Goal: Task Accomplishment & Management: Complete application form

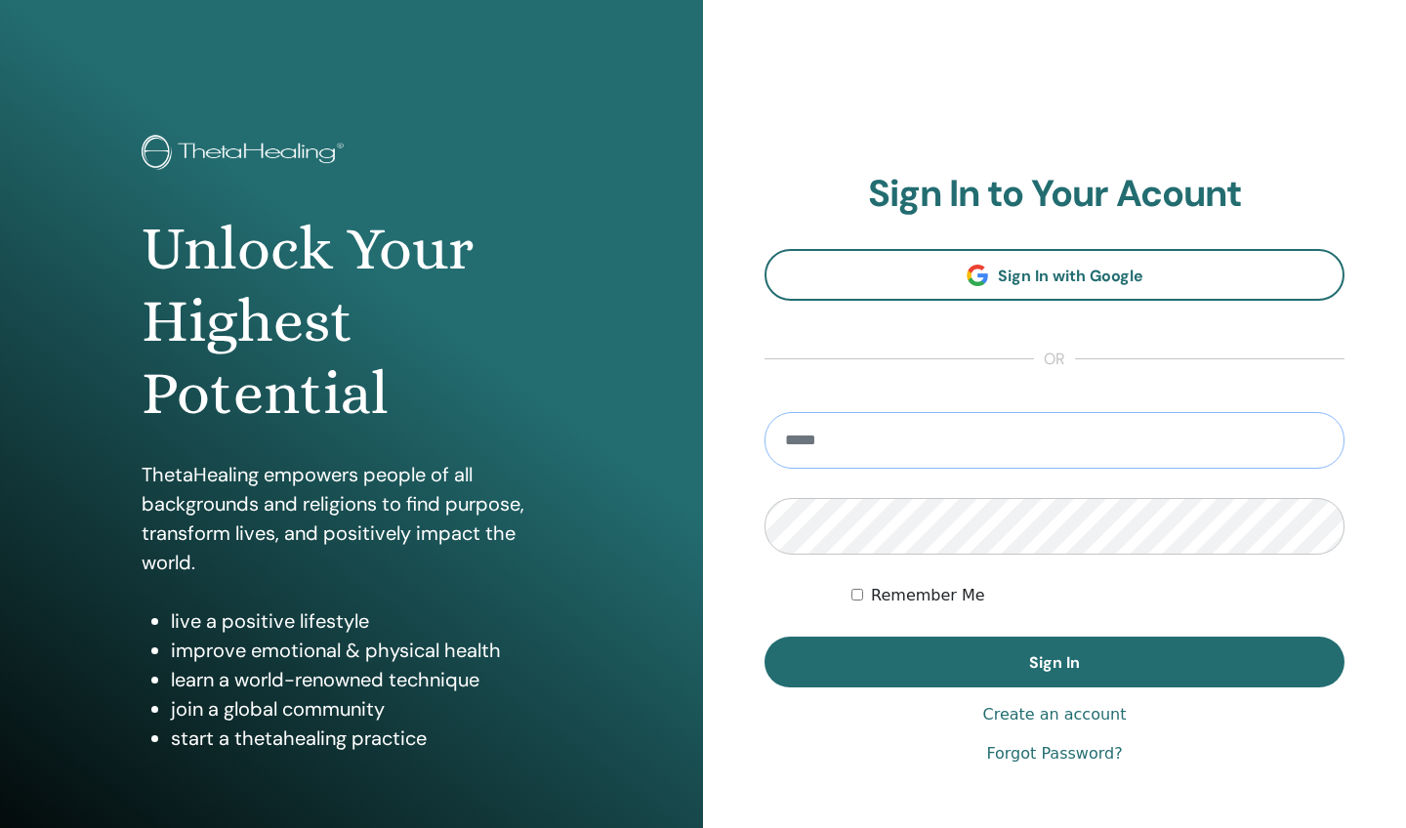
type input "**********"
click at [1054, 662] on button "Sign In" at bounding box center [1055, 662] width 580 height 51
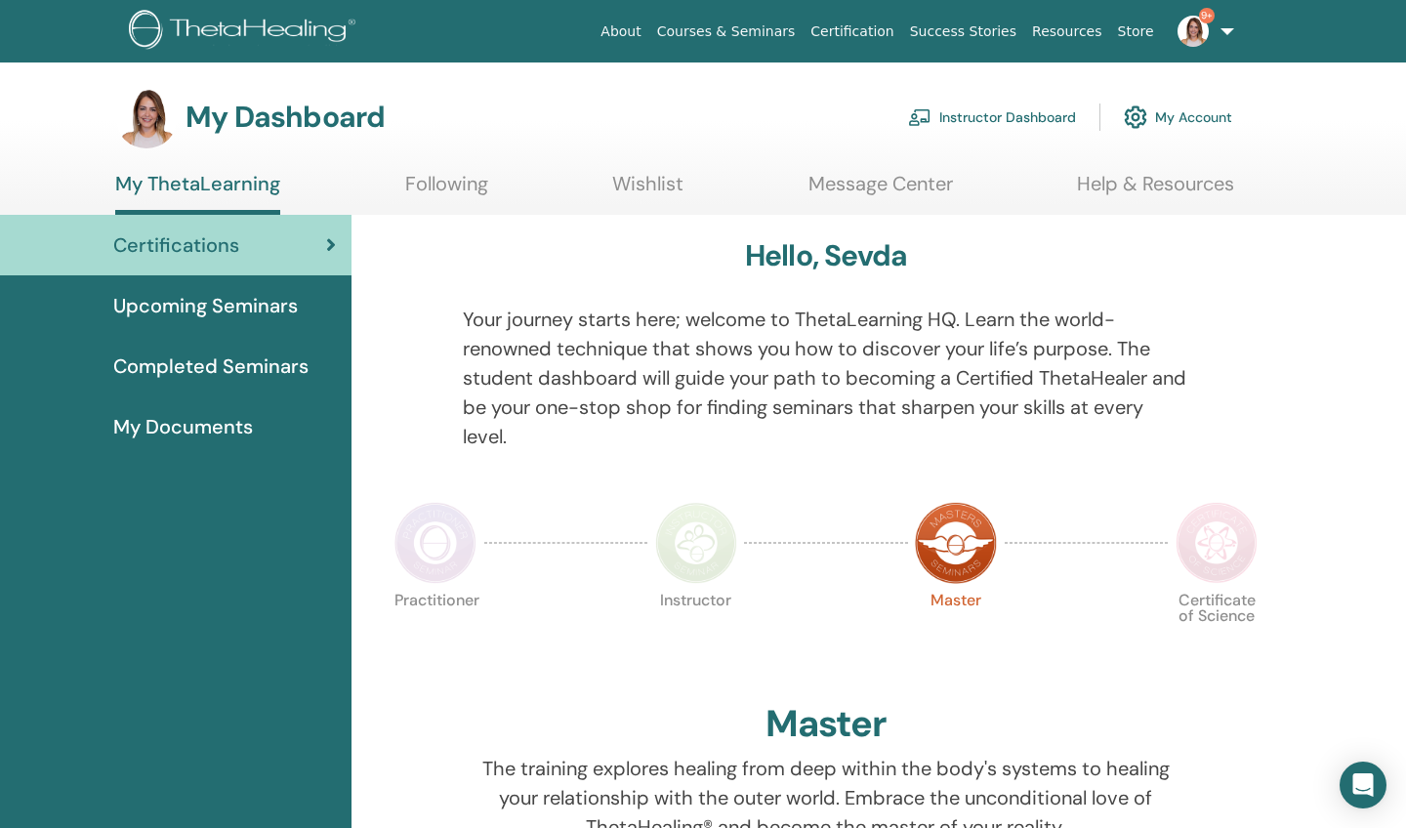
click at [974, 117] on link "Instructor Dashboard" at bounding box center [992, 117] width 168 height 43
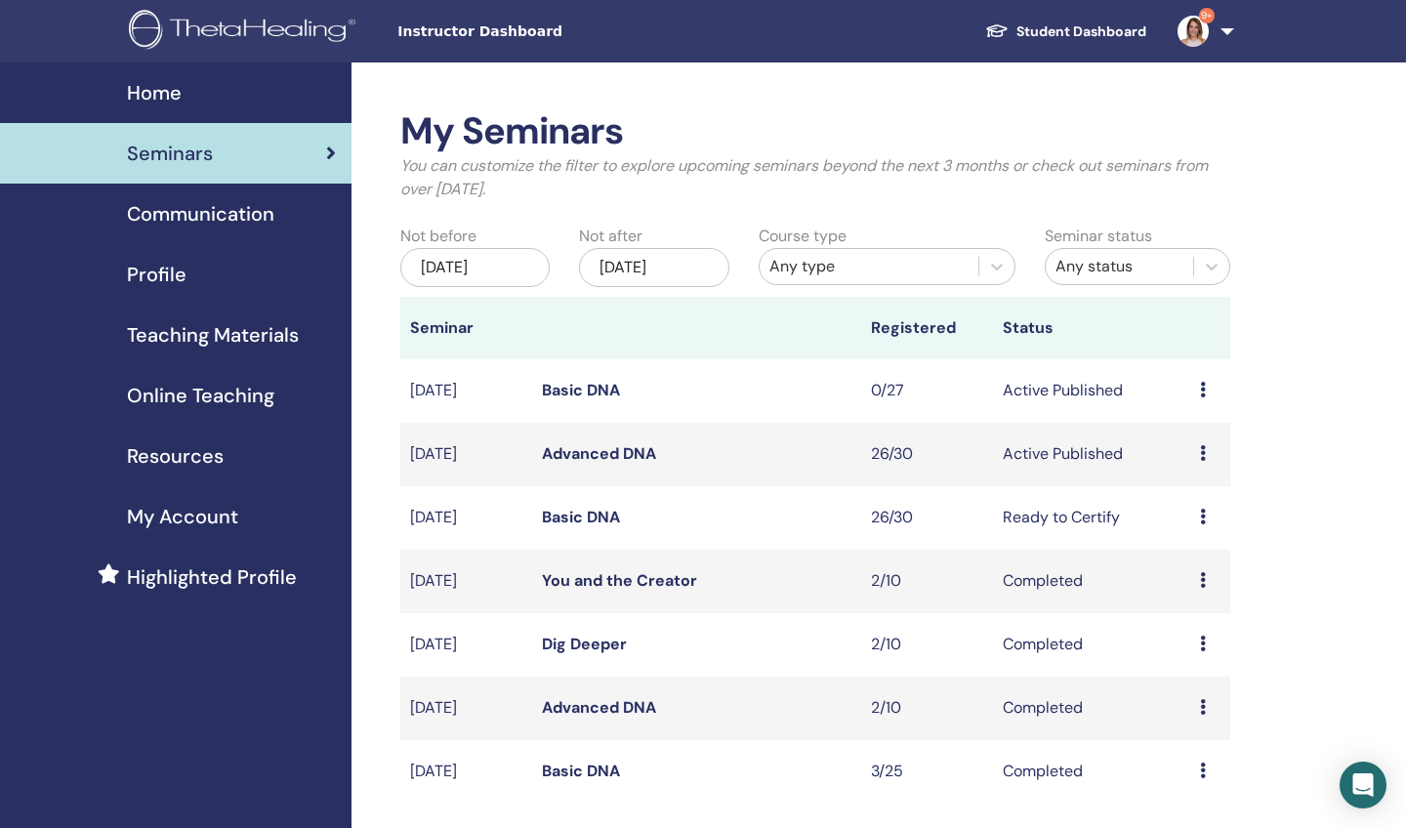
click at [1201, 449] on icon at bounding box center [1203, 453] width 6 height 16
click at [1176, 524] on link "Attendees" at bounding box center [1196, 524] width 74 height 21
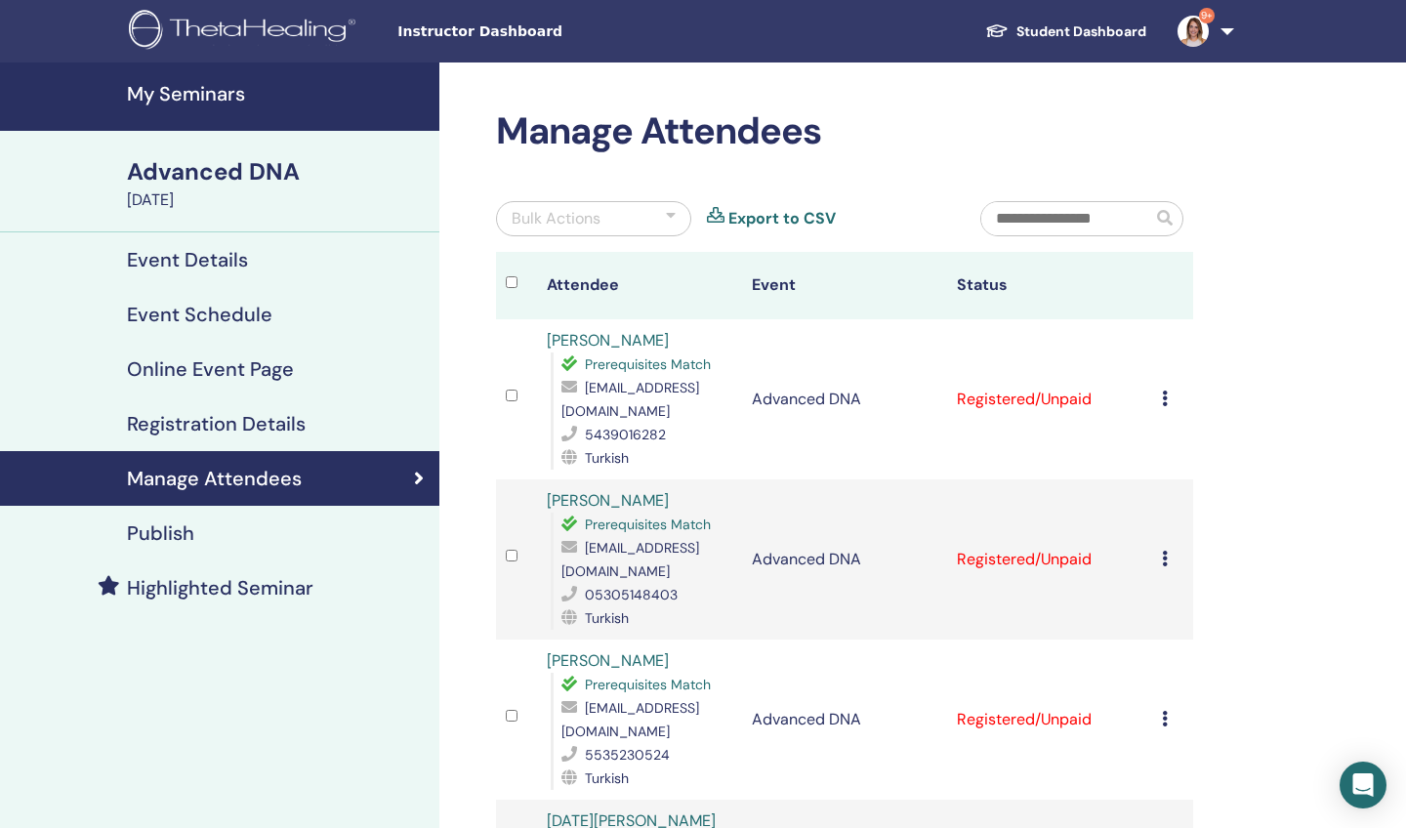
click at [1164, 398] on icon at bounding box center [1165, 399] width 6 height 16
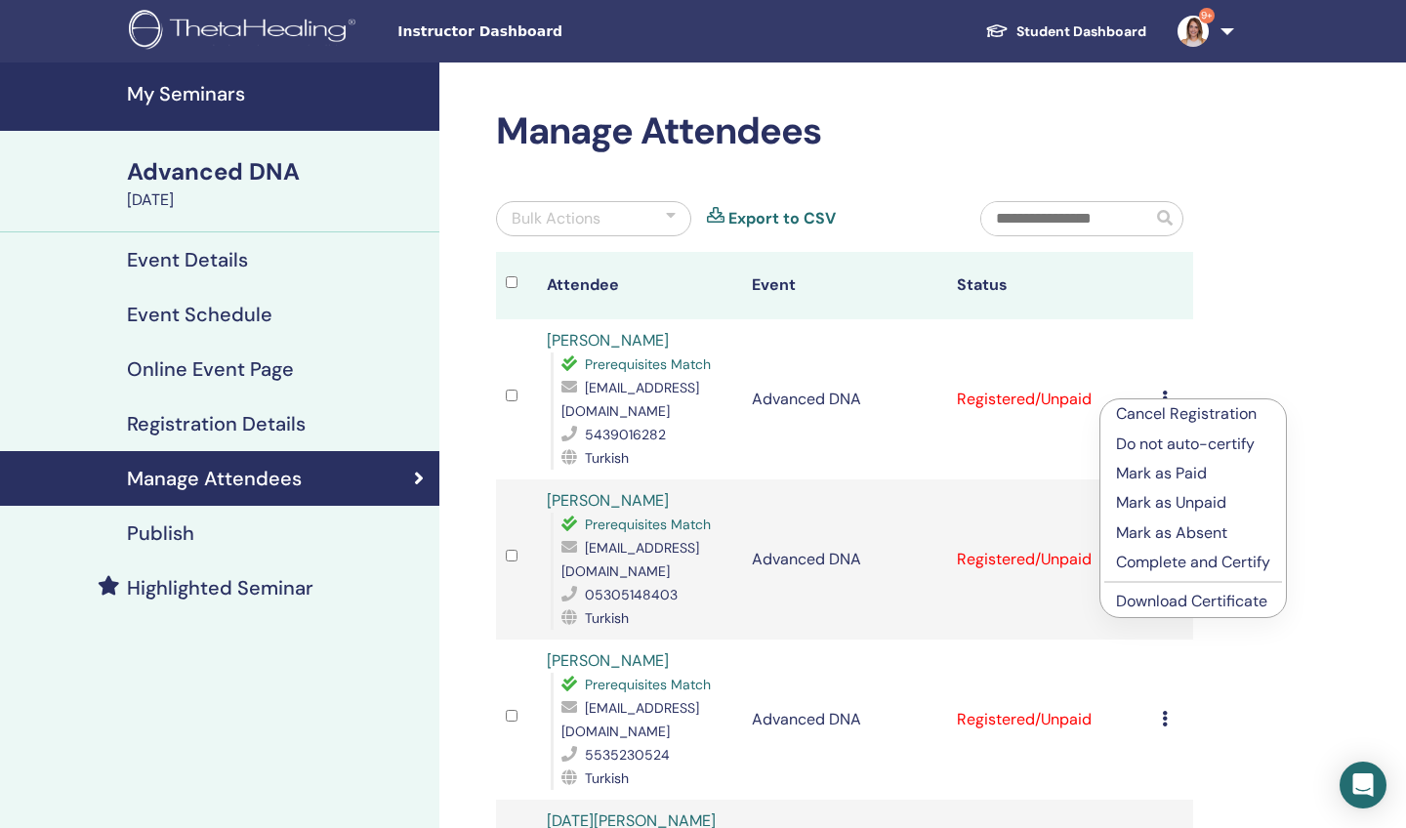
click at [1154, 475] on p "Mark as Paid" at bounding box center [1193, 473] width 154 height 23
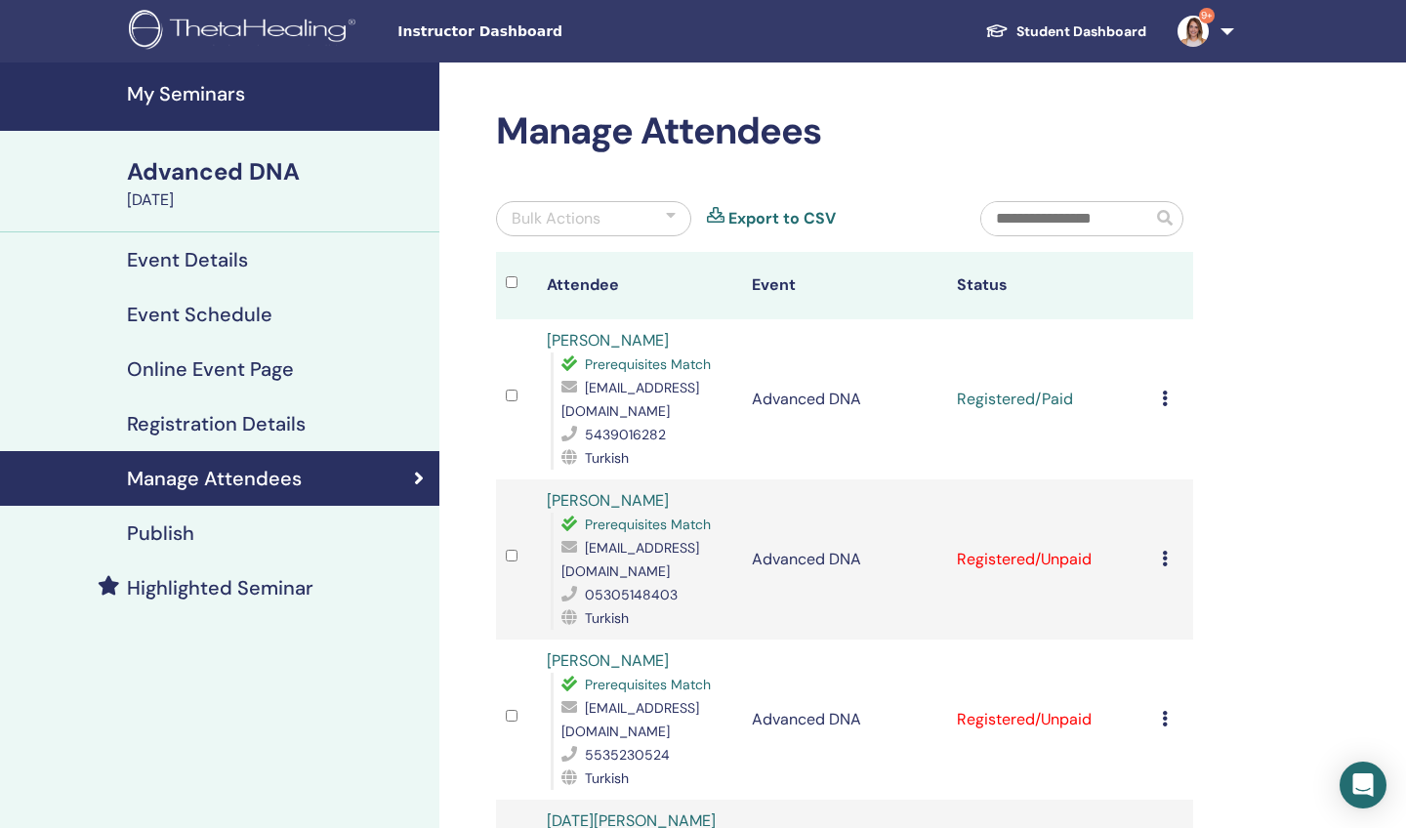
click at [1163, 563] on icon at bounding box center [1165, 559] width 6 height 16
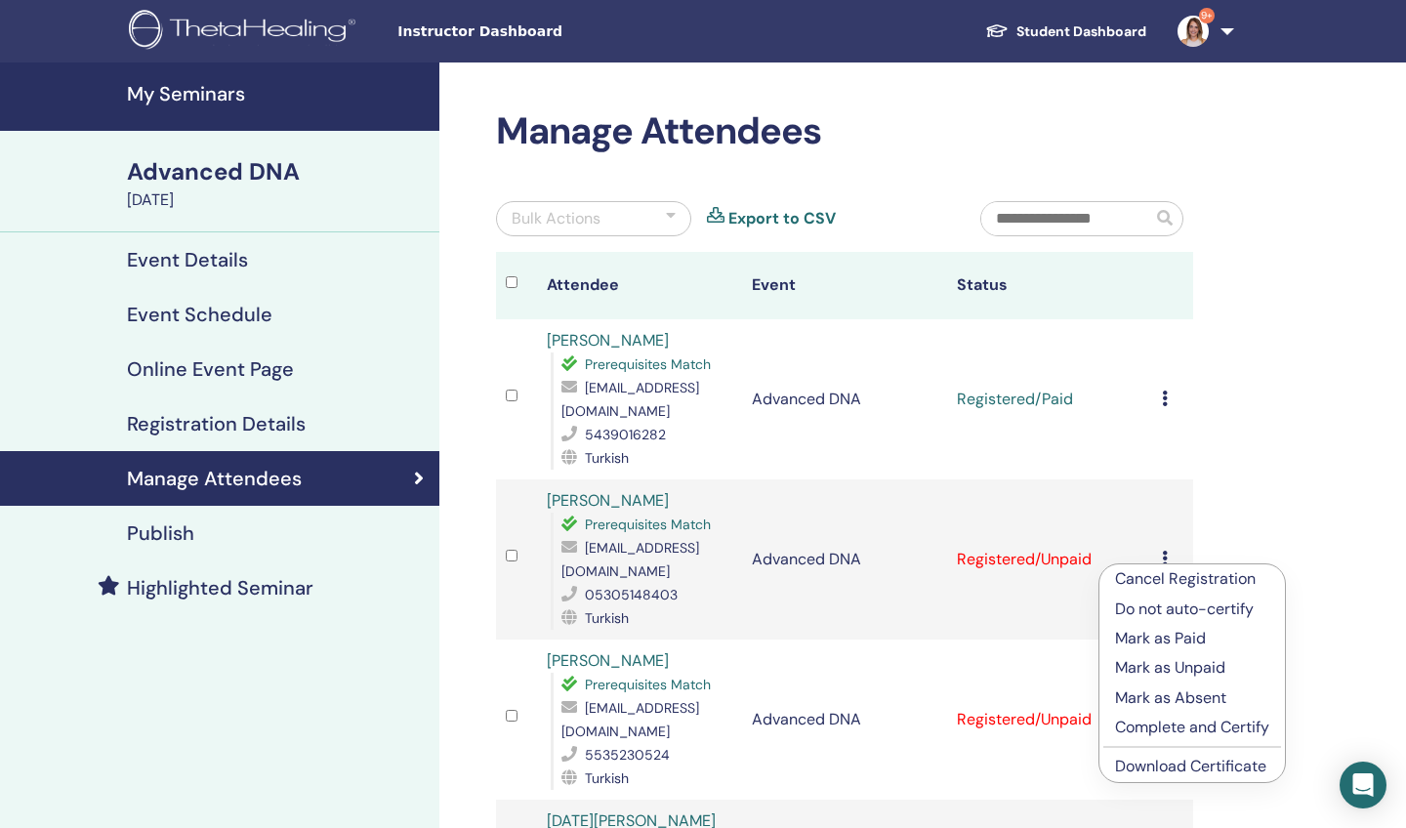
click at [1157, 644] on p "Mark as Paid" at bounding box center [1192, 638] width 154 height 23
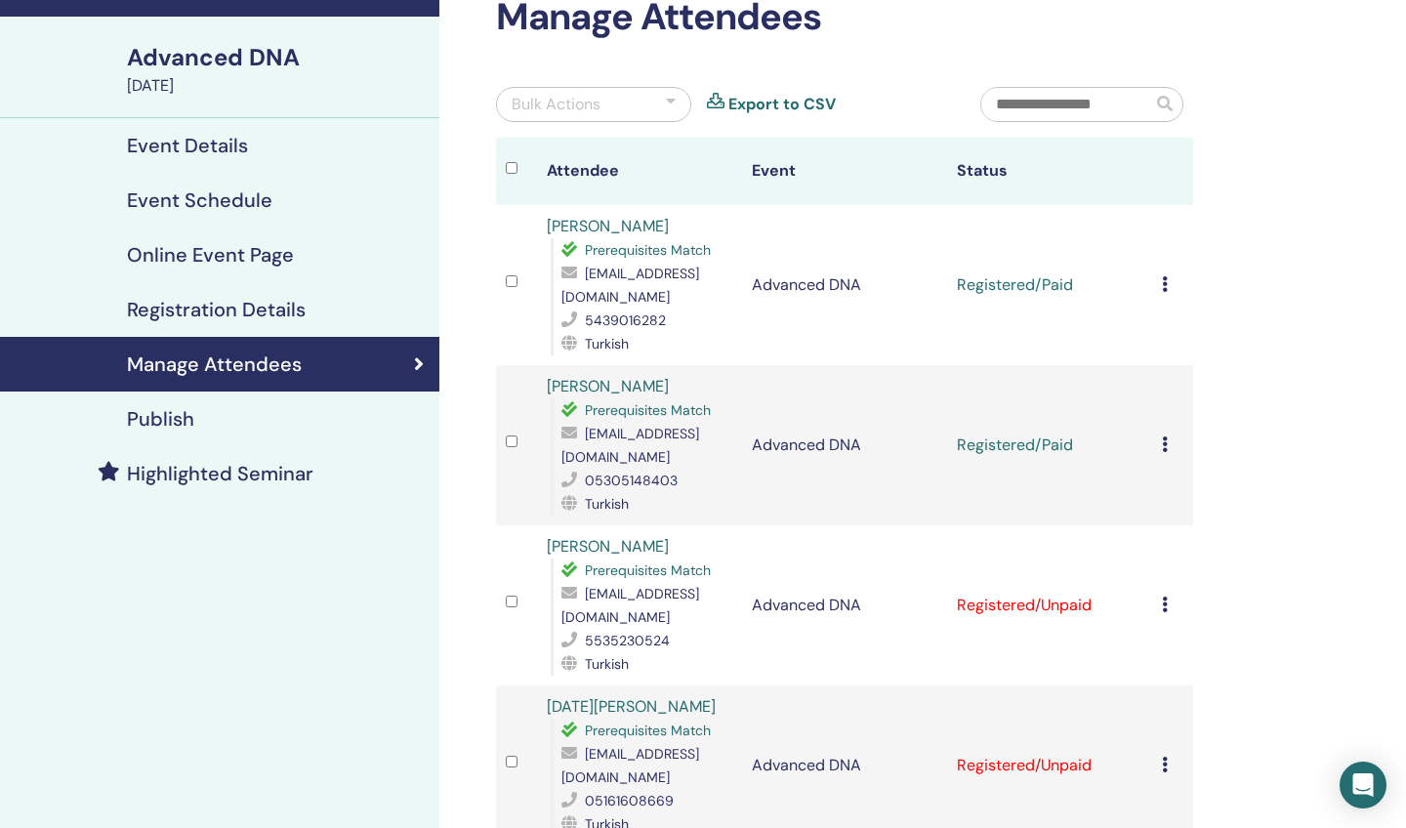
scroll to position [155, 0]
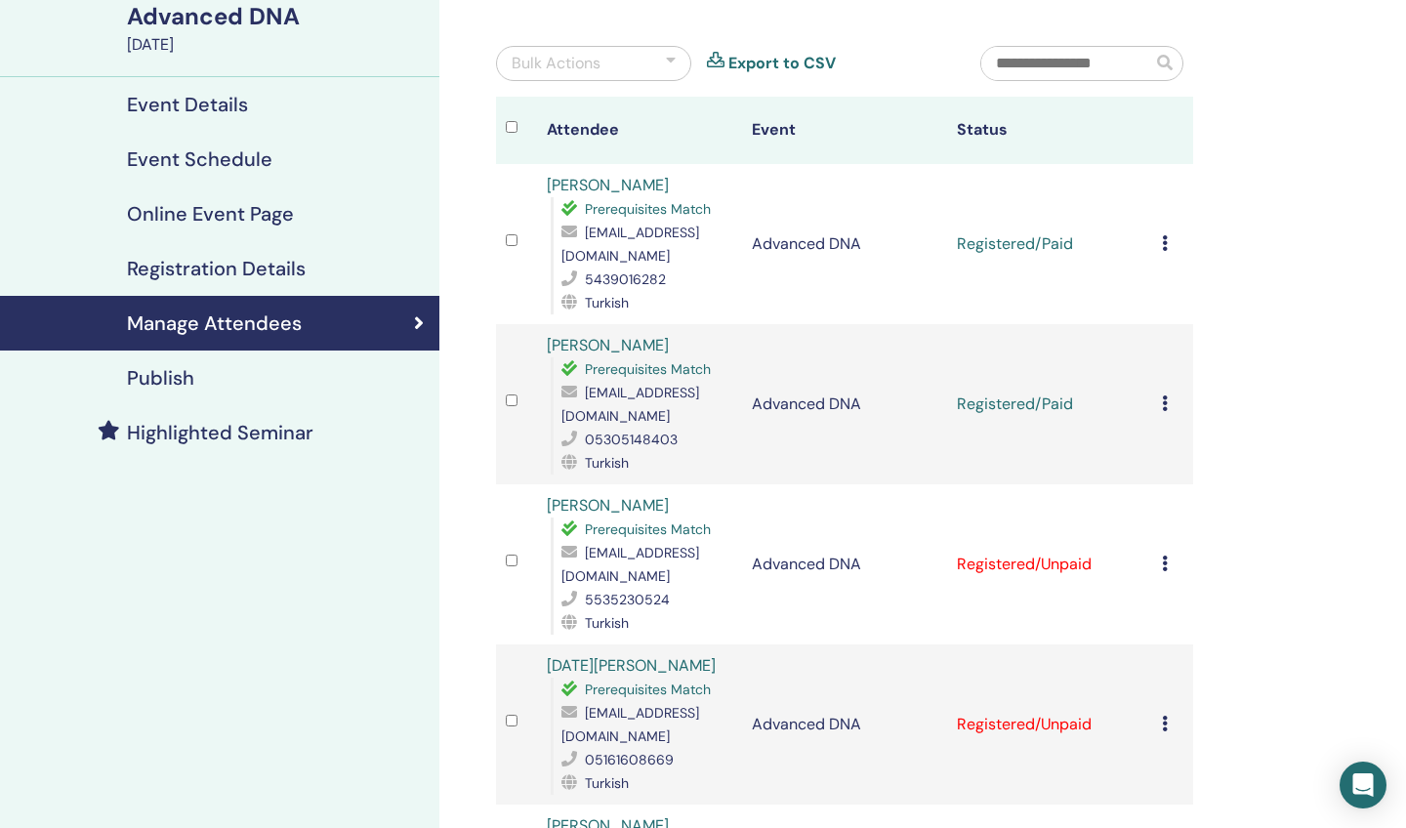
click at [1166, 563] on icon at bounding box center [1165, 564] width 6 height 16
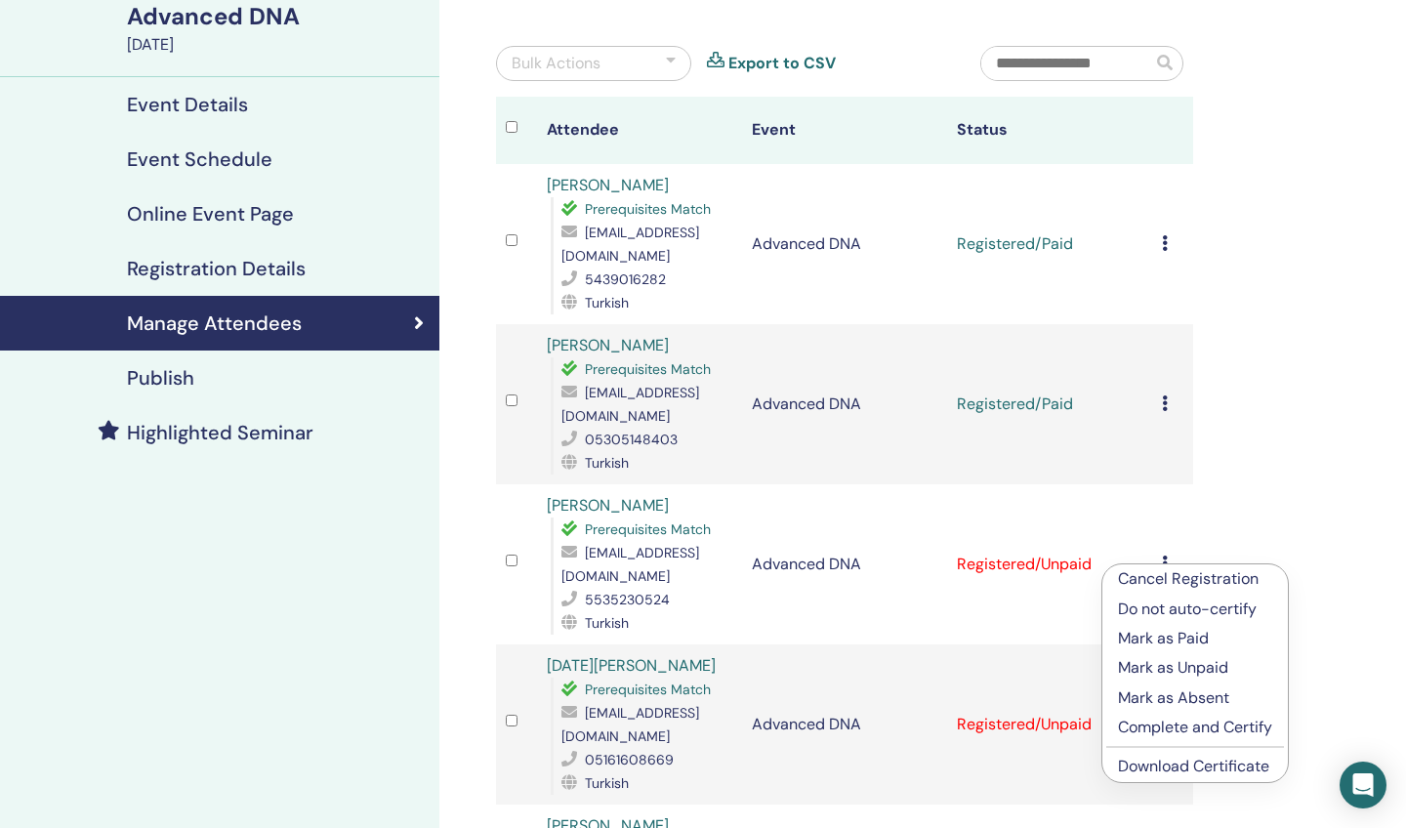
click at [1160, 640] on p "Mark as Paid" at bounding box center [1195, 638] width 154 height 23
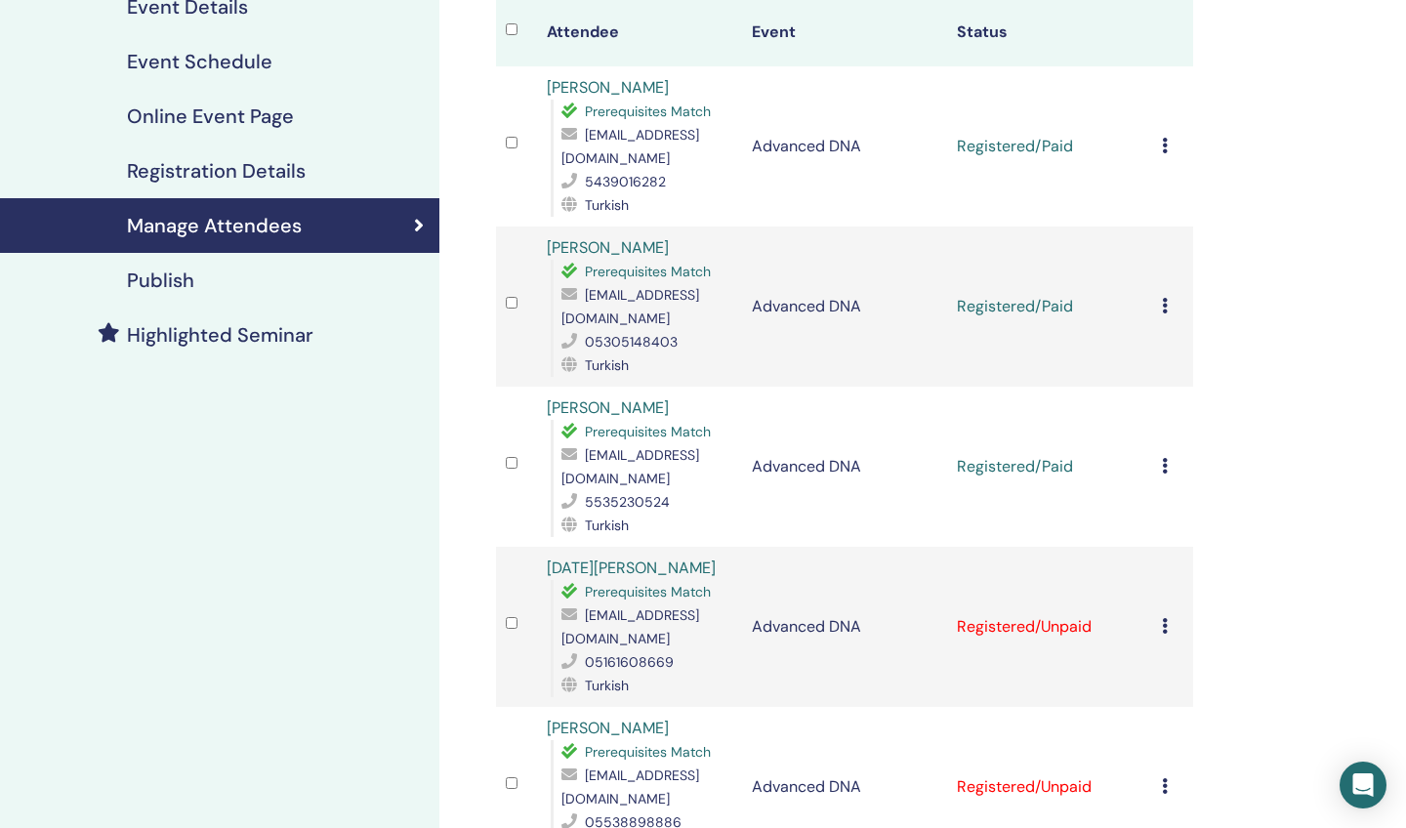
scroll to position [274, 0]
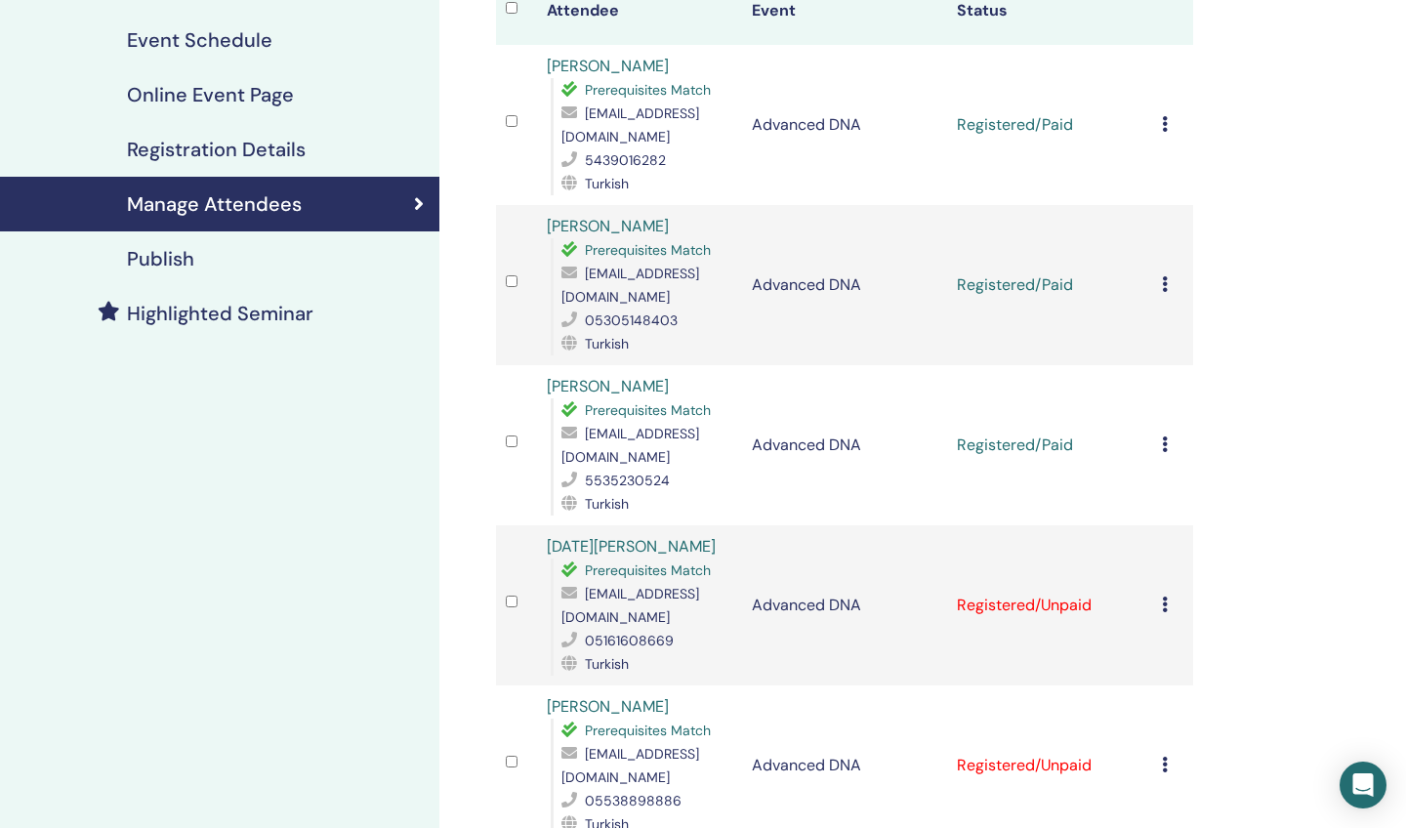
click at [1165, 597] on icon at bounding box center [1165, 605] width 6 height 16
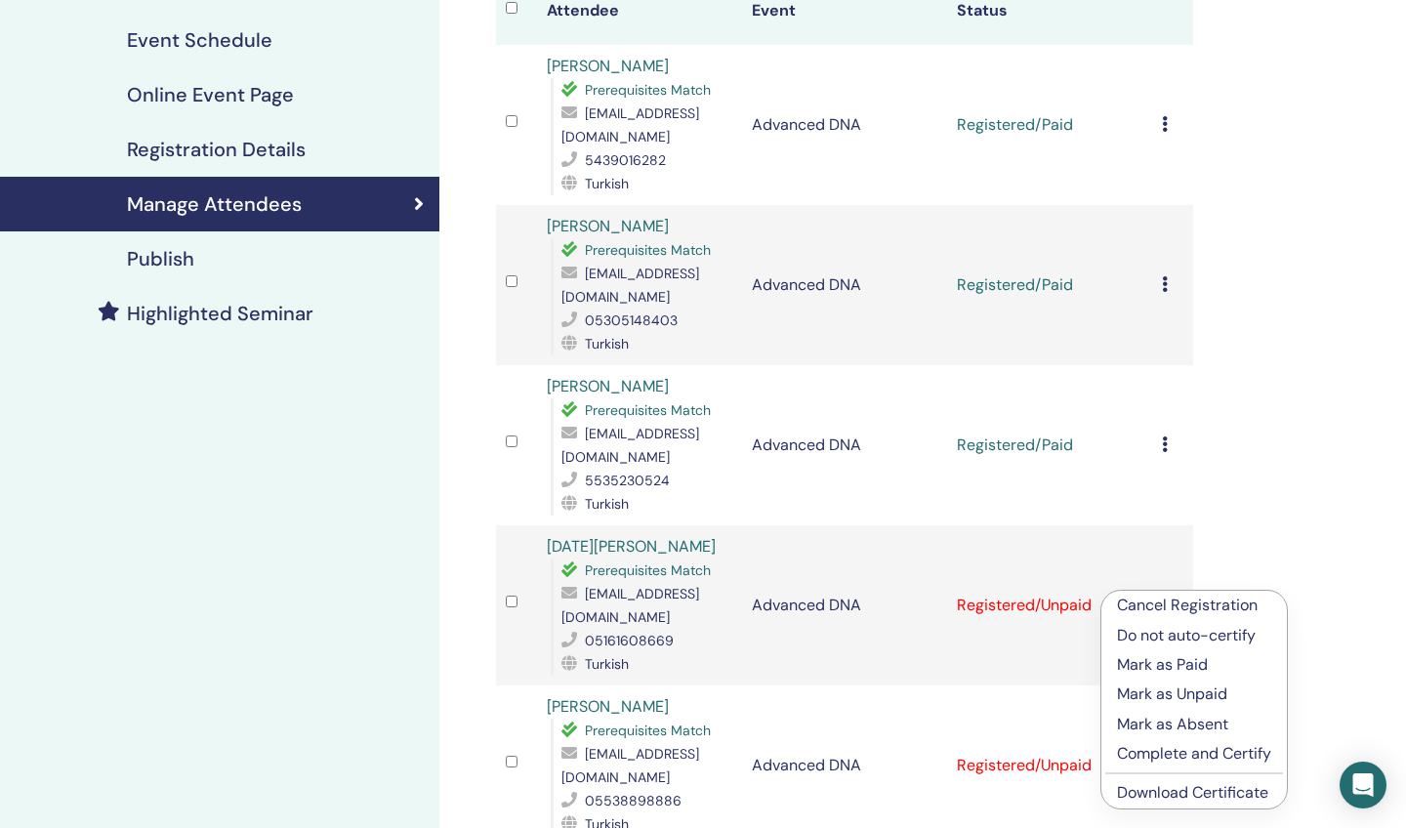
click at [1171, 664] on p "Mark as Paid" at bounding box center [1194, 664] width 154 height 23
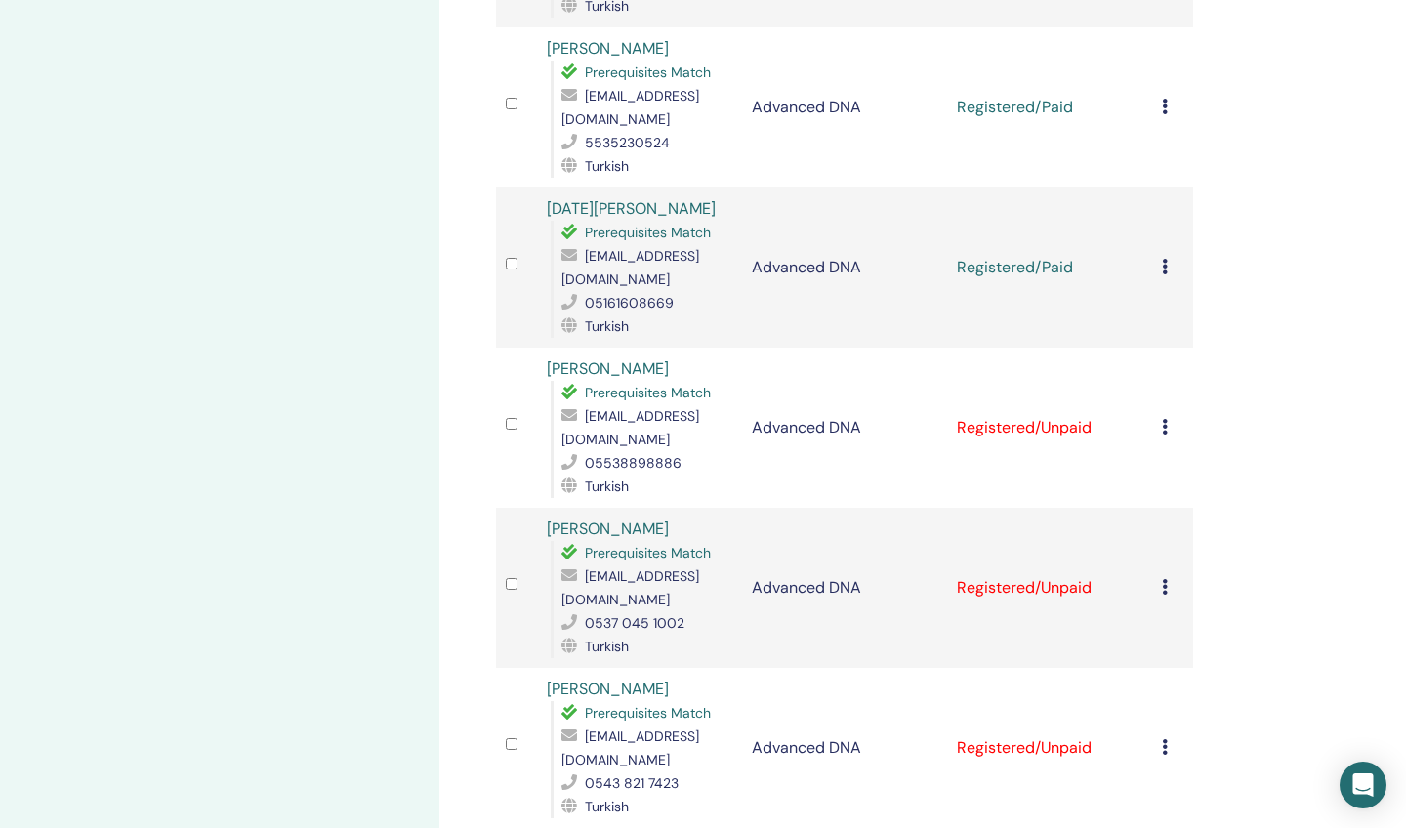
scroll to position [615, 0]
click at [1166, 416] on icon at bounding box center [1165, 424] width 6 height 16
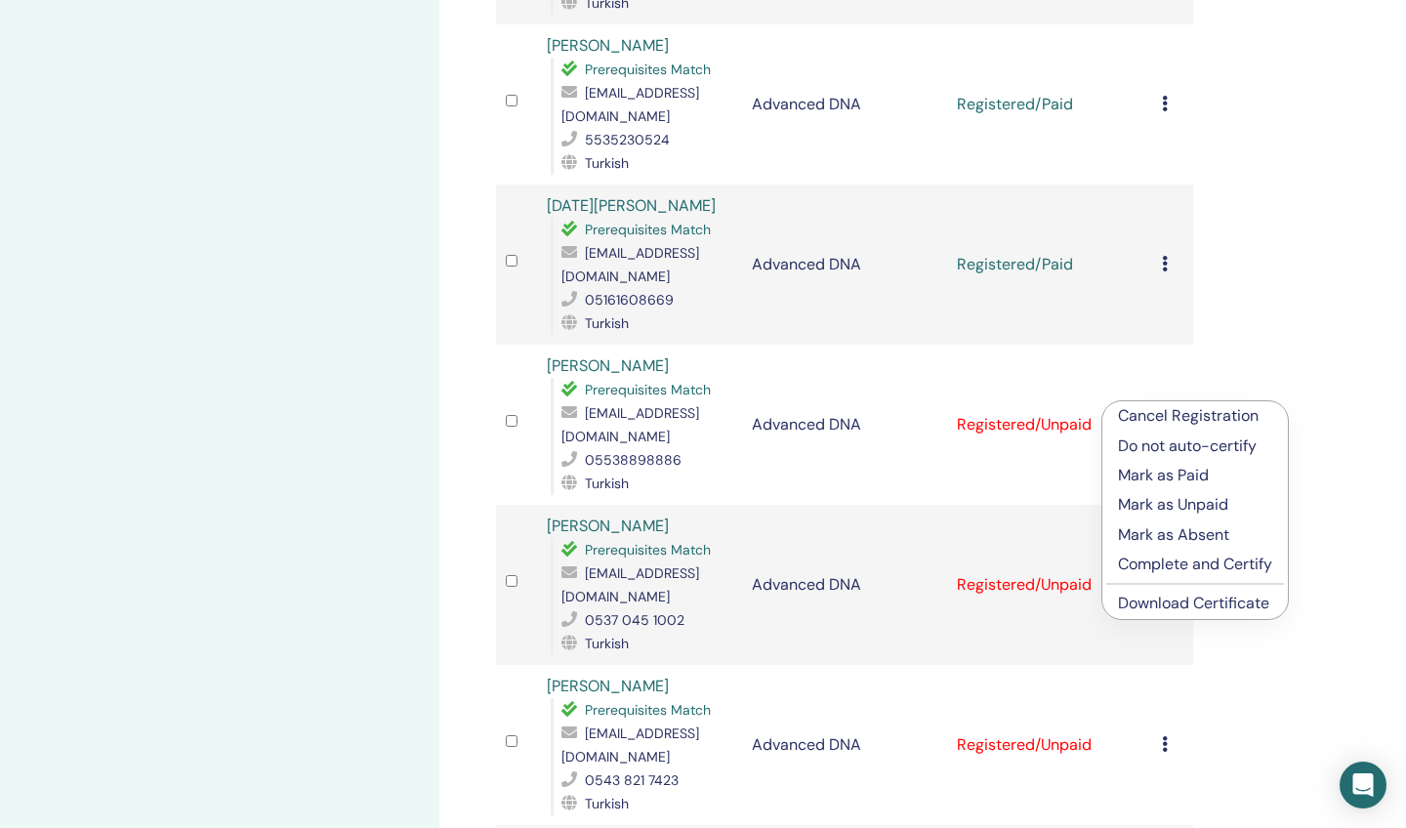
click at [1164, 476] on p "Mark as Paid" at bounding box center [1195, 475] width 154 height 23
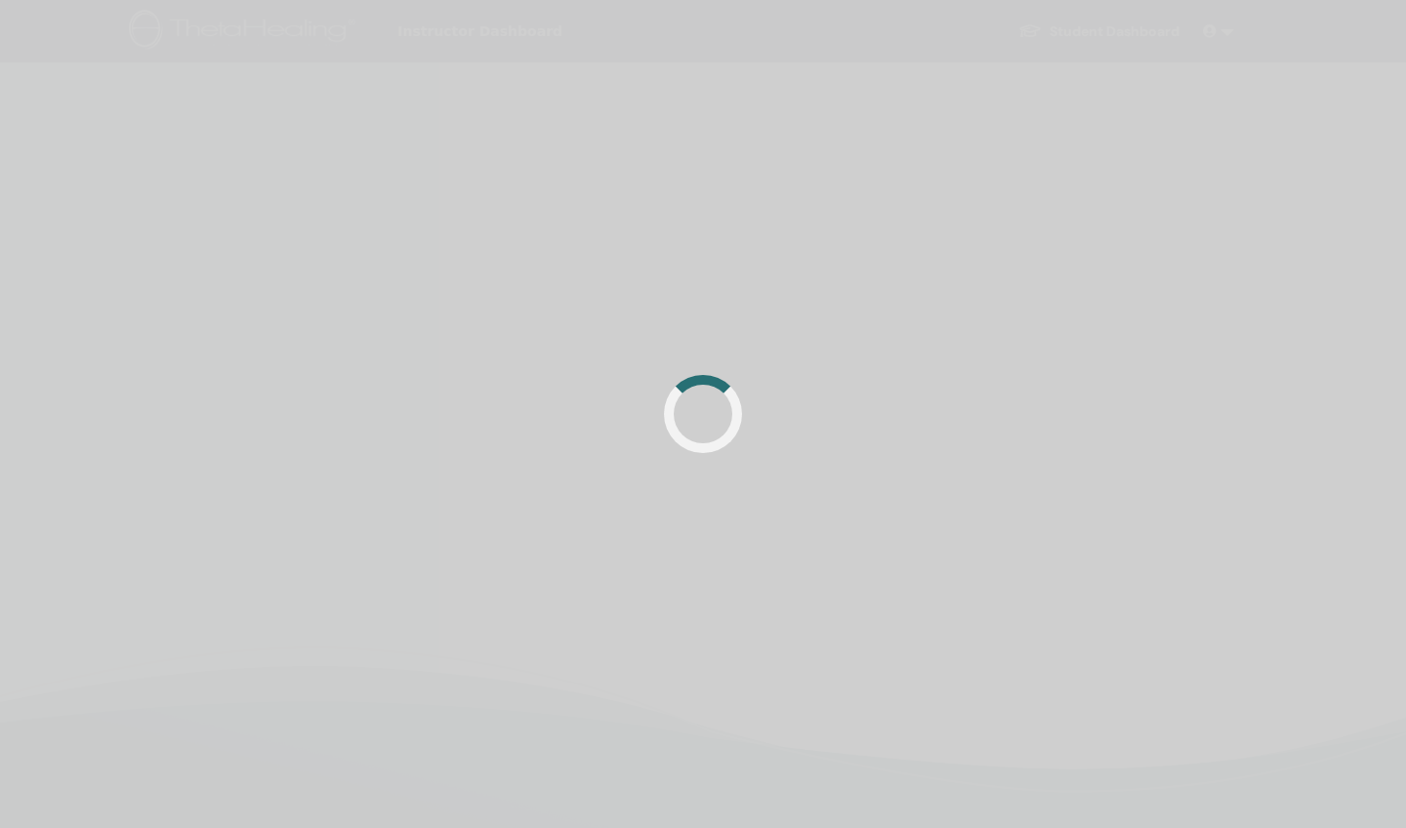
scroll to position [460, 0]
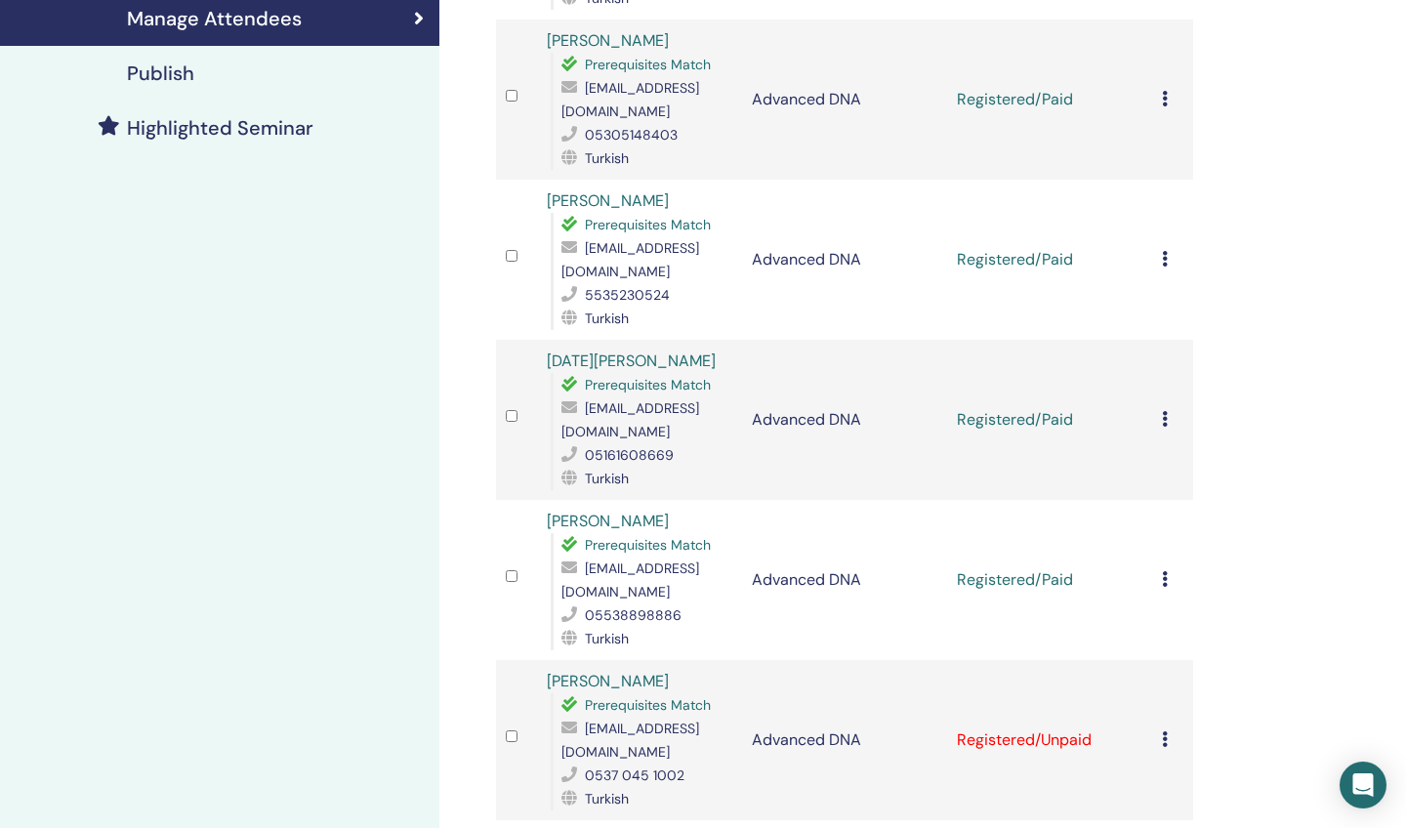
click at [1165, 731] on icon at bounding box center [1165, 739] width 6 height 16
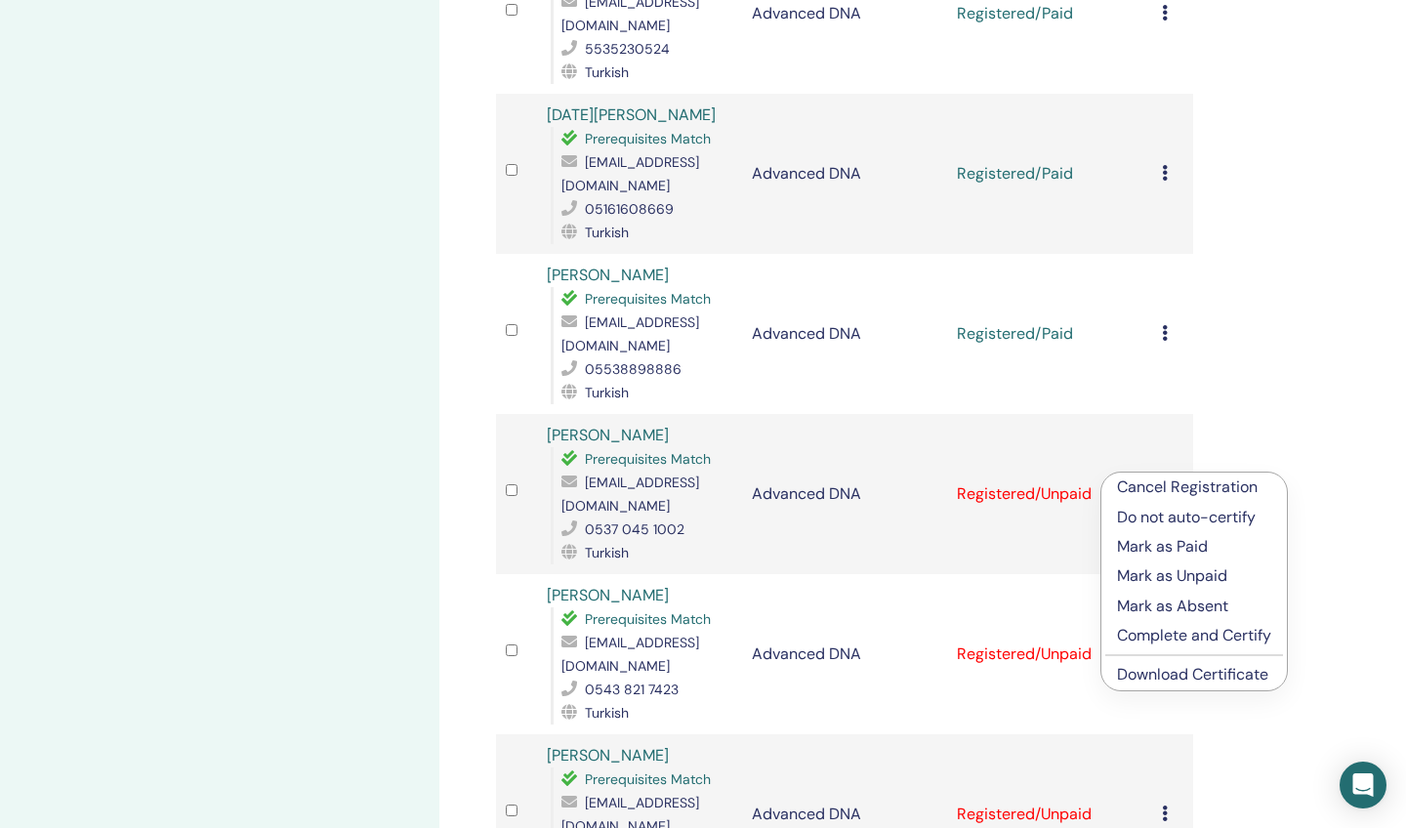
scroll to position [722, 0]
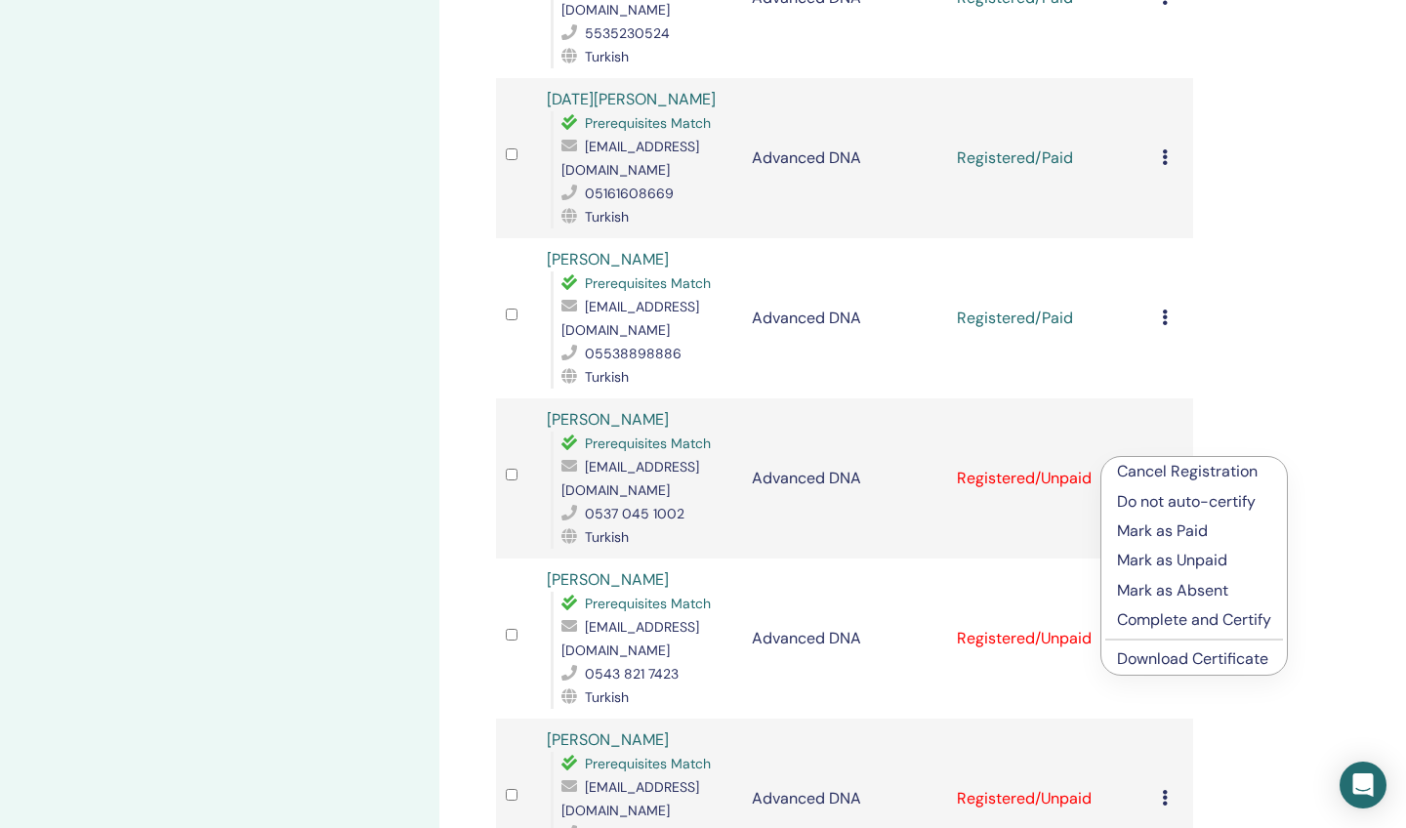
click at [1167, 534] on p "Mark as Paid" at bounding box center [1194, 530] width 154 height 23
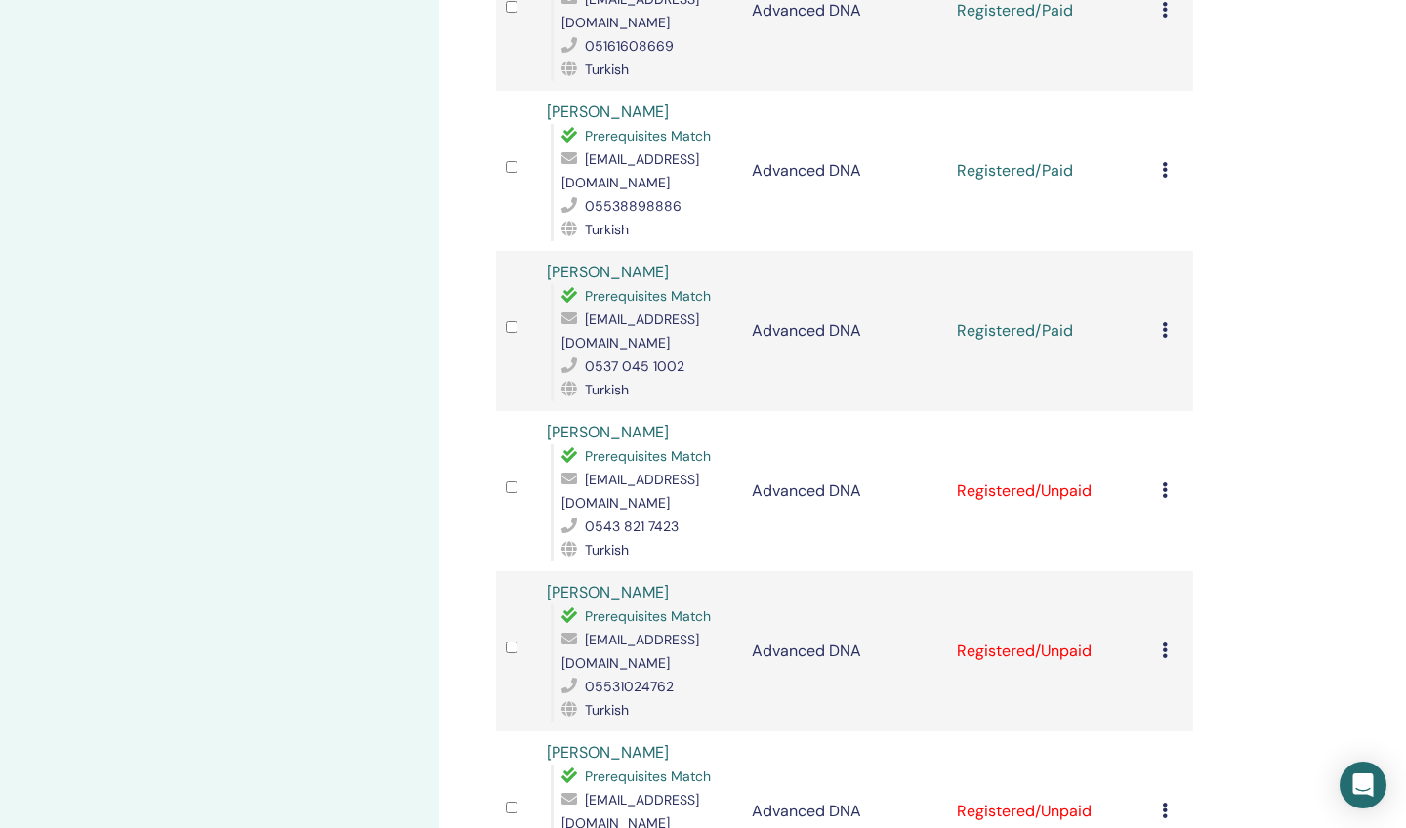
scroll to position [949, 0]
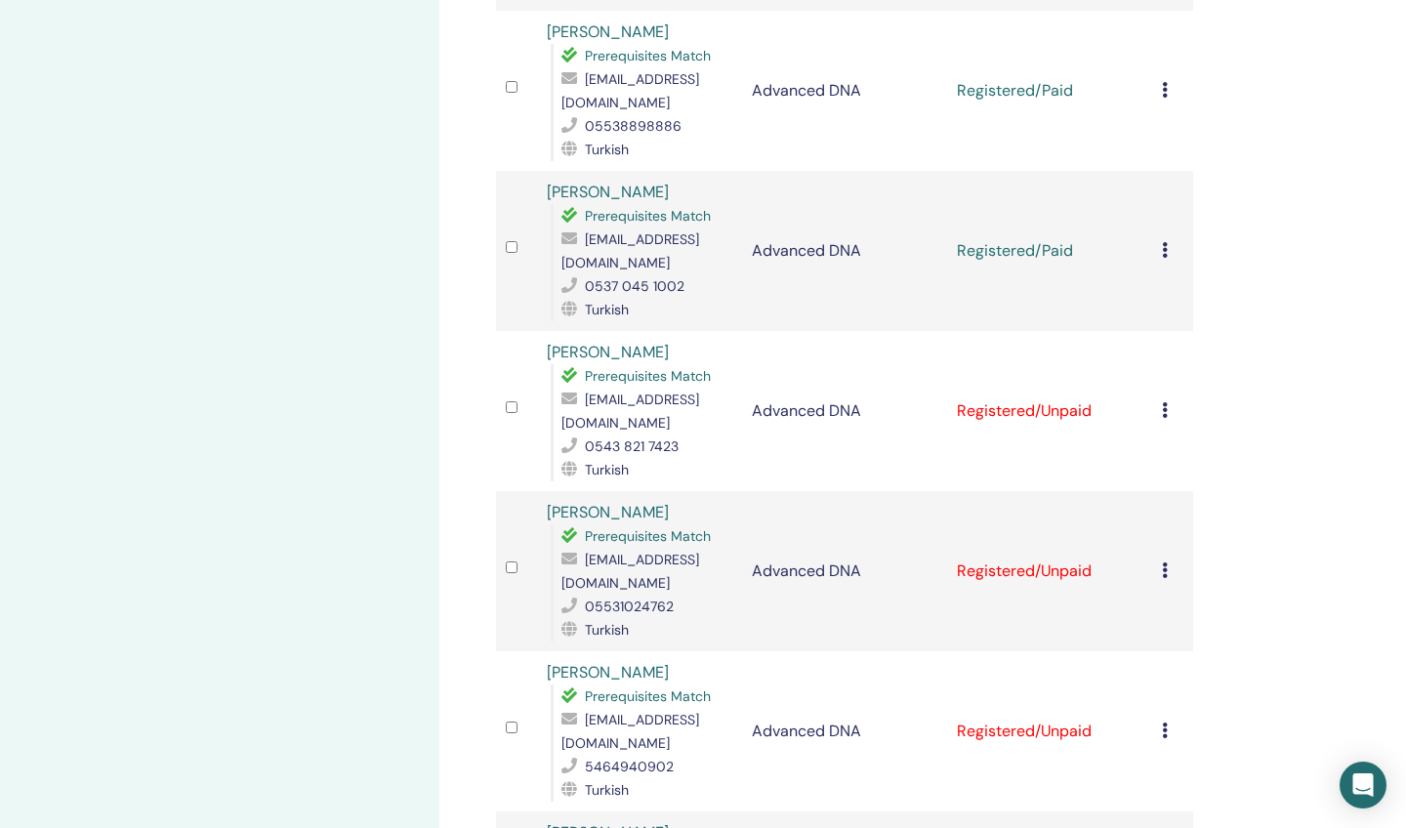
click at [1164, 402] on icon at bounding box center [1165, 410] width 6 height 16
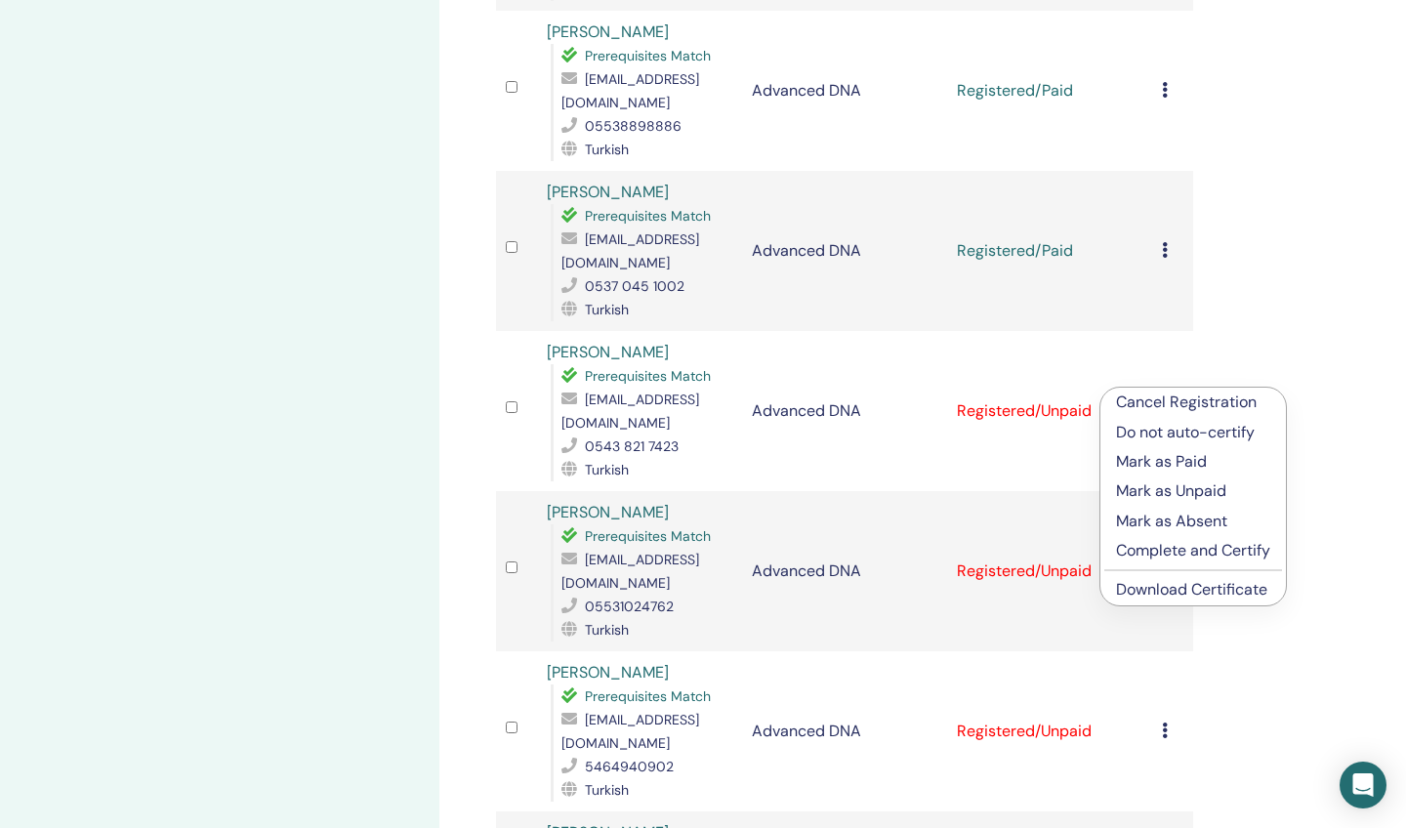
click at [1161, 458] on p "Mark as Paid" at bounding box center [1193, 461] width 154 height 23
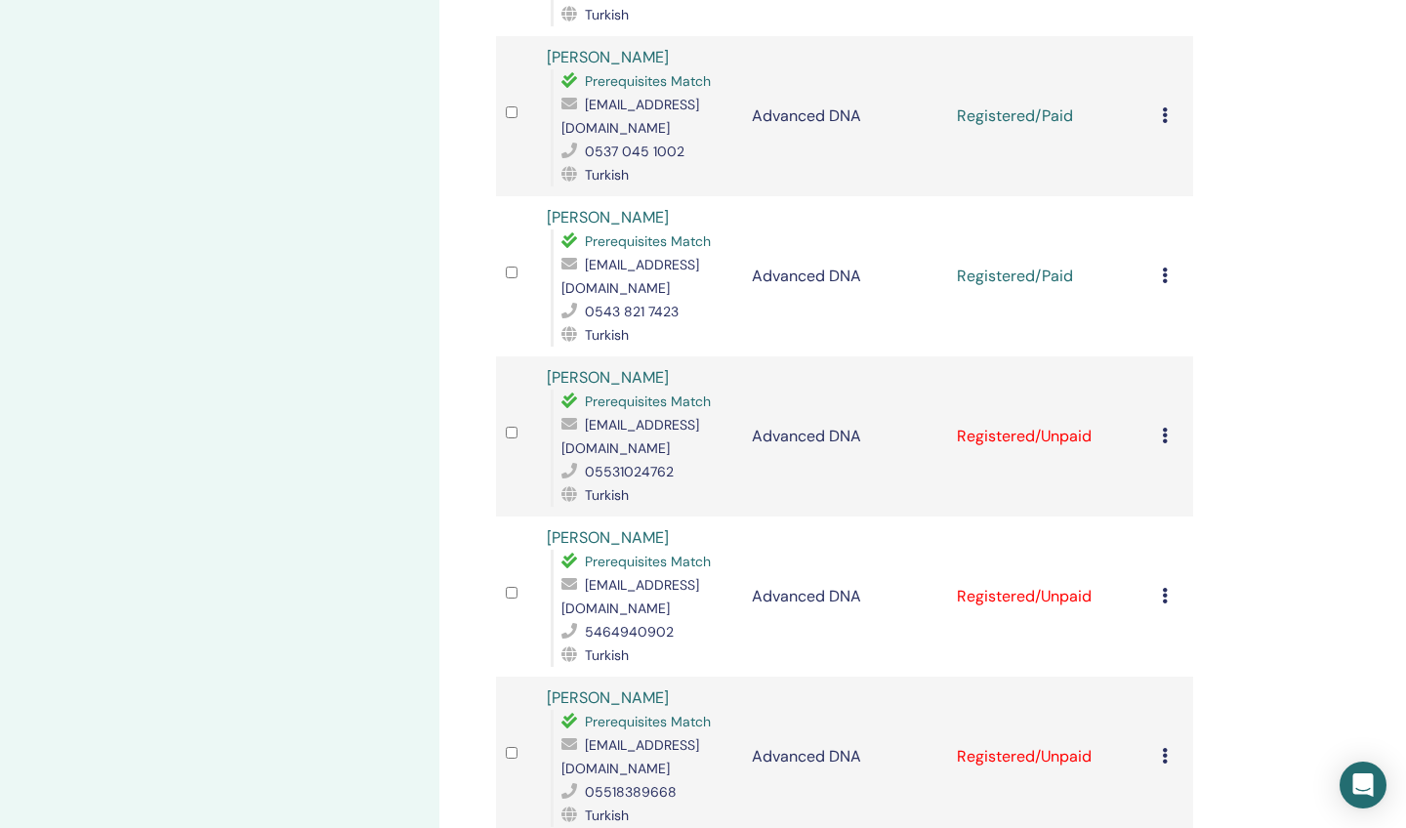
scroll to position [1083, 0]
click at [1166, 429] on icon at bounding box center [1165, 437] width 6 height 16
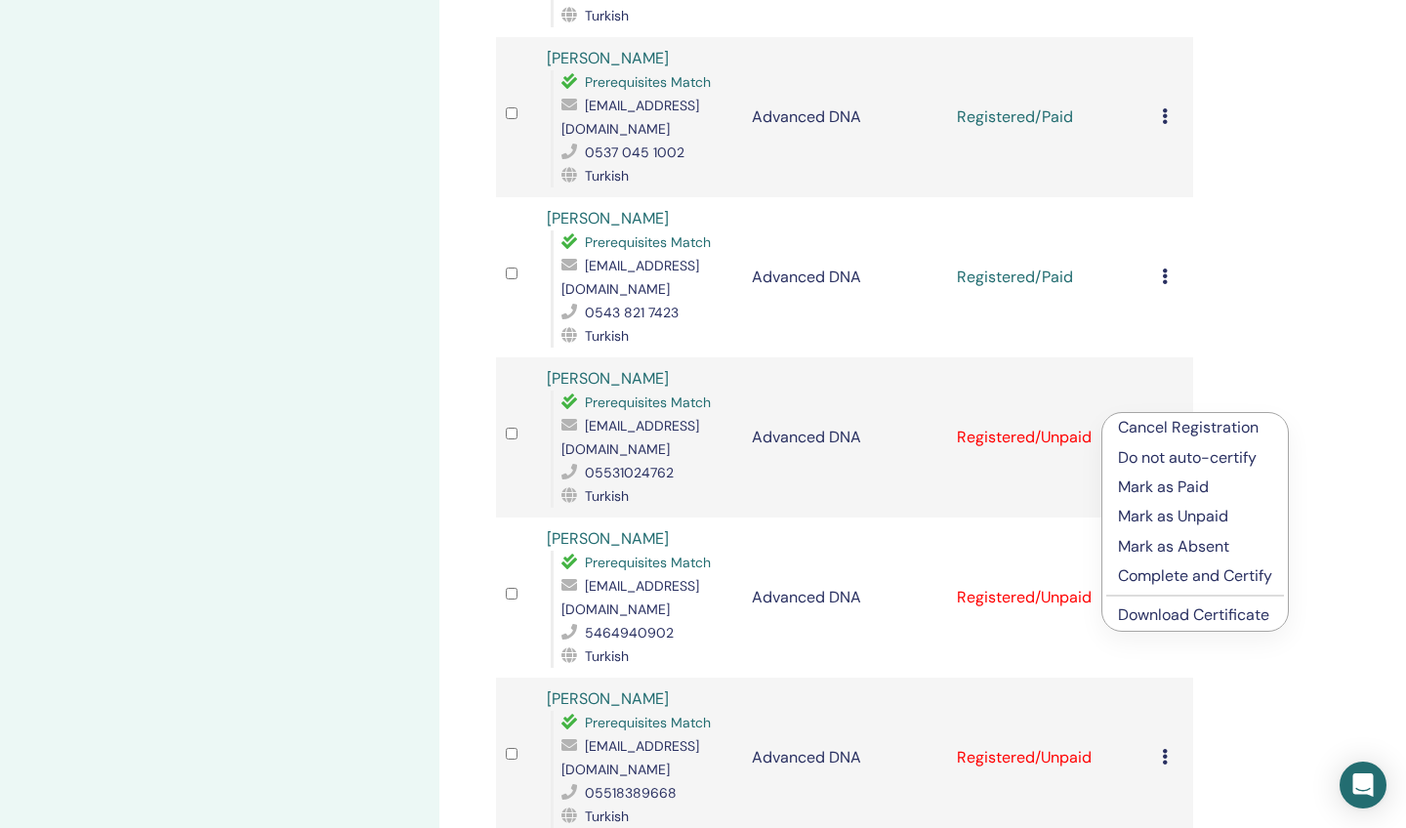
click at [1150, 488] on p "Mark as Paid" at bounding box center [1195, 486] width 154 height 23
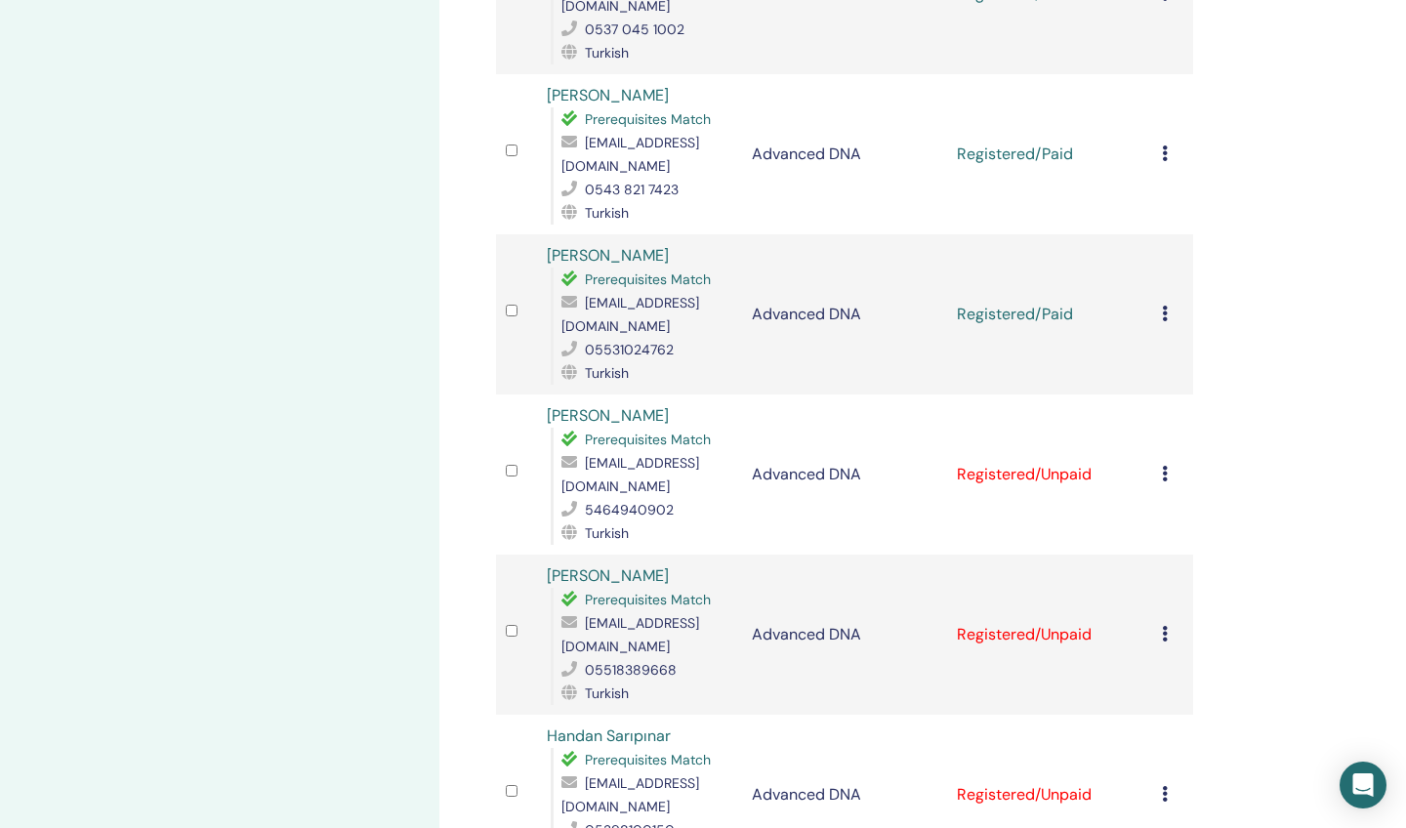
scroll to position [1226, 0]
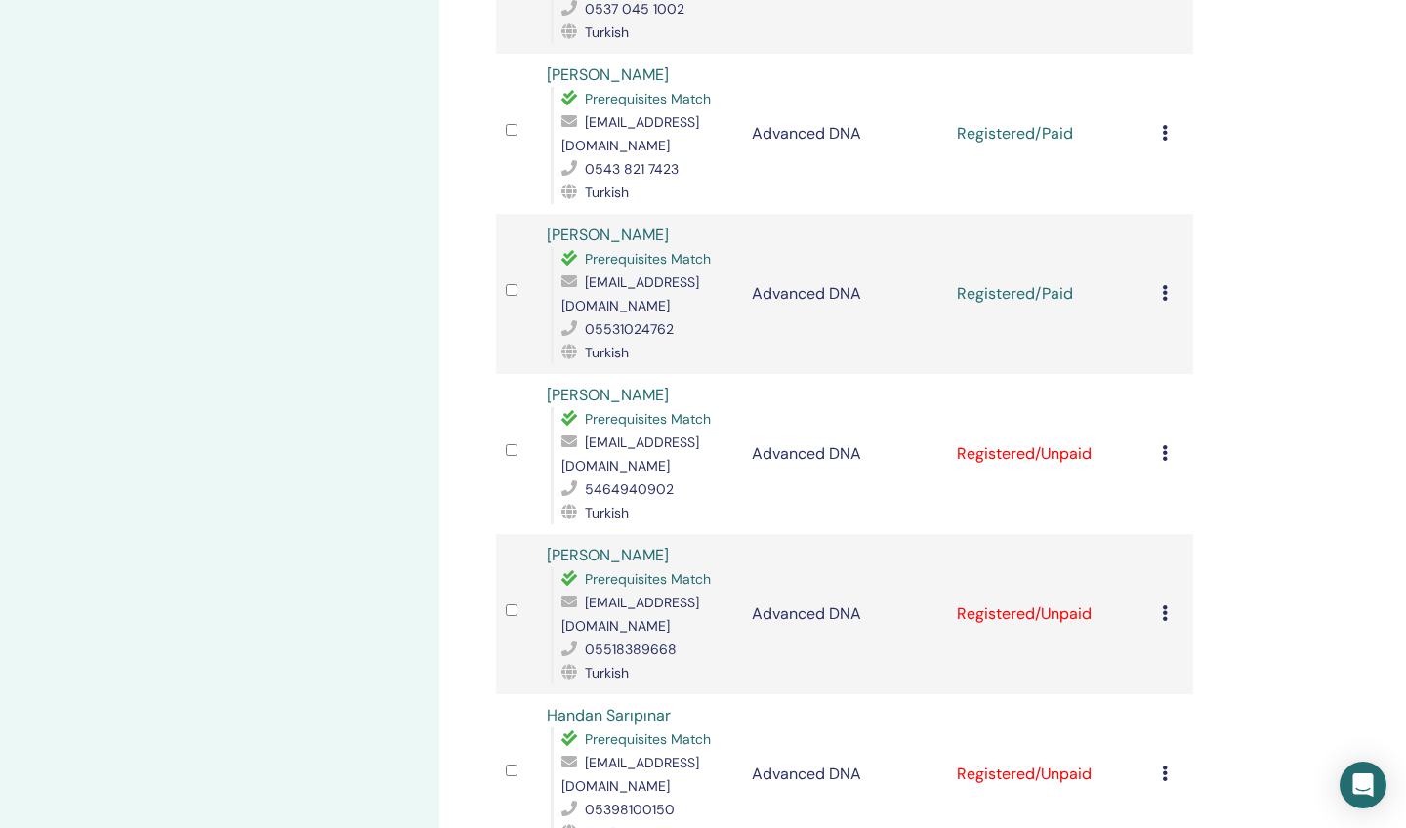
click at [1164, 445] on icon at bounding box center [1165, 453] width 6 height 16
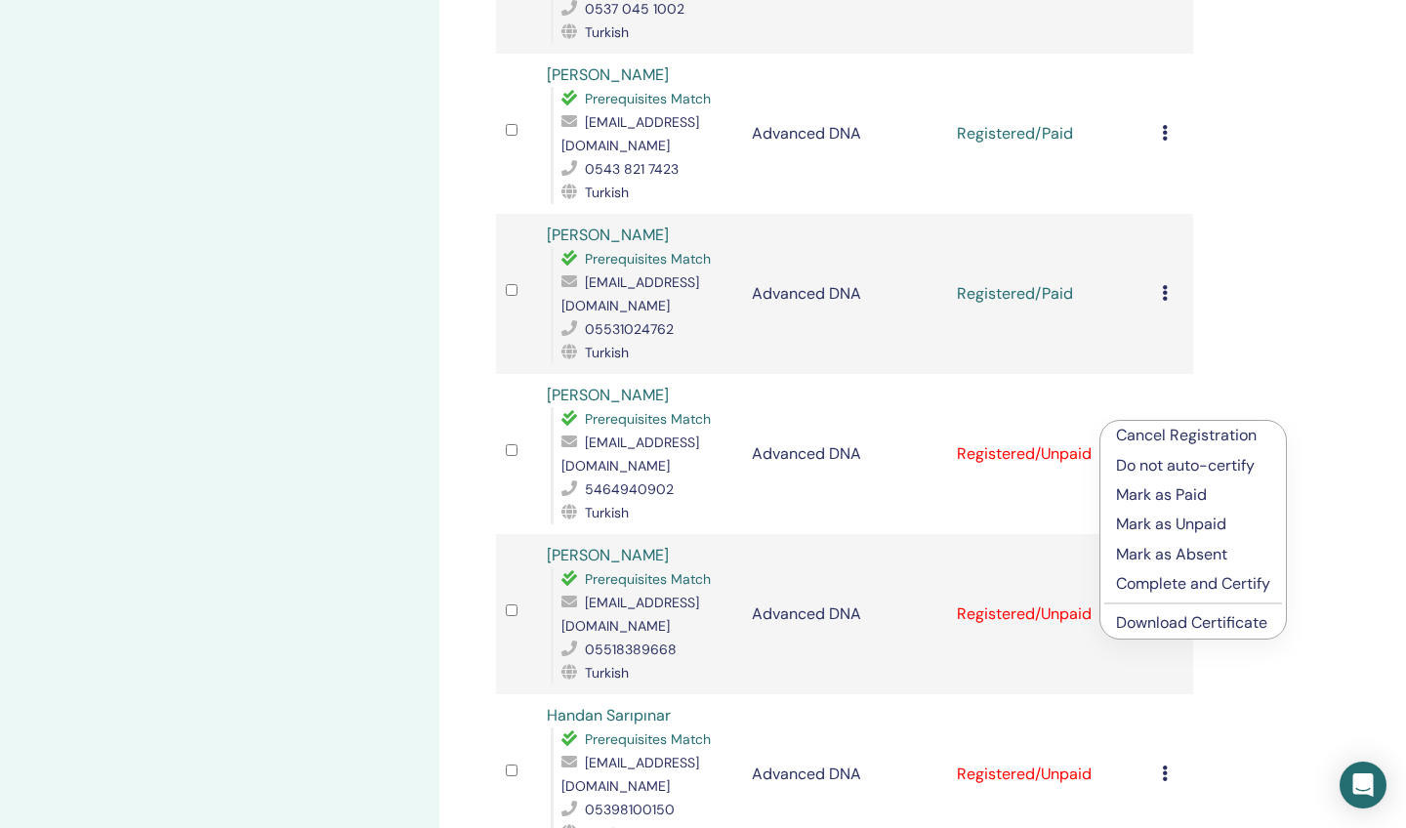
click at [1155, 494] on p "Mark as Paid" at bounding box center [1193, 494] width 154 height 23
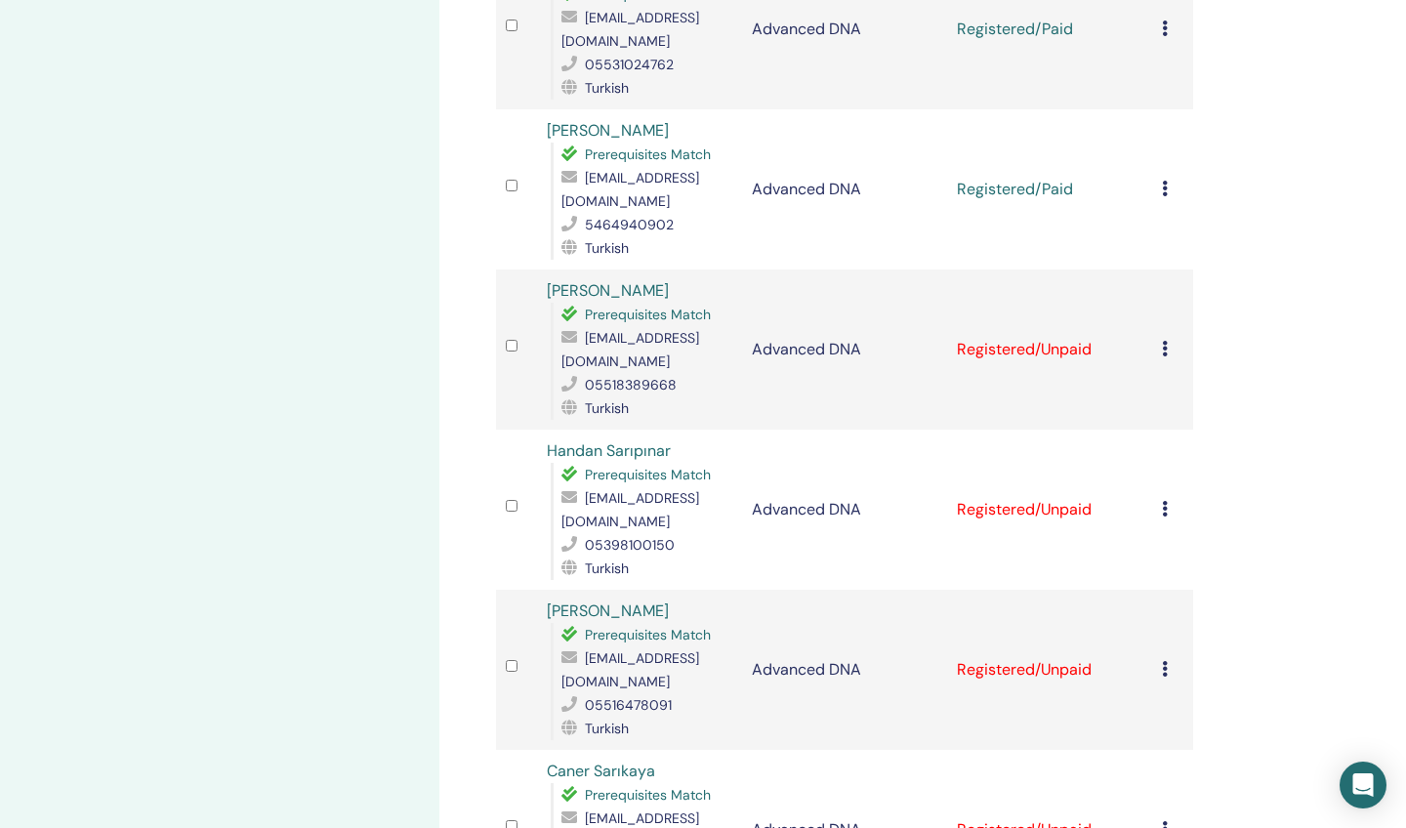
scroll to position [1555, 0]
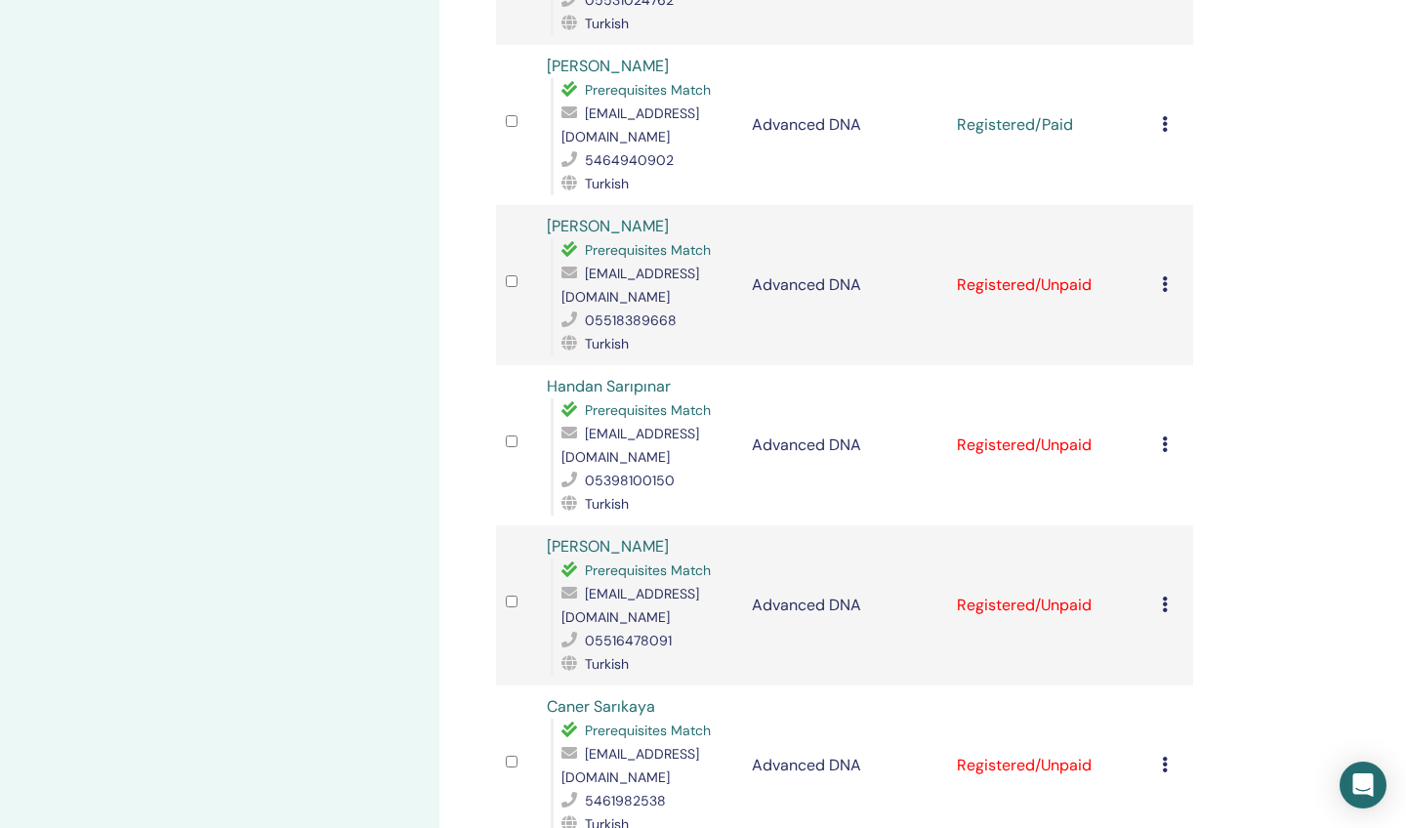
click at [1163, 276] on icon at bounding box center [1165, 284] width 6 height 16
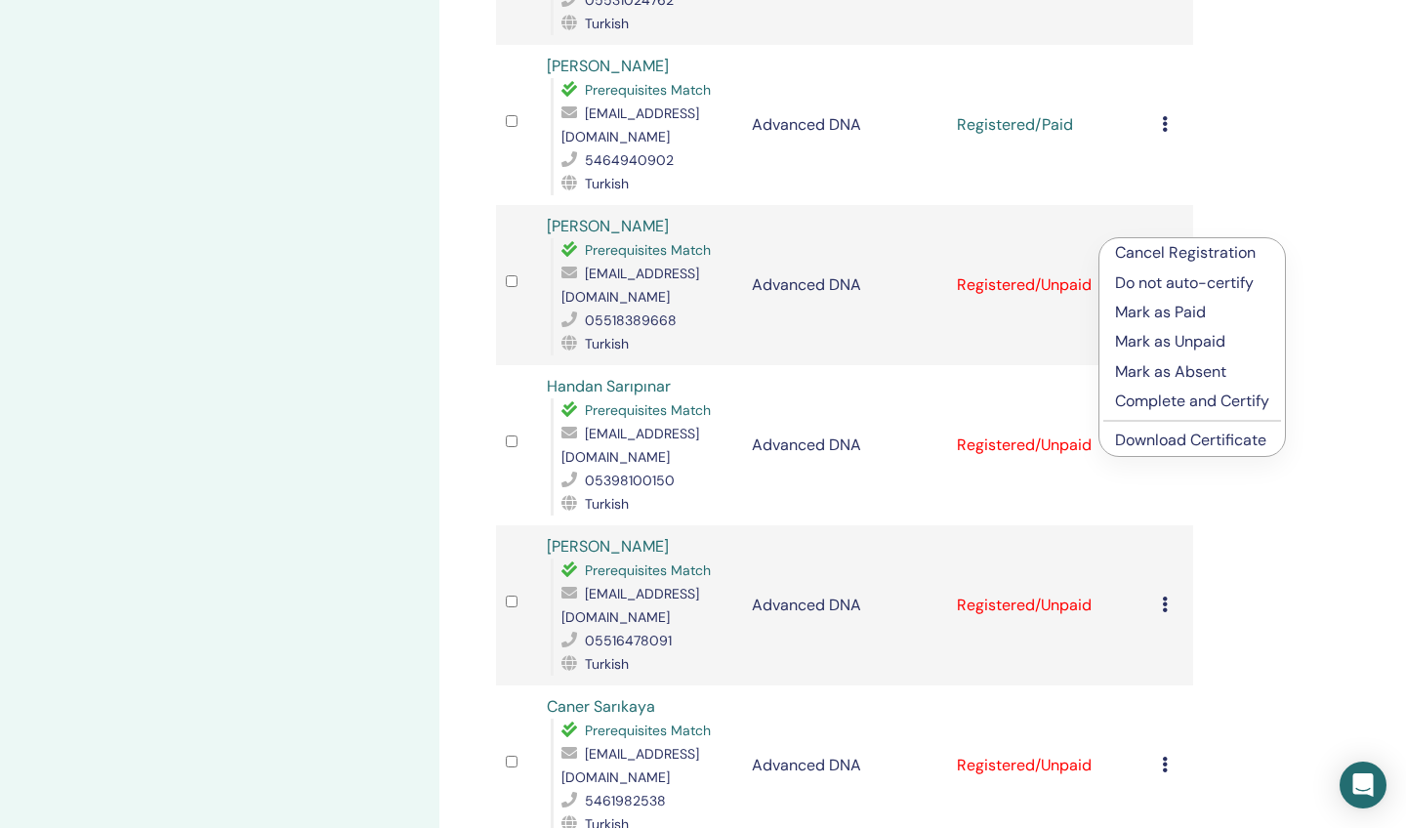
click at [1146, 313] on p "Mark as Paid" at bounding box center [1192, 312] width 154 height 23
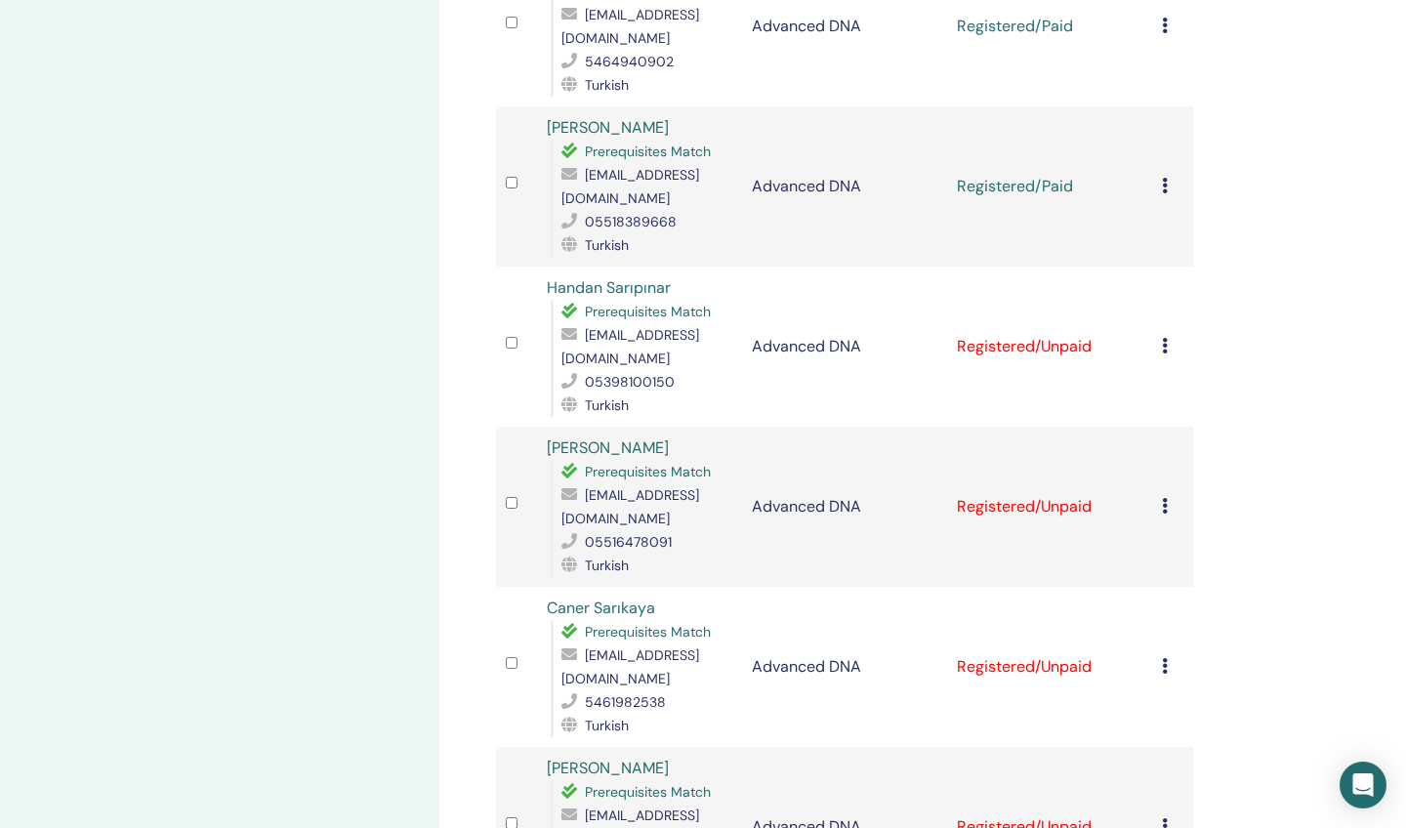
scroll to position [1711, 0]
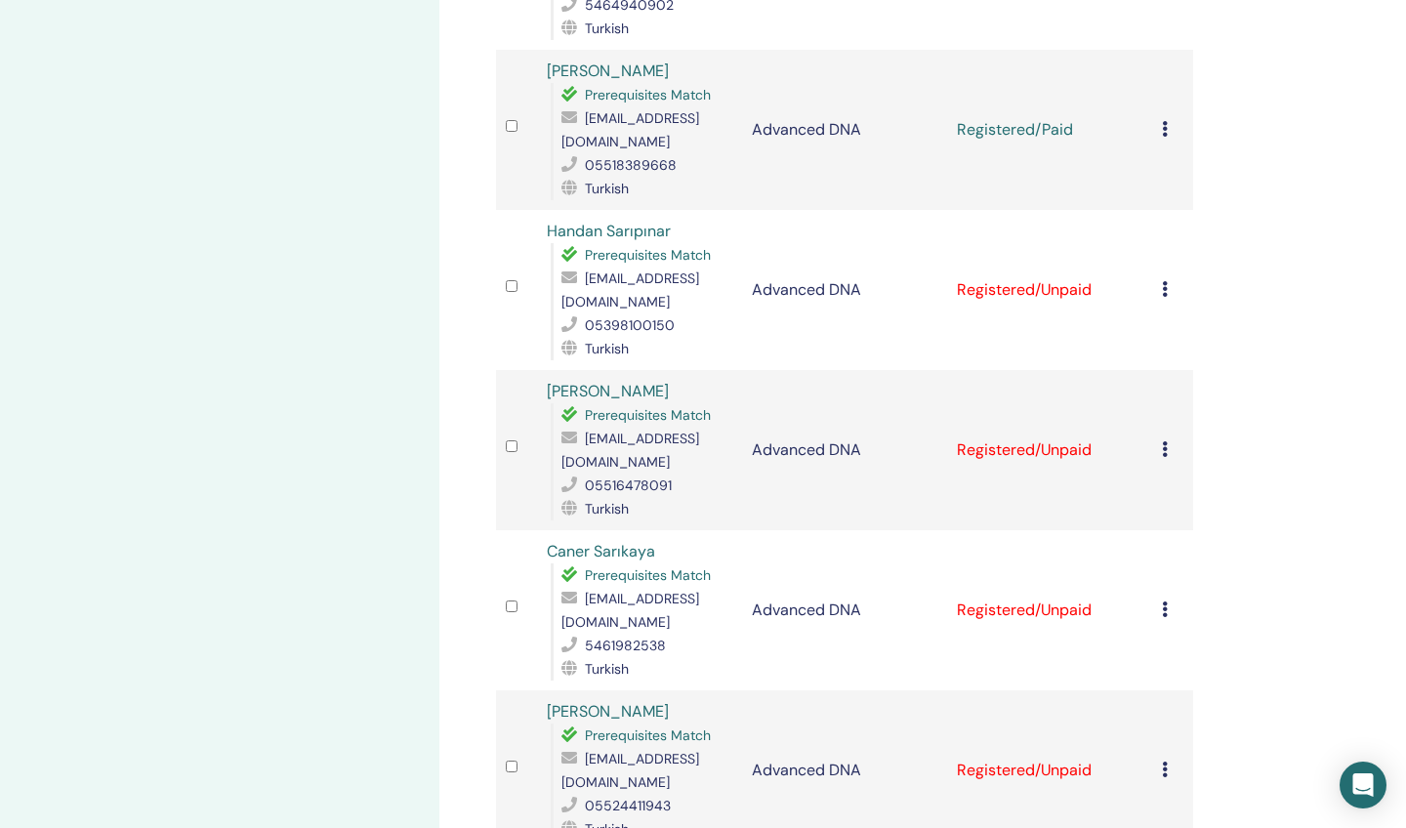
click at [1164, 281] on icon at bounding box center [1165, 289] width 6 height 16
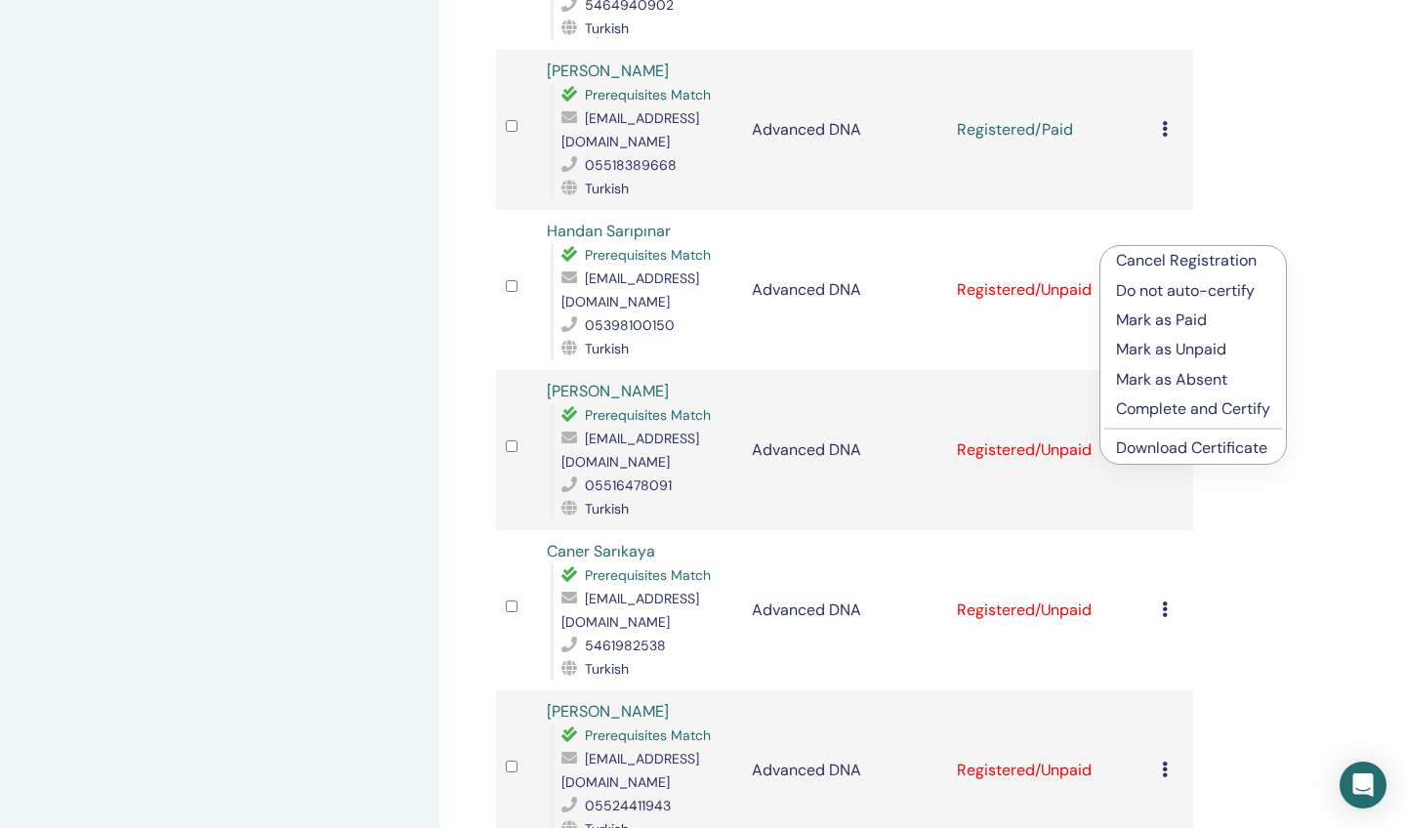
click at [1167, 316] on p "Mark as Paid" at bounding box center [1193, 320] width 154 height 23
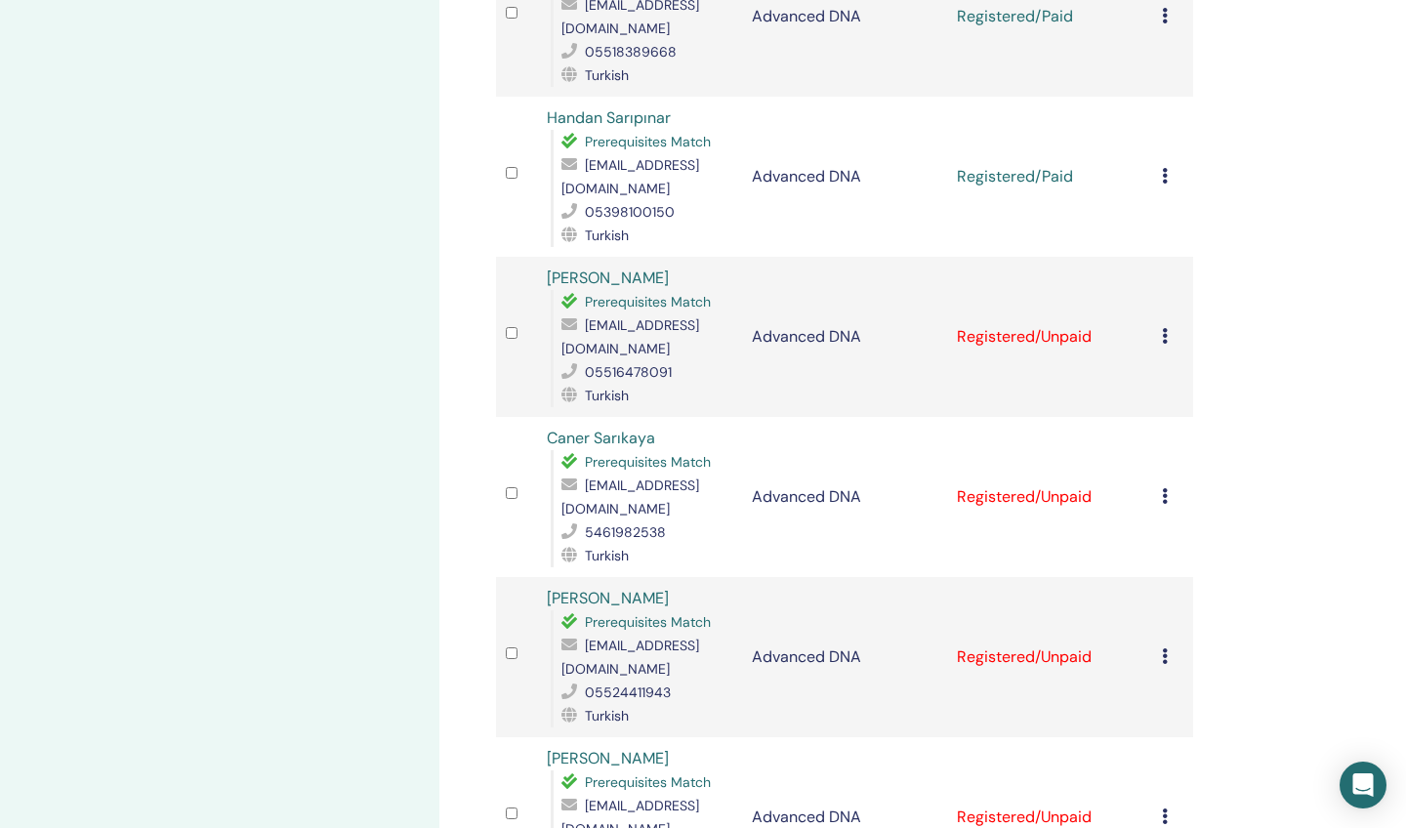
scroll to position [1855, 0]
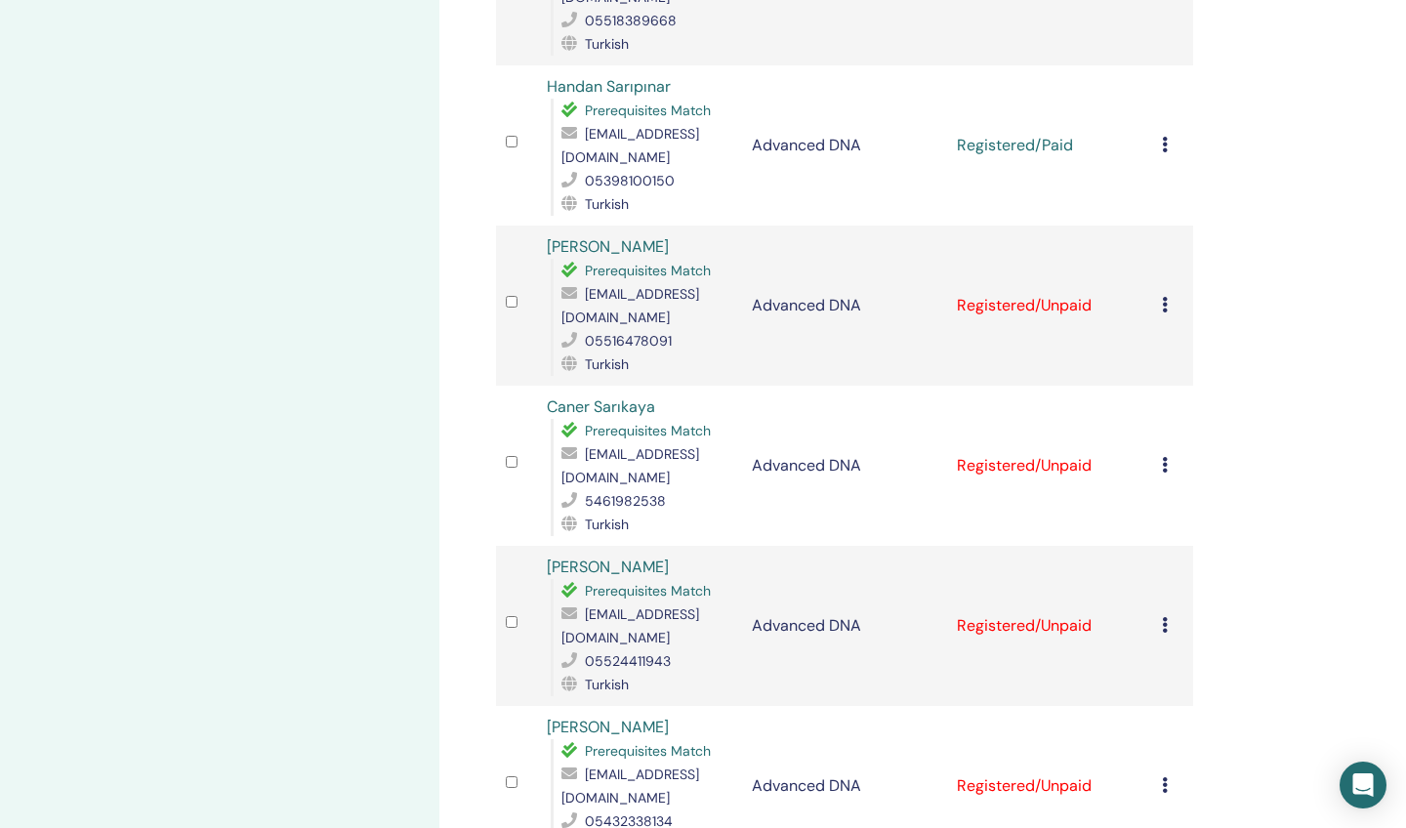
click at [1163, 297] on icon at bounding box center [1165, 305] width 6 height 16
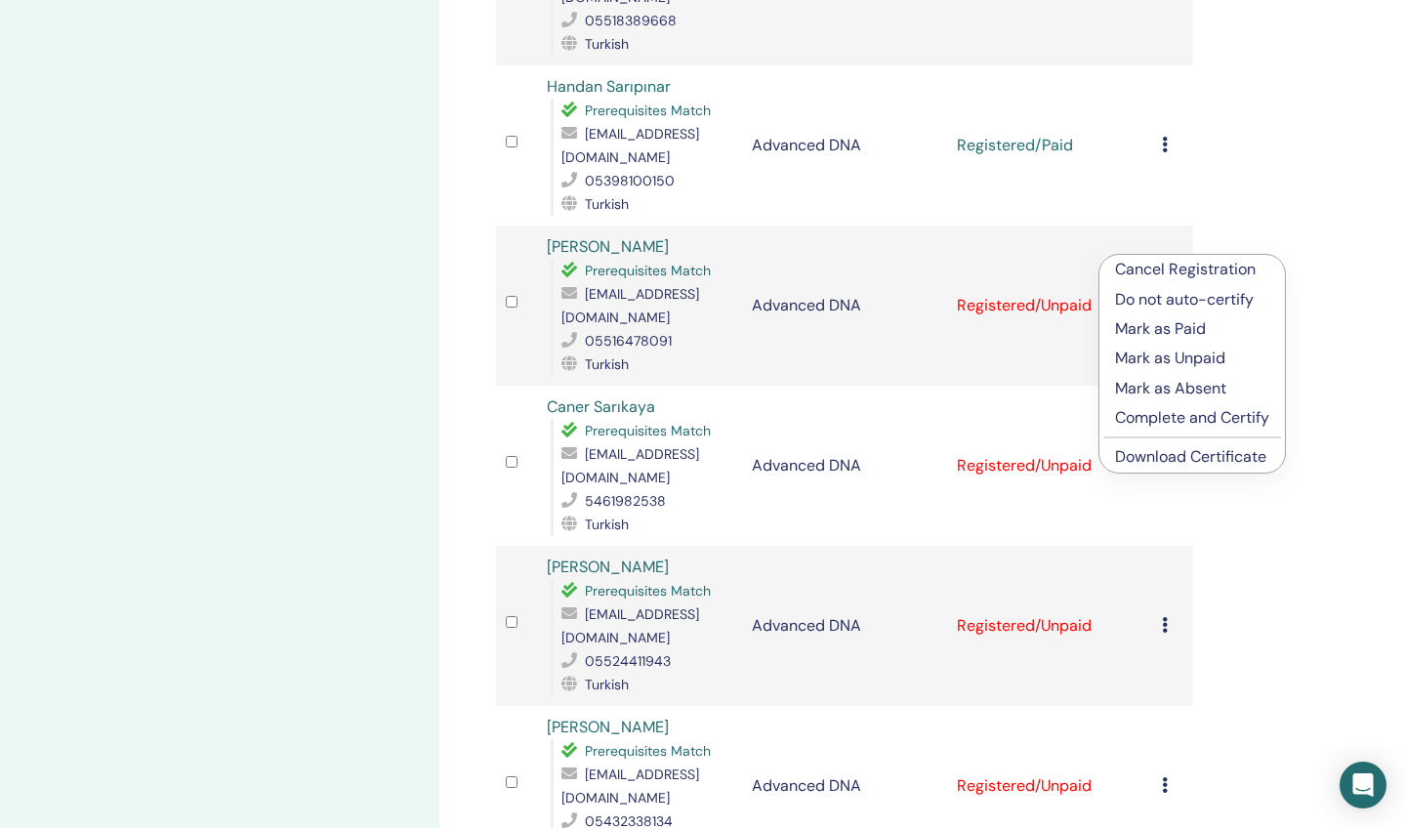
click at [1150, 330] on p "Mark as Paid" at bounding box center [1192, 328] width 154 height 23
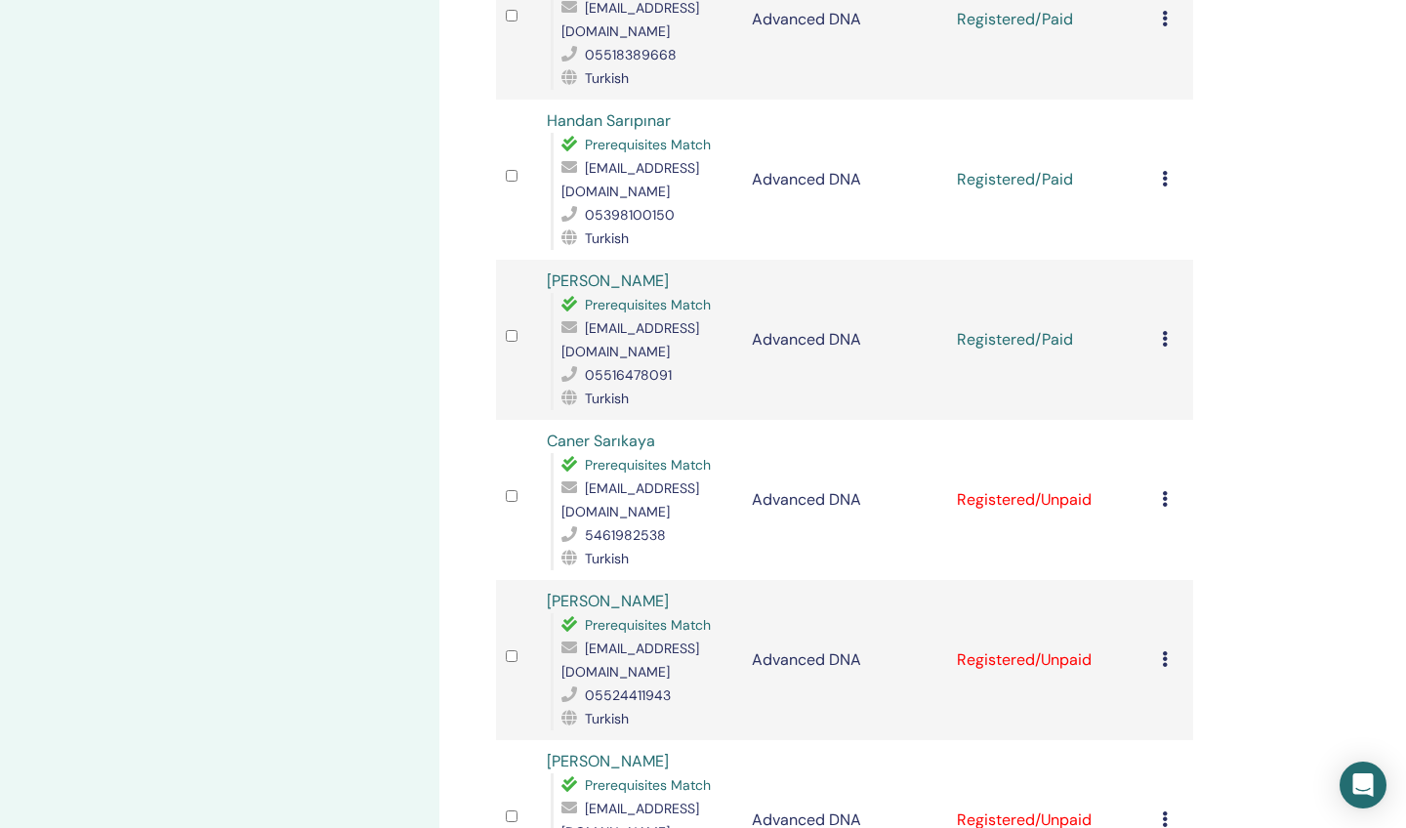
scroll to position [1827, 0]
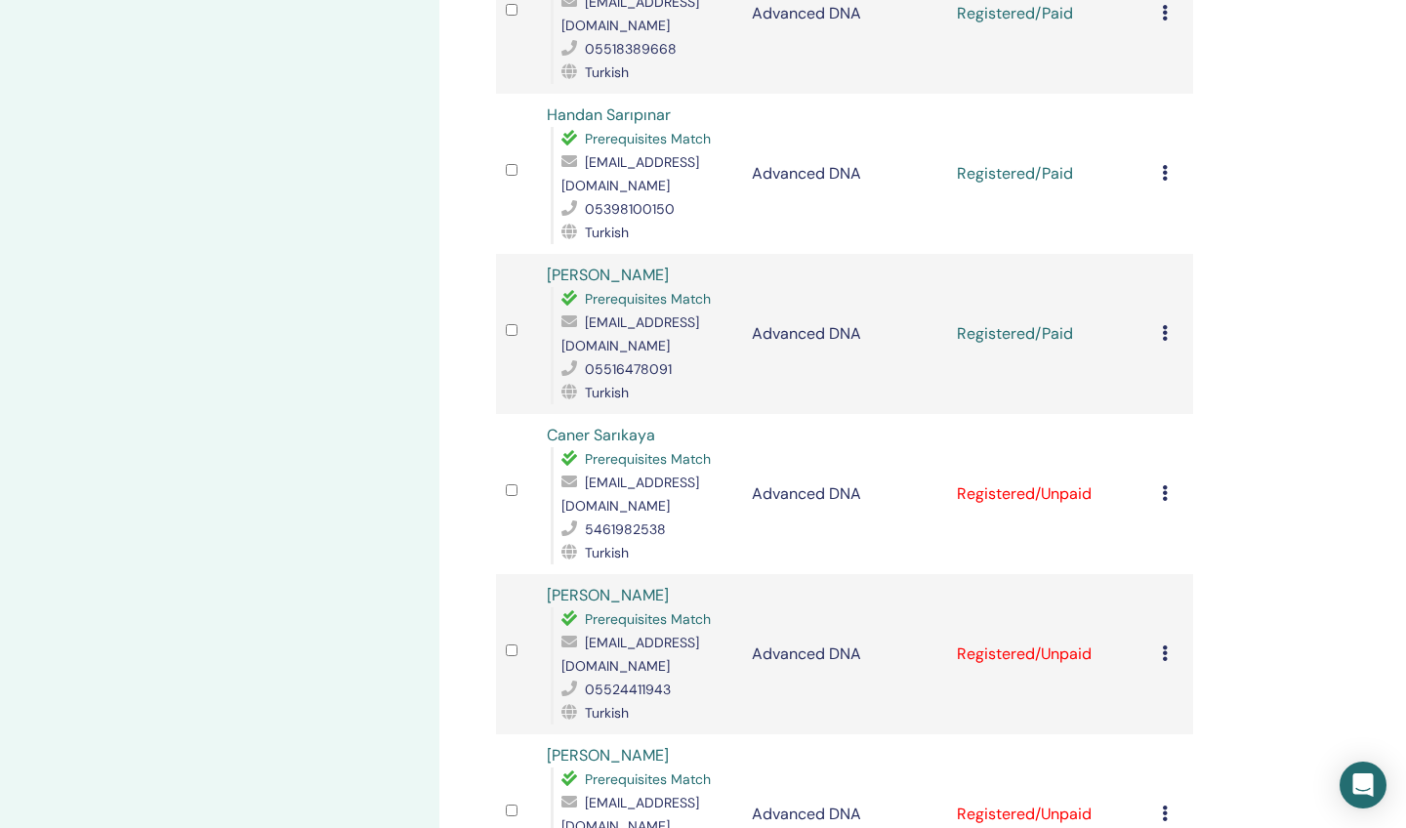
click at [1164, 485] on icon at bounding box center [1165, 493] width 6 height 16
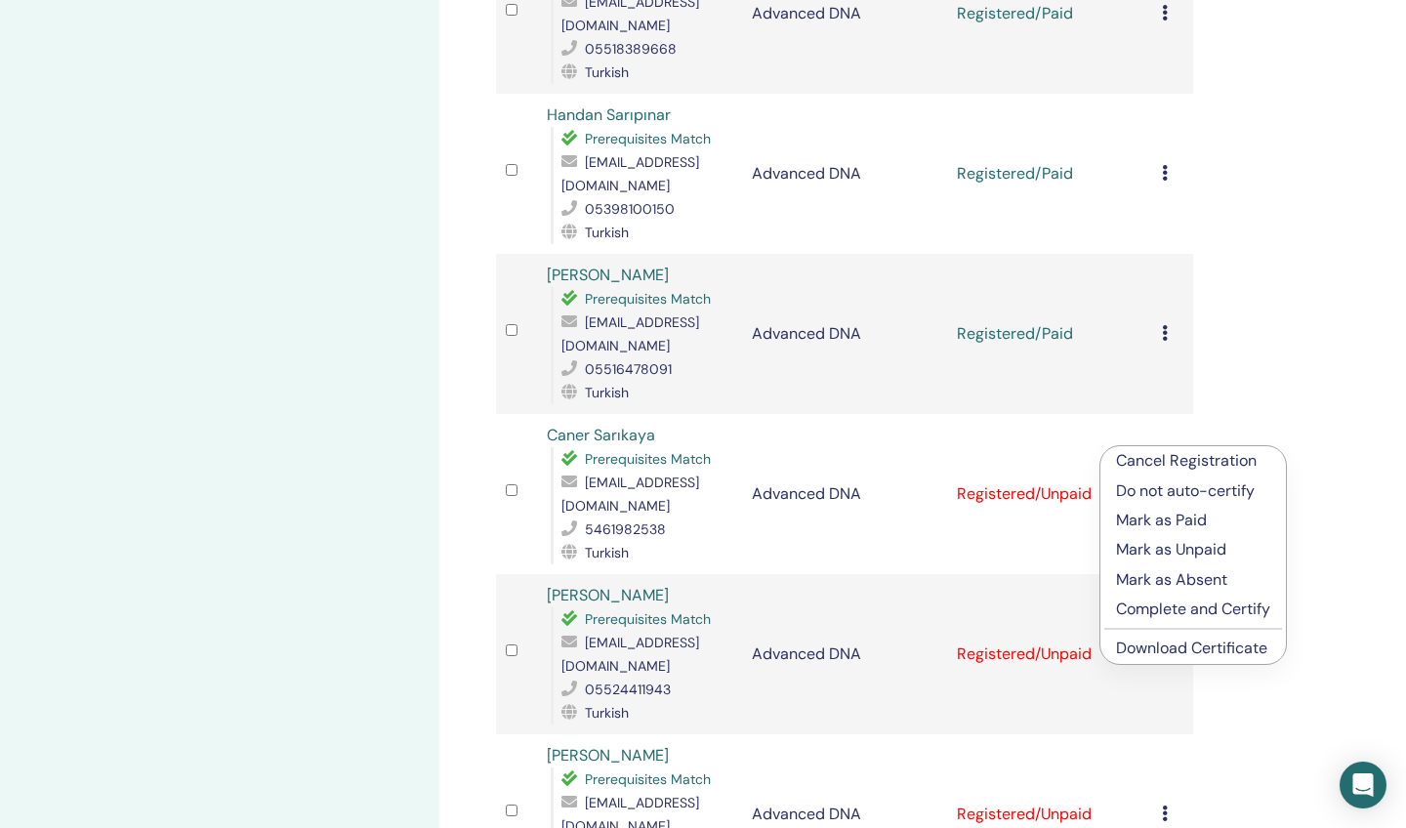
click at [1144, 519] on p "Mark as Paid" at bounding box center [1193, 520] width 154 height 23
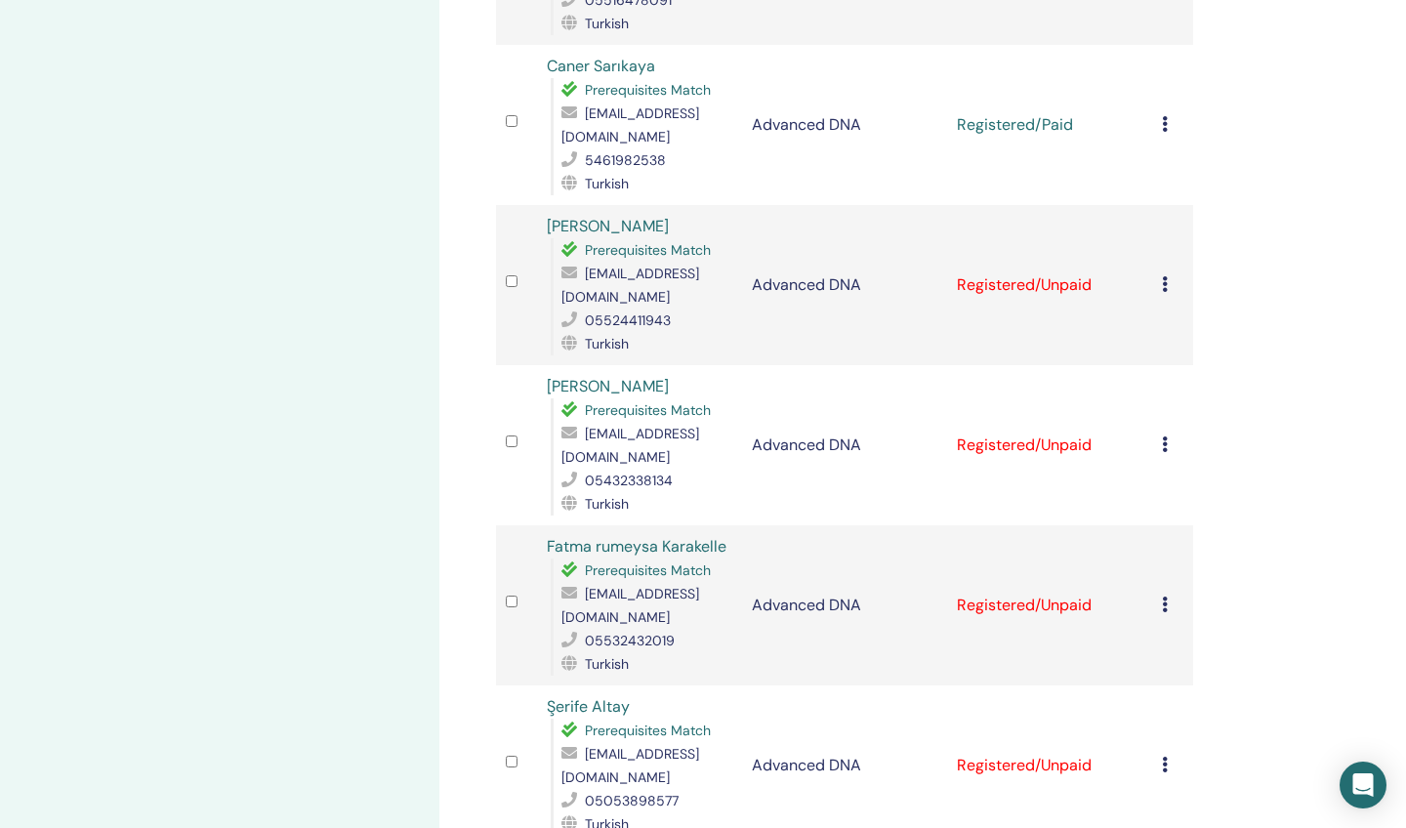
scroll to position [2221, 0]
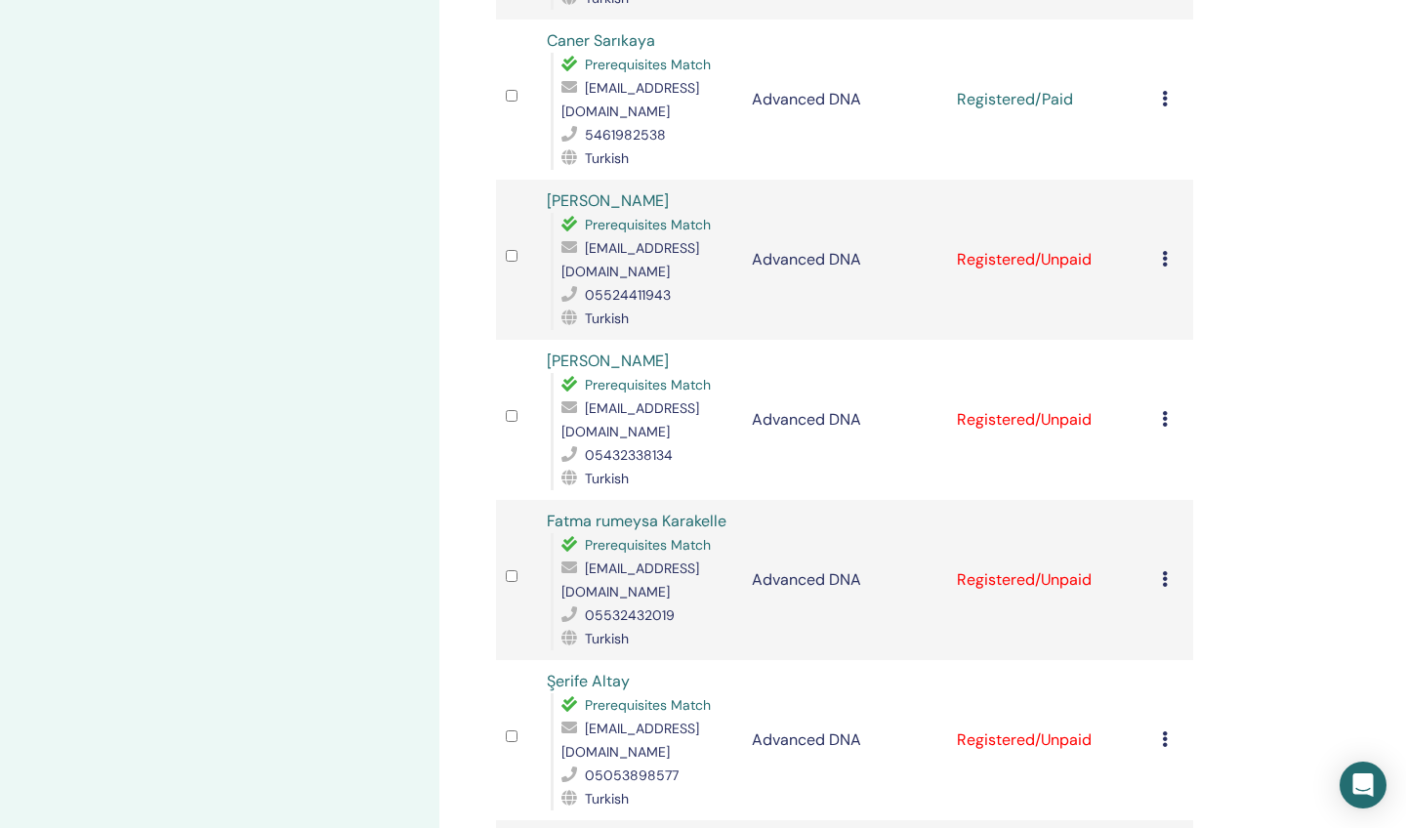
click at [1164, 251] on icon at bounding box center [1165, 259] width 6 height 16
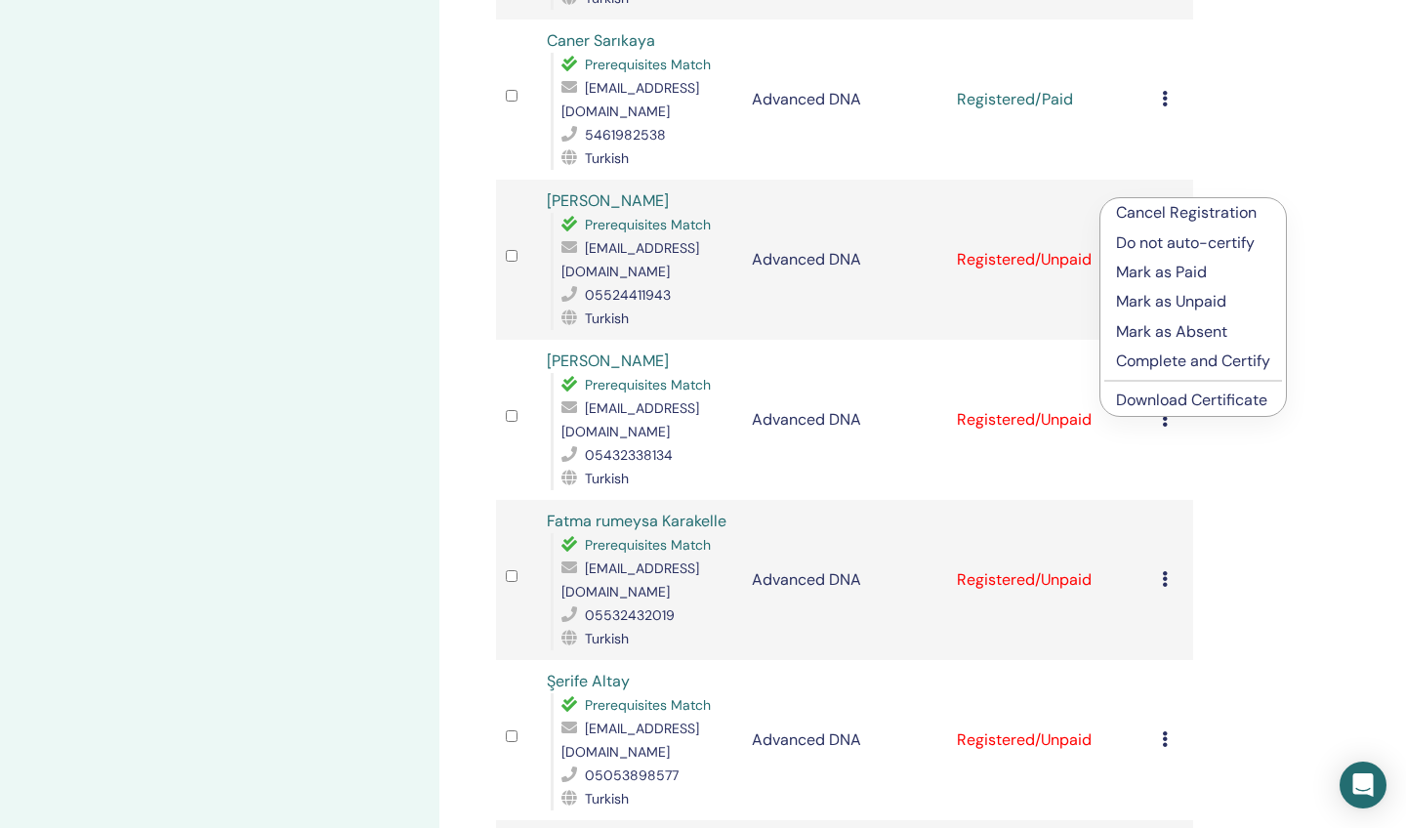
click at [1152, 276] on p "Mark as Paid" at bounding box center [1193, 272] width 154 height 23
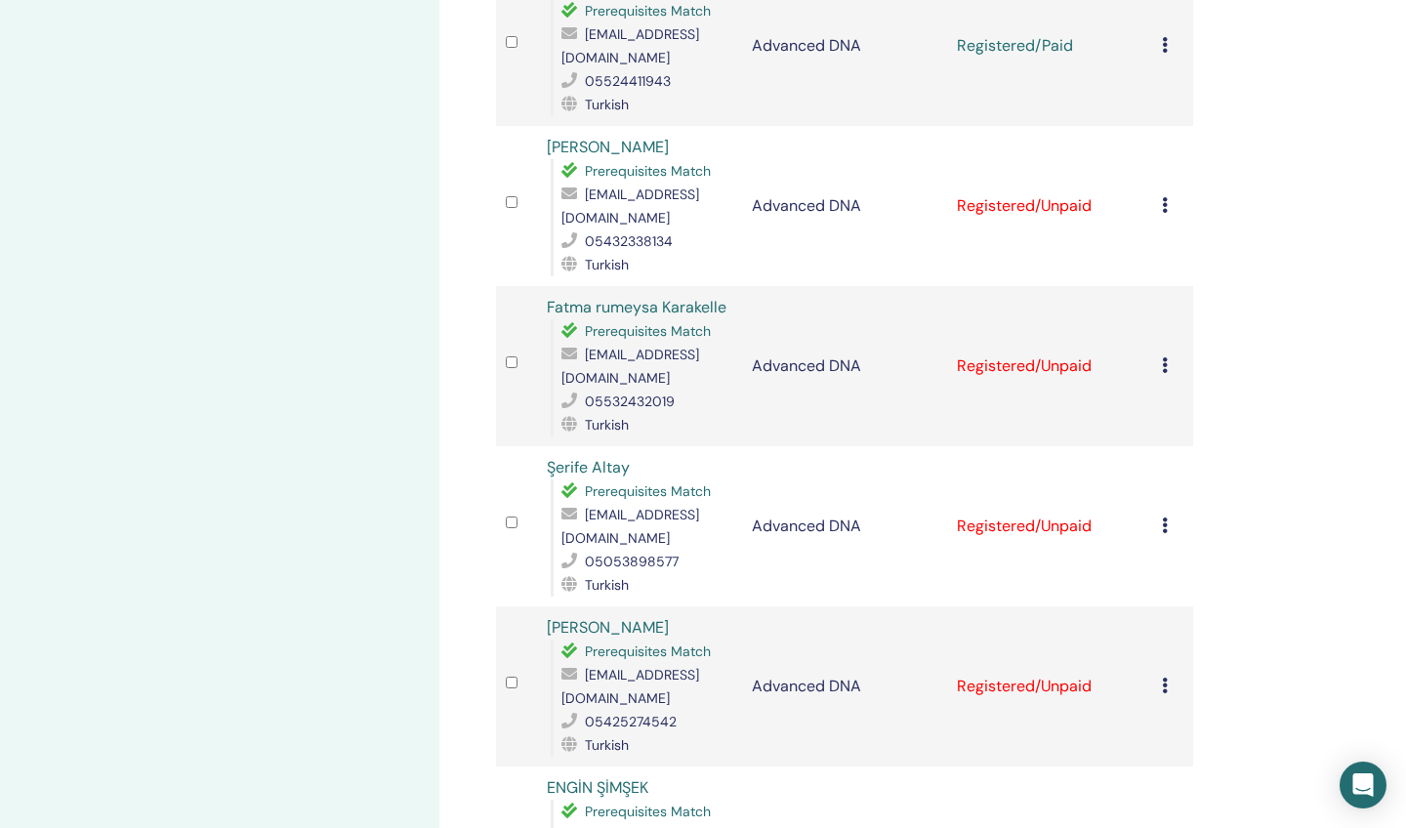
scroll to position [2477, 0]
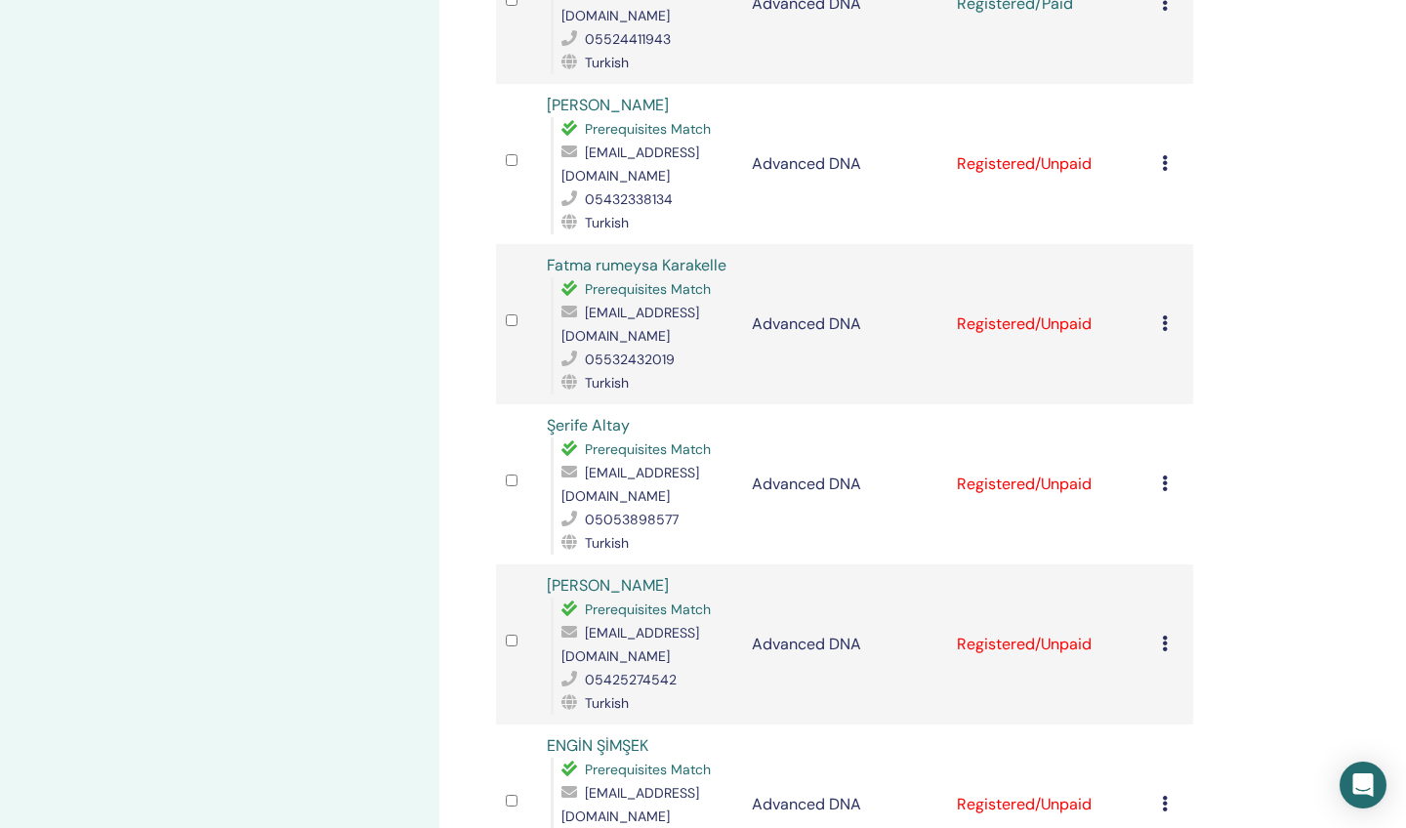
click at [1164, 155] on icon at bounding box center [1165, 163] width 6 height 16
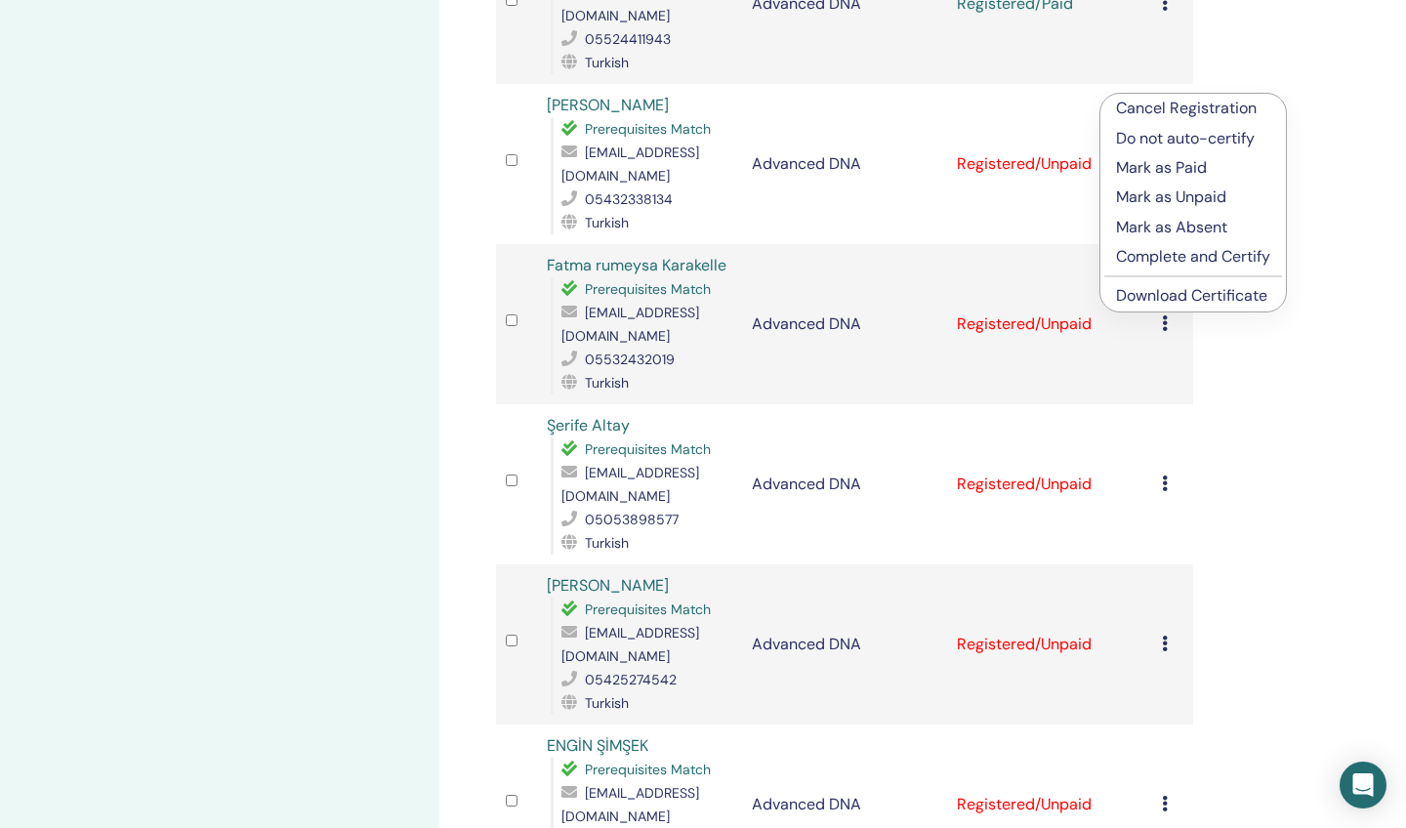
click at [1155, 169] on p "Mark as Paid" at bounding box center [1193, 167] width 154 height 23
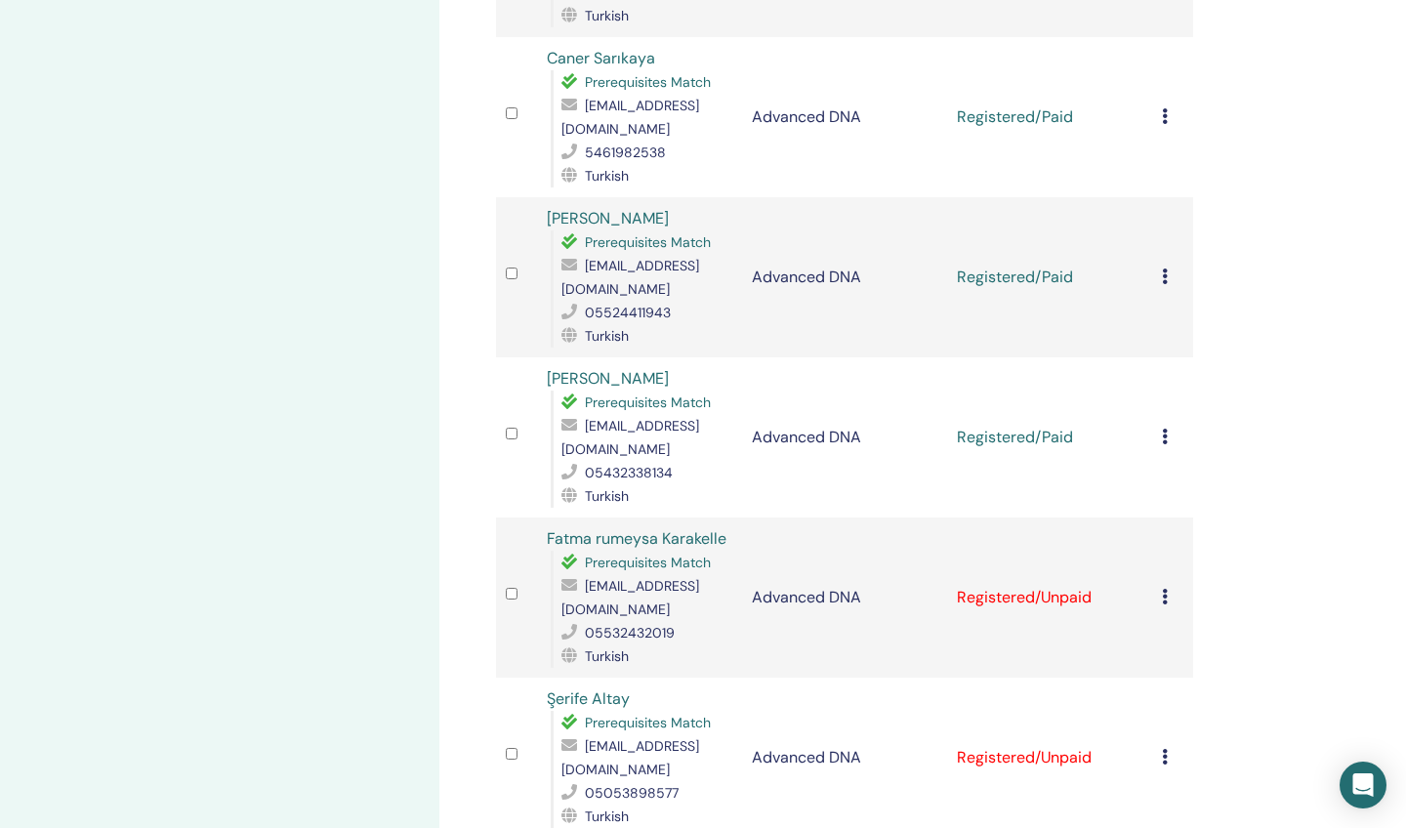
scroll to position [2224, 0]
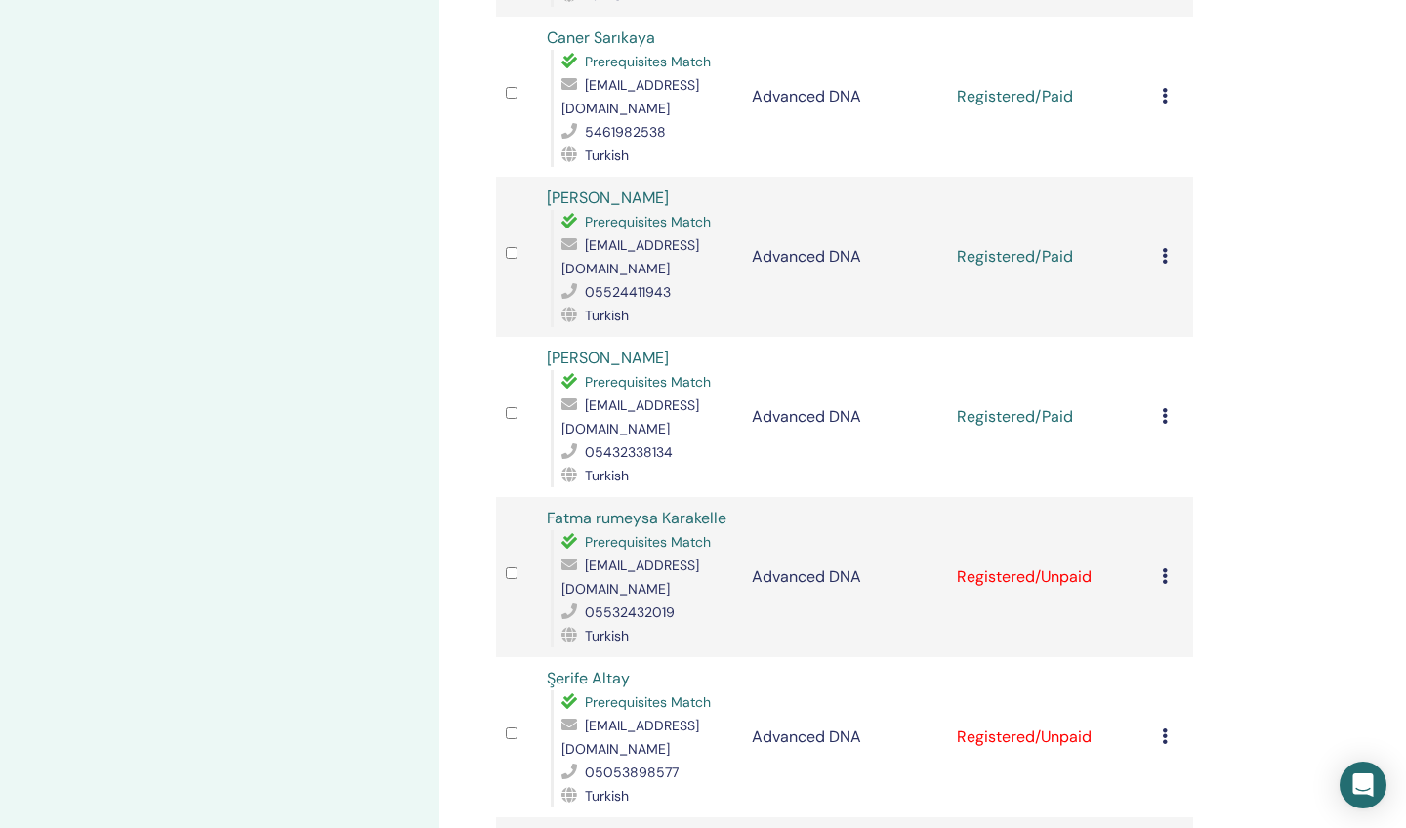
click at [1164, 568] on icon at bounding box center [1165, 576] width 6 height 16
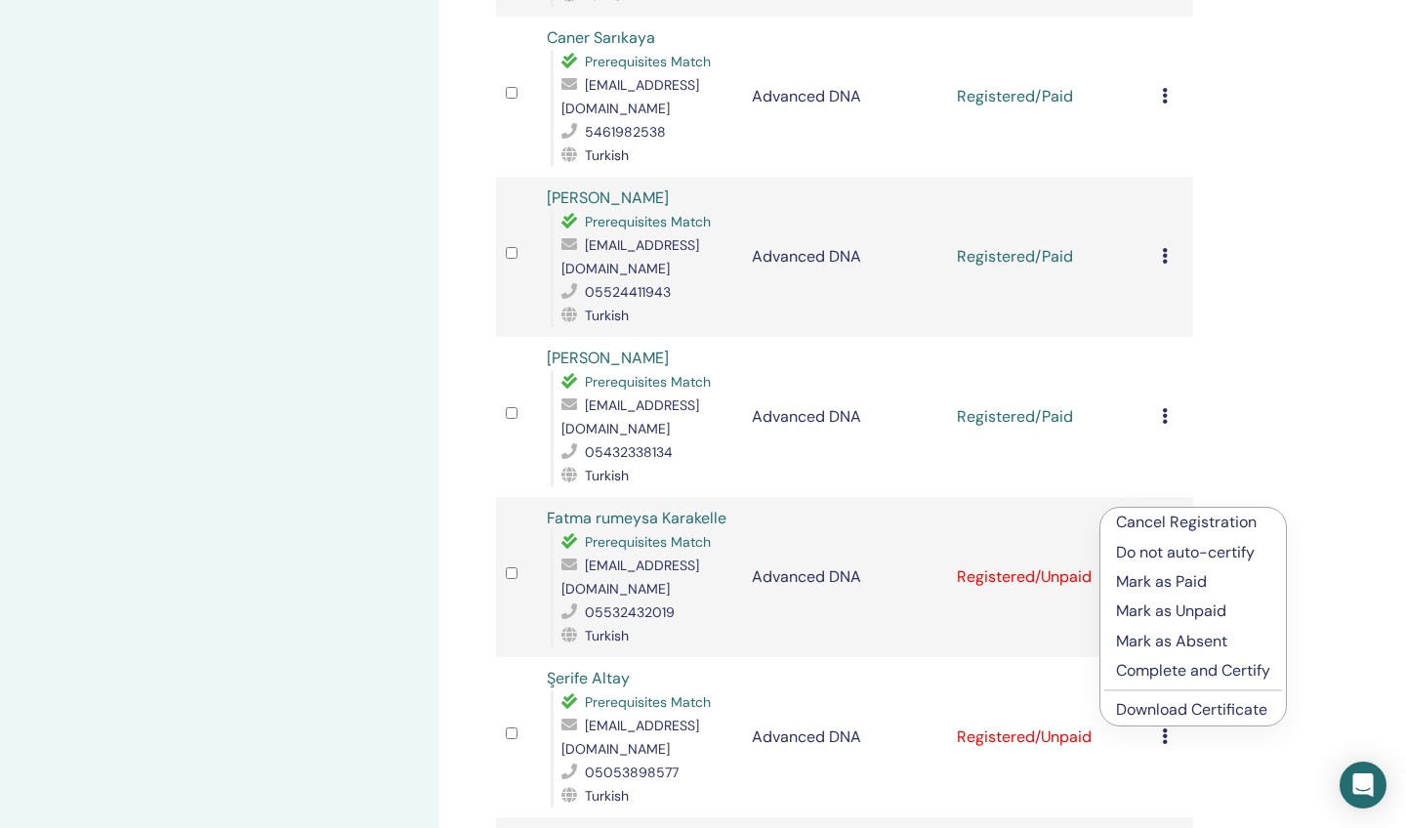
click at [1155, 584] on p "Mark as Paid" at bounding box center [1193, 581] width 154 height 23
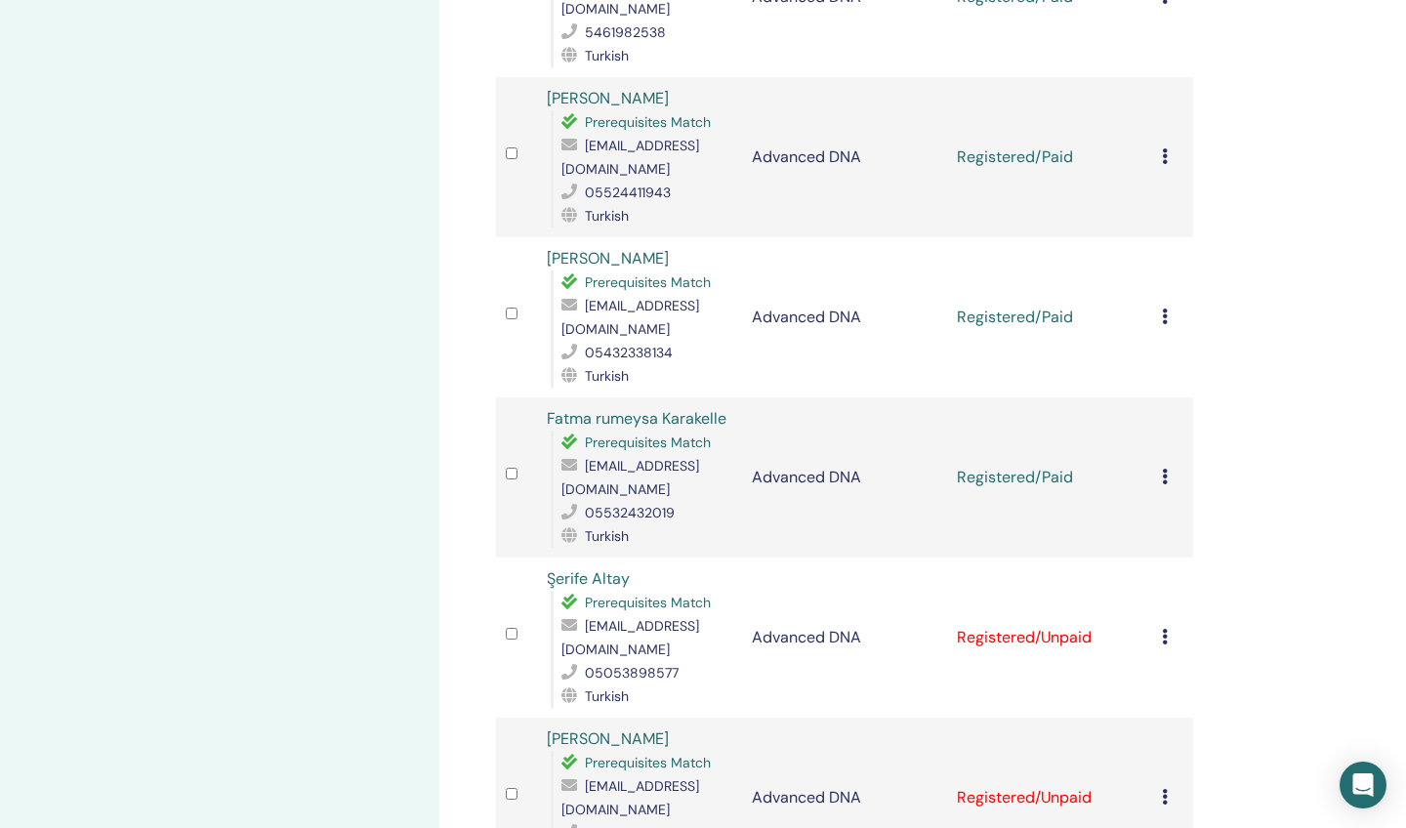
scroll to position [2330, 0]
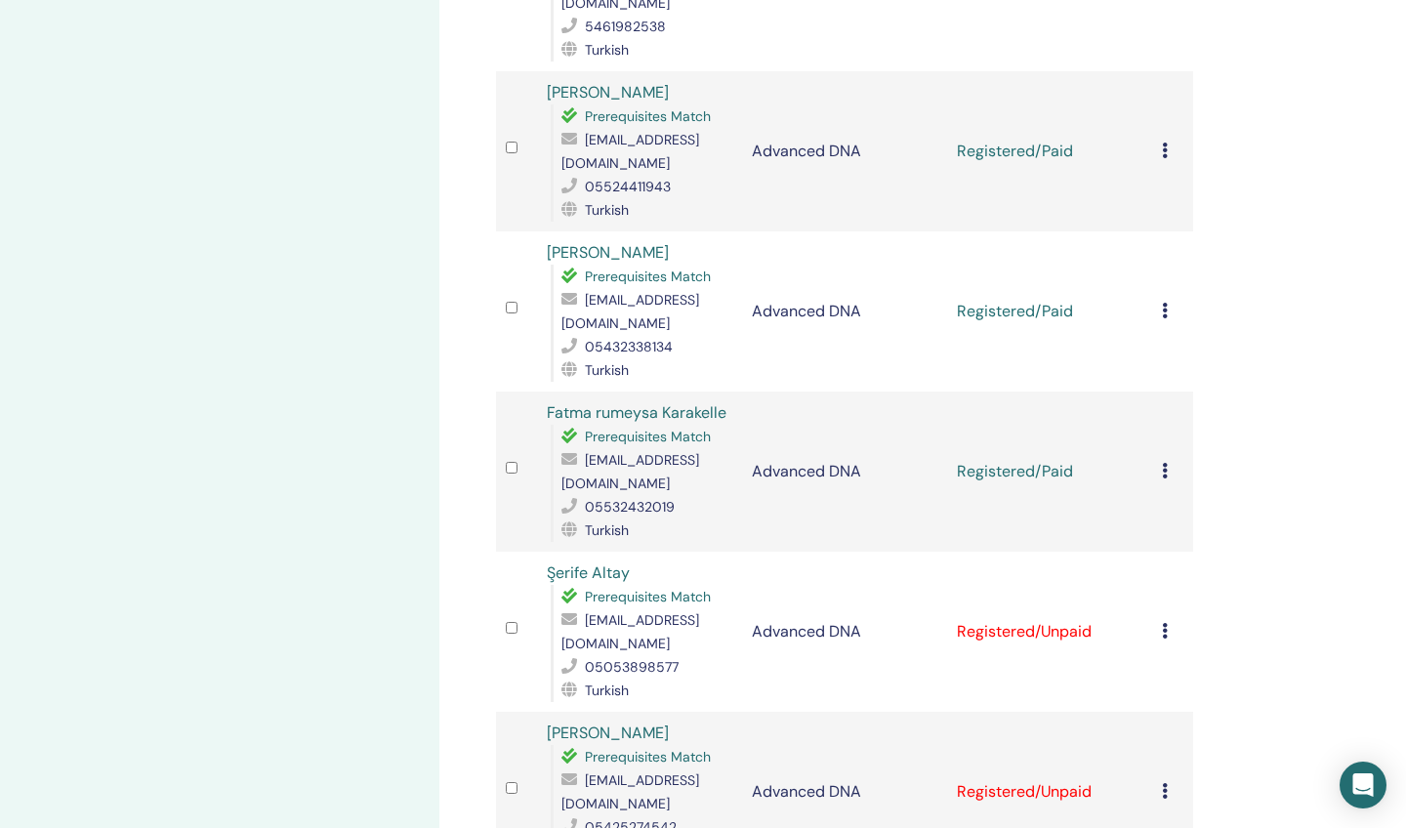
click at [1167, 623] on icon at bounding box center [1165, 631] width 6 height 16
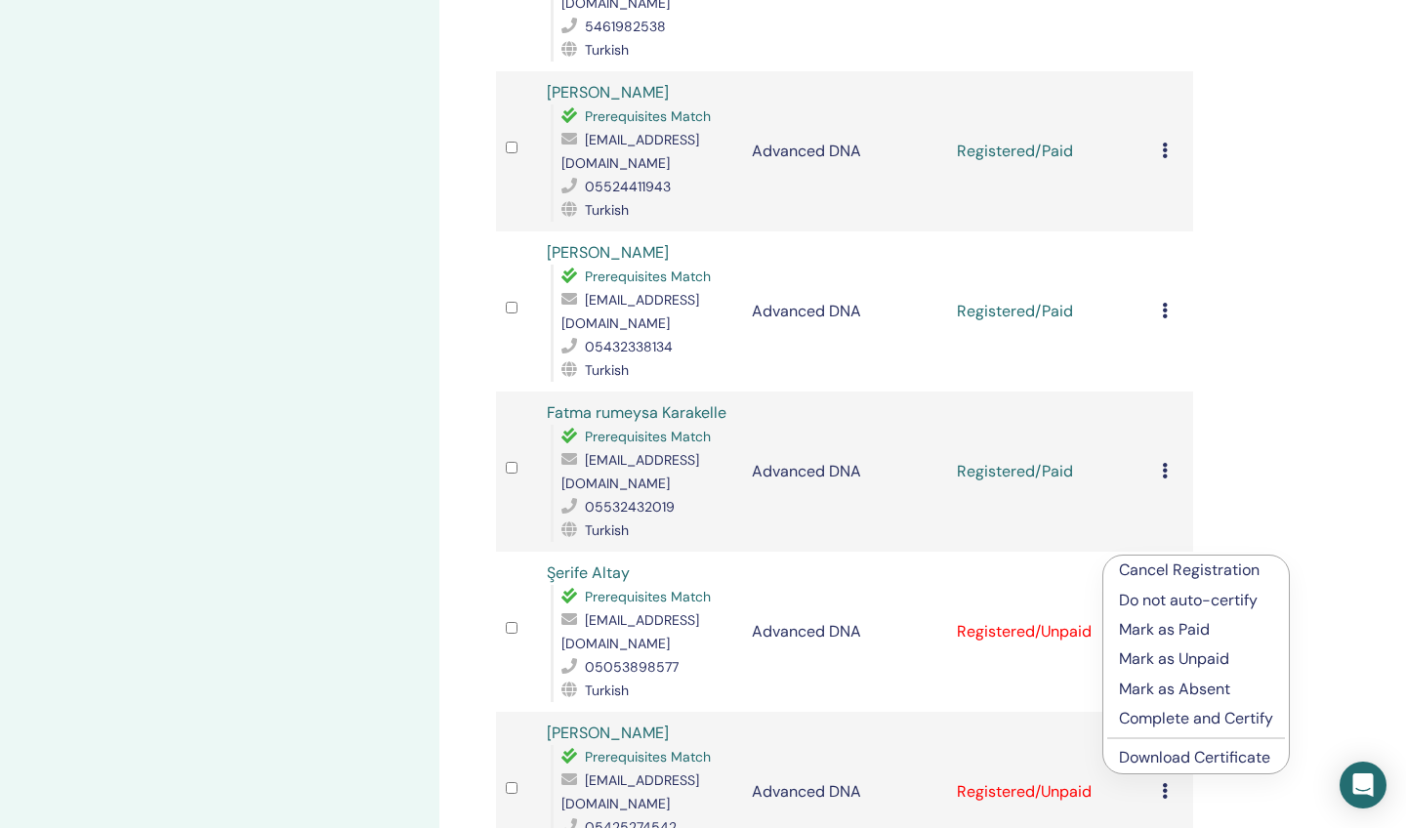
click at [1167, 631] on p "Mark as Paid" at bounding box center [1196, 629] width 154 height 23
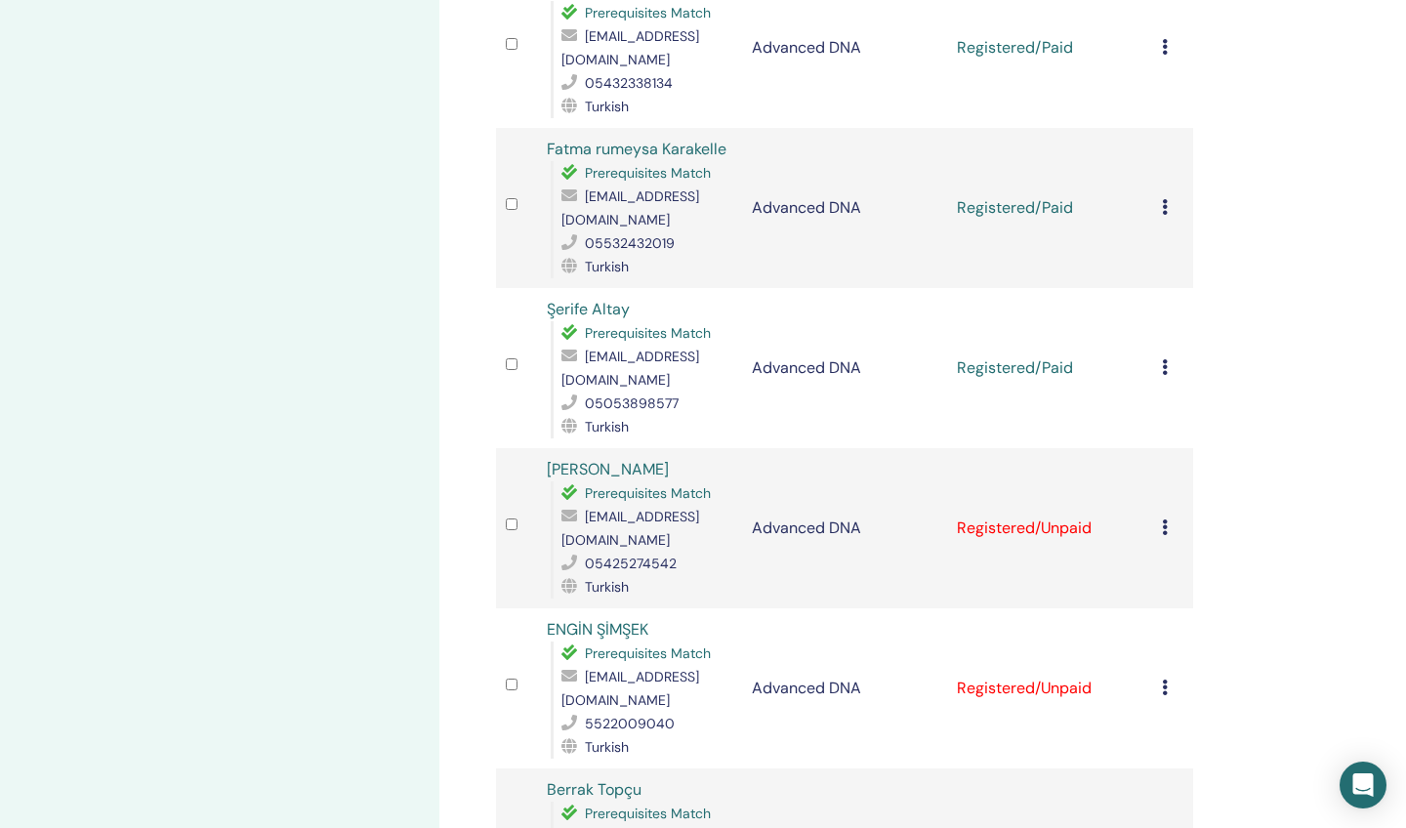
scroll to position [2620, 0]
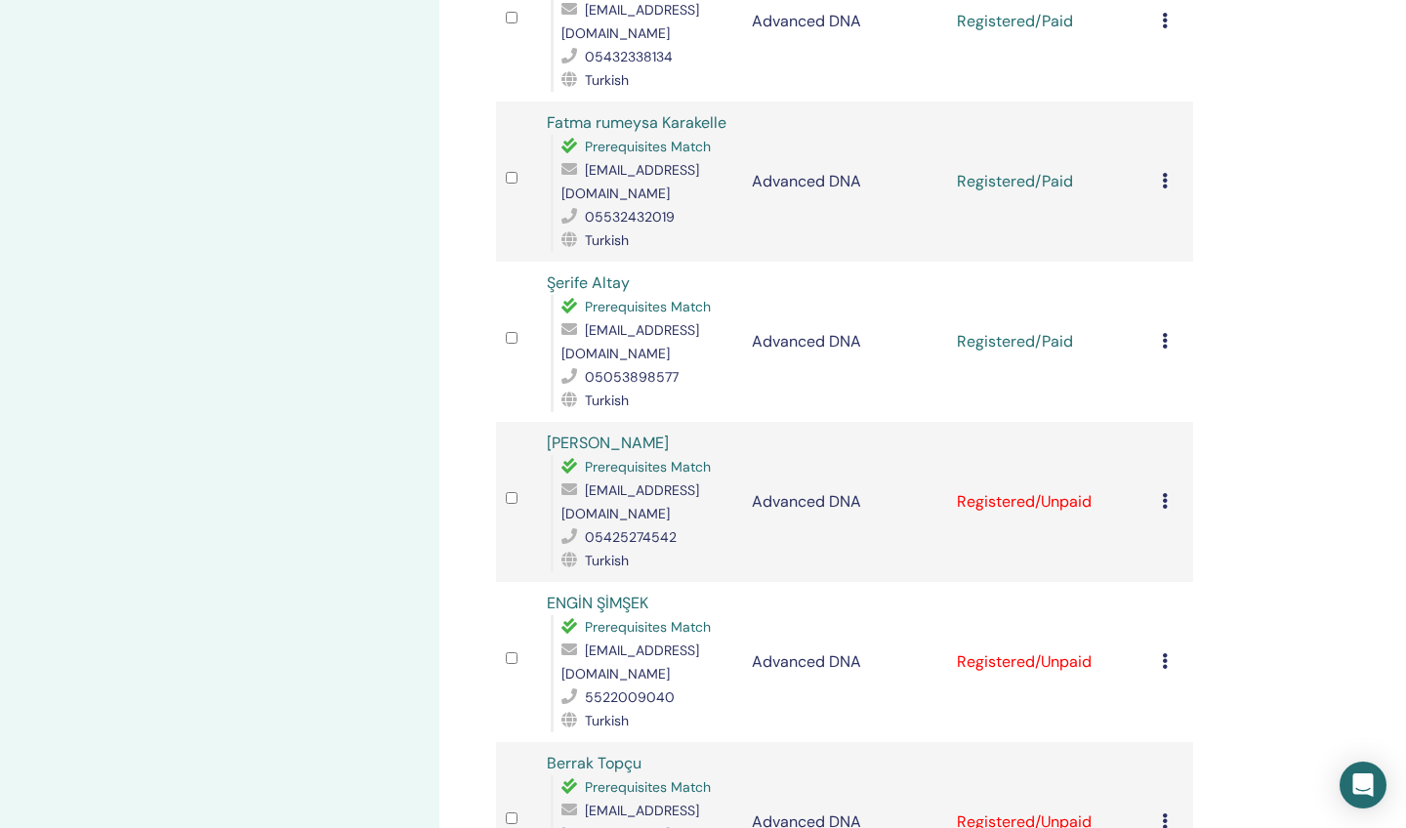
click at [1165, 493] on icon at bounding box center [1165, 501] width 6 height 16
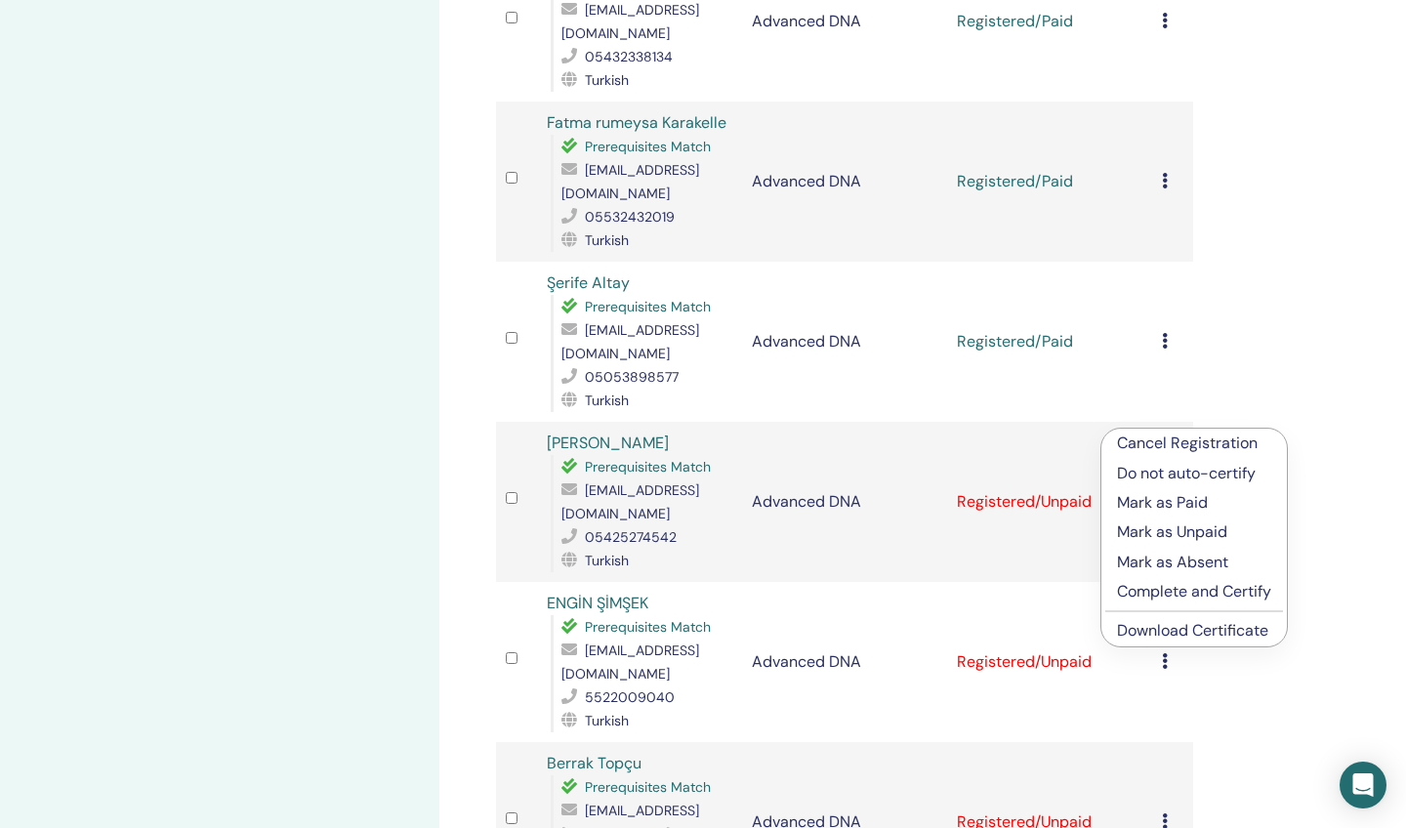
click at [1161, 506] on p "Mark as Paid" at bounding box center [1194, 502] width 154 height 23
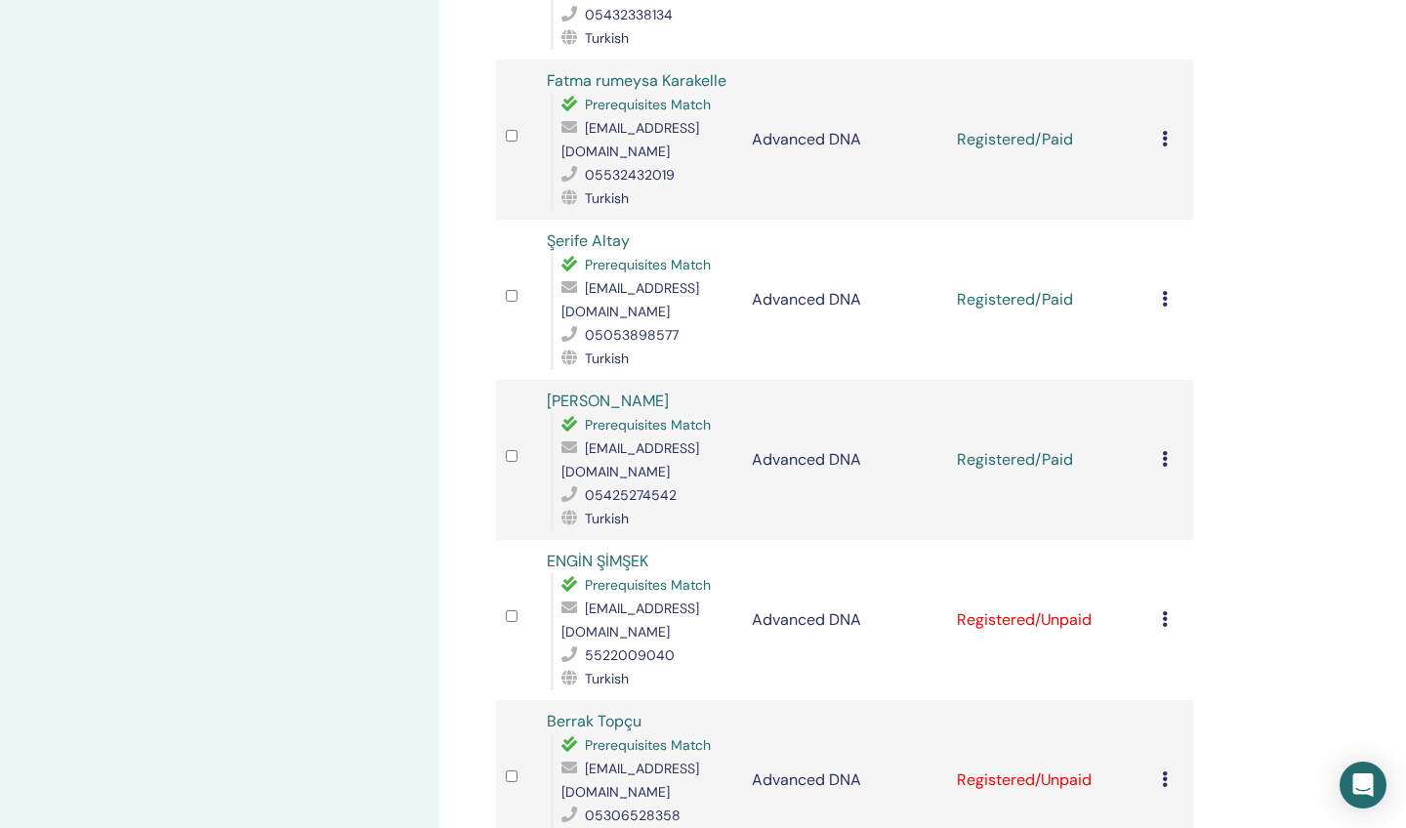
scroll to position [2678, 0]
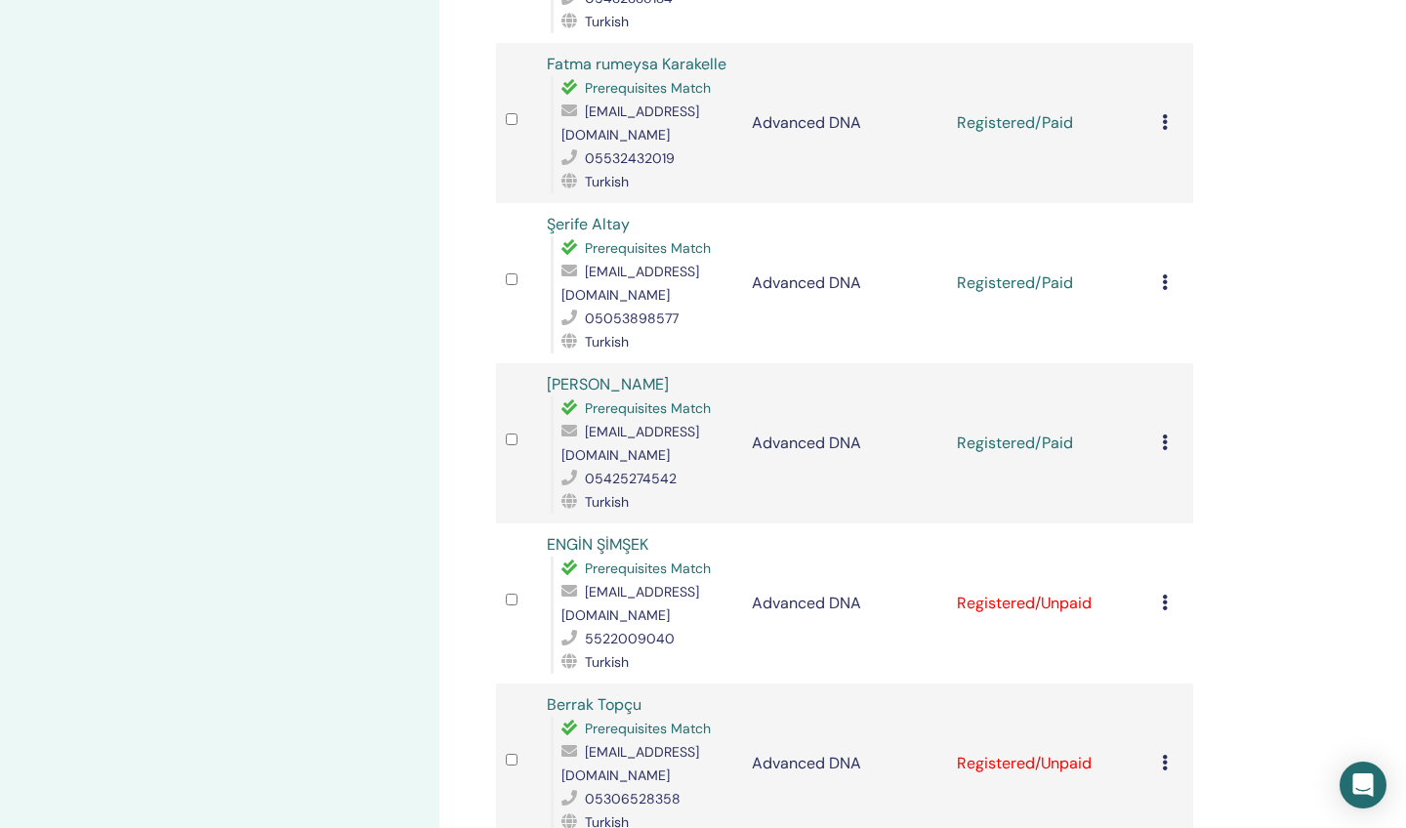
click at [1163, 595] on icon at bounding box center [1165, 603] width 6 height 16
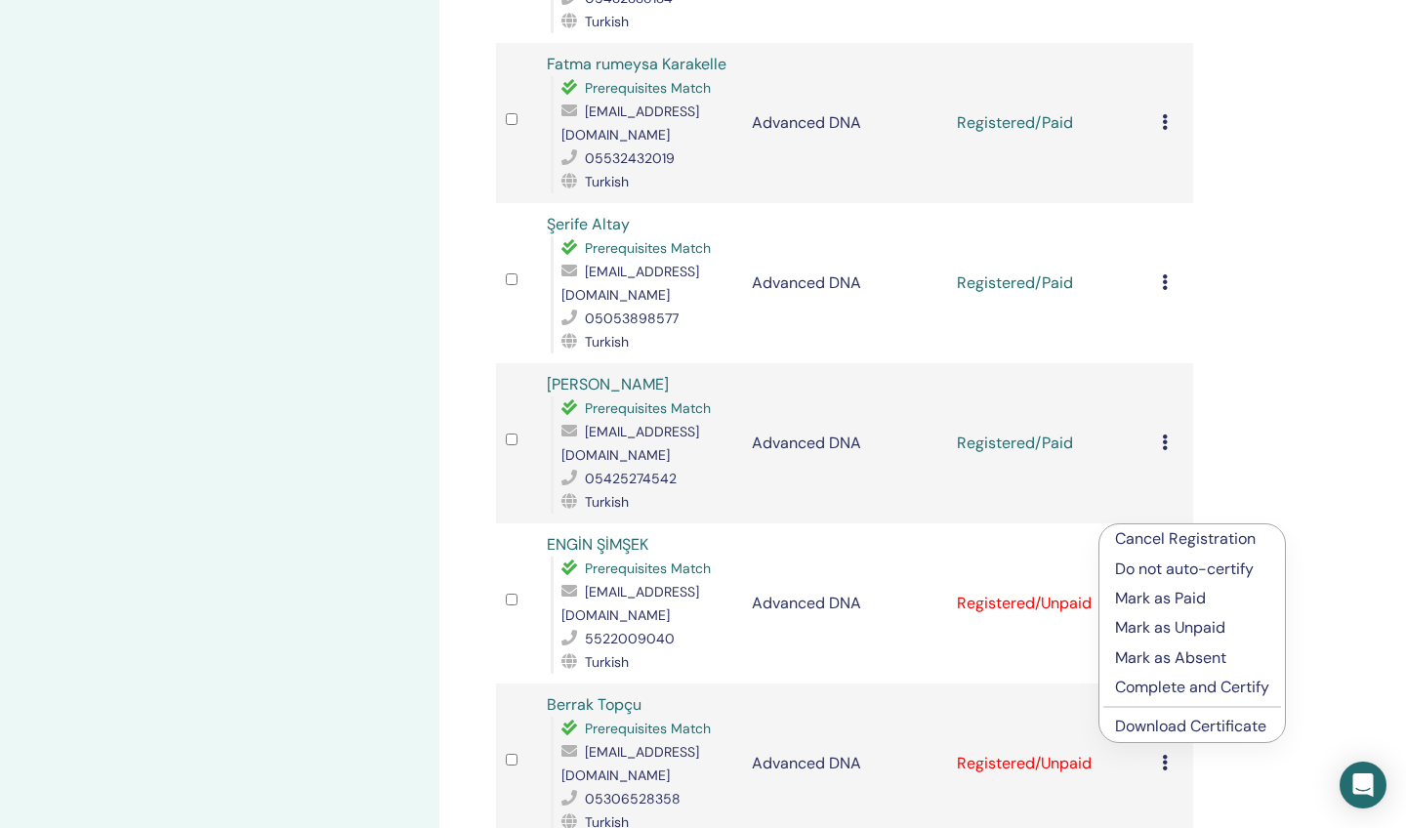
click at [1149, 597] on p "Mark as Paid" at bounding box center [1192, 598] width 154 height 23
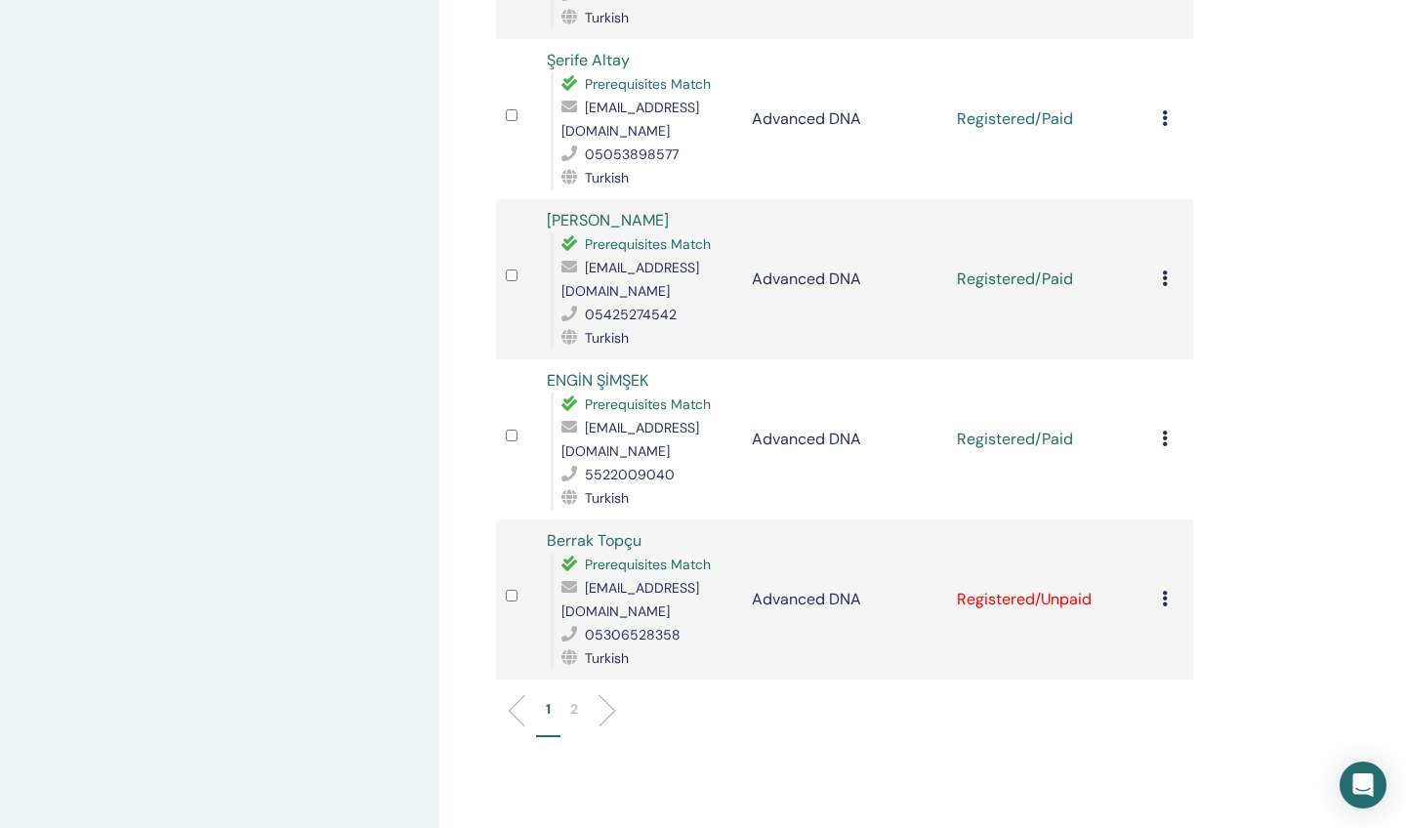
scroll to position [2849, 0]
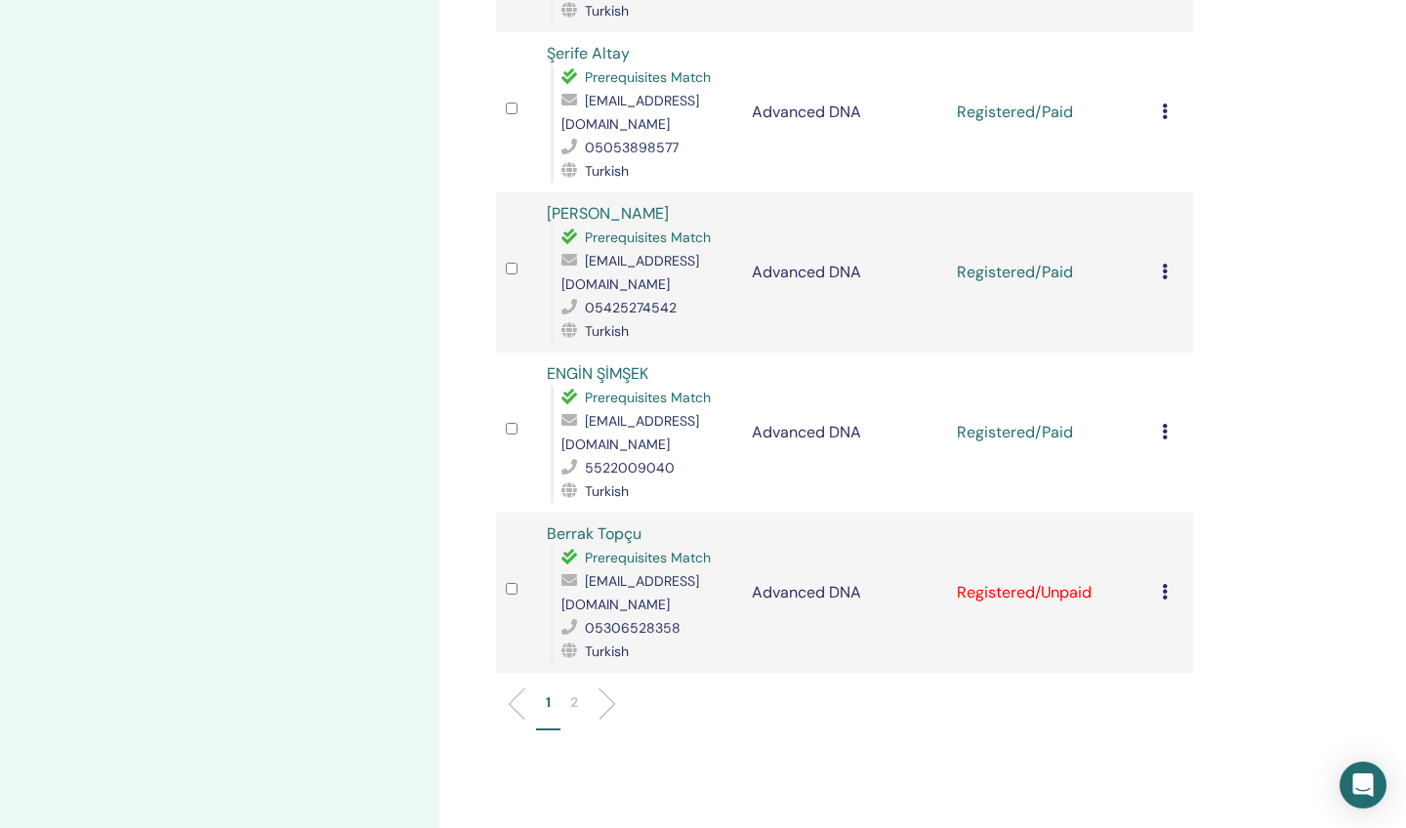
click at [1165, 584] on icon at bounding box center [1165, 592] width 6 height 16
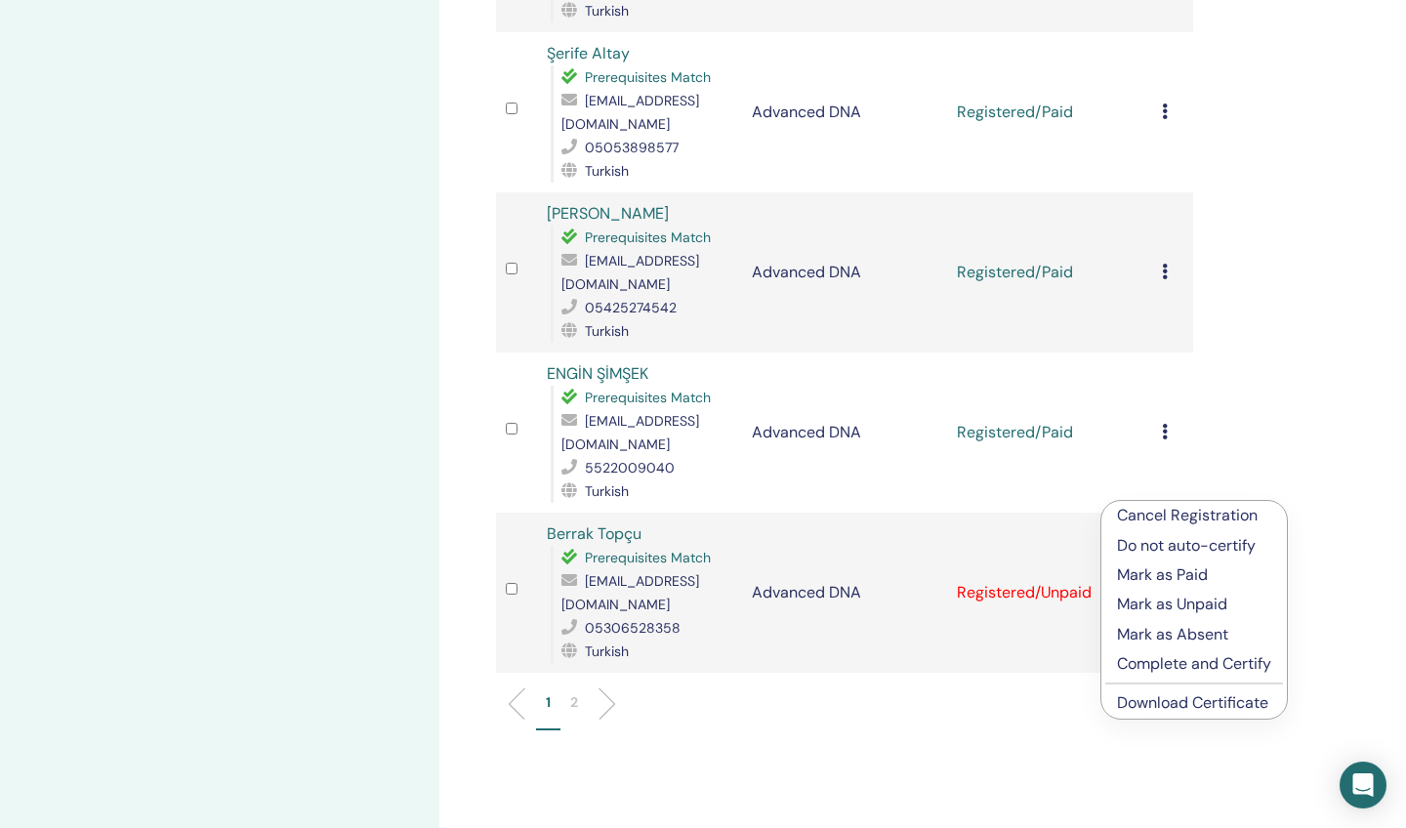
click at [1151, 577] on p "Mark as Paid" at bounding box center [1194, 574] width 154 height 23
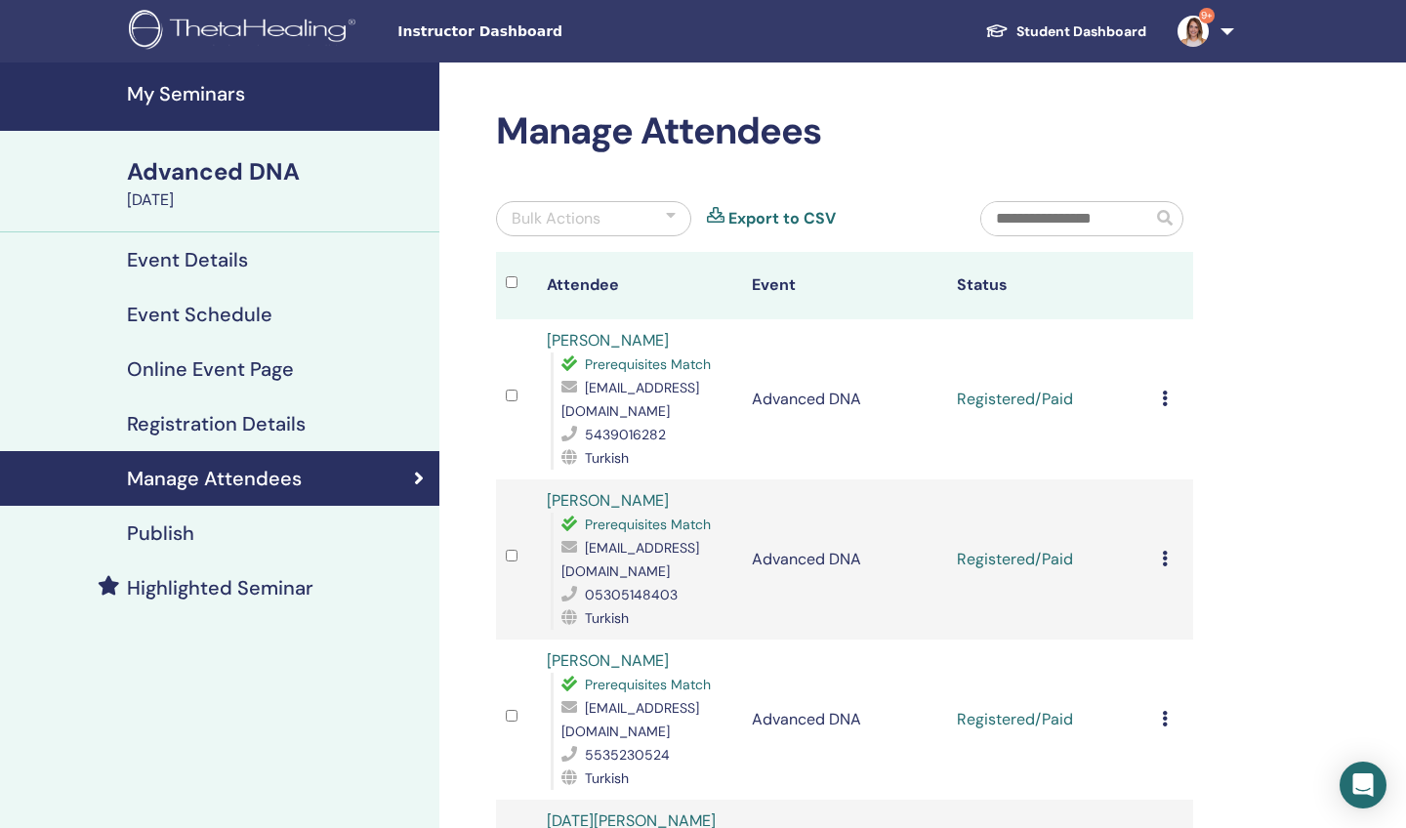
click at [1042, 31] on link "Student Dashboard" at bounding box center [1066, 32] width 192 height 36
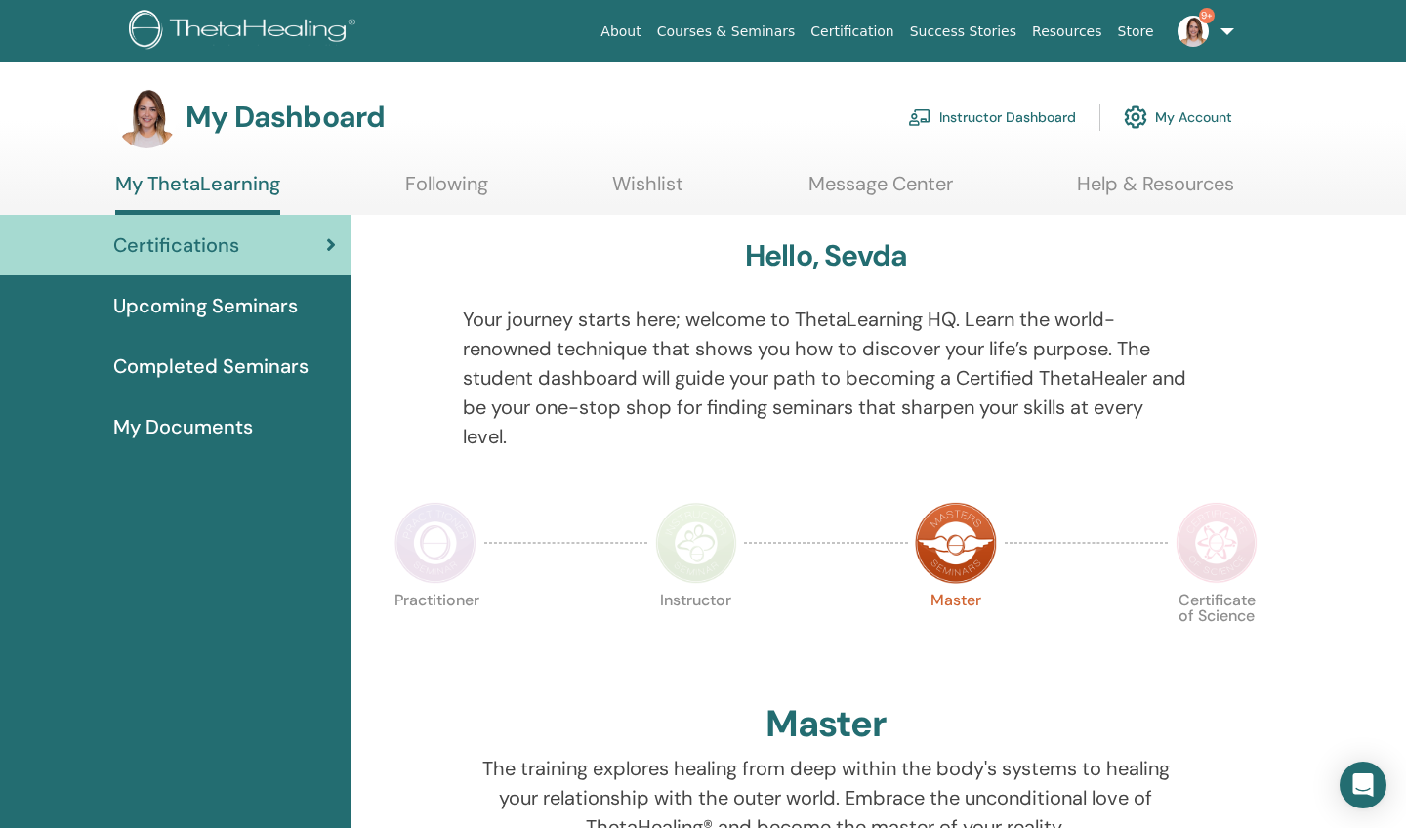
click at [958, 117] on link "Instructor Dashboard" at bounding box center [992, 117] width 168 height 43
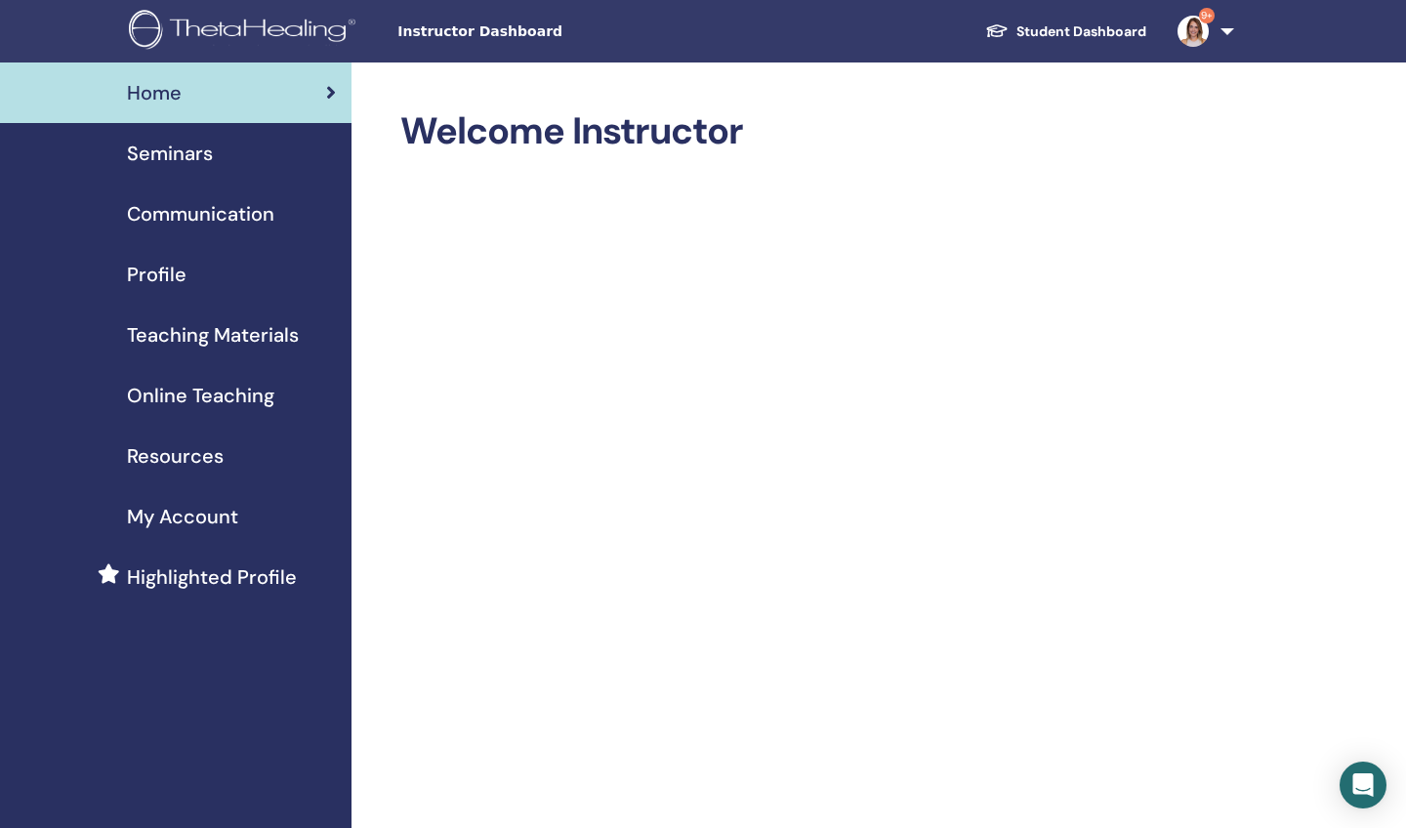
click at [181, 155] on span "Seminars" at bounding box center [170, 153] width 86 height 29
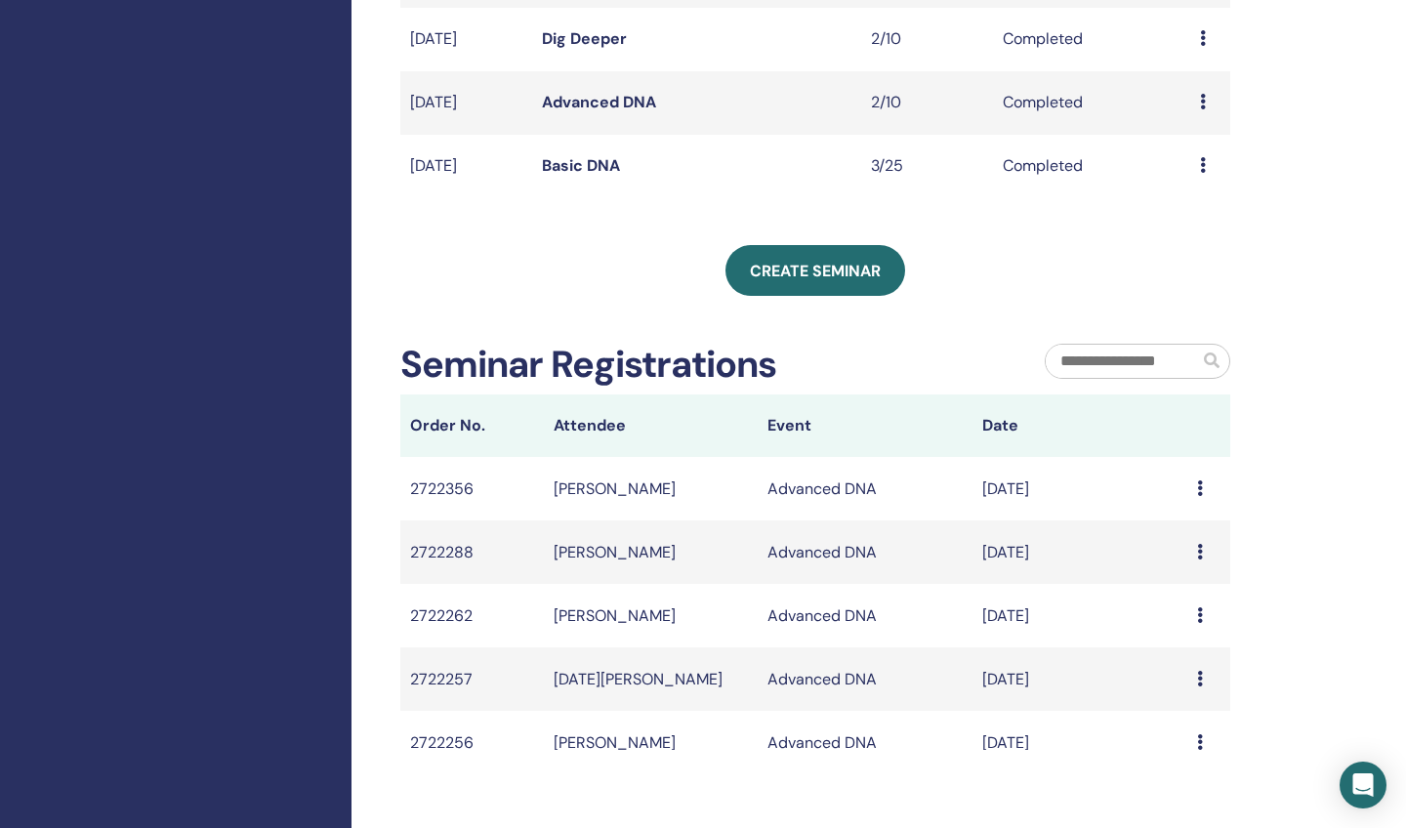
scroll to position [662, 0]
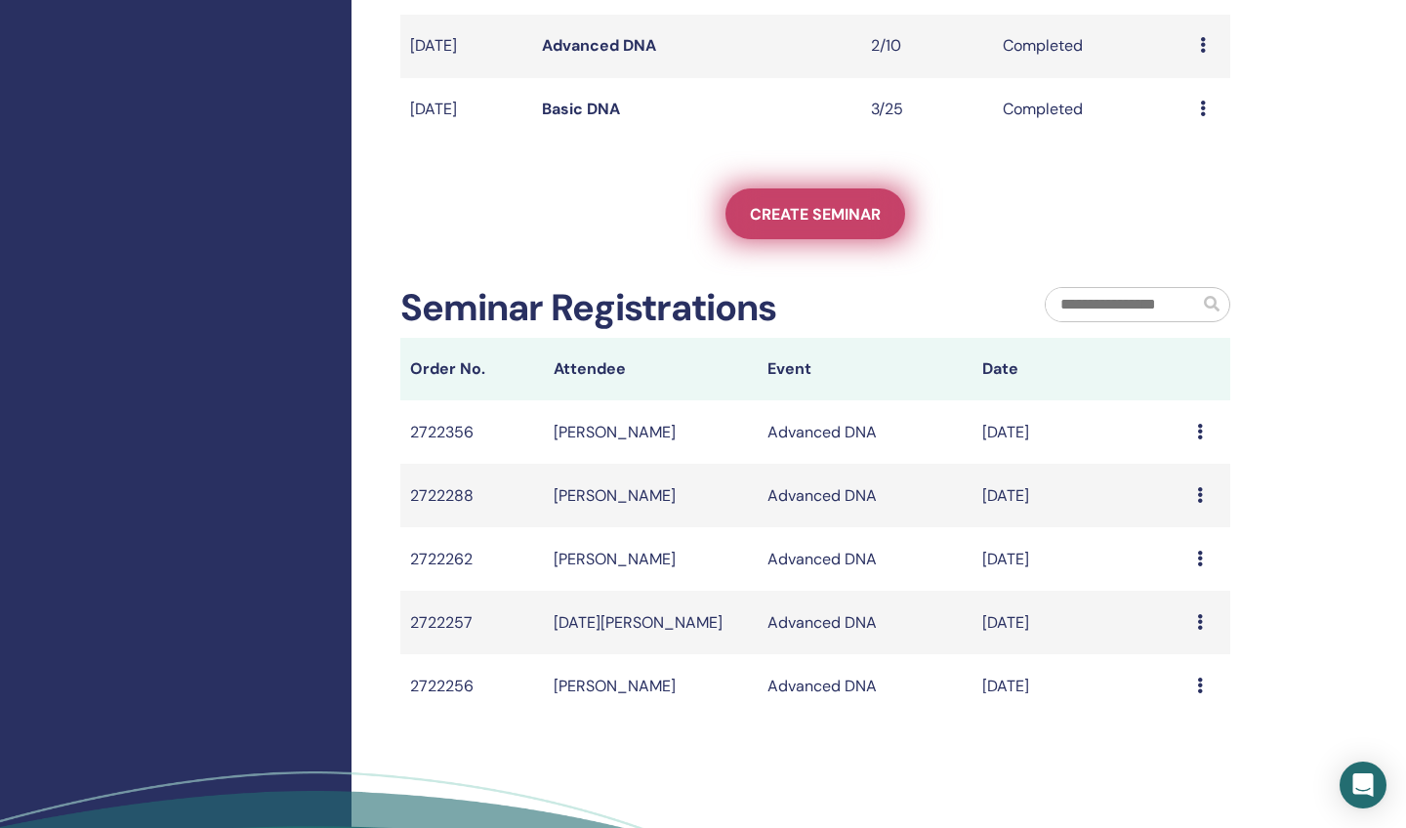
click at [786, 213] on span "Create seminar" at bounding box center [815, 214] width 131 height 21
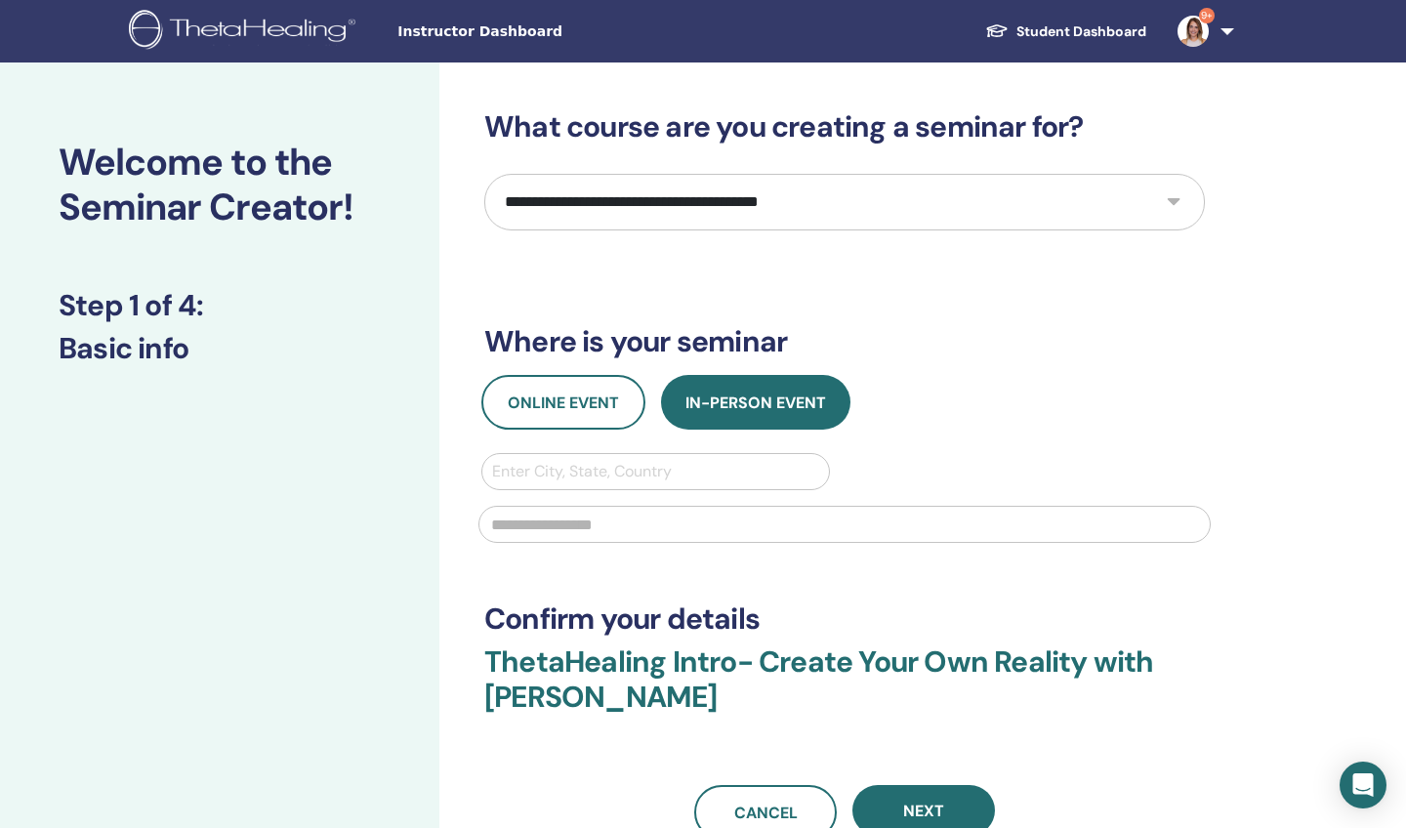
select select "**"
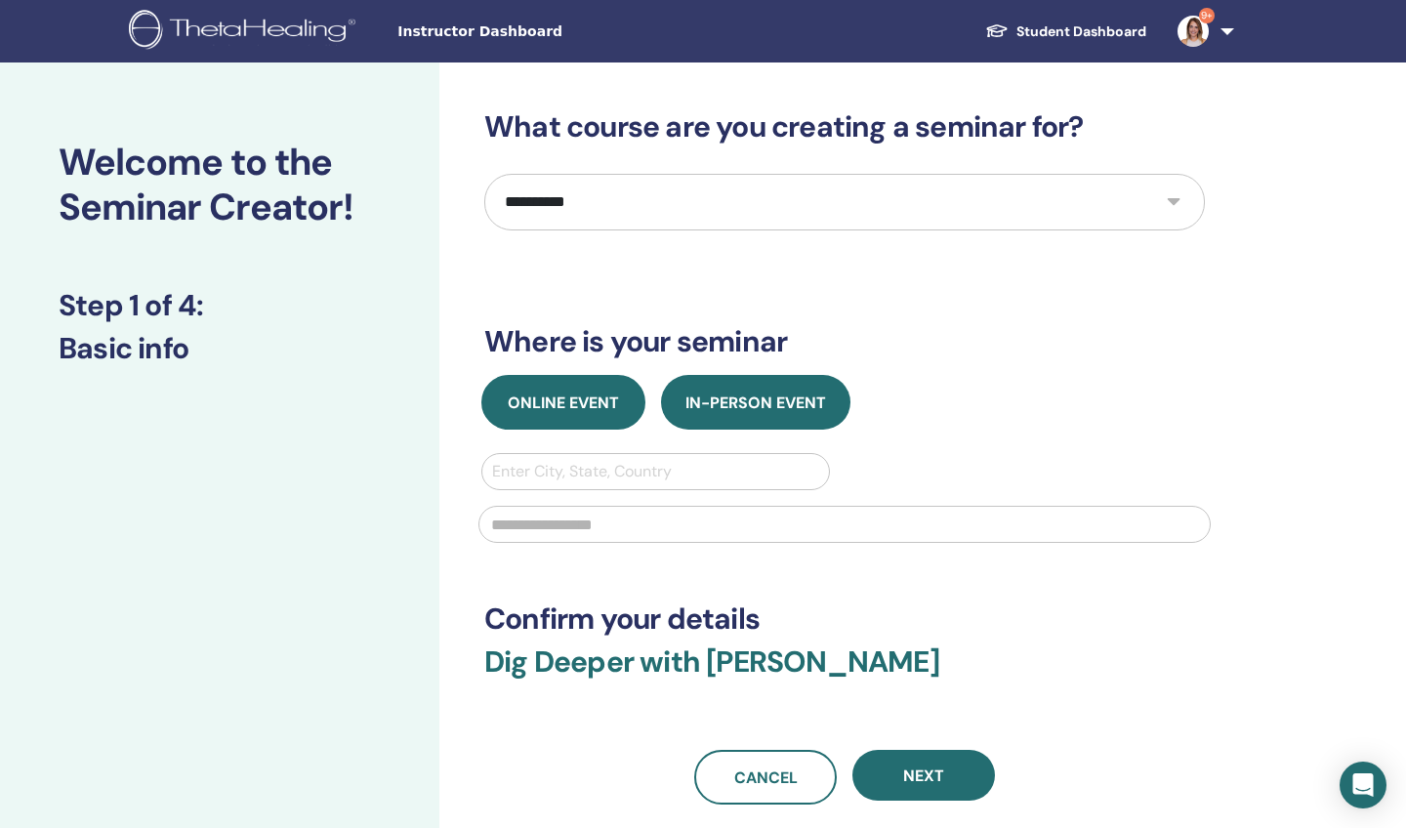
click at [573, 401] on span "Online Event" at bounding box center [563, 403] width 111 height 21
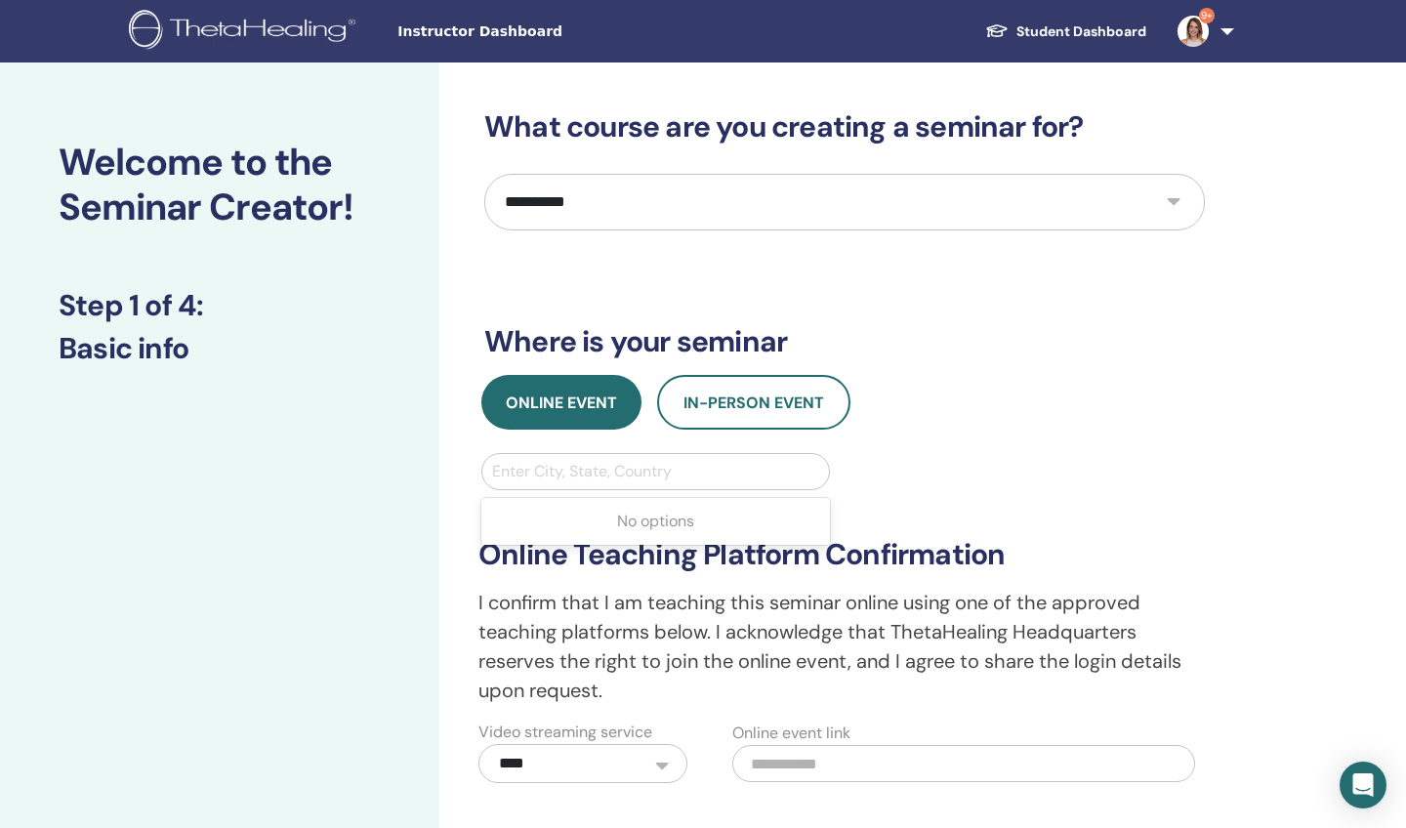
click at [533, 476] on div "Enter City, State, Country" at bounding box center [655, 471] width 327 height 23
type input "****"
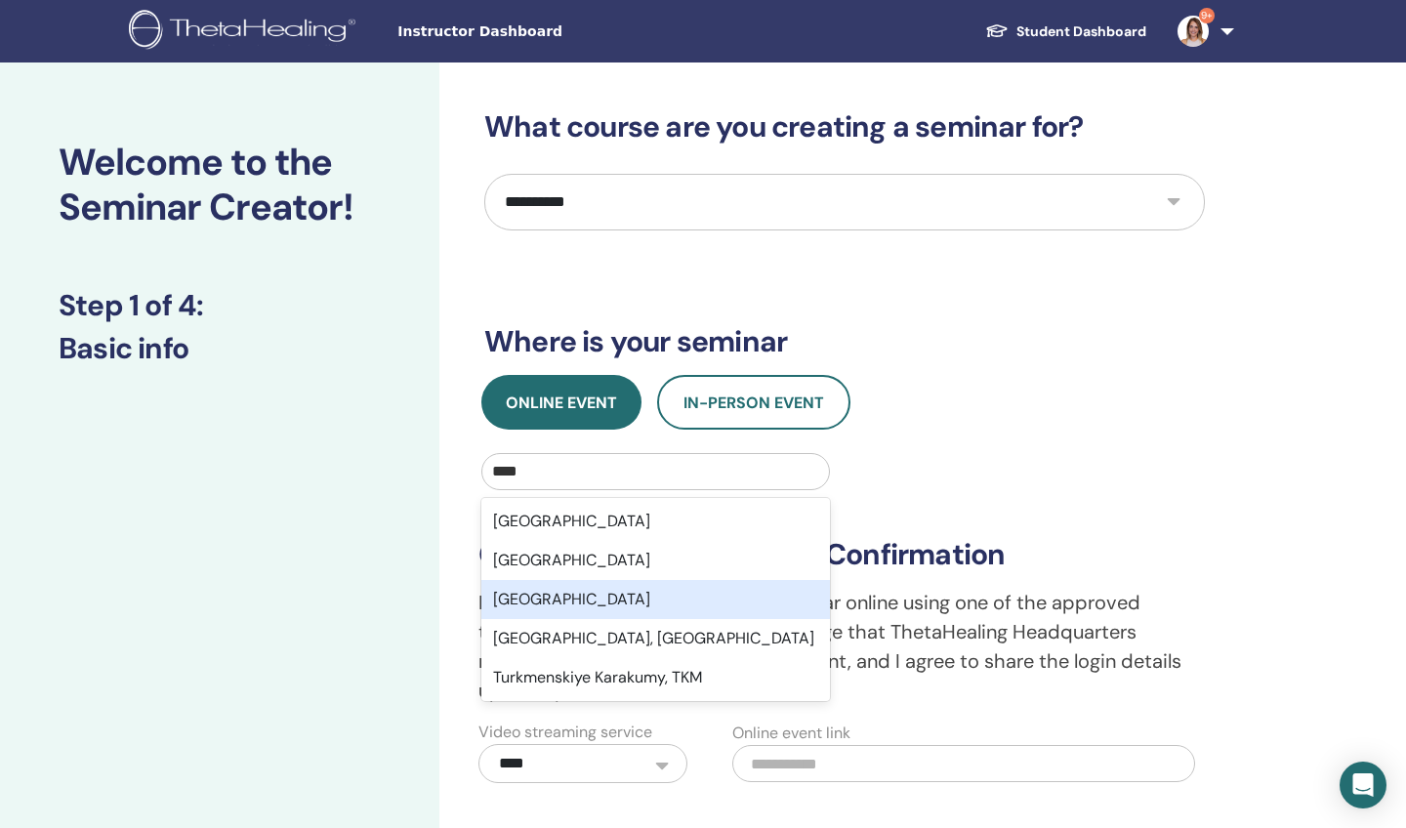
click at [531, 598] on div "[GEOGRAPHIC_DATA]" at bounding box center [655, 599] width 349 height 39
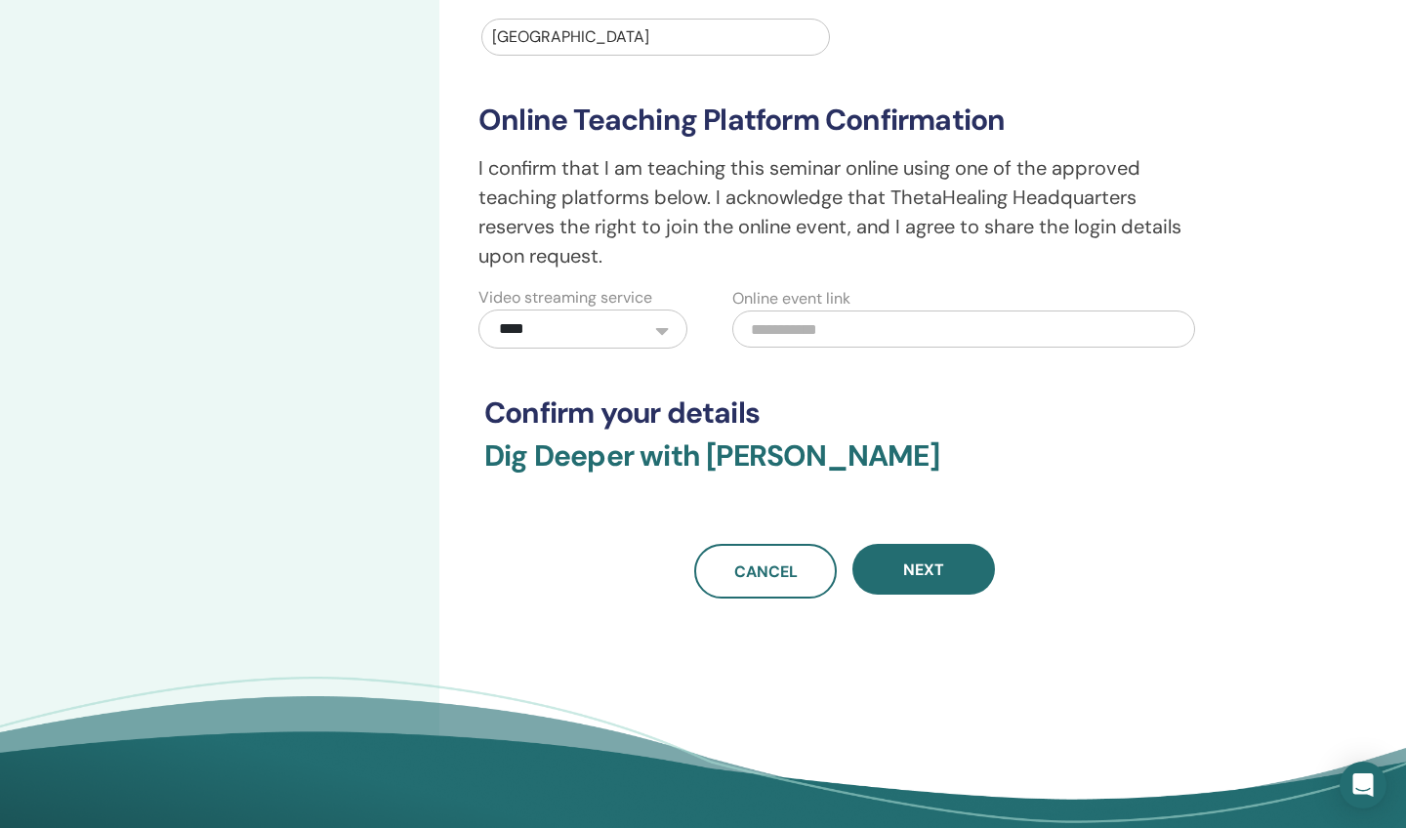
scroll to position [441, 0]
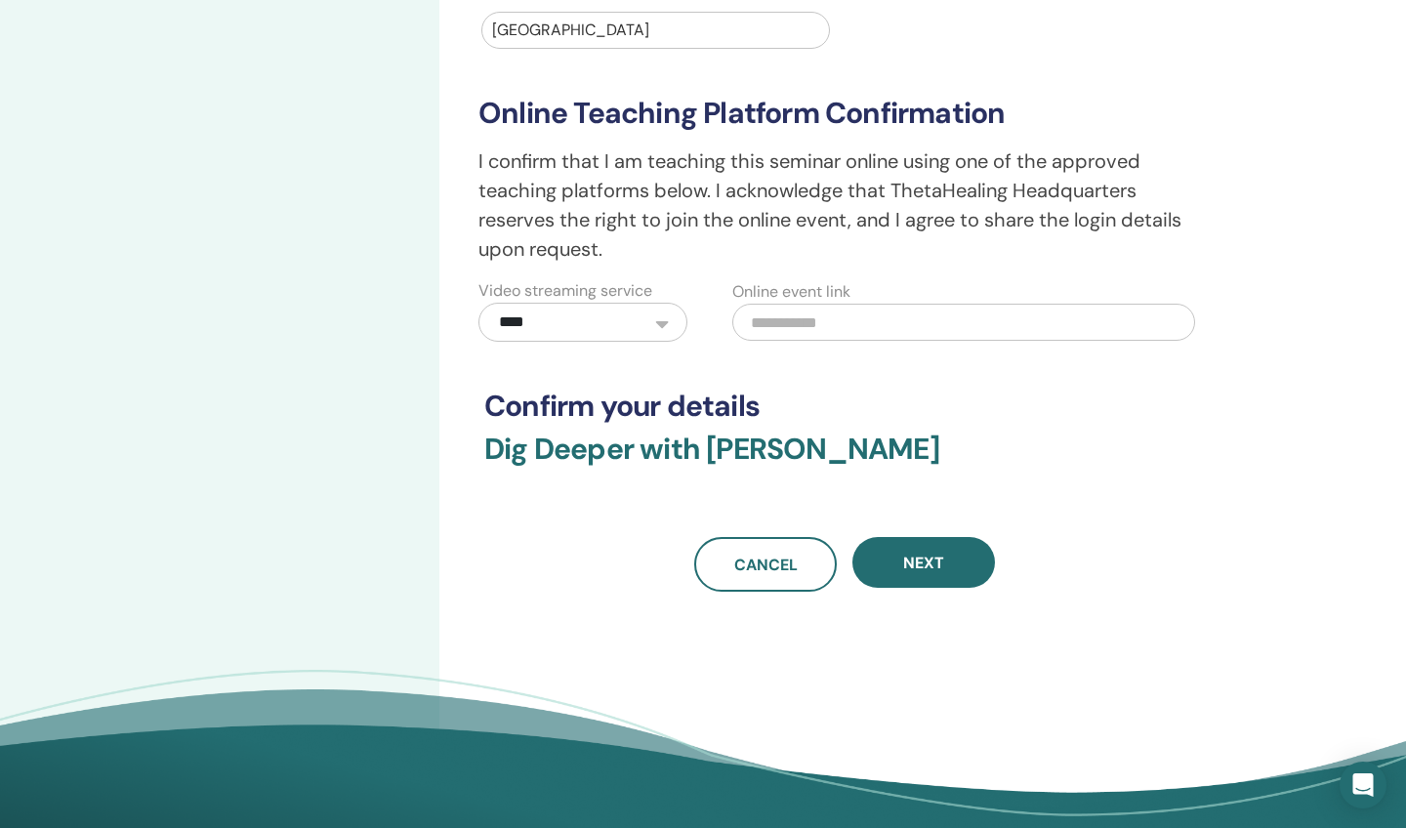
click at [798, 325] on input "text" at bounding box center [963, 322] width 463 height 37
paste input "**********"
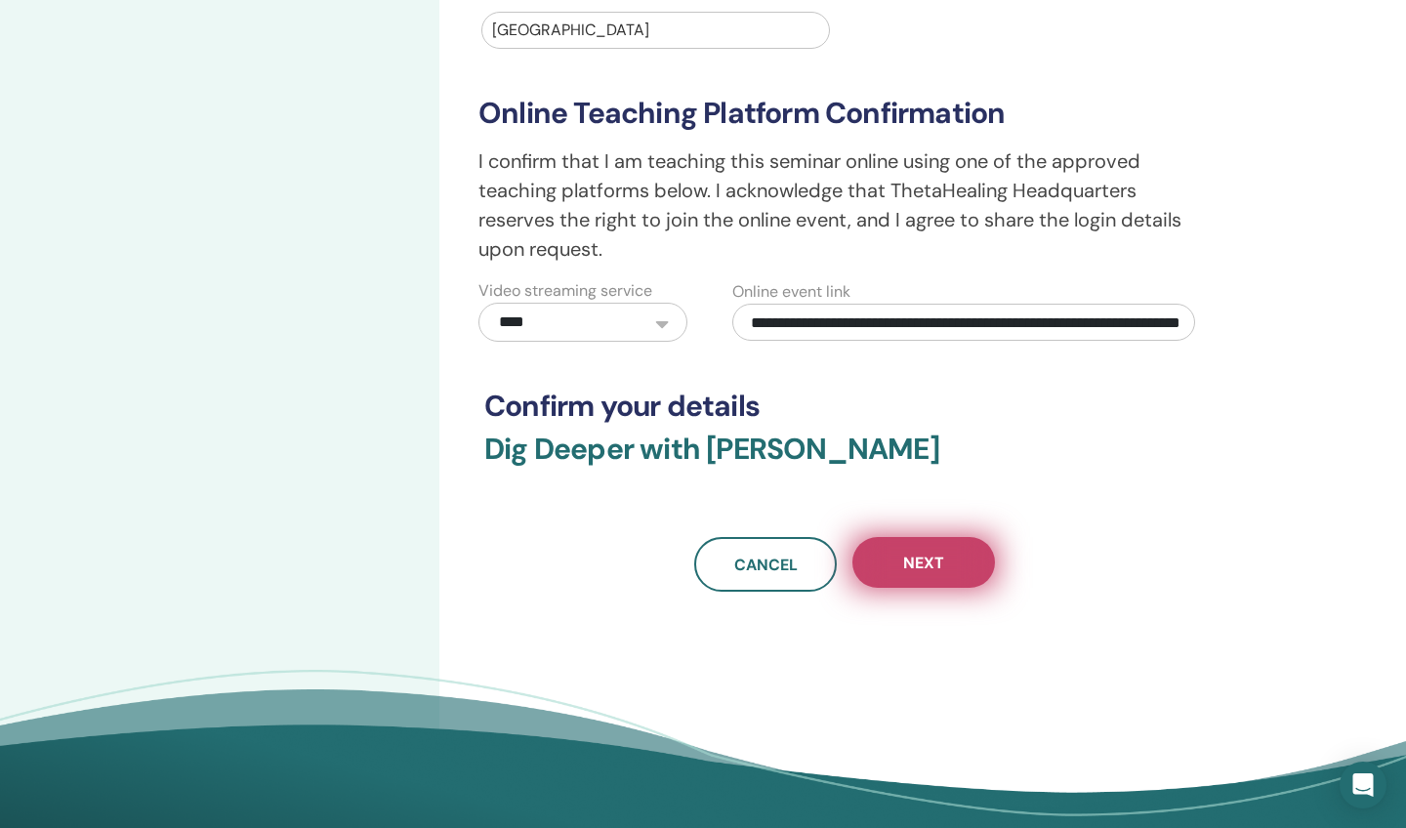
type input "**********"
click at [925, 558] on span "Next" at bounding box center [923, 563] width 41 height 21
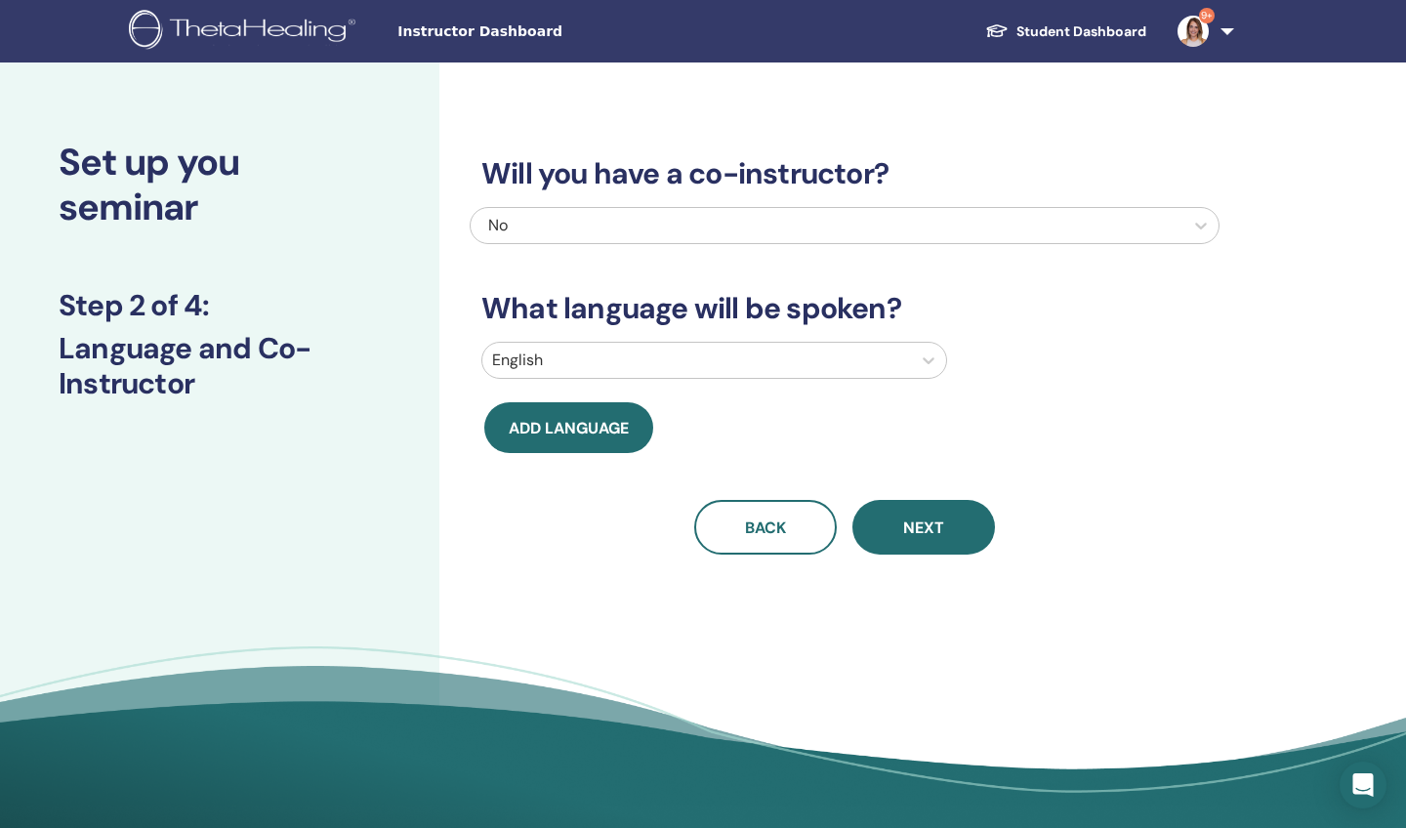
scroll to position [0, 0]
click at [925, 360] on icon at bounding box center [929, 360] width 12 height 7
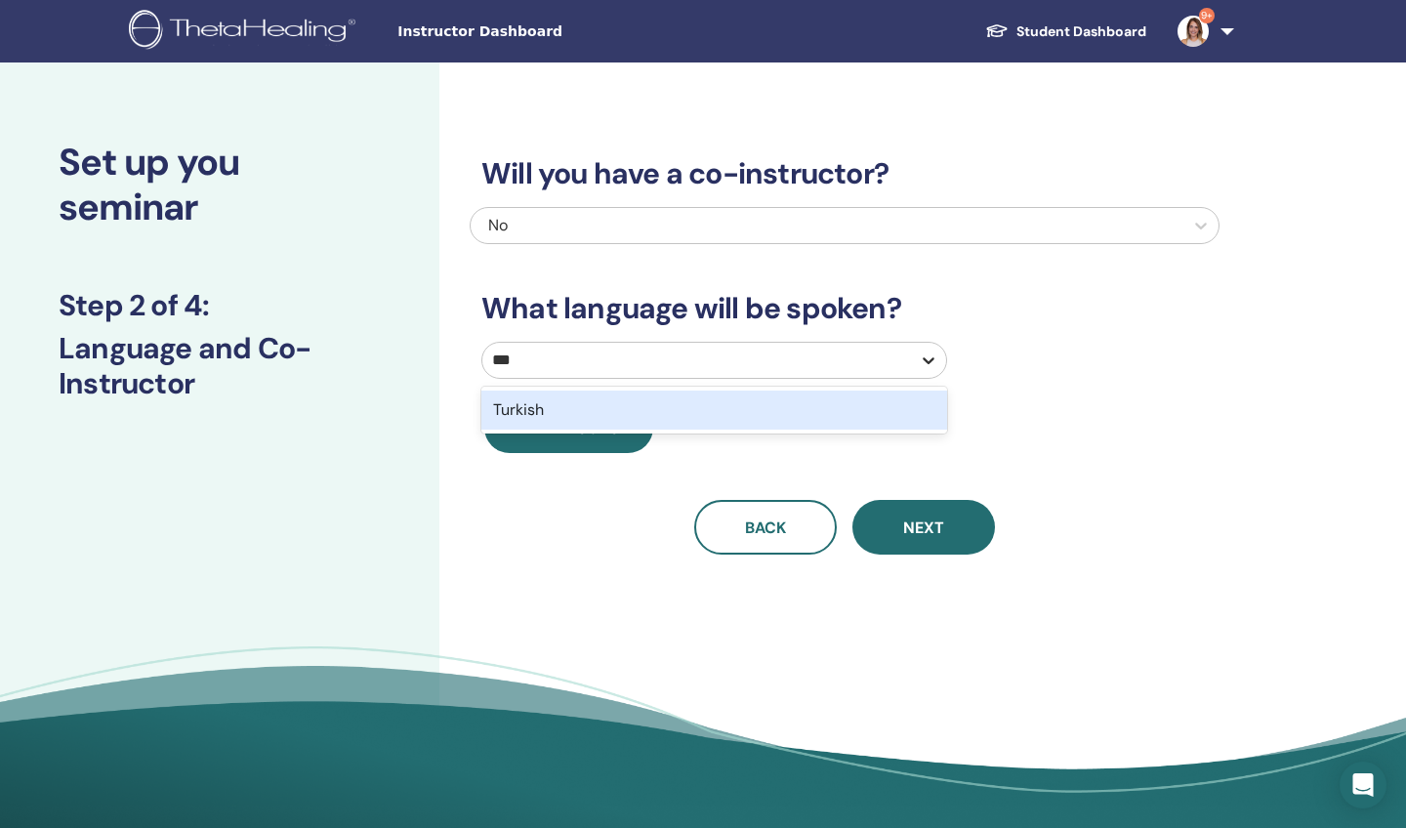
type input "****"
click at [561, 406] on div "Turkish" at bounding box center [714, 410] width 466 height 39
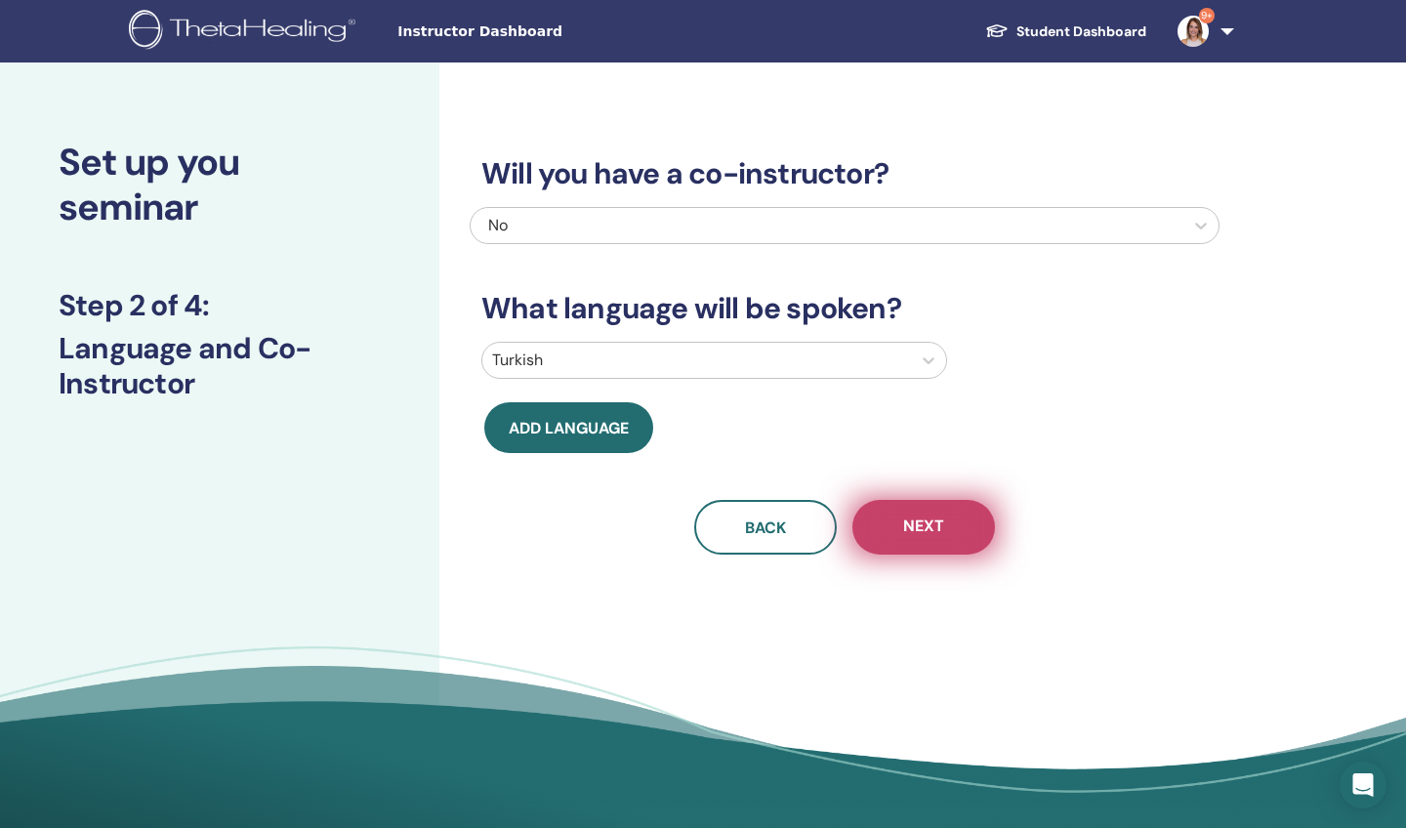
click at [915, 525] on span "Next" at bounding box center [923, 528] width 41 height 24
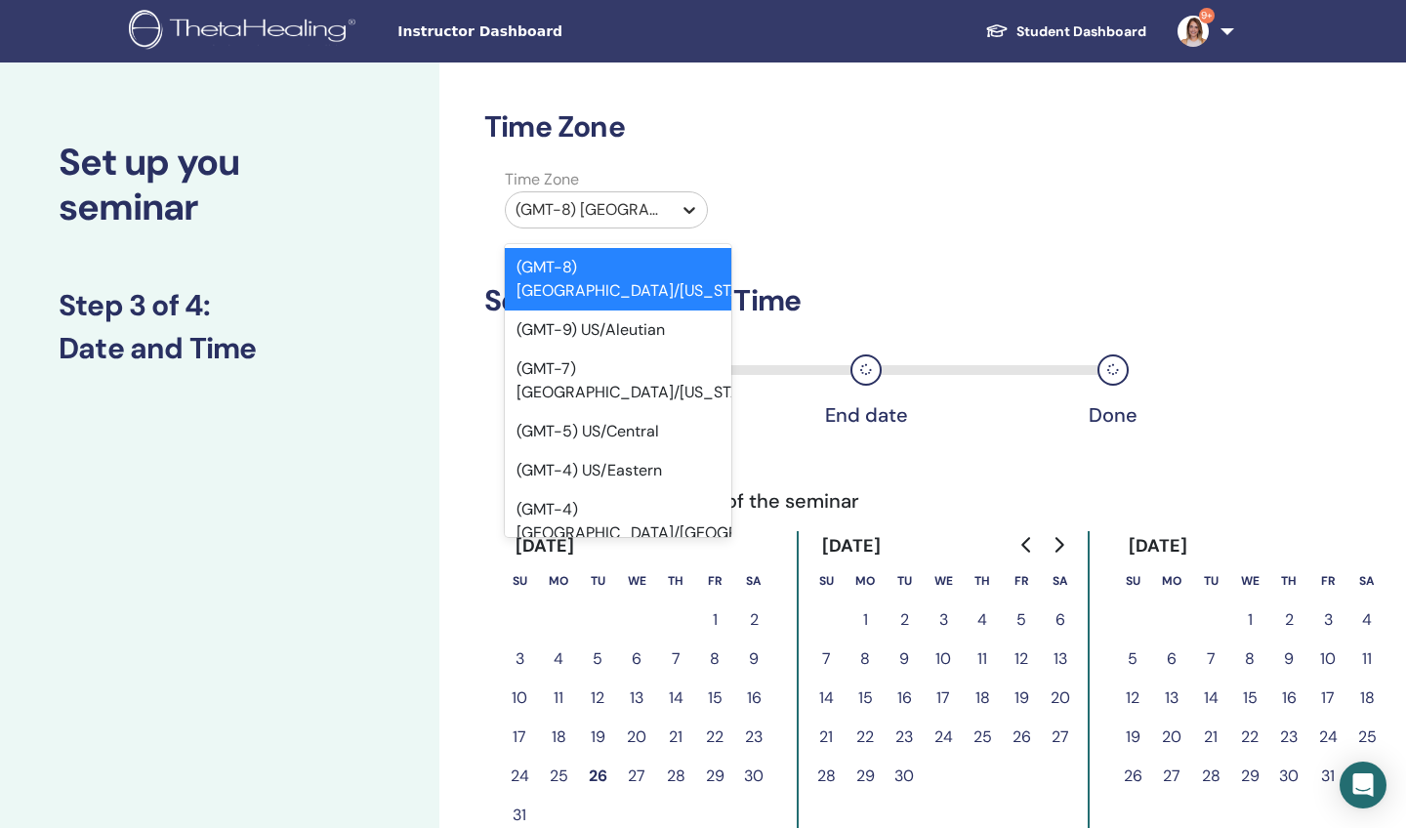
click at [687, 211] on icon at bounding box center [689, 210] width 12 height 7
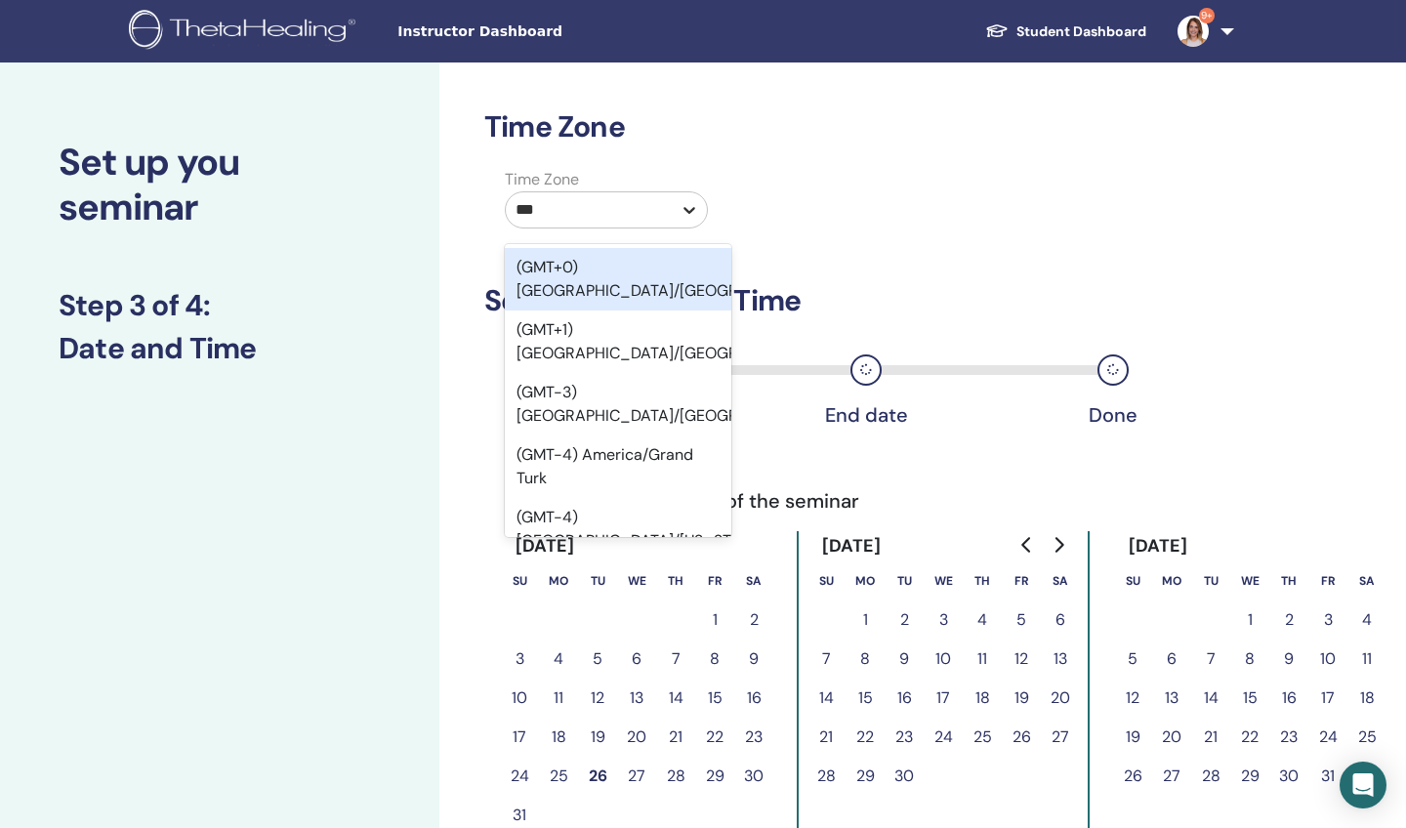
type input "****"
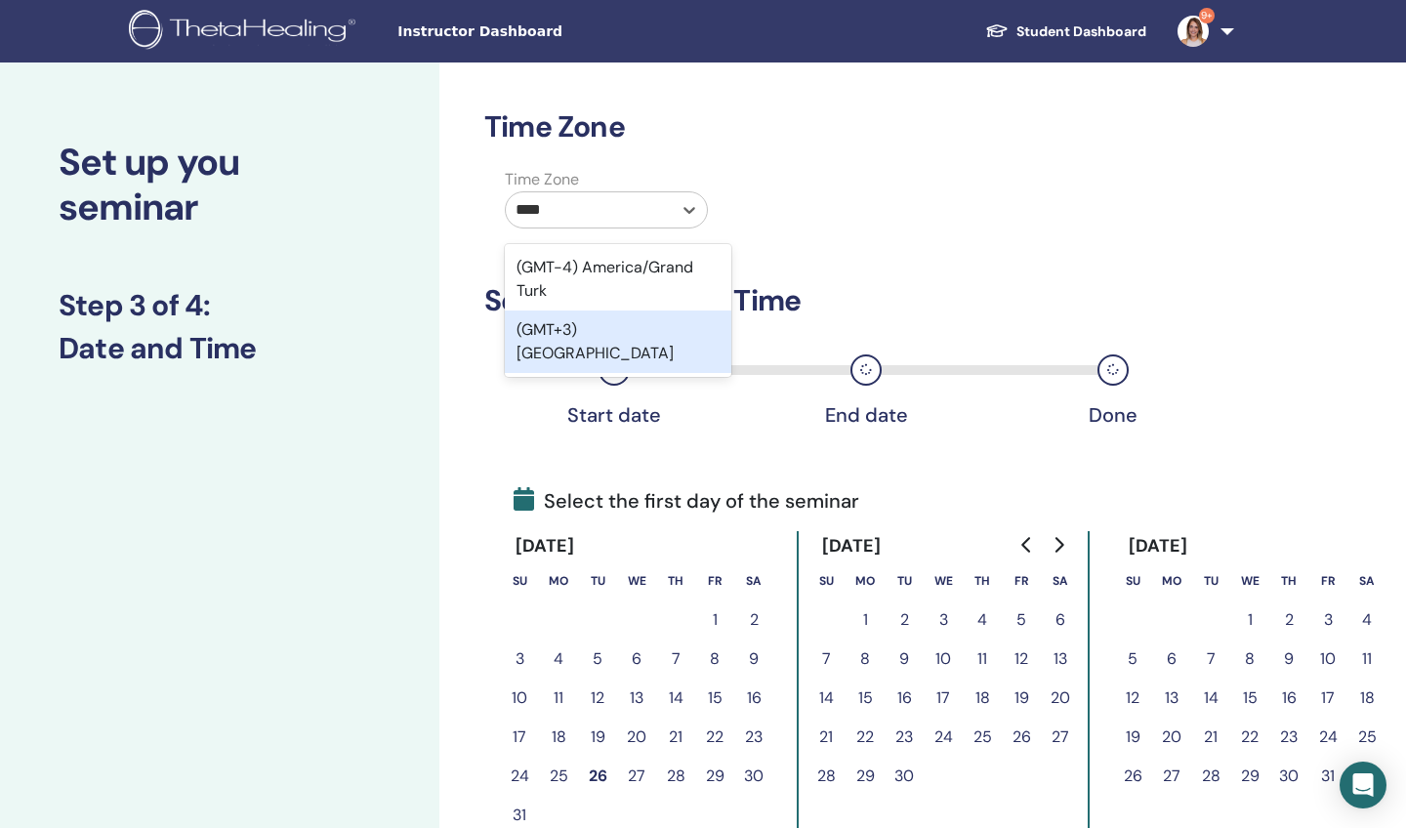
click at [597, 330] on div "(GMT+3) Turkey" at bounding box center [618, 341] width 227 height 62
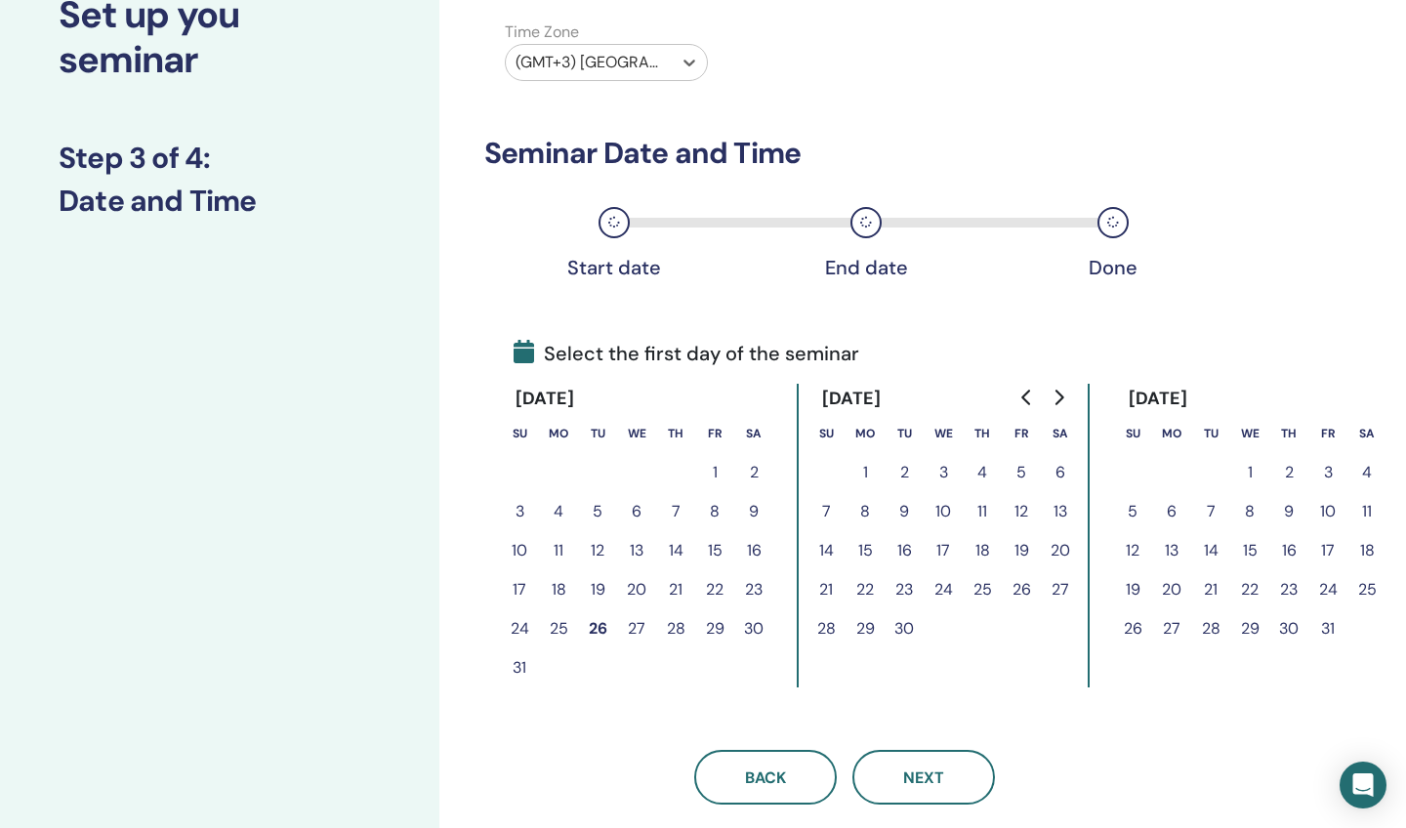
scroll to position [169, 0]
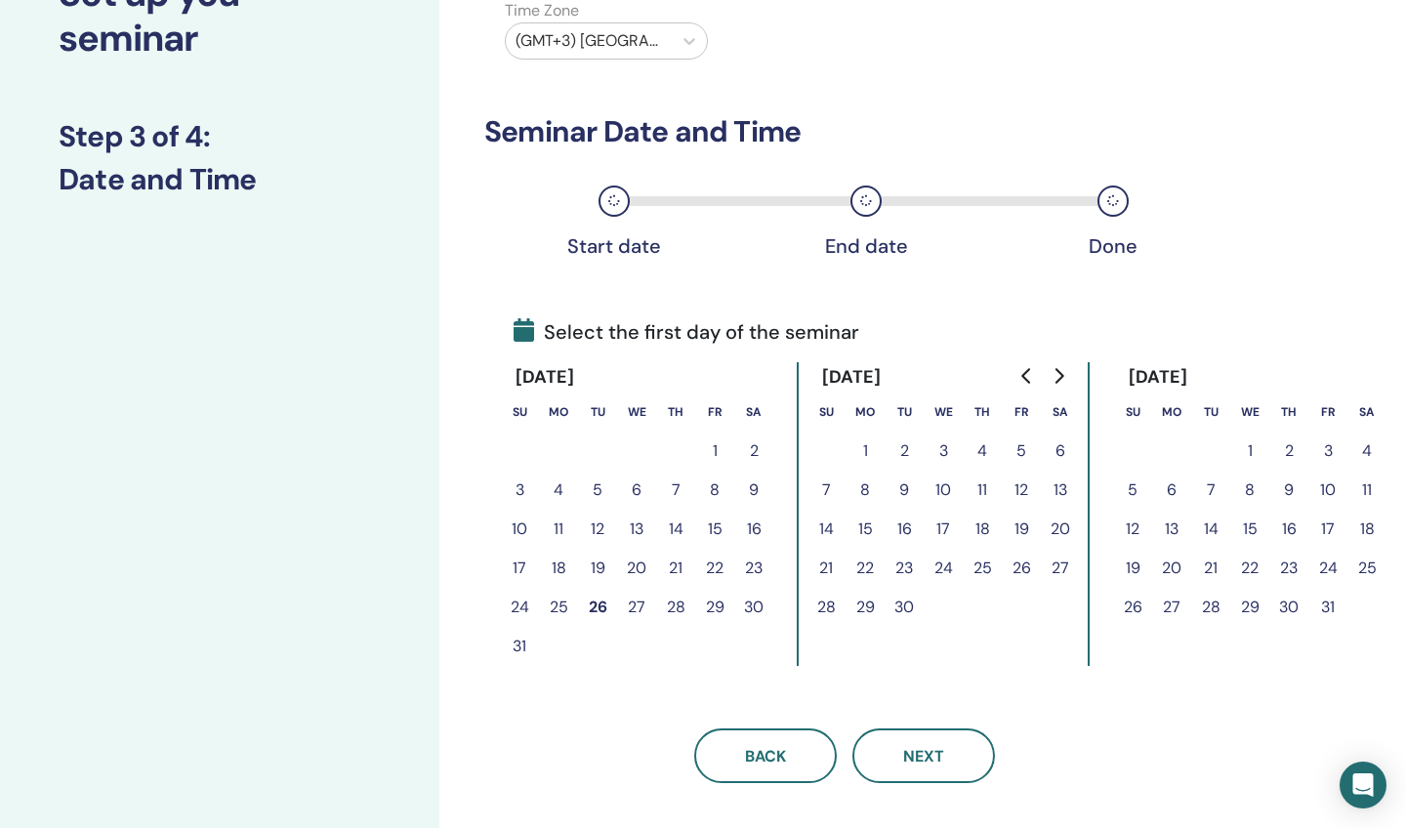
click at [942, 452] on button "3" at bounding box center [943, 451] width 39 height 39
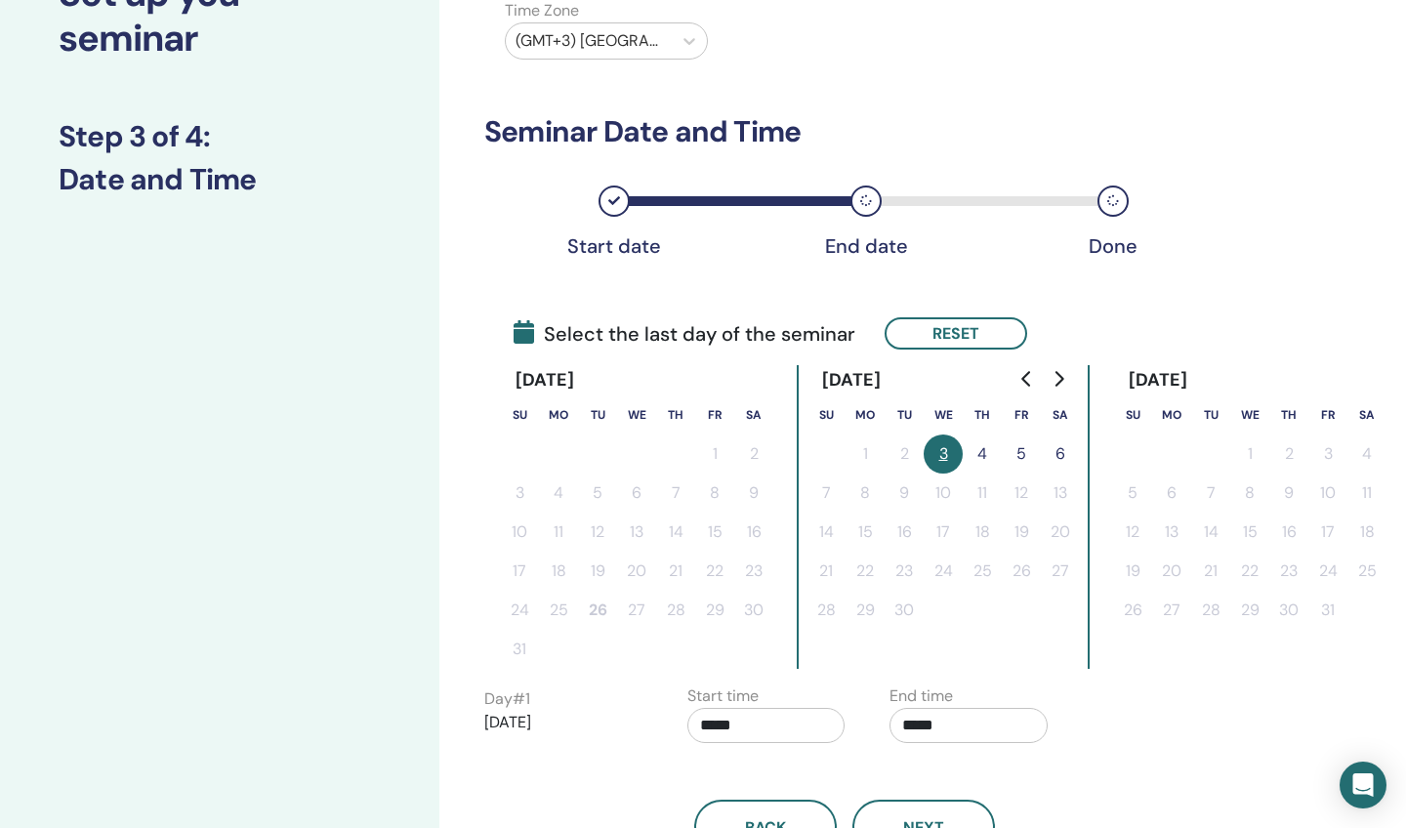
click at [980, 455] on button "4" at bounding box center [982, 453] width 39 height 39
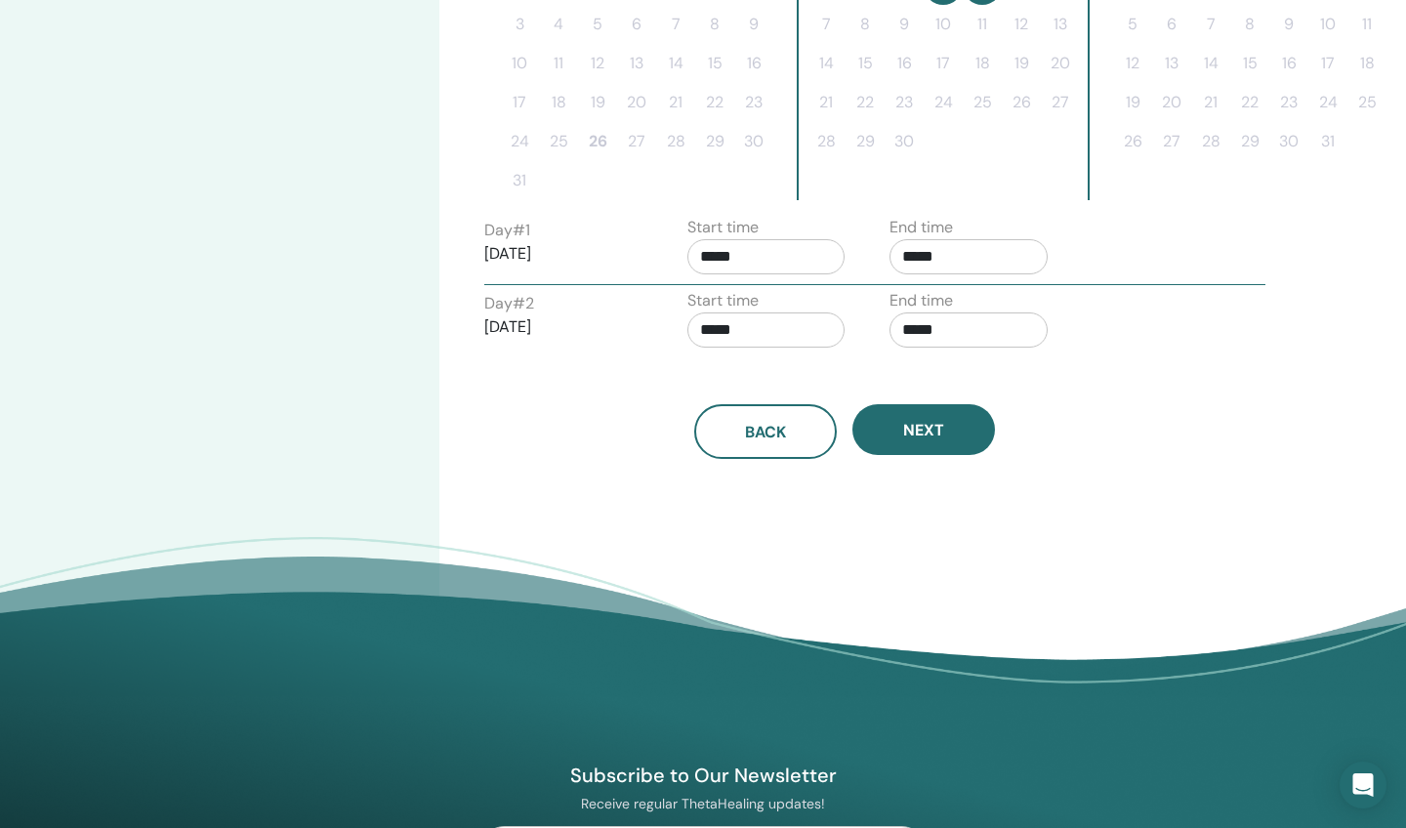
scroll to position [641, 0]
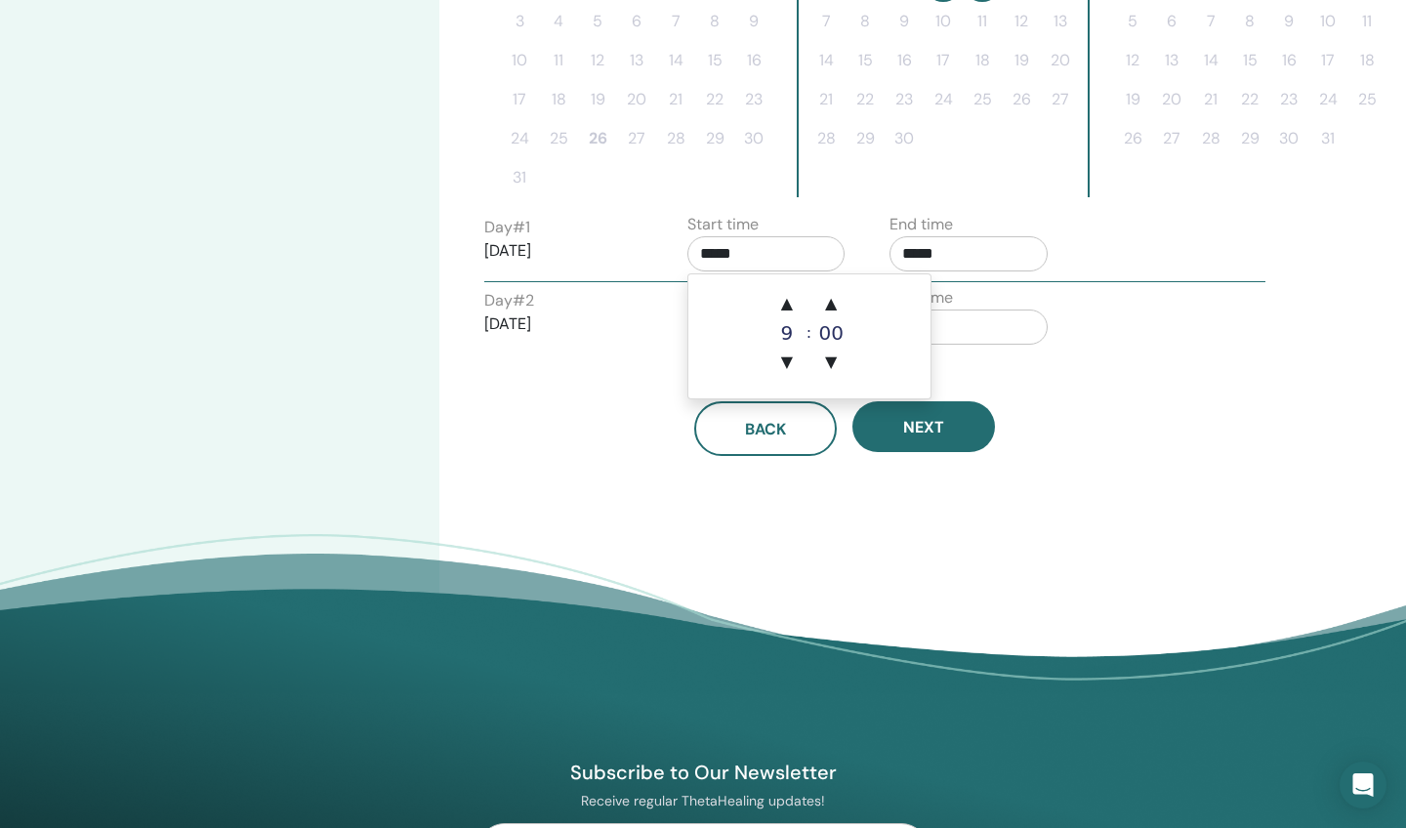
click at [786, 258] on input "*****" at bounding box center [766, 253] width 158 height 35
click at [791, 305] on span "▲" at bounding box center [786, 303] width 39 height 39
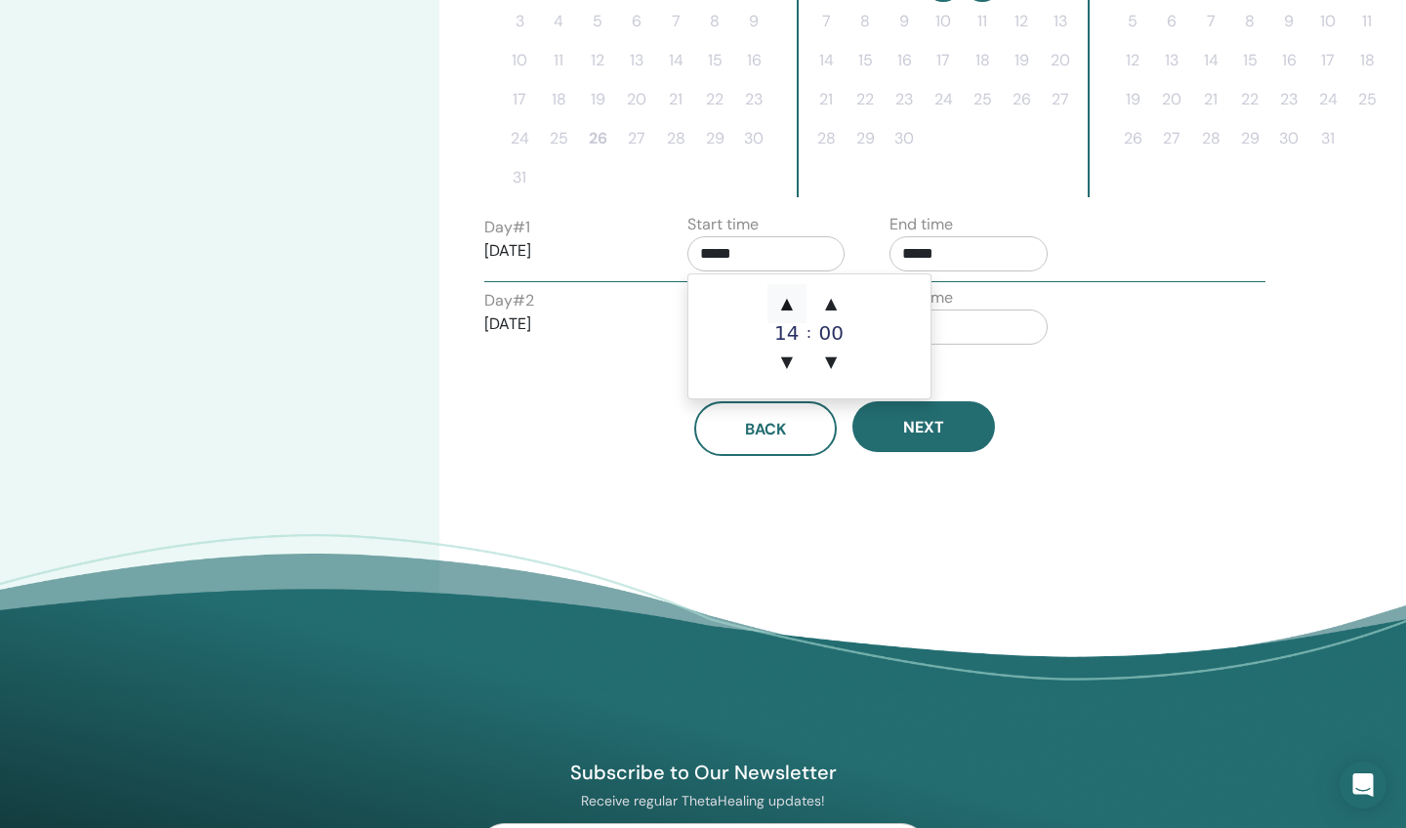
click at [791, 305] on span "▲" at bounding box center [786, 303] width 39 height 39
click at [787, 305] on span "▲" at bounding box center [786, 303] width 39 height 39
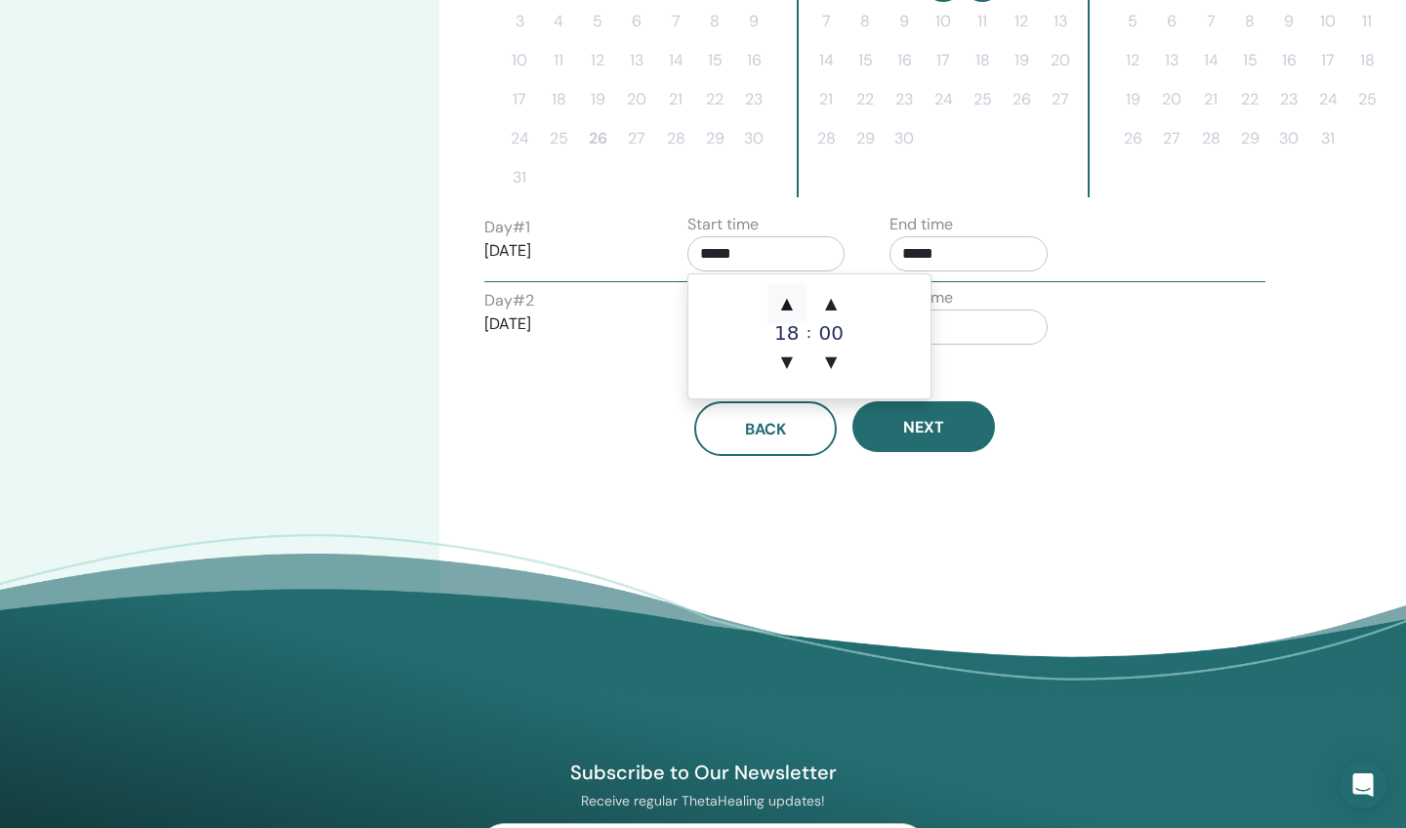
click at [787, 305] on span "▲" at bounding box center [786, 303] width 39 height 39
click at [788, 363] on span "▼" at bounding box center [786, 362] width 39 height 39
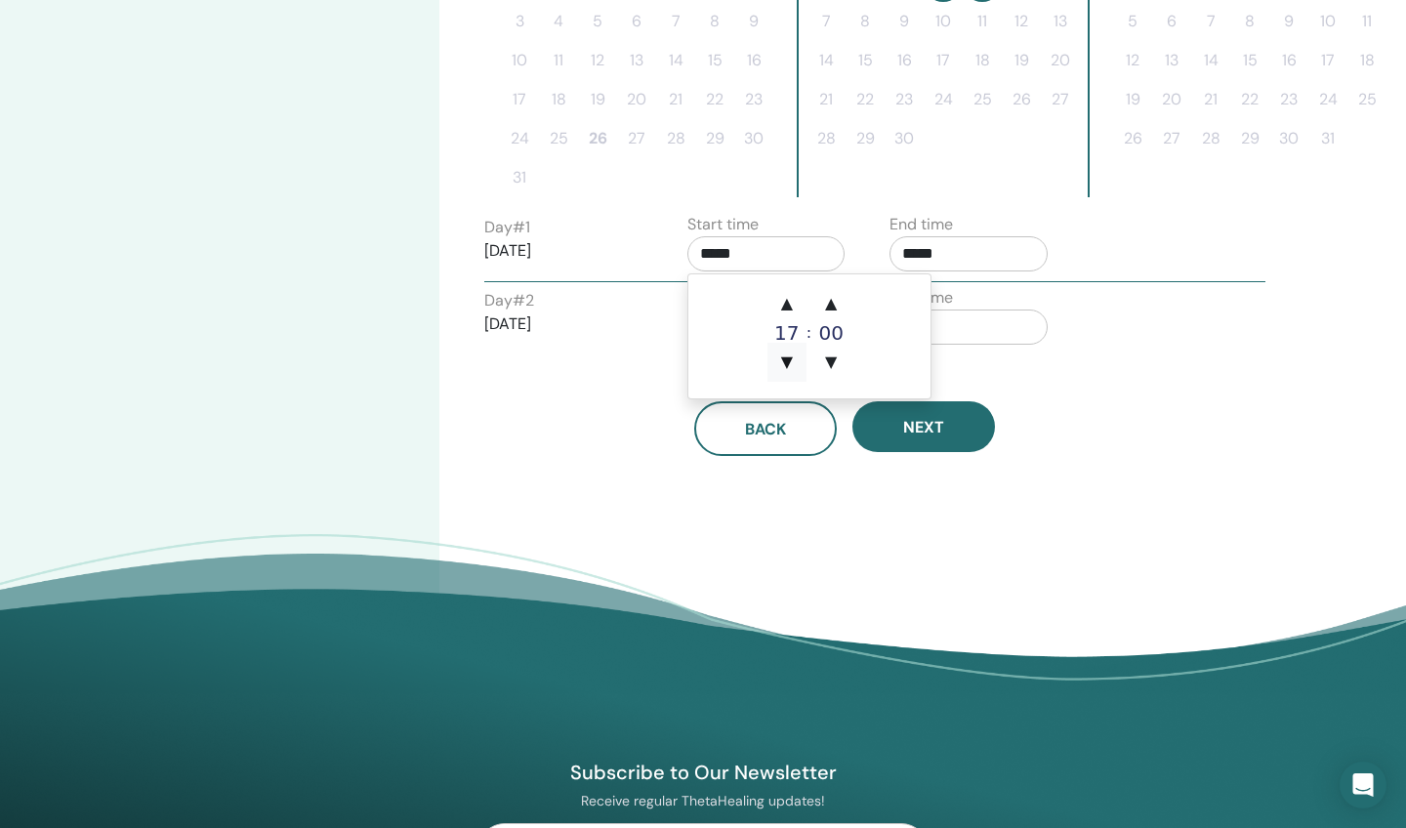
click at [788, 363] on span "▼" at bounding box center [786, 362] width 39 height 39
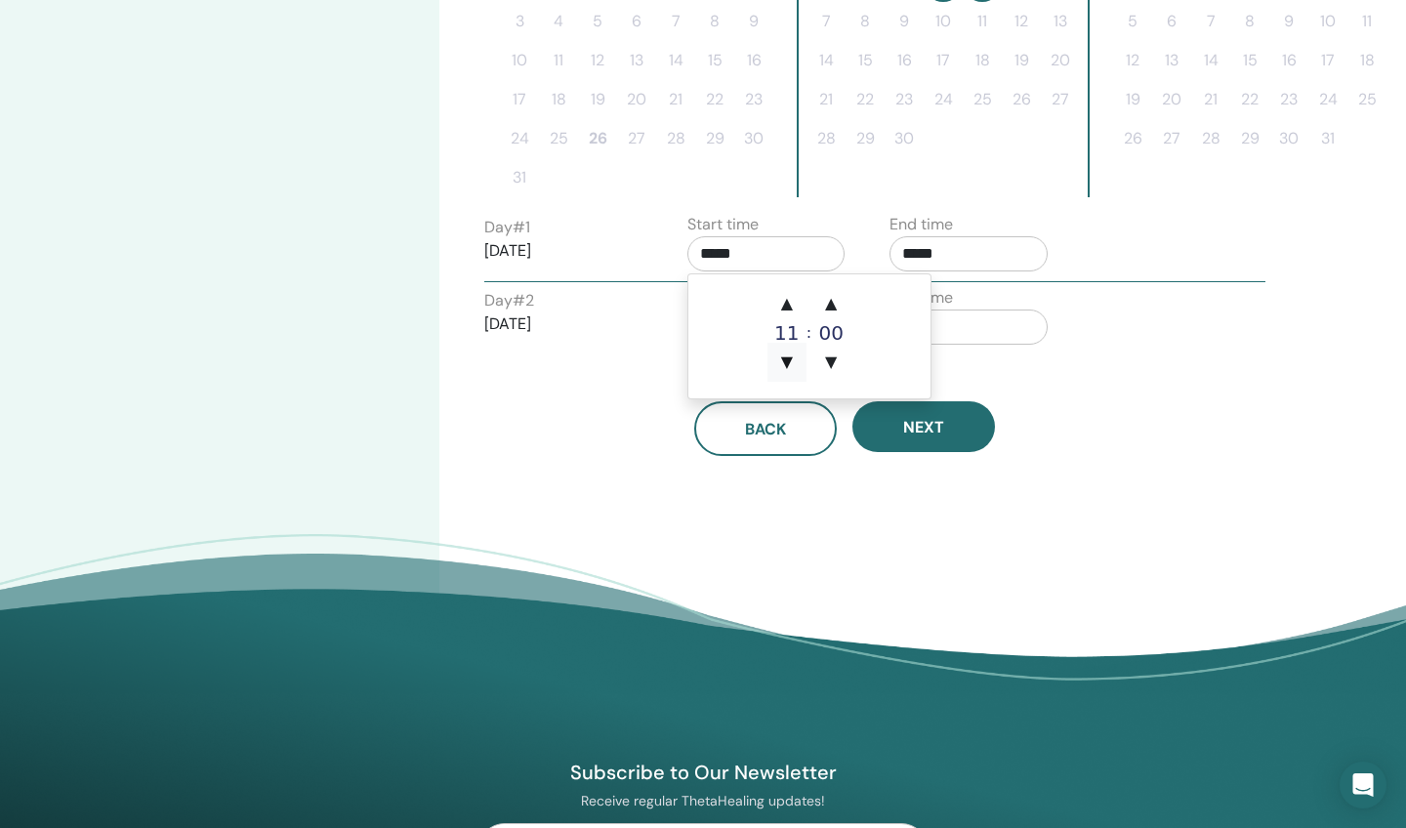
click at [788, 363] on span "▼" at bounding box center [786, 362] width 39 height 39
click at [788, 365] on span "▼" at bounding box center [786, 362] width 39 height 39
click at [1006, 387] on div "Back Next" at bounding box center [845, 405] width 750 height 102
click at [780, 257] on input "*****" at bounding box center [766, 253] width 158 height 35
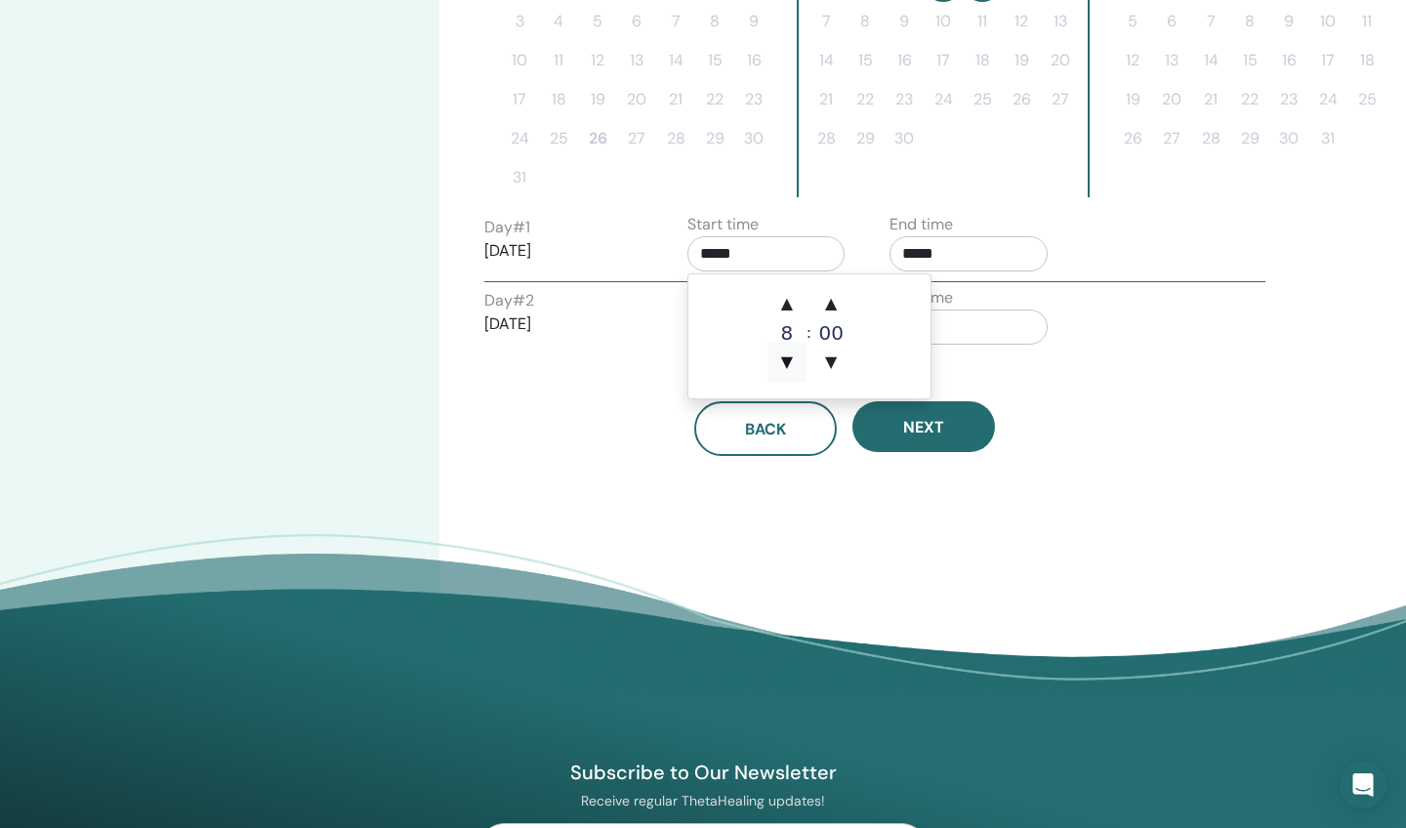
click at [787, 363] on span "▼" at bounding box center [786, 362] width 39 height 39
click at [787, 298] on span "▲" at bounding box center [786, 303] width 39 height 39
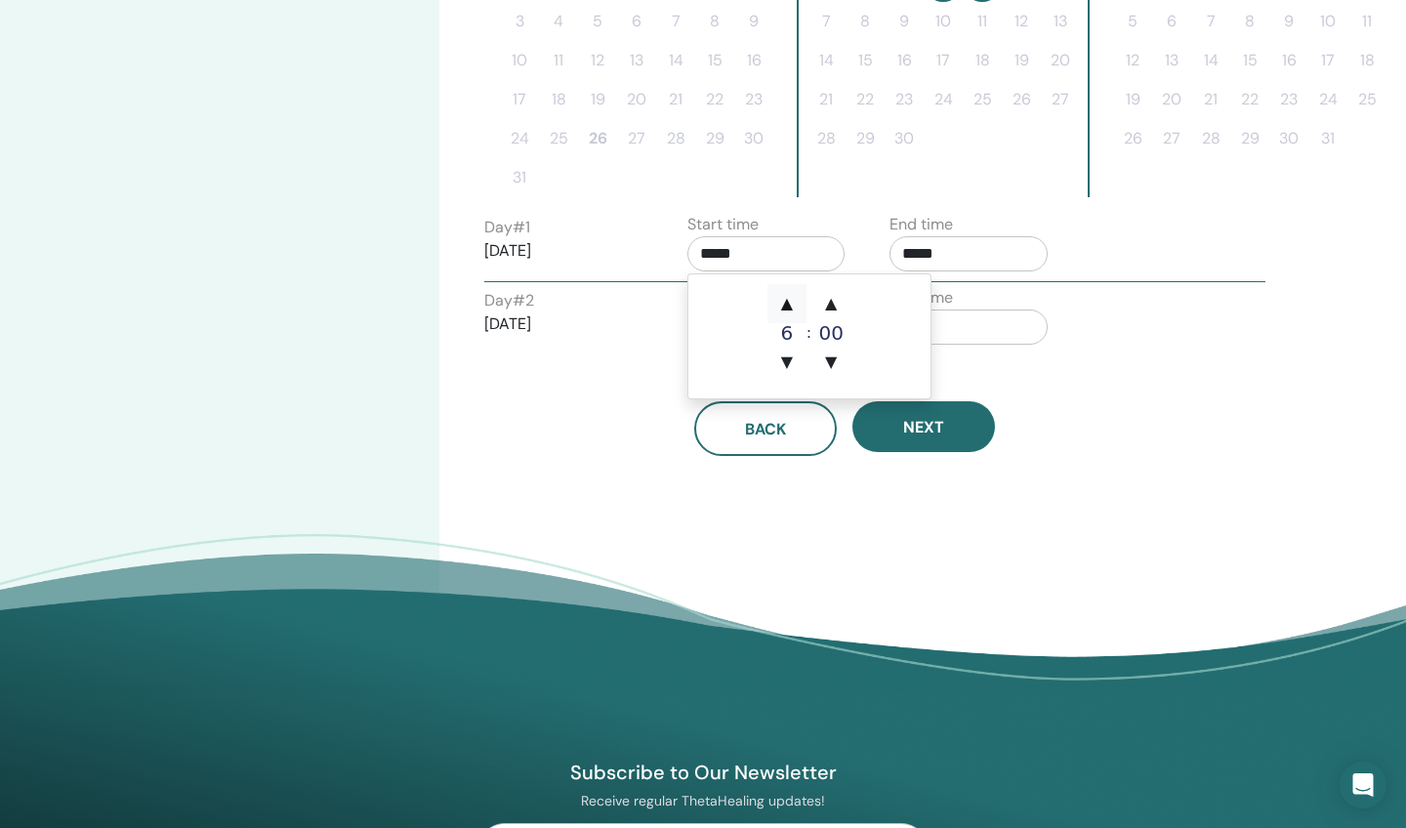
click at [787, 299] on span "▲" at bounding box center [786, 303] width 39 height 39
type input "*****"
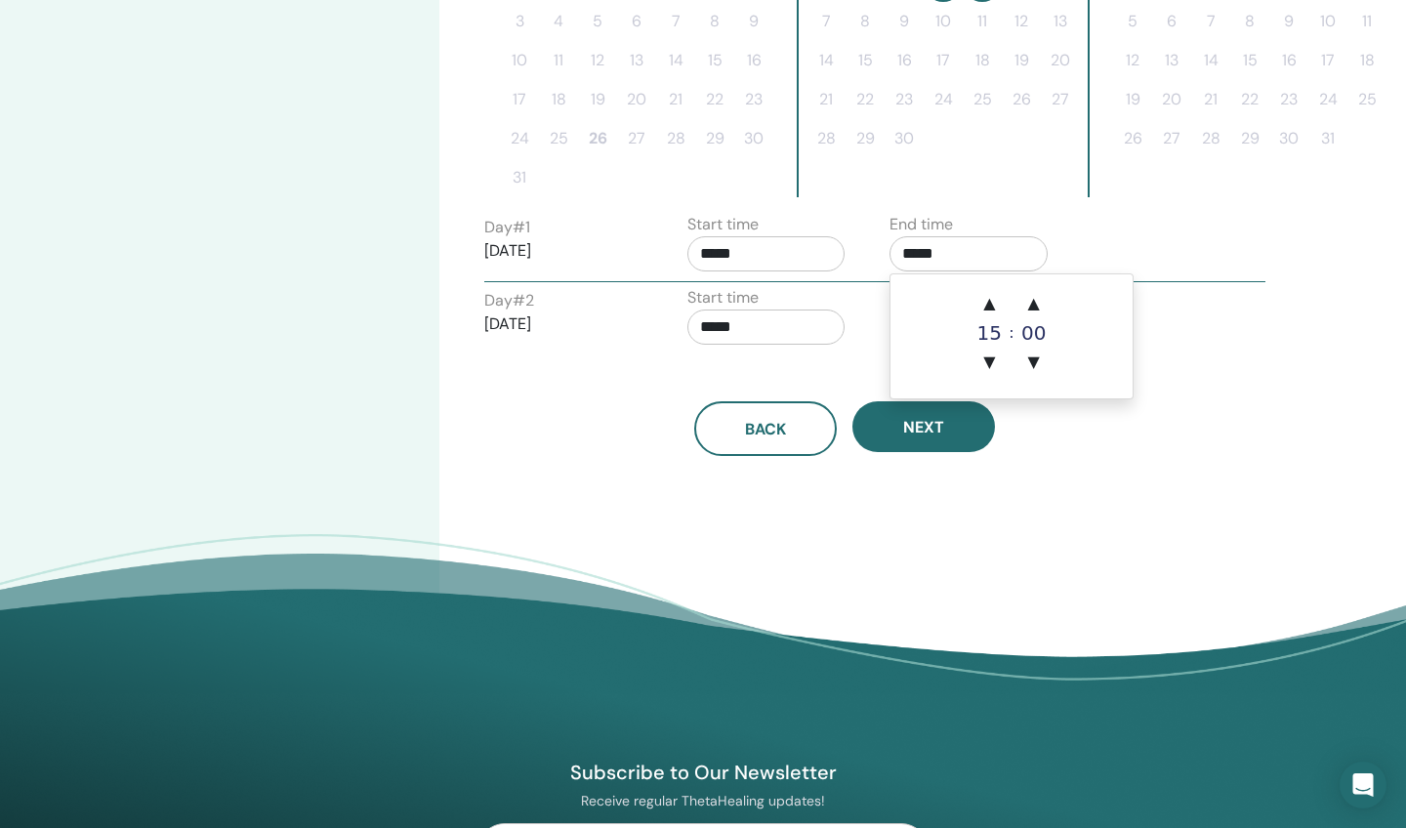
click at [971, 256] on input "*****" at bounding box center [968, 253] width 158 height 35
click at [991, 359] on span "▼" at bounding box center [989, 362] width 39 height 39
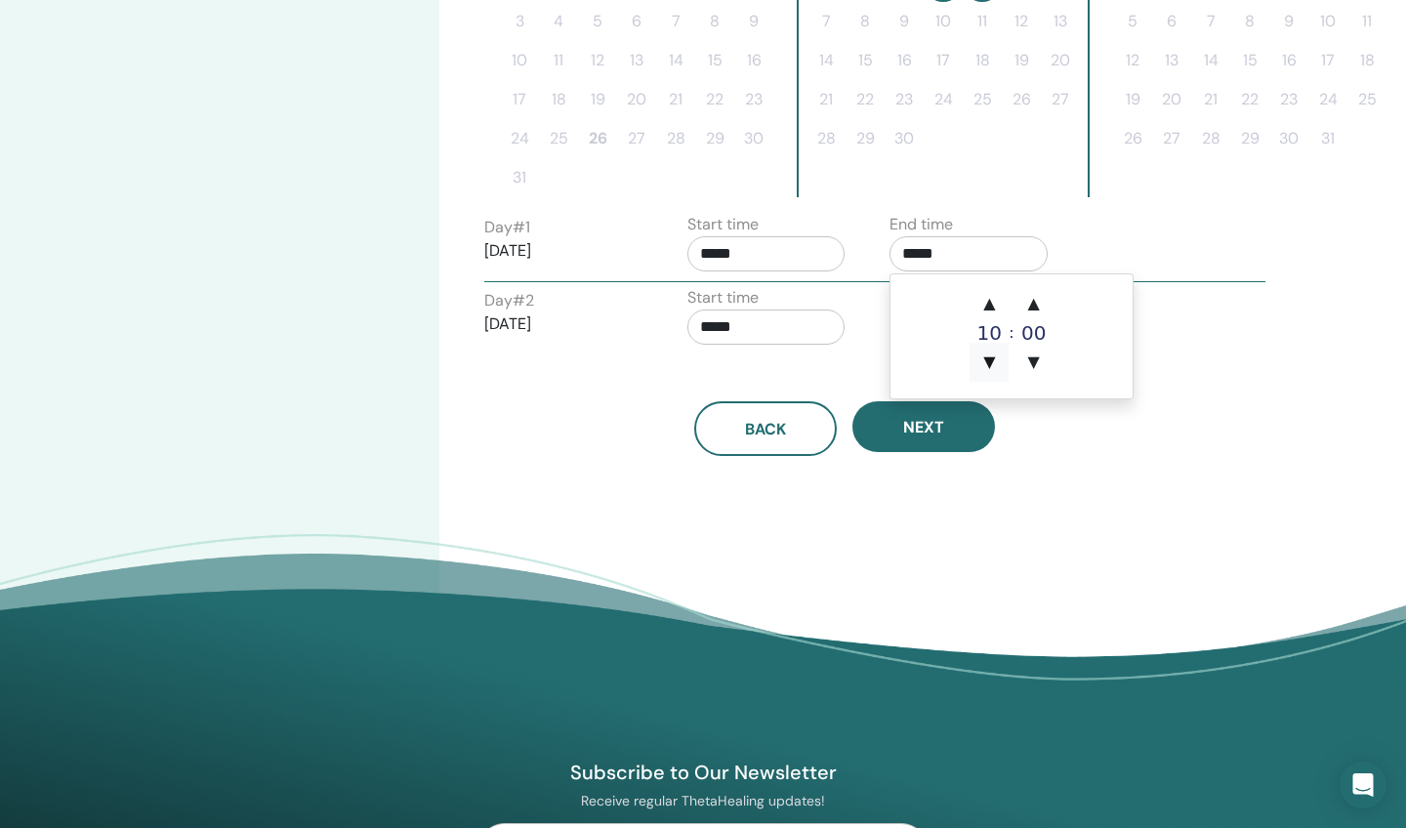
click at [991, 359] on span "▼" at bounding box center [989, 362] width 39 height 39
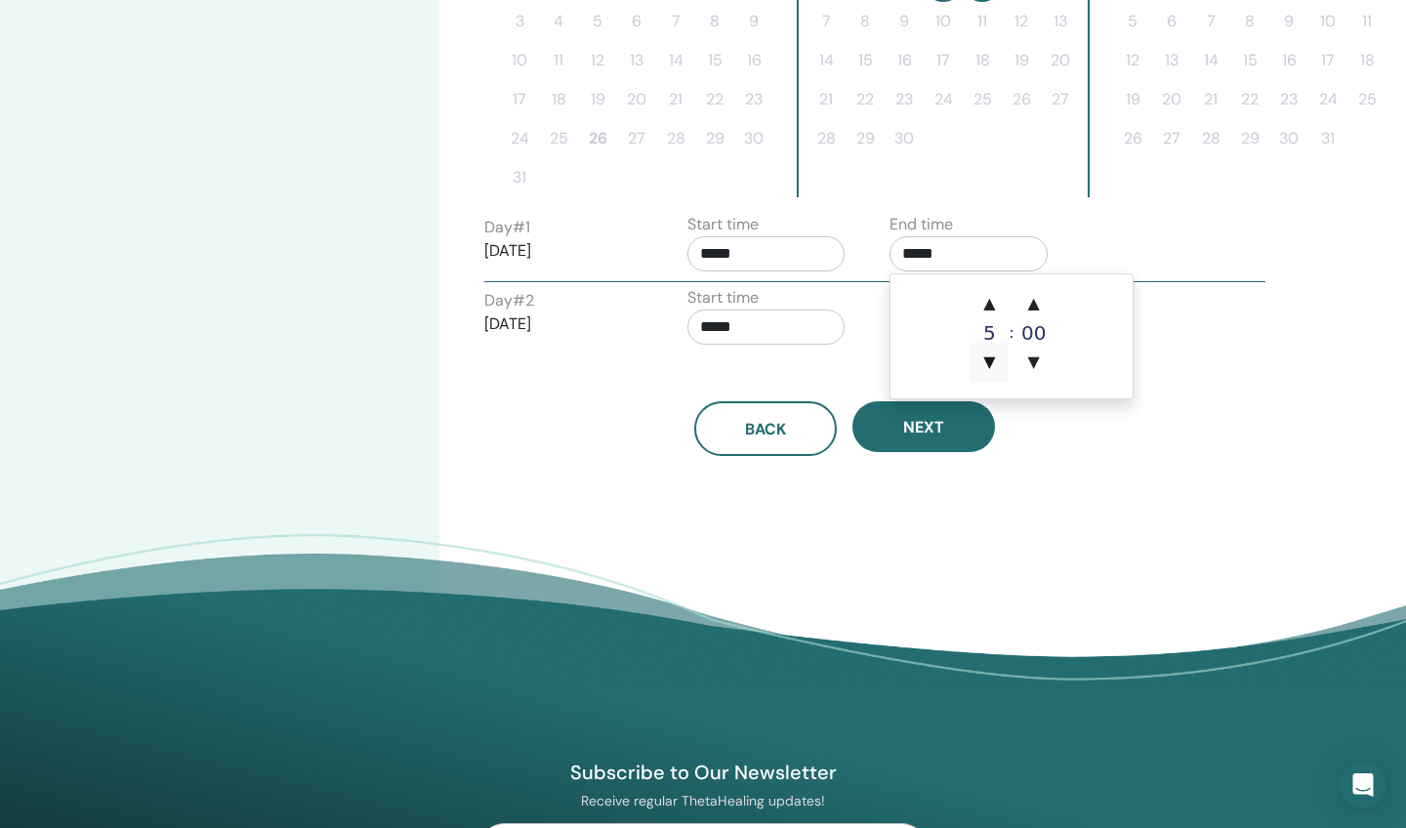
click at [991, 359] on span "▼" at bounding box center [989, 362] width 39 height 39
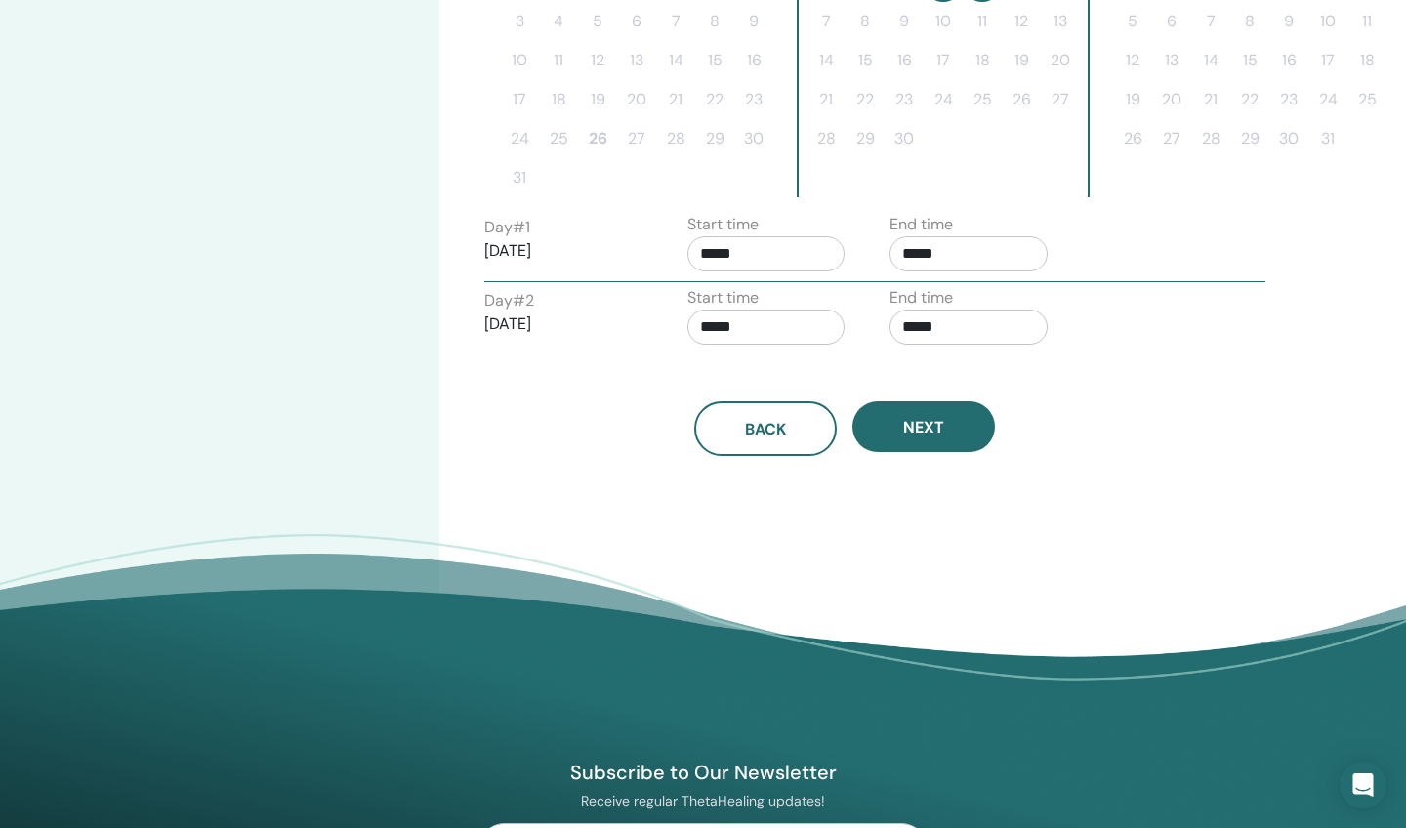
click at [1055, 423] on div "Back Next" at bounding box center [845, 428] width 750 height 55
click at [921, 255] on input "*****" at bounding box center [968, 253] width 158 height 35
click at [996, 366] on span "▼" at bounding box center [989, 362] width 39 height 39
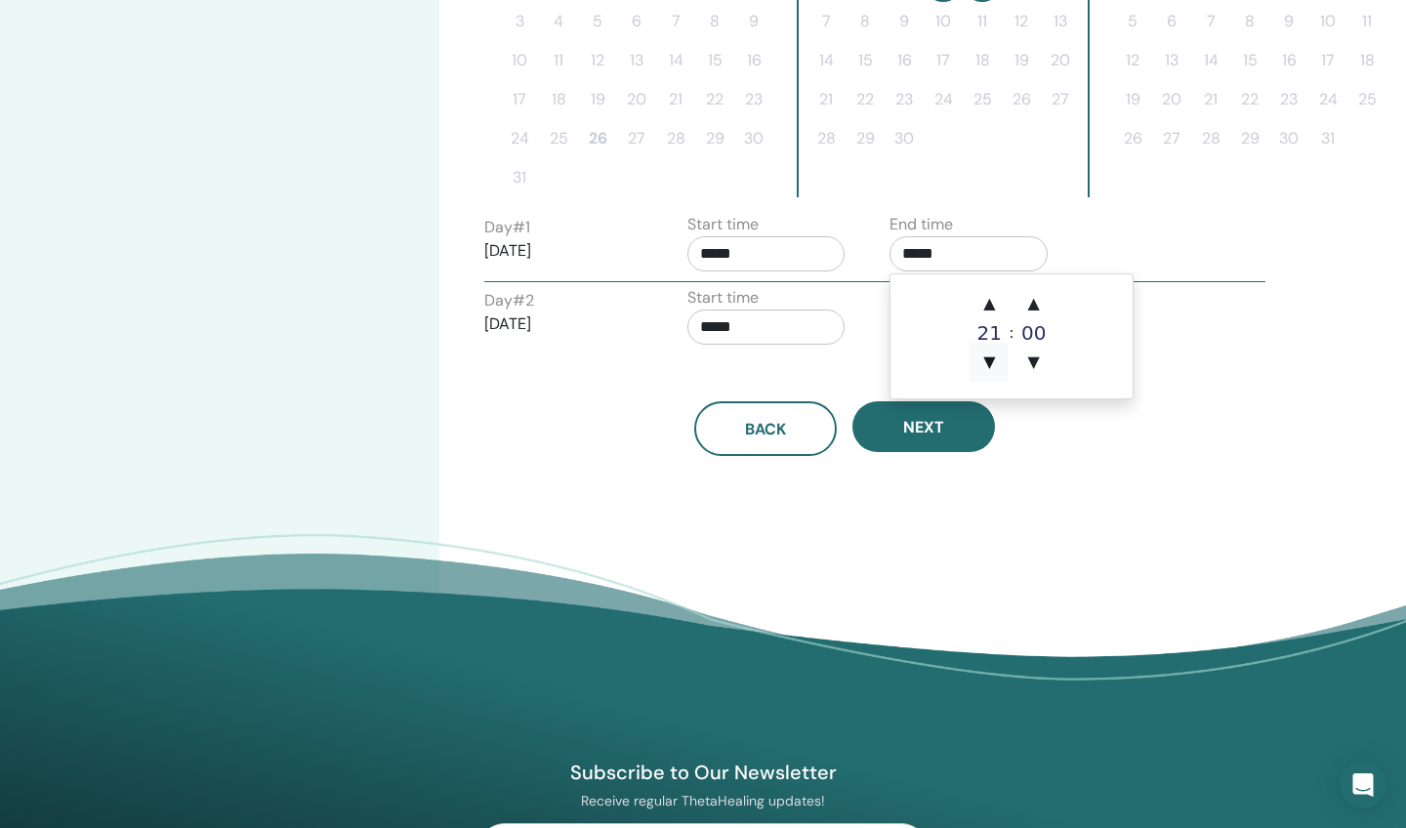
click at [996, 366] on span "▼" at bounding box center [989, 362] width 39 height 39
click at [993, 307] on span "▲" at bounding box center [989, 303] width 39 height 39
click at [992, 303] on span "▲" at bounding box center [989, 303] width 39 height 39
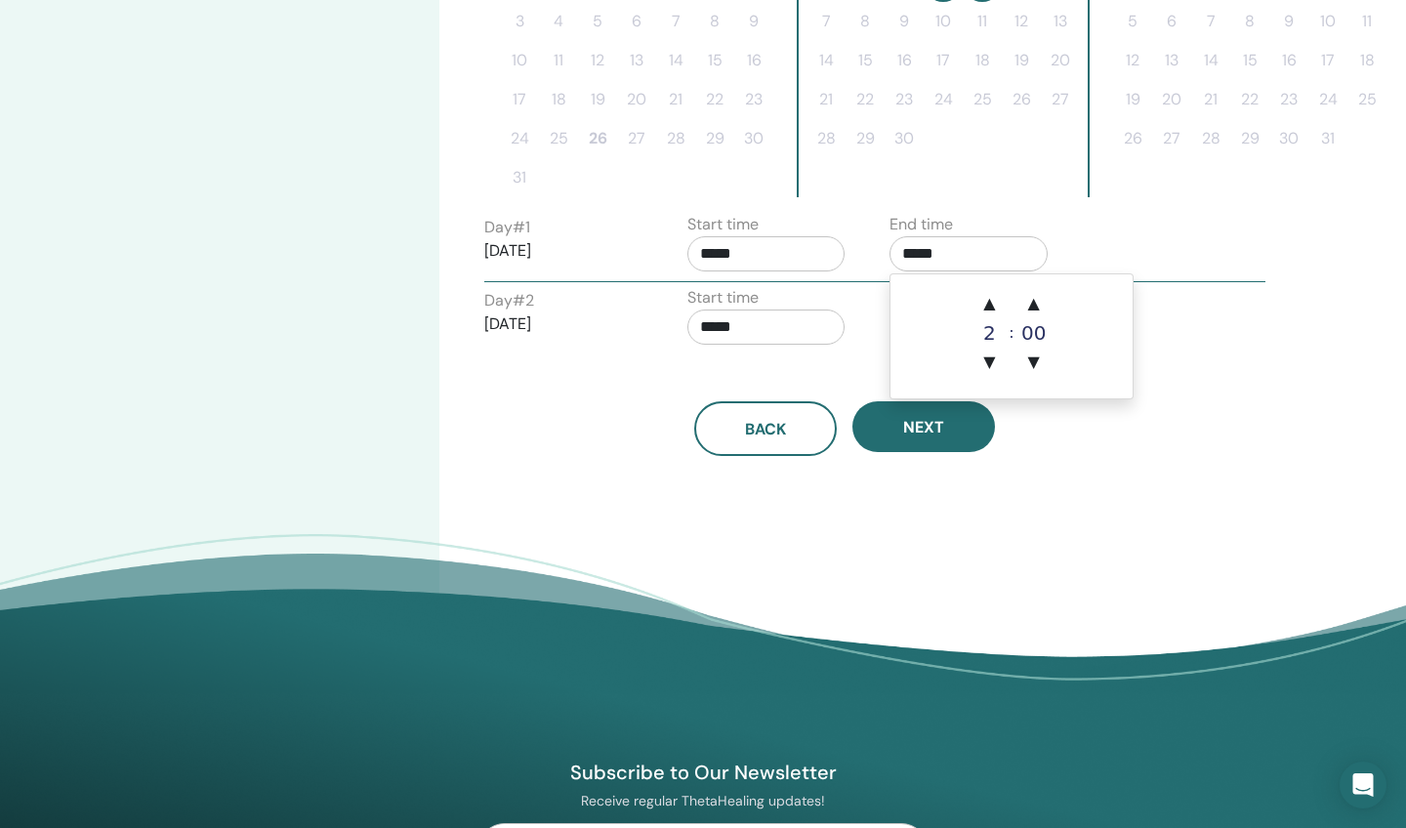
click at [921, 258] on input "*****" at bounding box center [968, 253] width 158 height 35
click at [992, 302] on span "▲" at bounding box center [989, 303] width 39 height 39
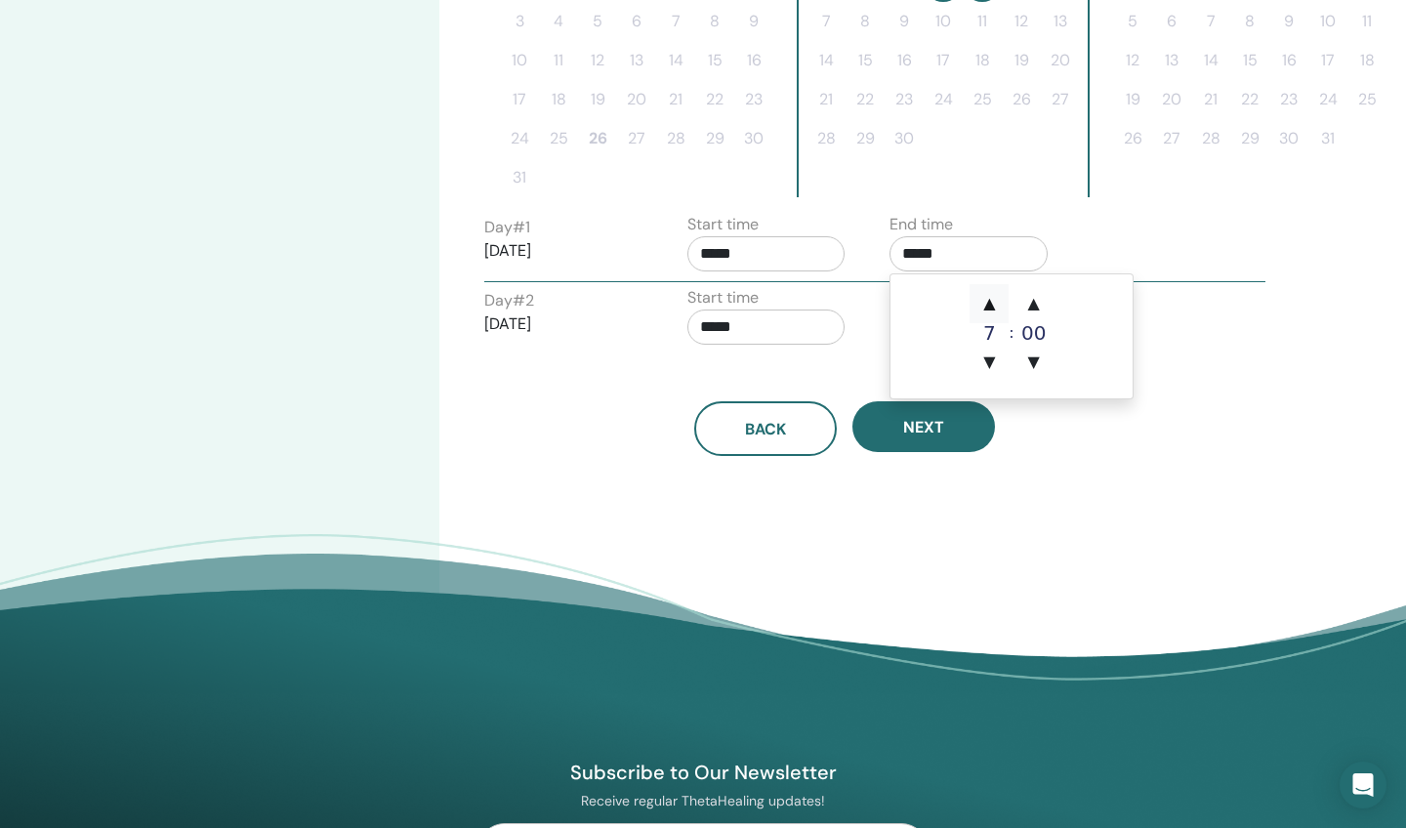
click at [992, 302] on span "▲" at bounding box center [989, 303] width 39 height 39
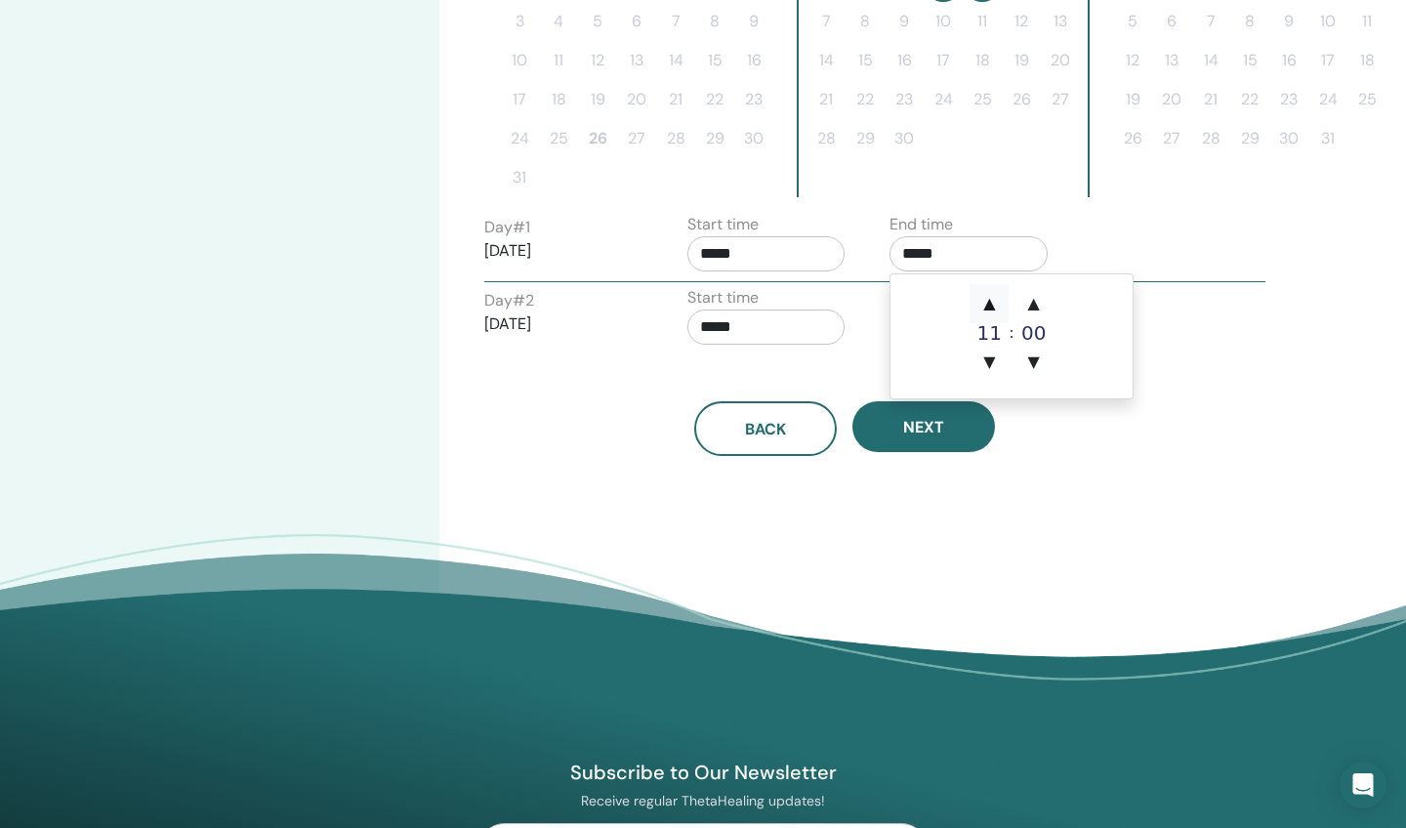
click at [992, 302] on span "▲" at bounding box center [989, 303] width 39 height 39
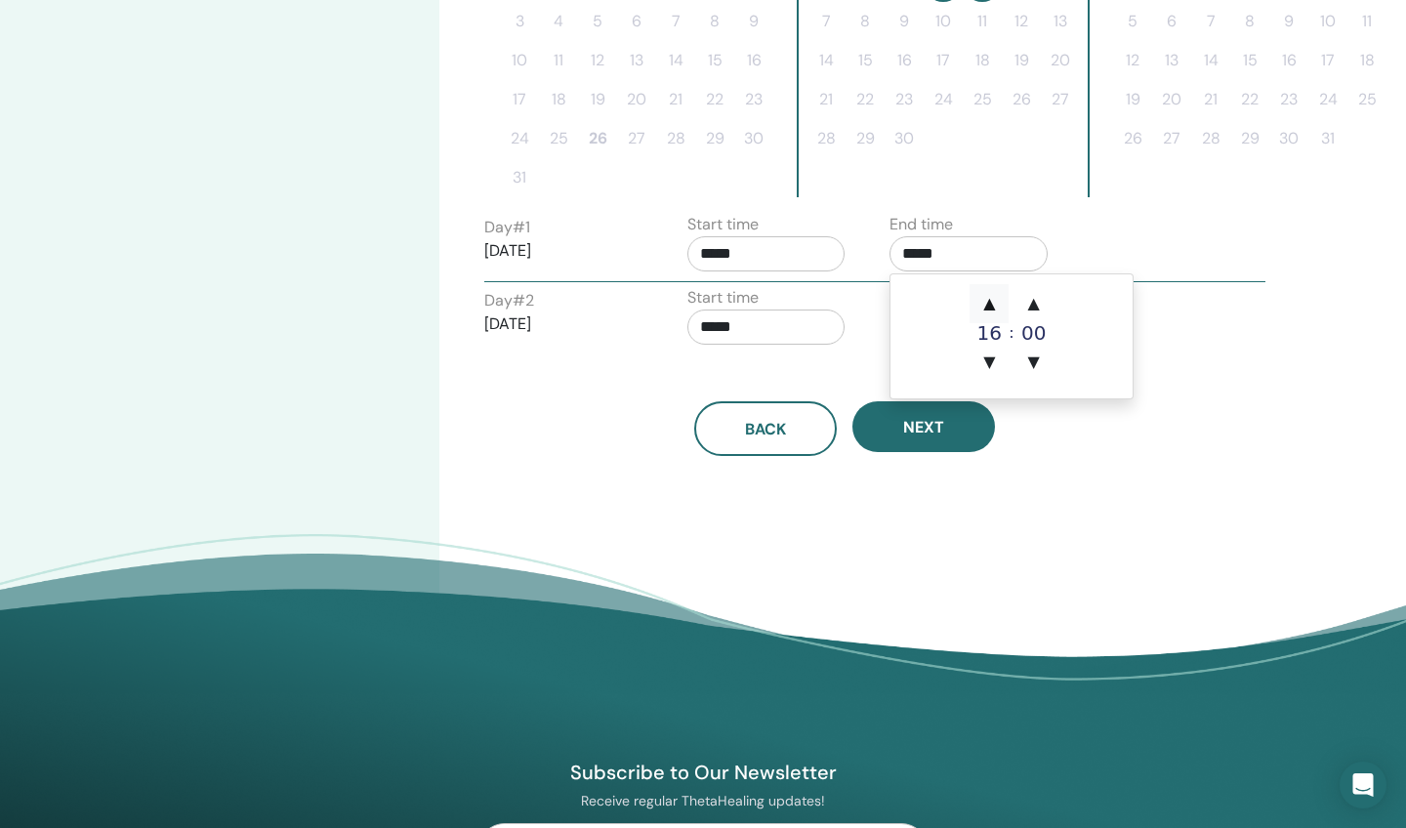
click at [992, 302] on span "▲" at bounding box center [989, 303] width 39 height 39
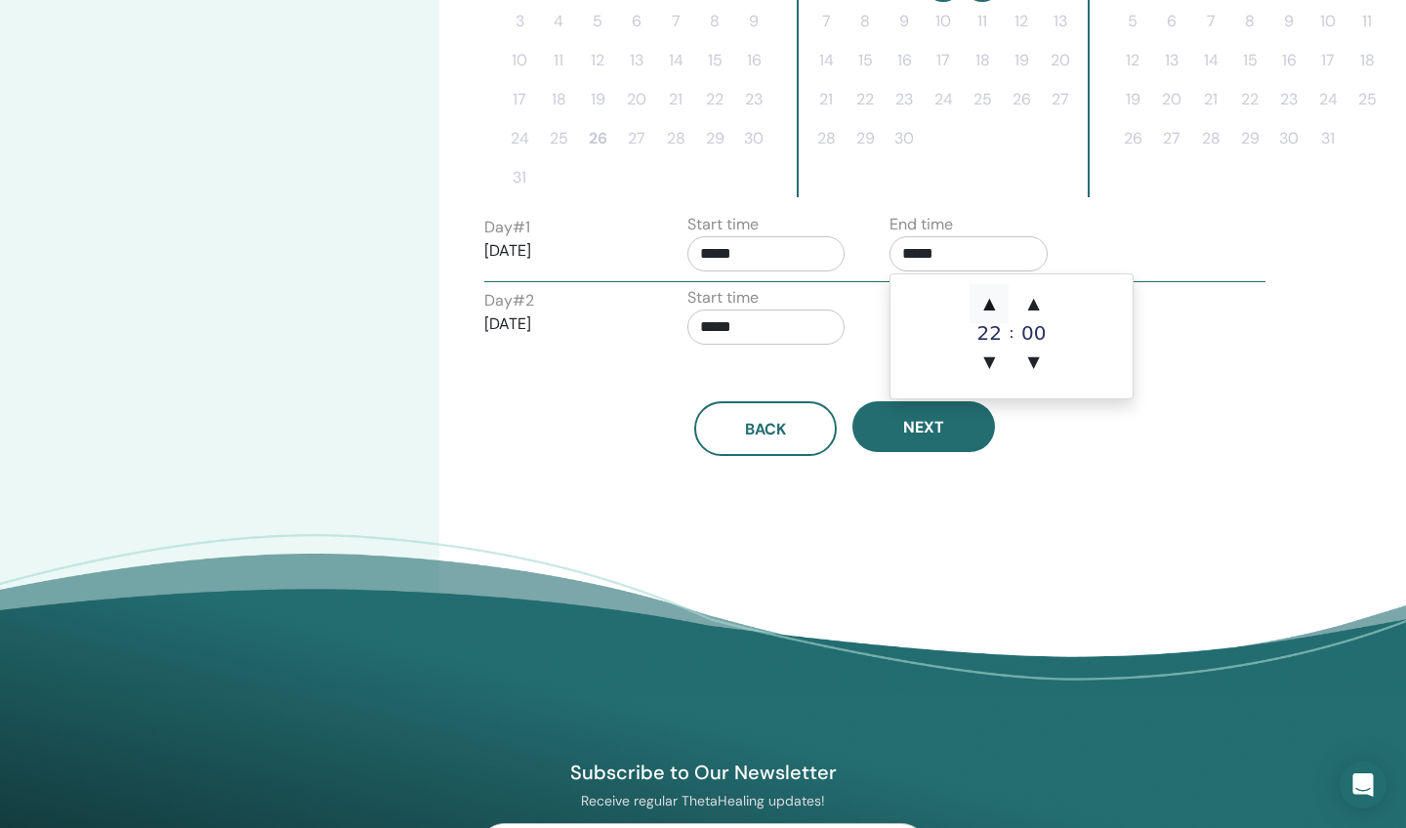
click at [992, 302] on span "▲" at bounding box center [989, 303] width 39 height 39
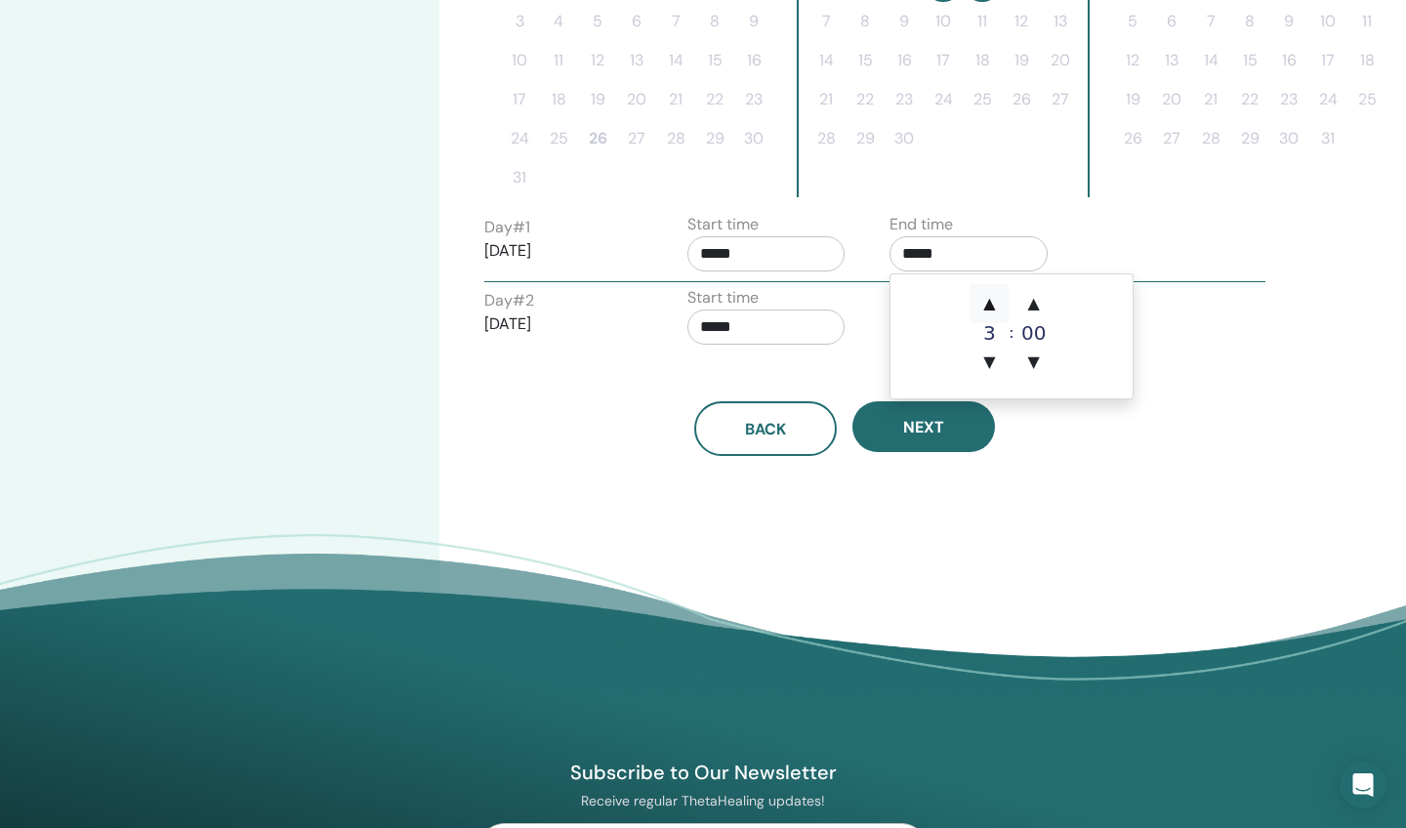
click at [992, 302] on span "▲" at bounding box center [989, 303] width 39 height 39
click at [990, 299] on span "▲" at bounding box center [989, 303] width 39 height 39
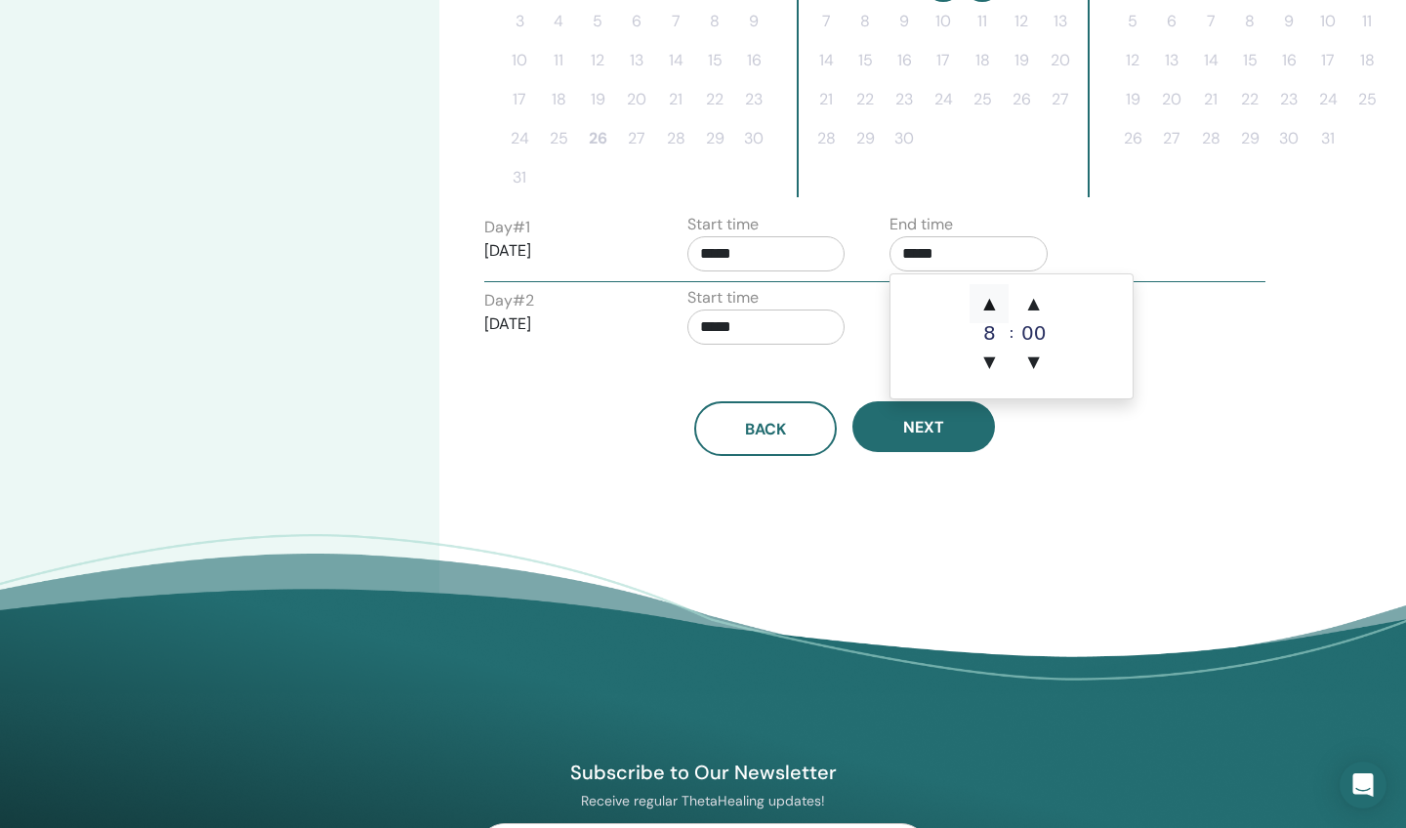
click at [990, 299] on span "▲" at bounding box center [989, 303] width 39 height 39
click at [989, 302] on span "▲" at bounding box center [989, 303] width 39 height 39
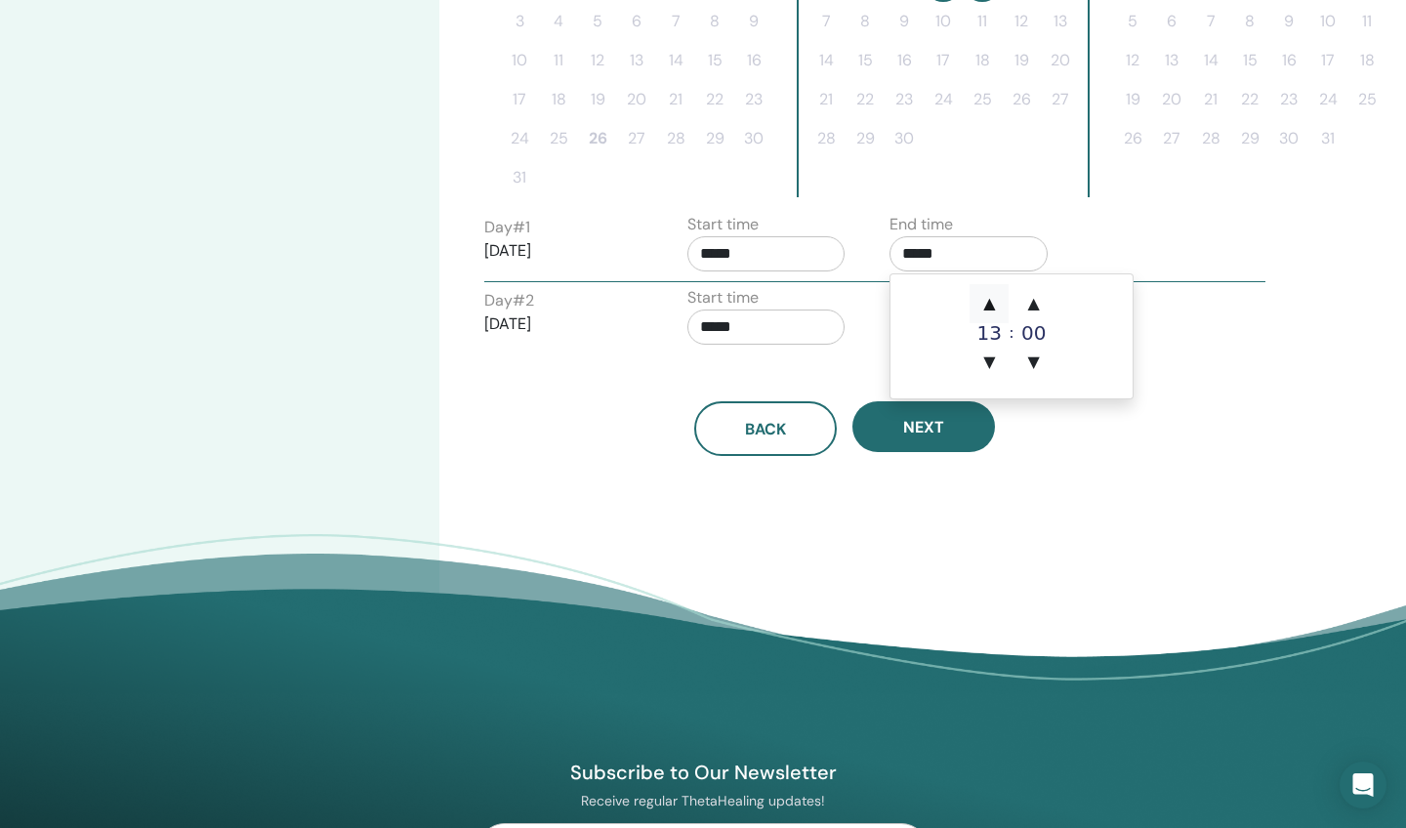
click at [989, 302] on span "▲" at bounding box center [989, 303] width 39 height 39
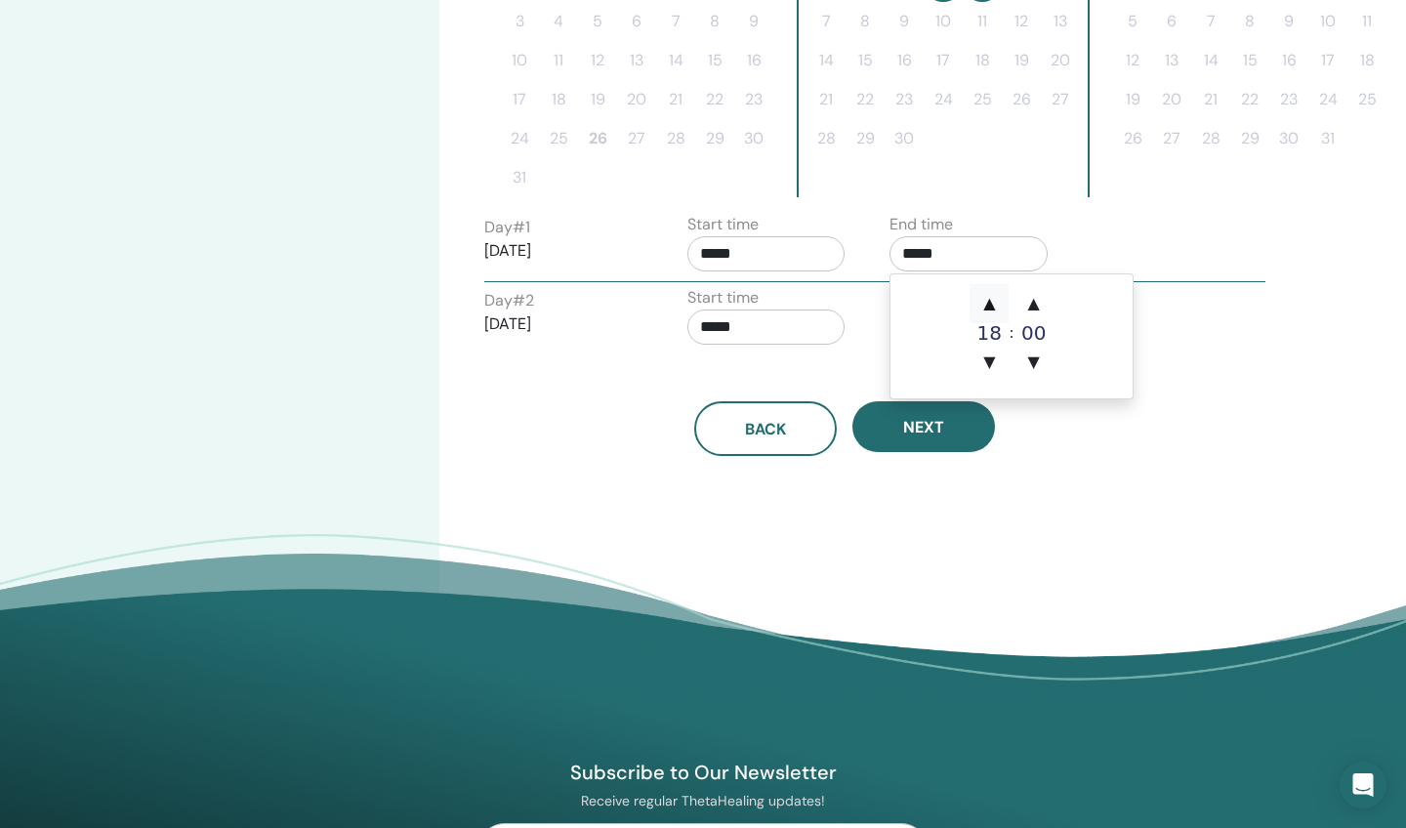
click at [989, 302] on span "▲" at bounding box center [989, 303] width 39 height 39
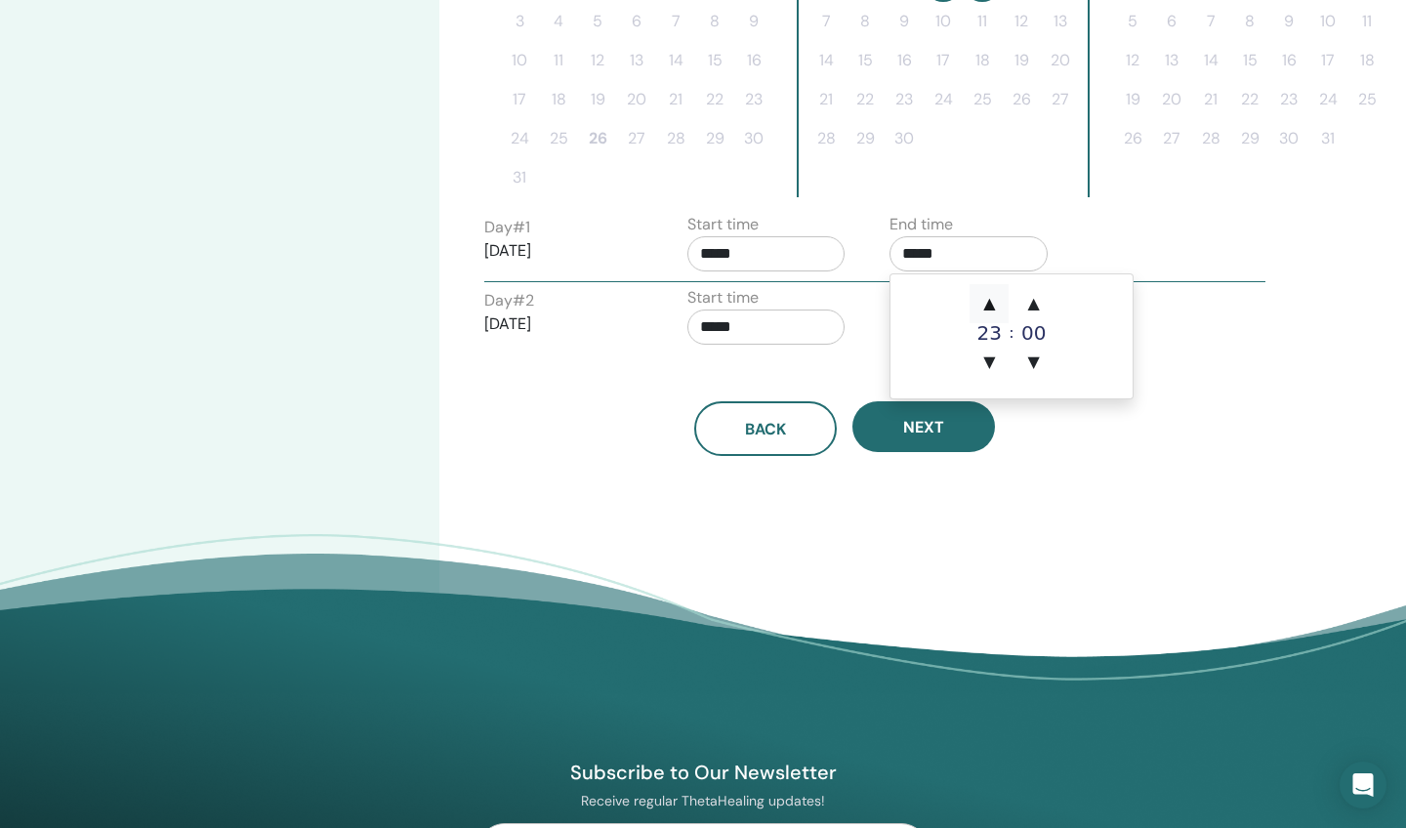
click at [989, 302] on span "▲" at bounding box center [989, 303] width 39 height 39
click at [1035, 303] on span "▲" at bounding box center [1033, 303] width 39 height 39
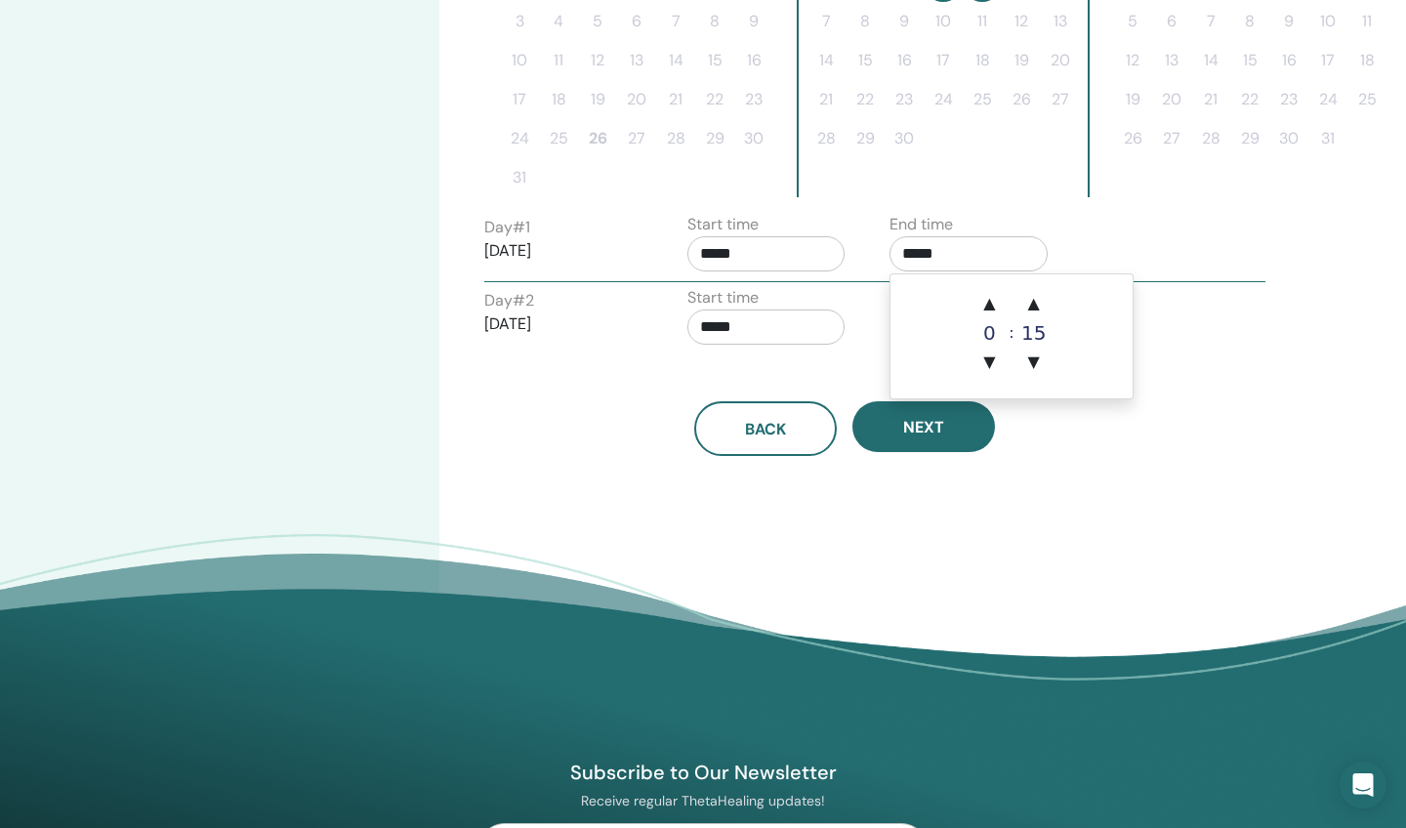
click at [954, 248] on input "*****" at bounding box center [968, 253] width 158 height 35
click at [1033, 300] on span "▲" at bounding box center [1033, 303] width 39 height 39
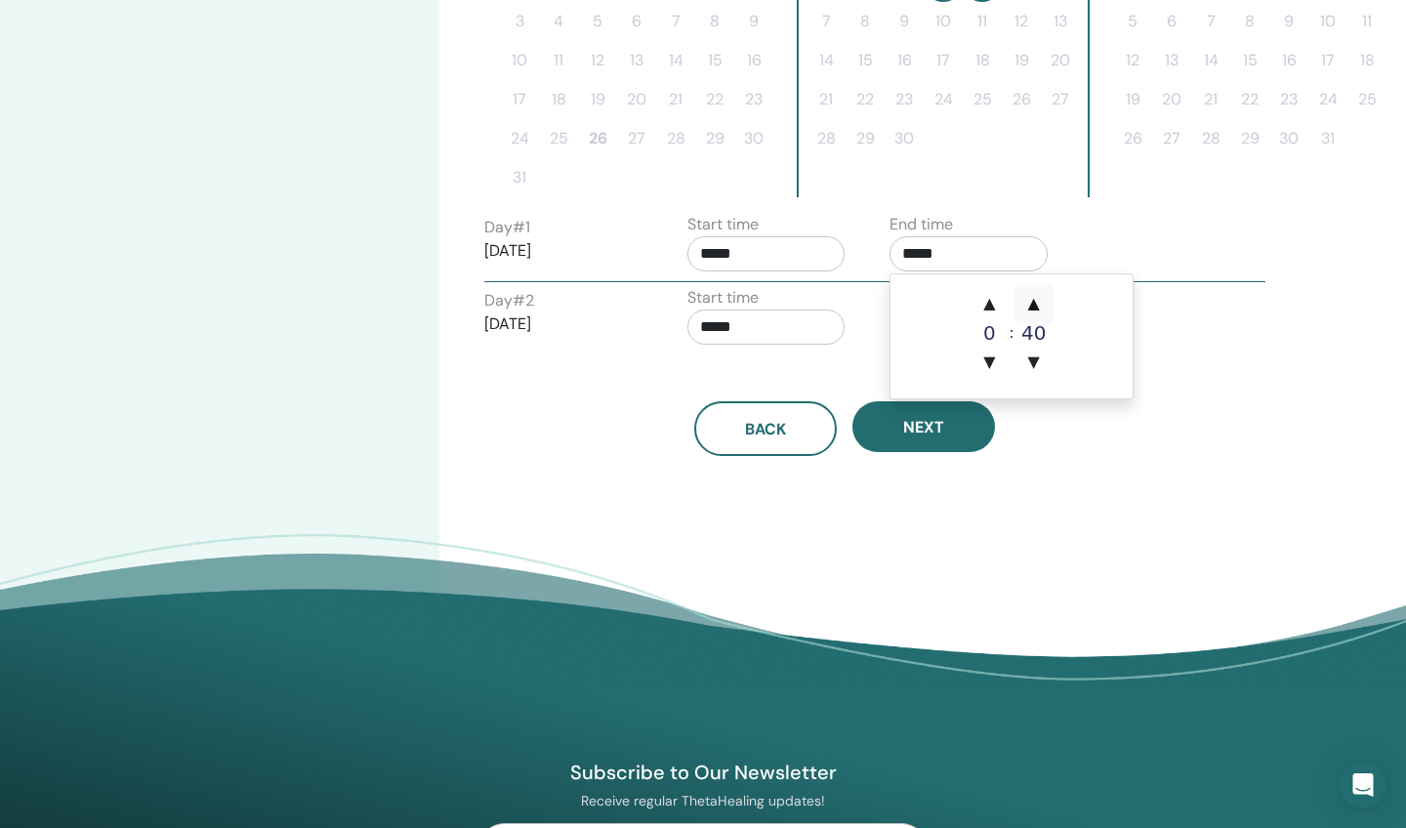
click at [1033, 300] on span "▲" at bounding box center [1033, 303] width 39 height 39
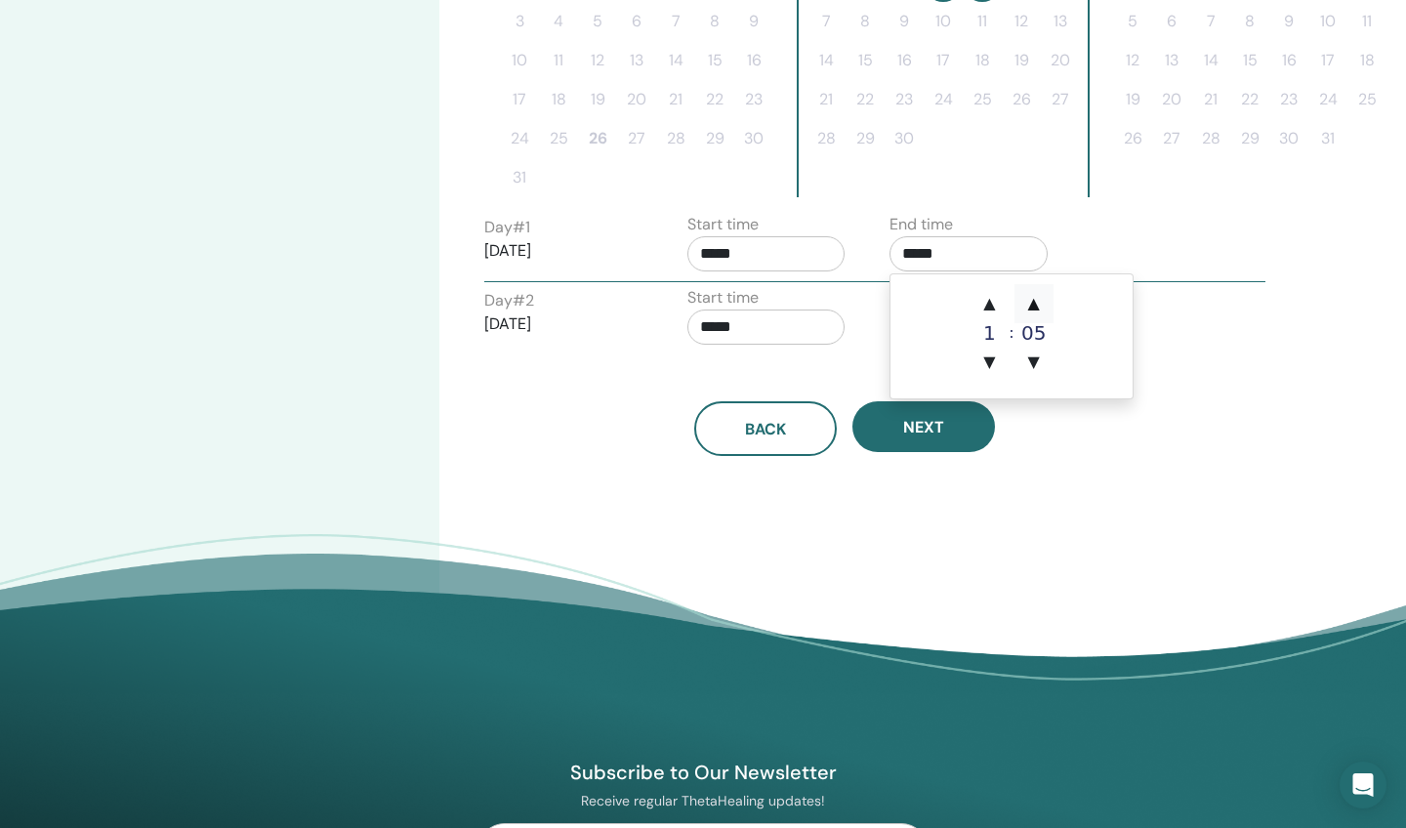
click at [1033, 300] on span "▲" at bounding box center [1033, 303] width 39 height 39
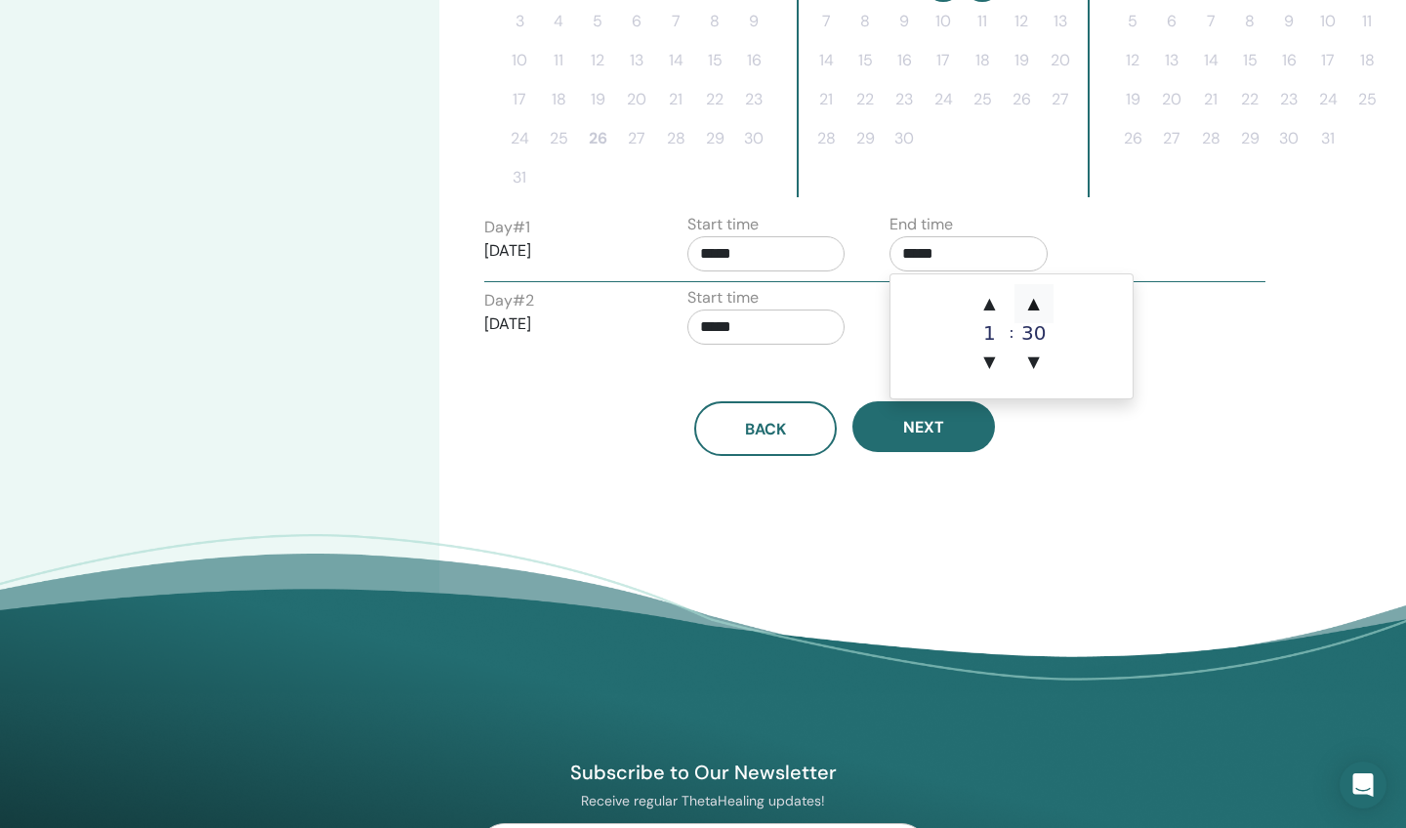
click at [1033, 300] on span "▲" at bounding box center [1033, 303] width 39 height 39
click at [936, 258] on input "*****" at bounding box center [968, 253] width 158 height 35
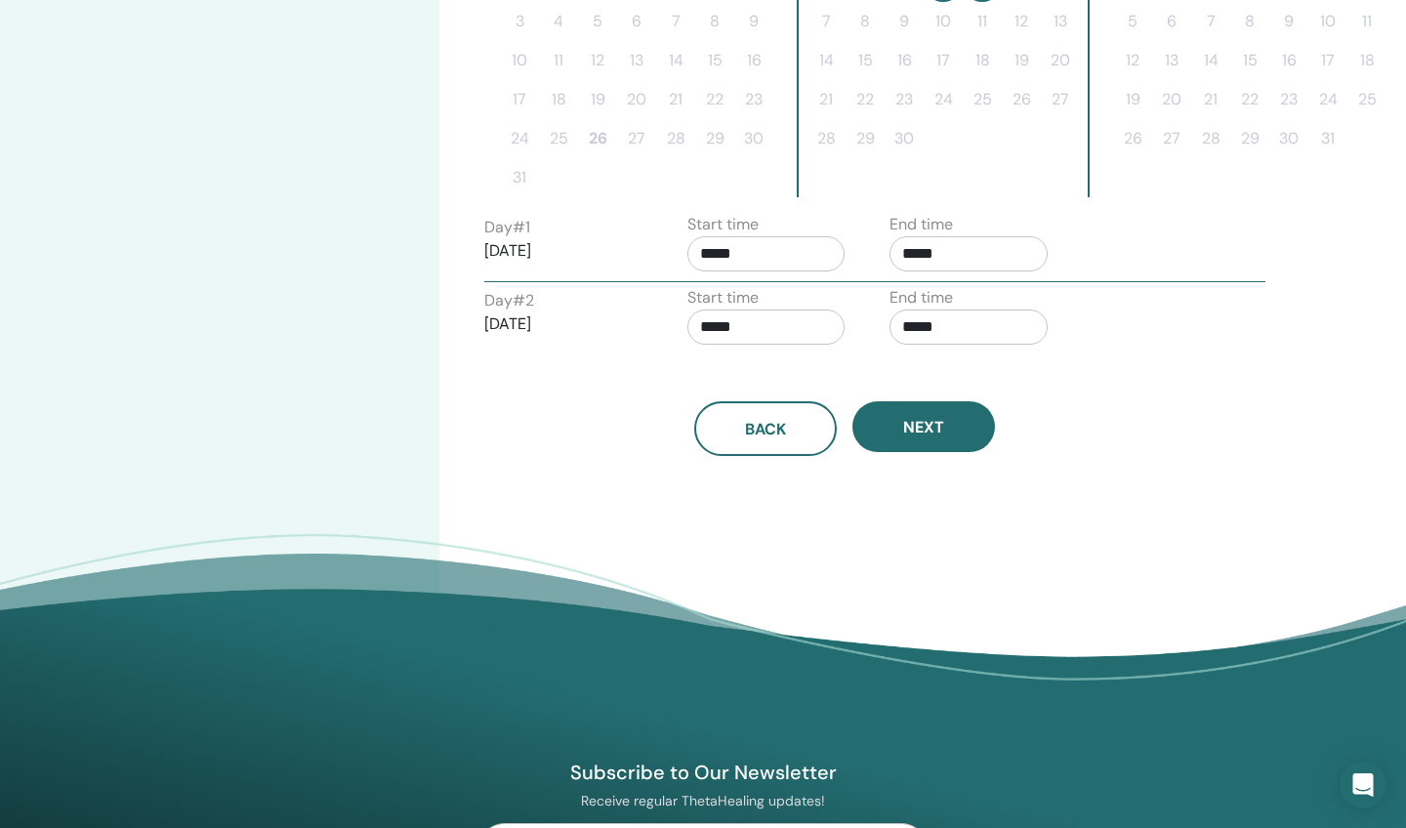
click at [927, 254] on input "*****" at bounding box center [968, 253] width 158 height 35
click at [1030, 307] on span "▲" at bounding box center [1033, 303] width 39 height 39
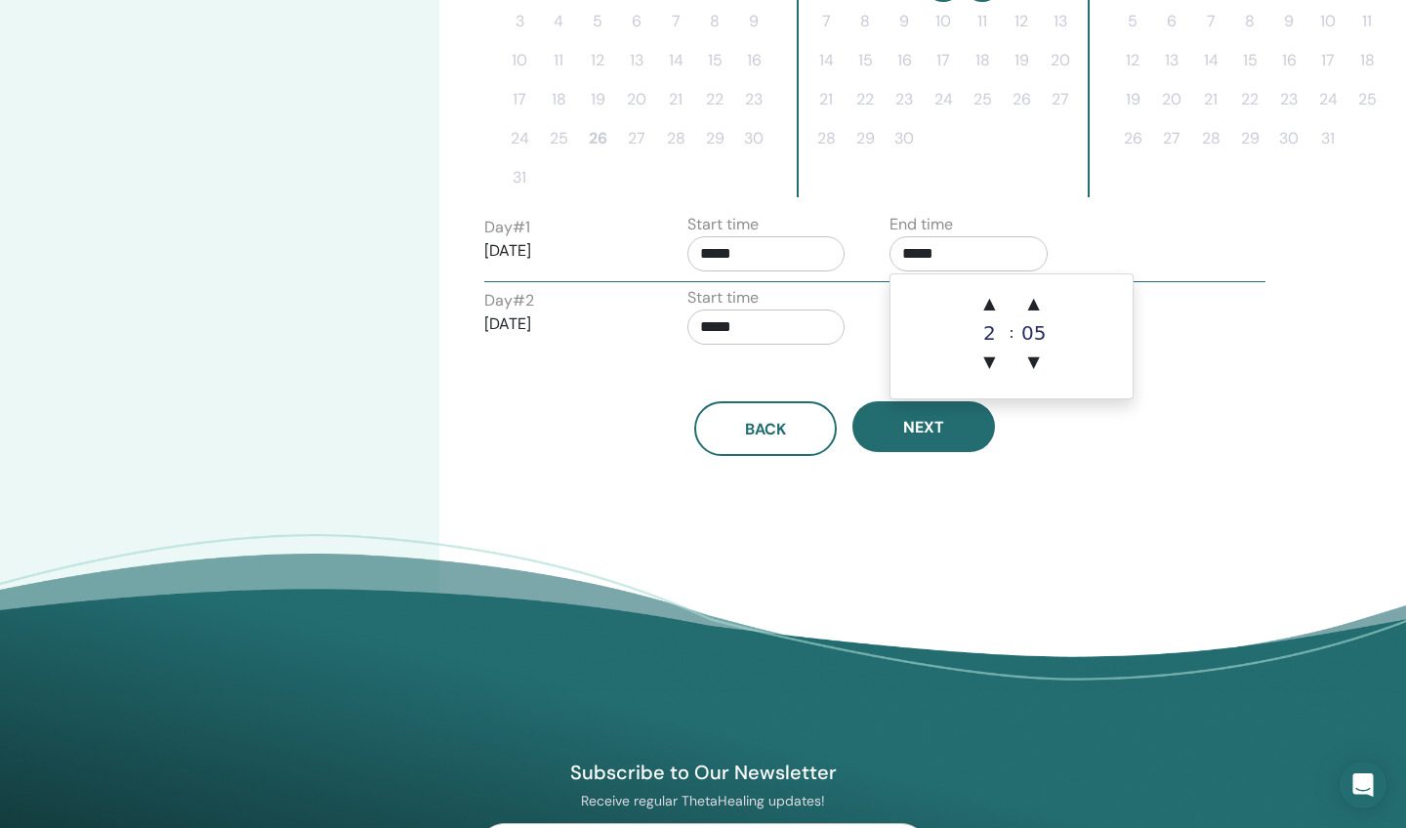
click at [951, 257] on input "*****" at bounding box center [968, 253] width 158 height 35
click at [1031, 306] on span "▲" at bounding box center [1033, 303] width 39 height 39
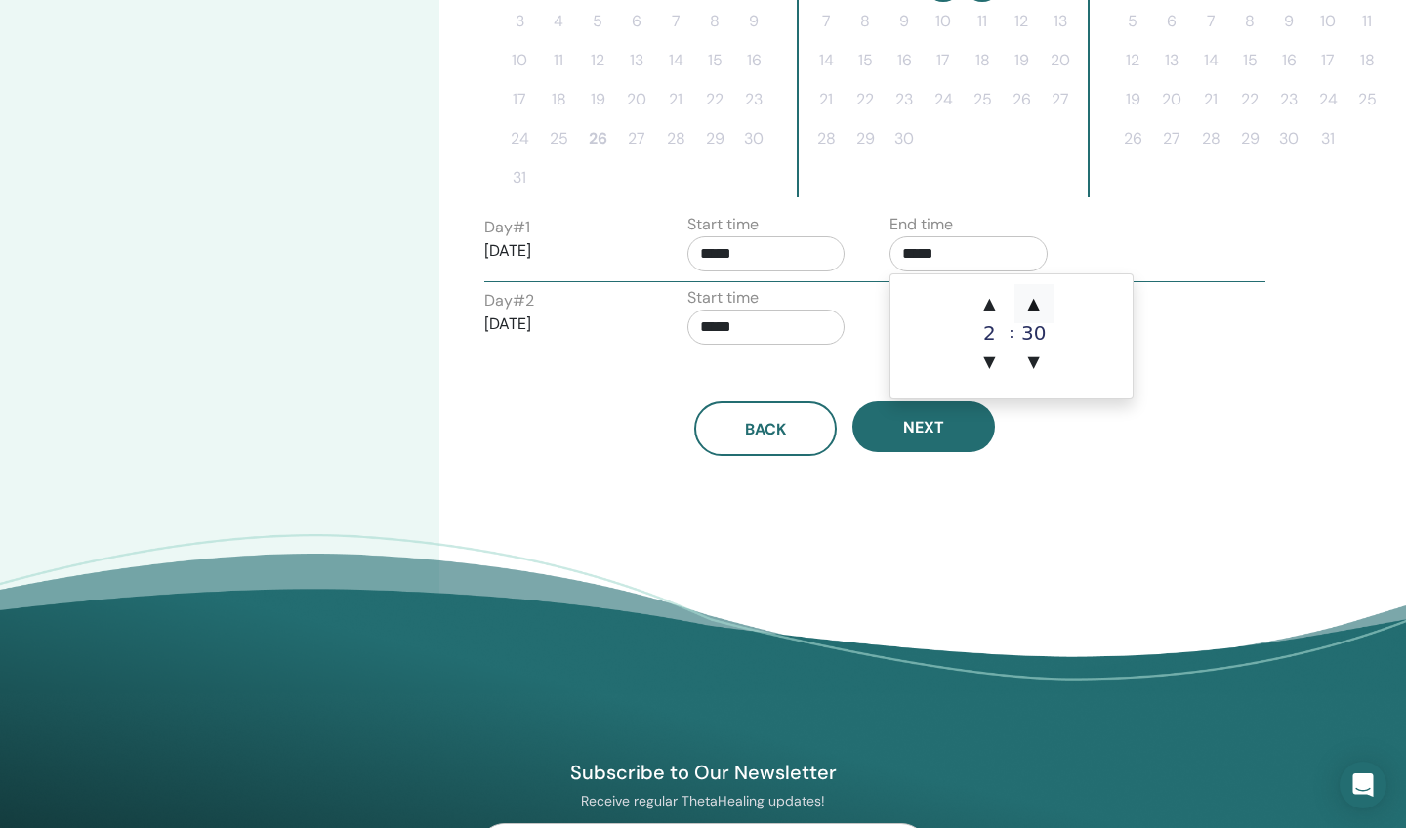
click at [1031, 306] on span "▲" at bounding box center [1033, 303] width 39 height 39
click at [1030, 358] on span "▼" at bounding box center [1033, 362] width 39 height 39
click at [1032, 421] on div "Back Next" at bounding box center [845, 428] width 750 height 55
click at [949, 248] on input "*****" at bounding box center [968, 253] width 158 height 35
click at [1035, 360] on span "▼" at bounding box center [1033, 362] width 39 height 39
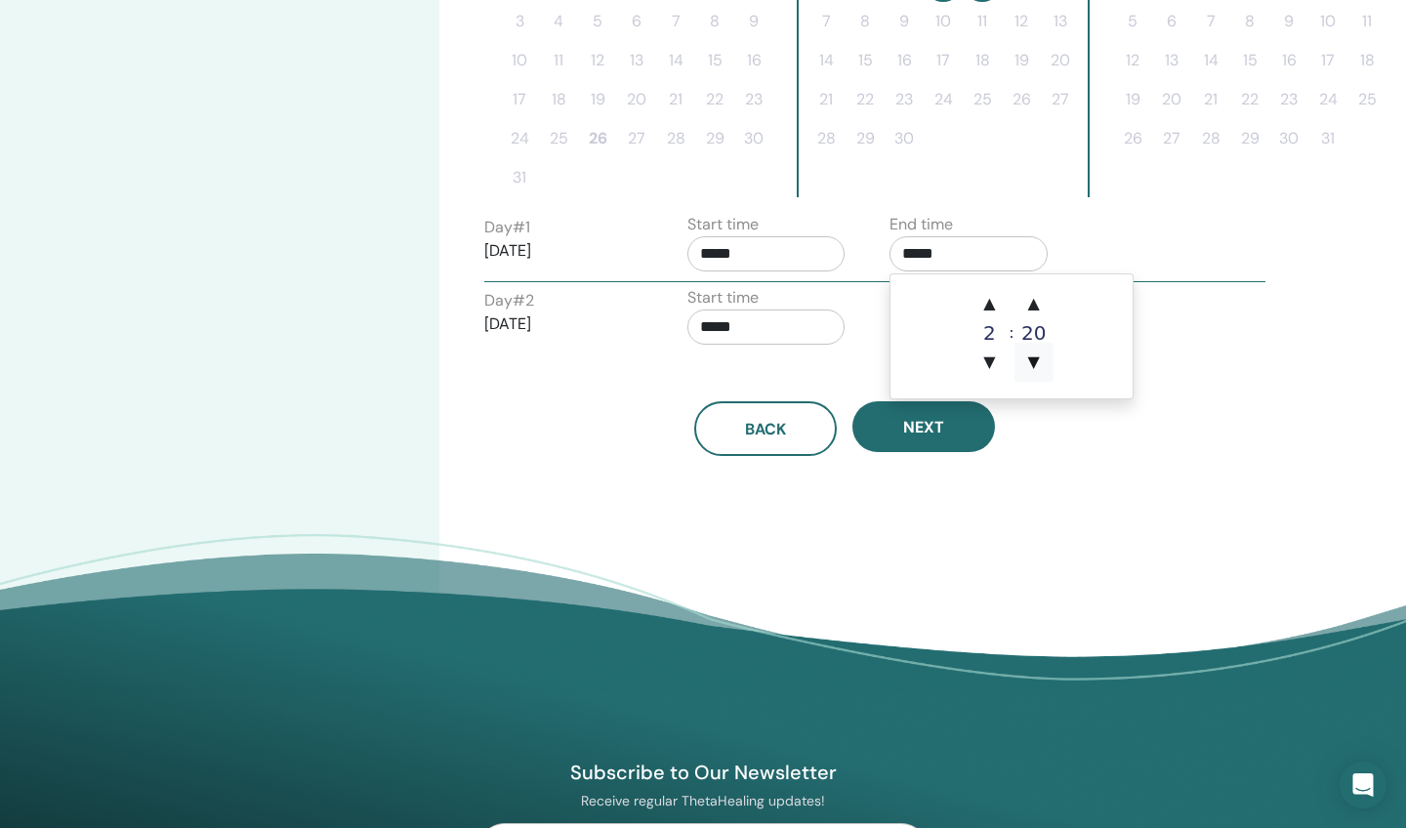
click at [1035, 360] on span "▼" at bounding box center [1033, 362] width 39 height 39
click at [988, 362] on span "▼" at bounding box center [989, 362] width 39 height 39
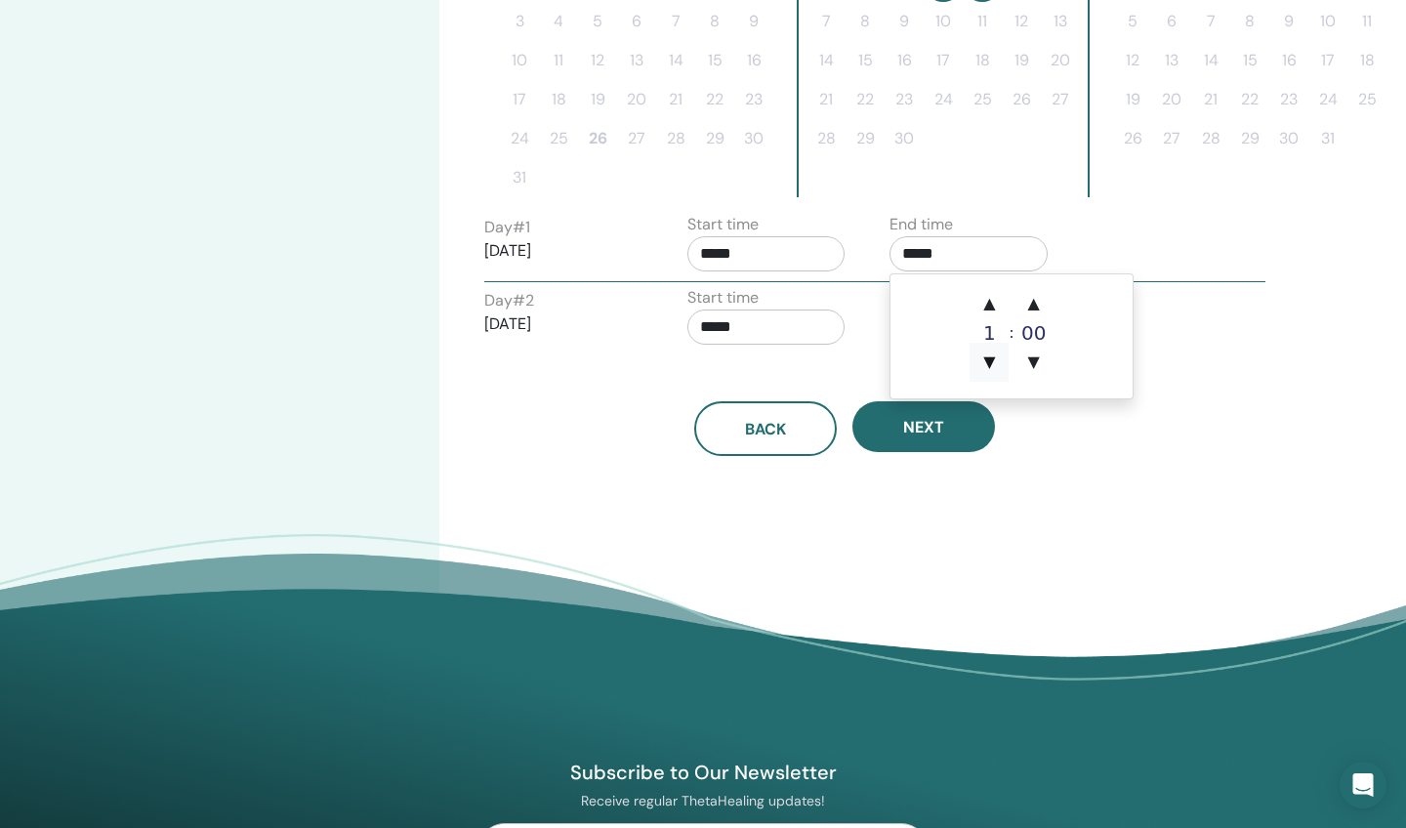
click at [988, 362] on span "▼" at bounding box center [989, 362] width 39 height 39
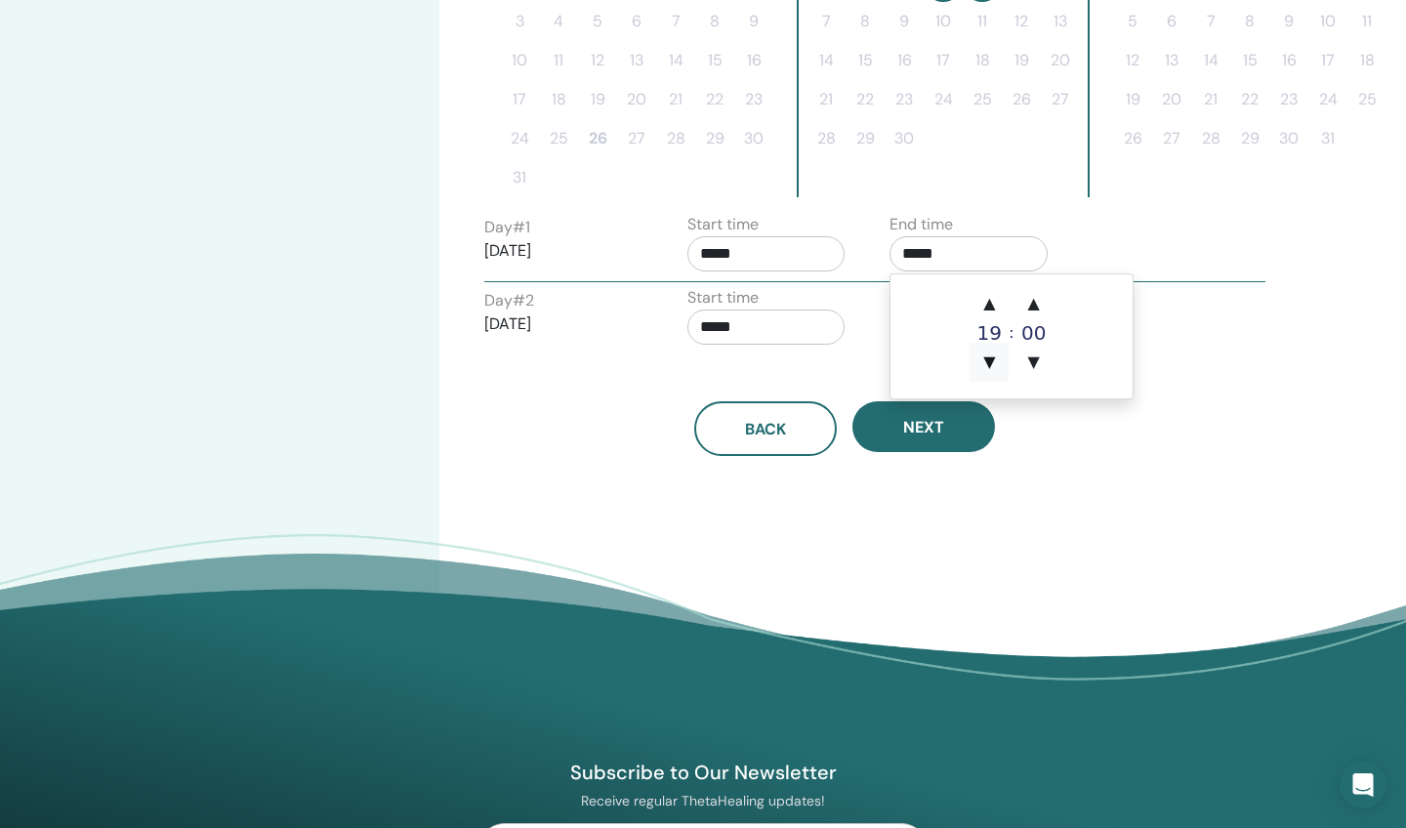
click at [988, 362] on span "▼" at bounding box center [989, 362] width 39 height 39
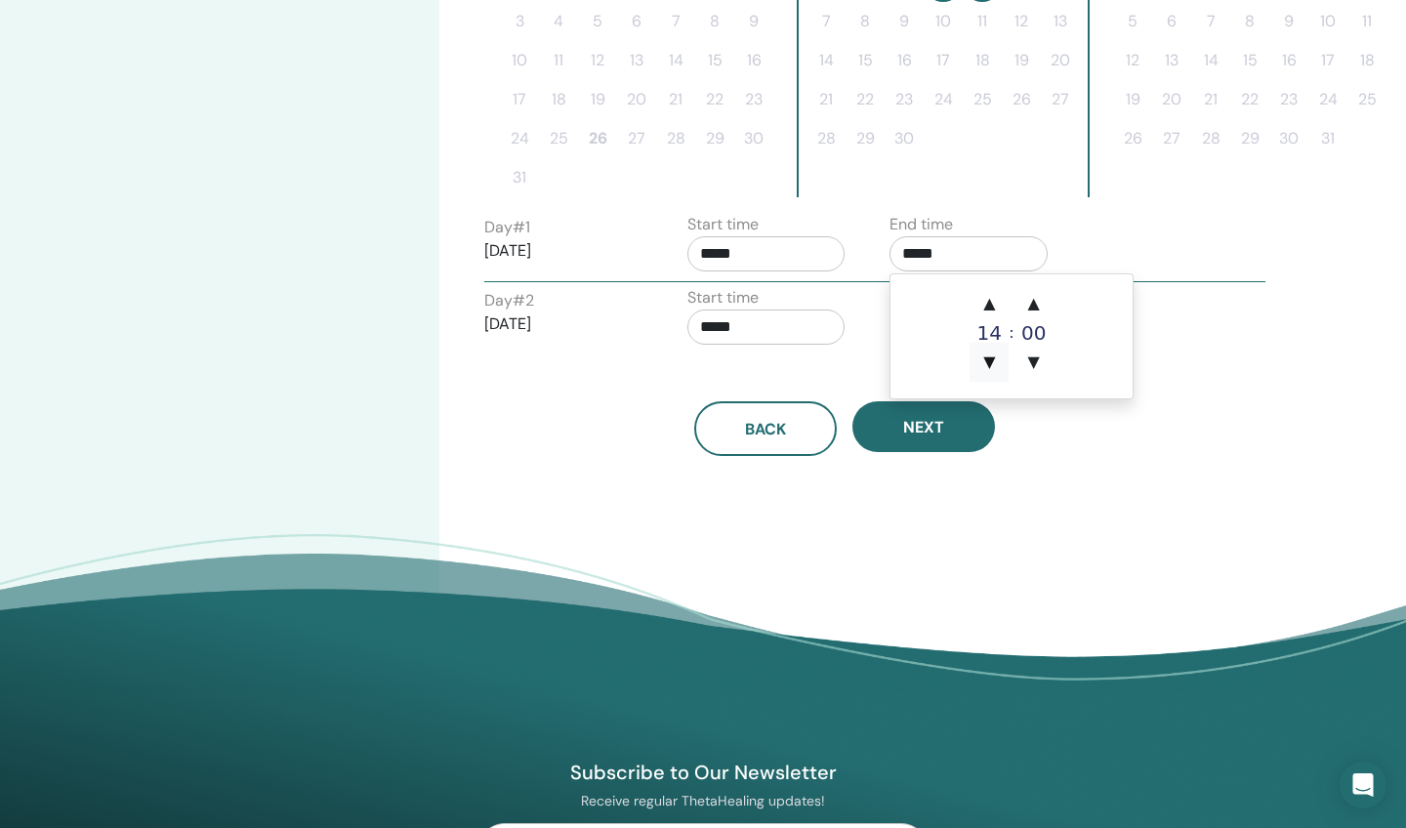
click at [987, 362] on span "▼" at bounding box center [989, 362] width 39 height 39
click at [987, 363] on span "▼" at bounding box center [989, 362] width 39 height 39
click at [986, 304] on span "▲" at bounding box center [989, 303] width 39 height 39
click at [985, 364] on span "▼" at bounding box center [989, 362] width 39 height 39
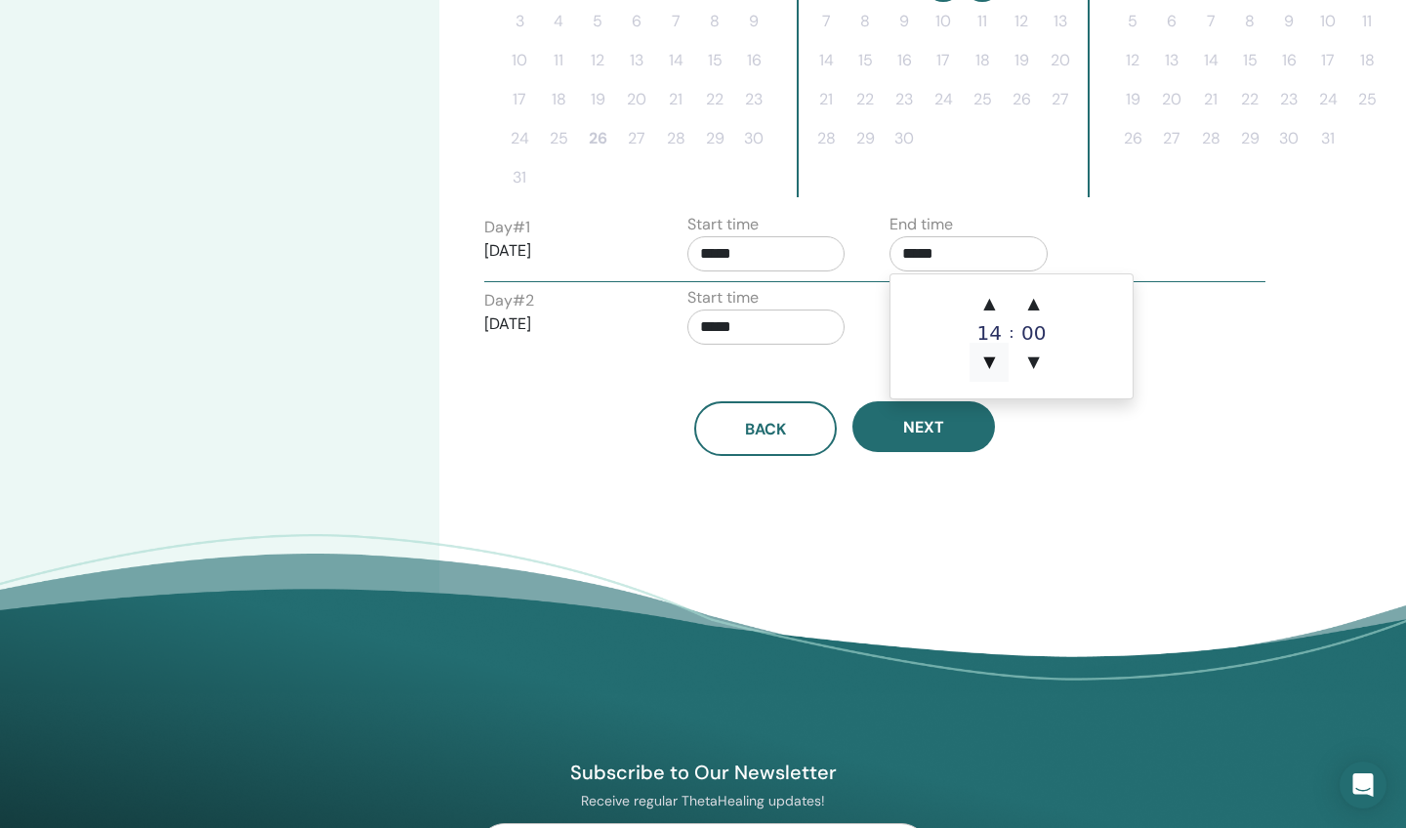
click at [985, 364] on span "▼" at bounding box center [989, 362] width 39 height 39
click at [985, 362] on span "▼" at bounding box center [989, 362] width 39 height 39
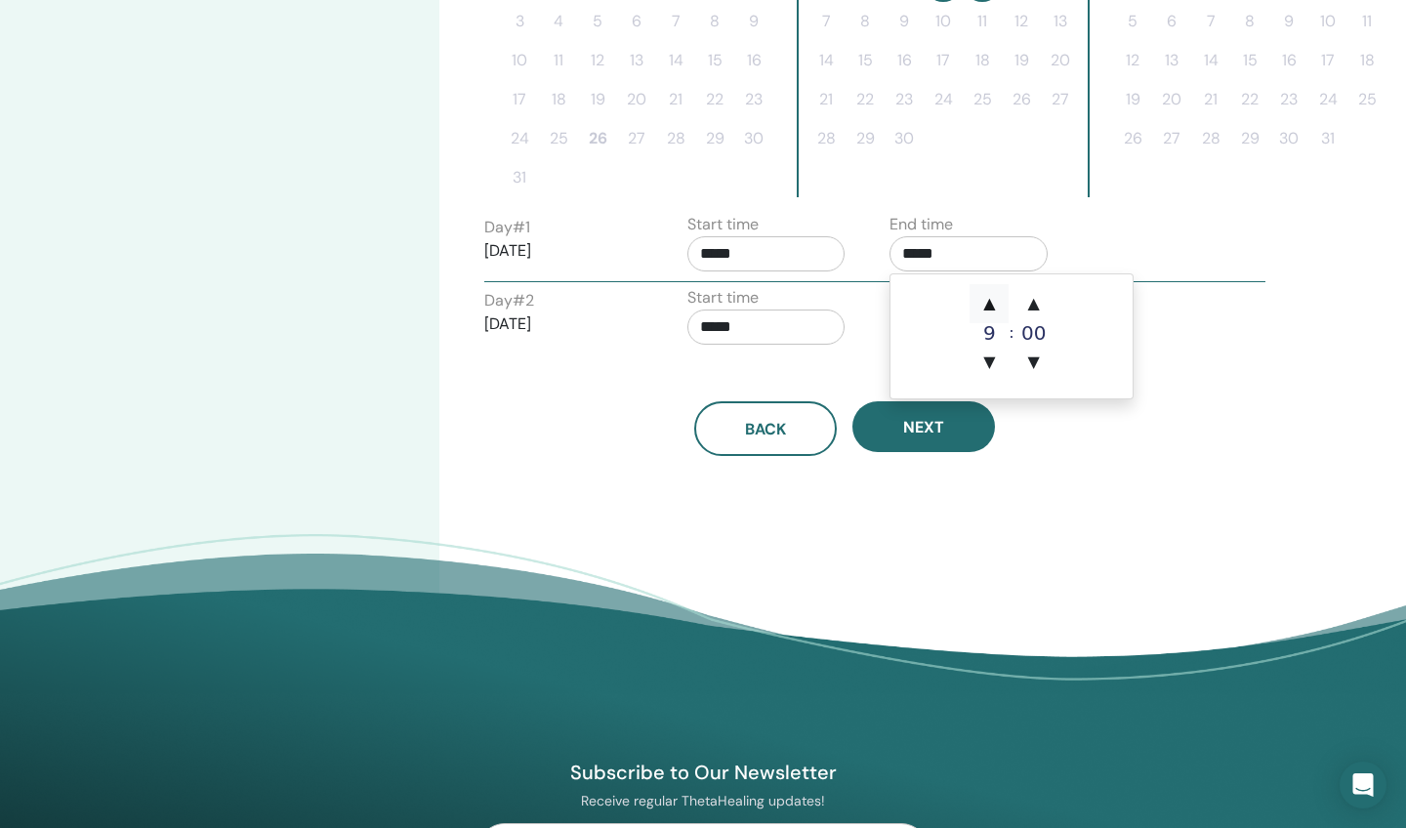
click at [992, 303] on span "▲" at bounding box center [989, 303] width 39 height 39
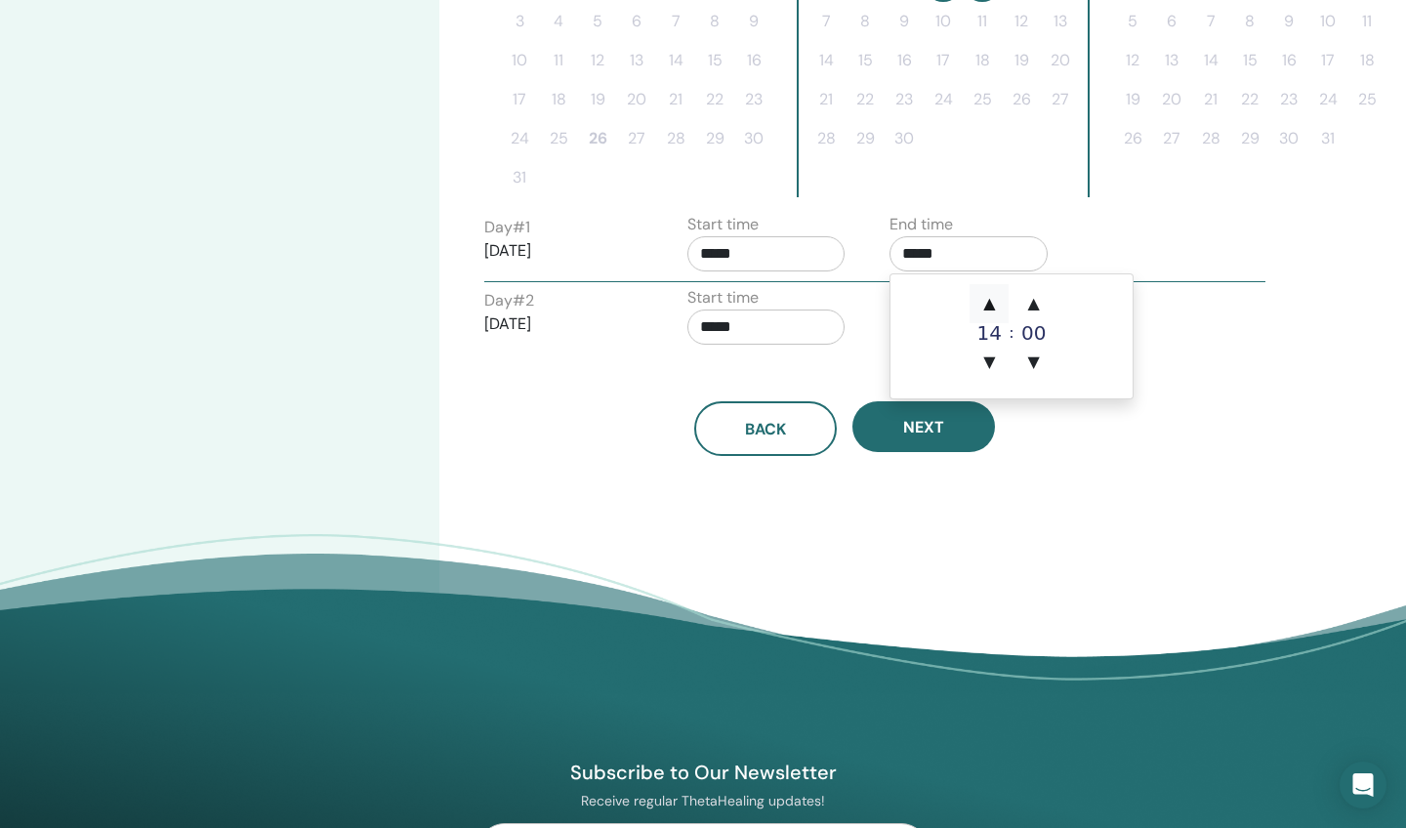
click at [992, 303] on span "▲" at bounding box center [989, 303] width 39 height 39
type input "*****"
click at [1052, 446] on div "Back Next" at bounding box center [845, 428] width 750 height 55
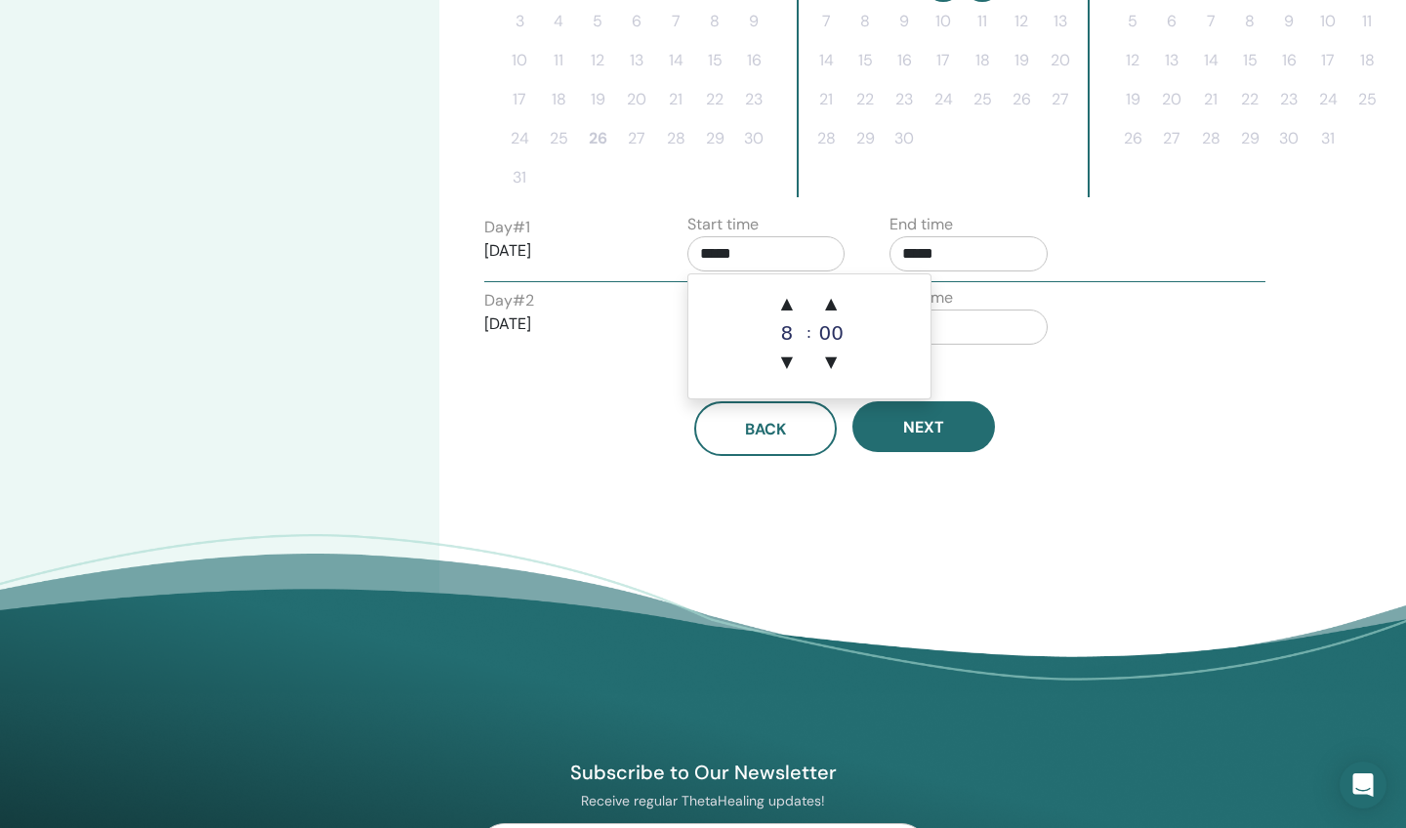
click at [748, 249] on input "*****" at bounding box center [766, 253] width 158 height 35
click at [791, 306] on span "▲" at bounding box center [786, 303] width 39 height 39
type input "*****"
click at [583, 378] on div "Back Next" at bounding box center [845, 405] width 750 height 102
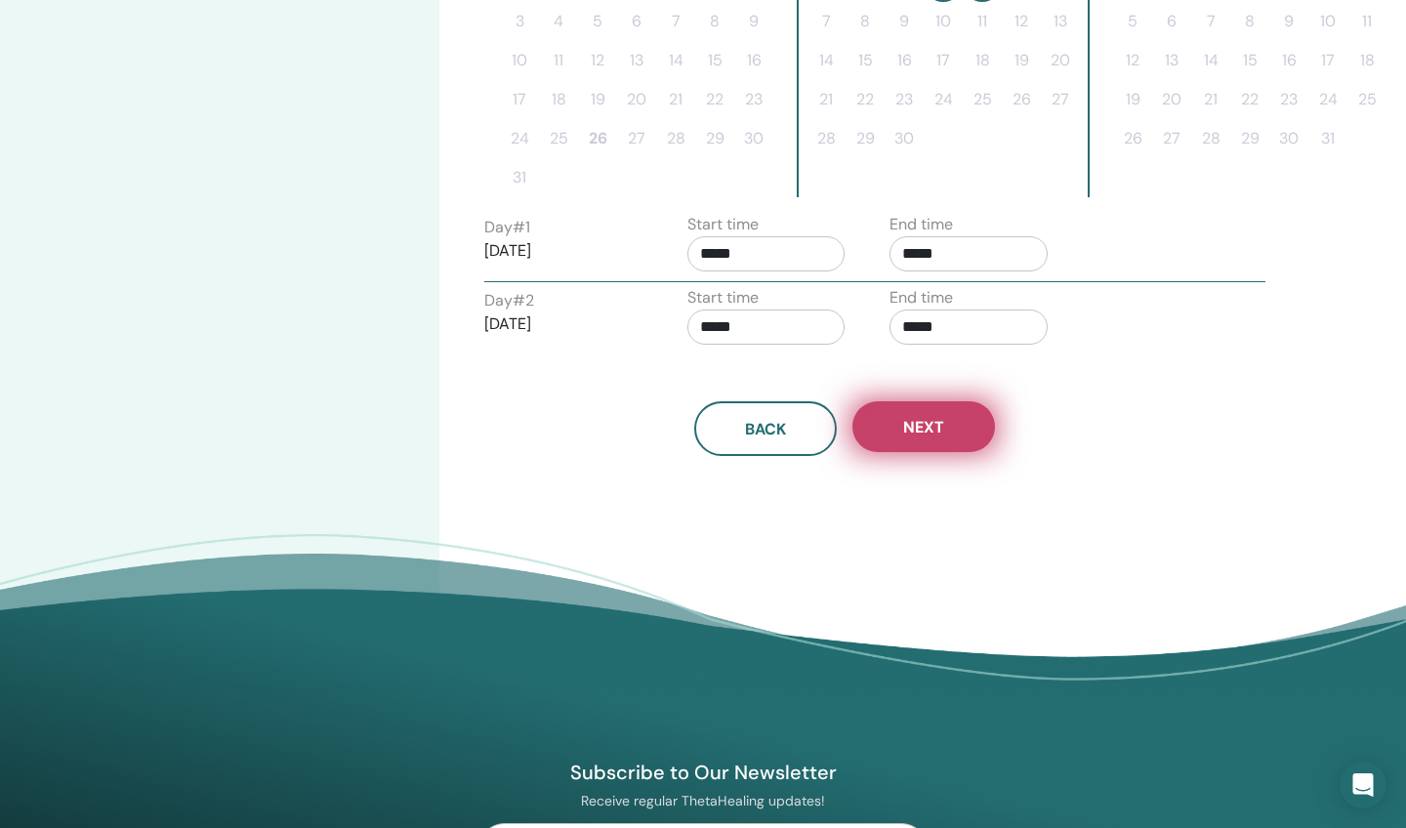
click at [938, 431] on span "Next" at bounding box center [923, 427] width 41 height 21
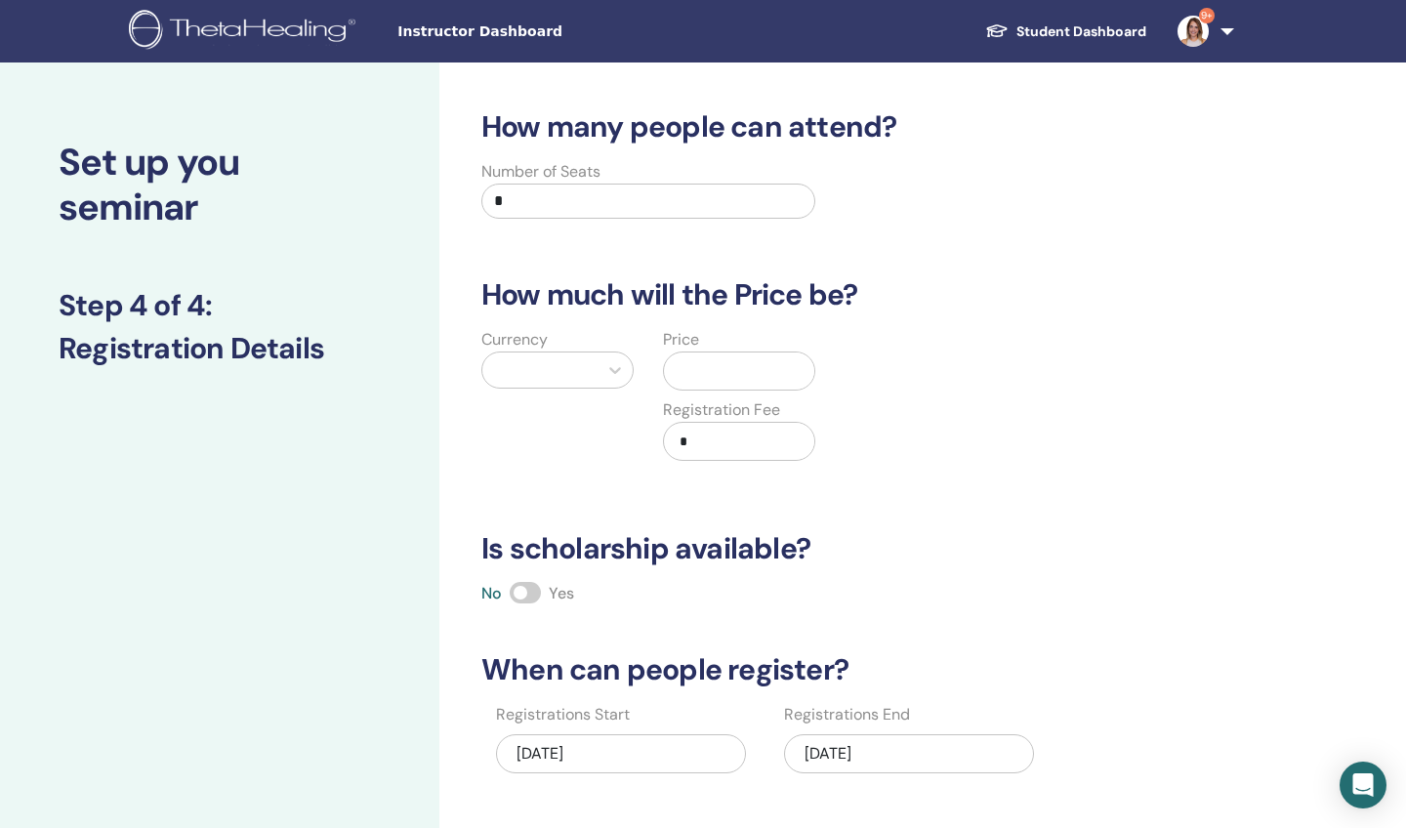
scroll to position [0, 0]
click at [513, 198] on input "*" at bounding box center [648, 201] width 334 height 35
type input "**"
click at [610, 366] on icon at bounding box center [615, 370] width 20 height 20
type input "****"
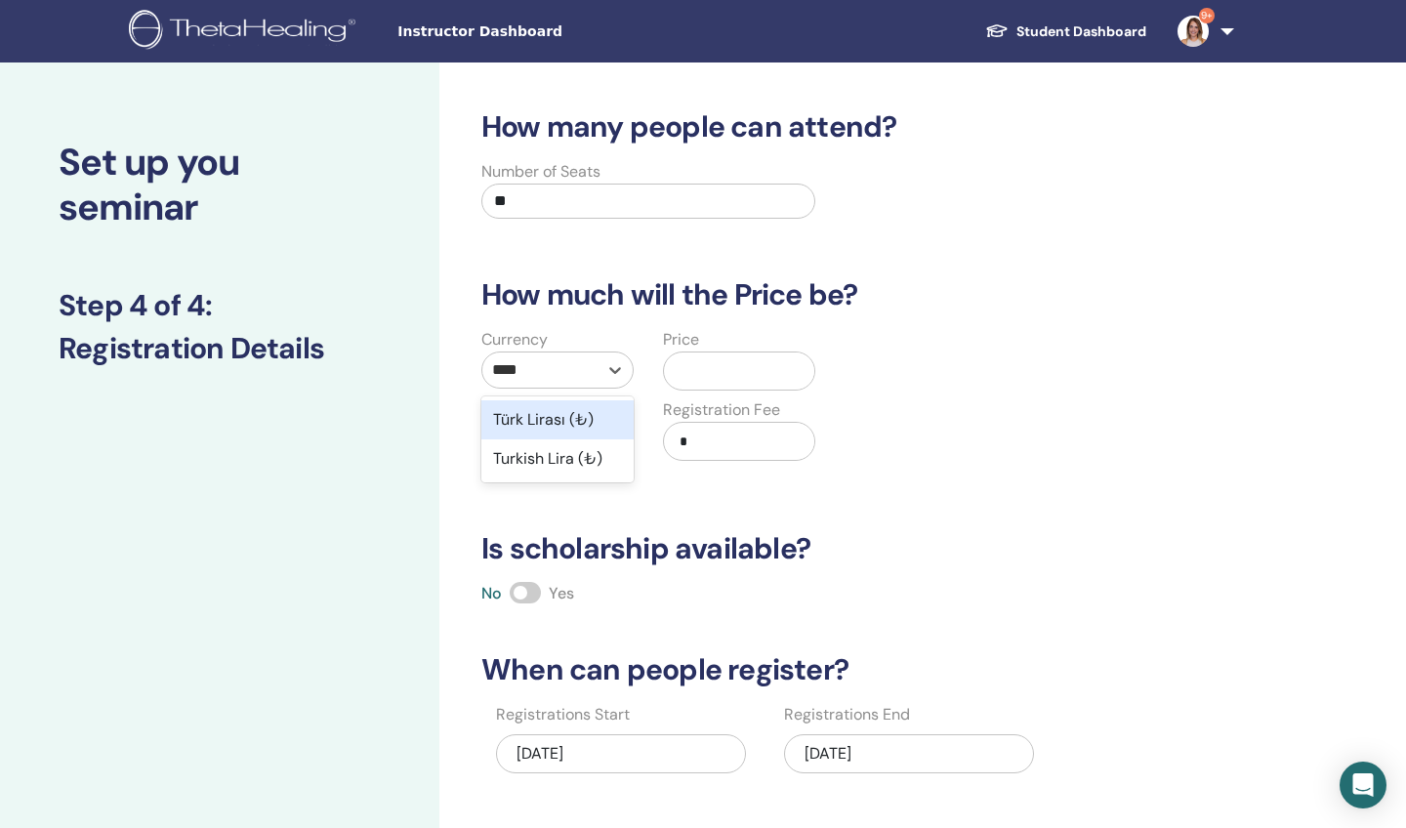
click at [566, 414] on div "Türk Lirası (₺)" at bounding box center [557, 419] width 152 height 39
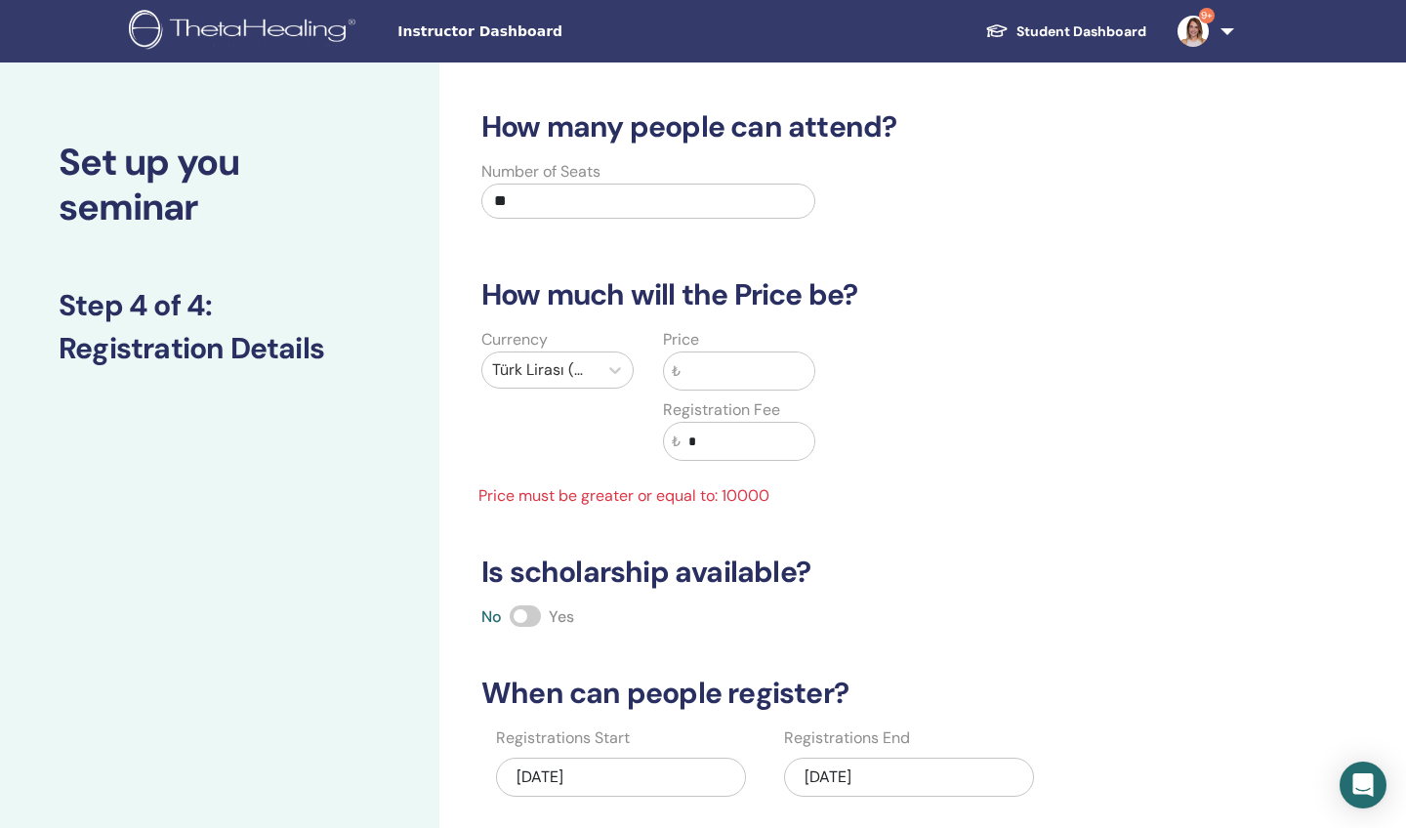
click at [696, 374] on input "text" at bounding box center [748, 370] width 134 height 37
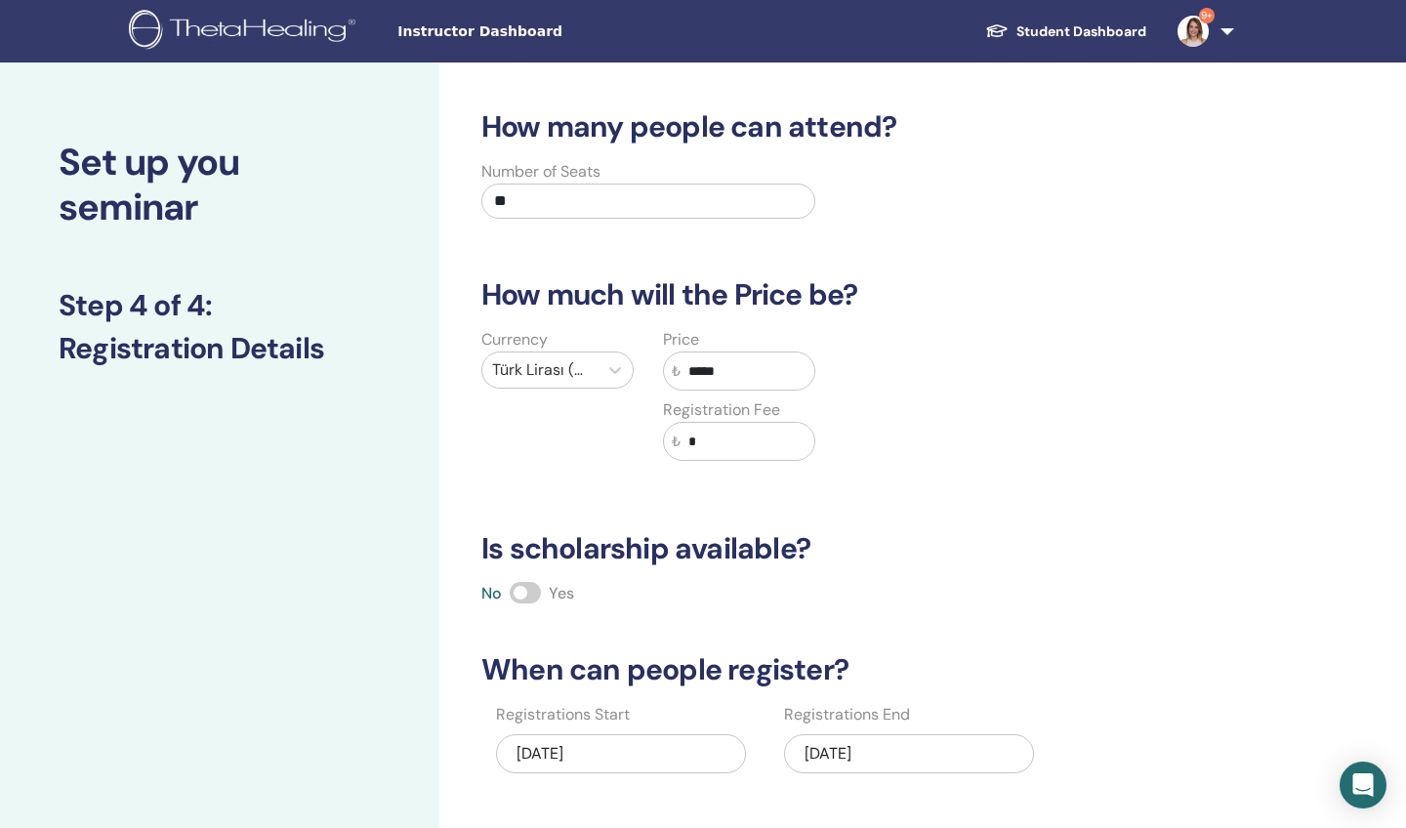
type input "*****"
click at [930, 484] on div "How many people can attend? Number of Seats ** How much will the Price be? Curr…" at bounding box center [845, 498] width 750 height 779
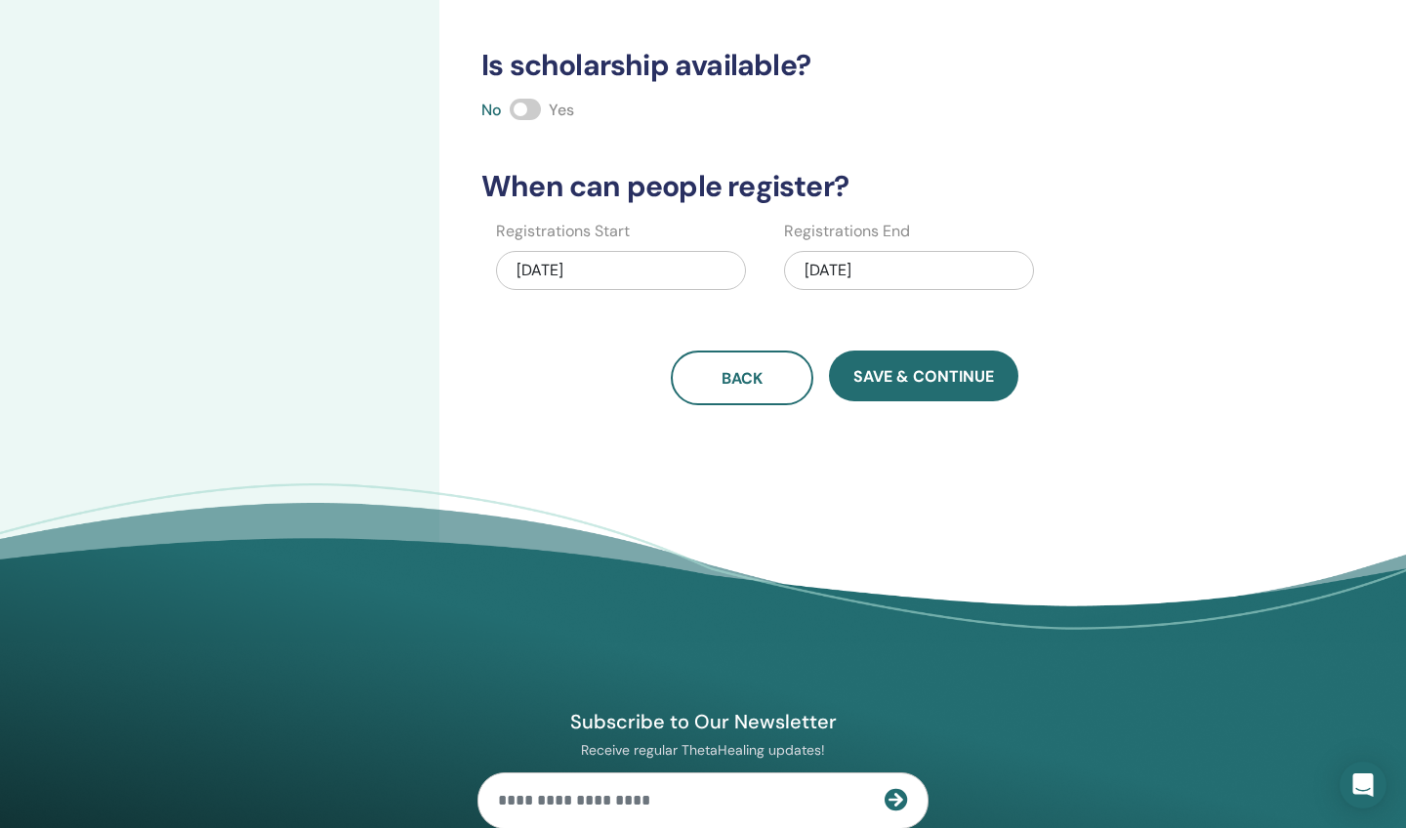
scroll to position [496, 0]
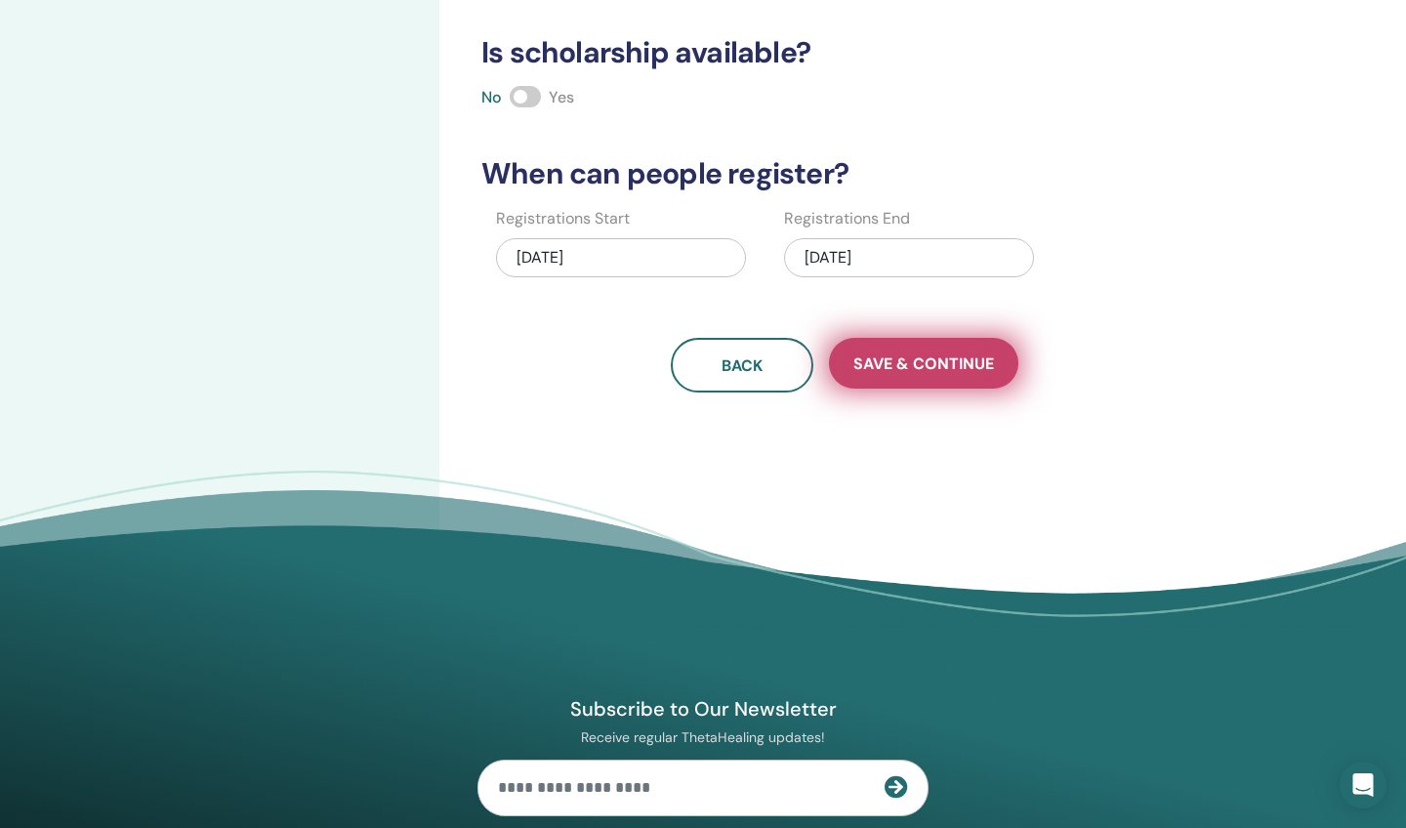
click at [937, 360] on span "Save & Continue" at bounding box center [923, 363] width 141 height 21
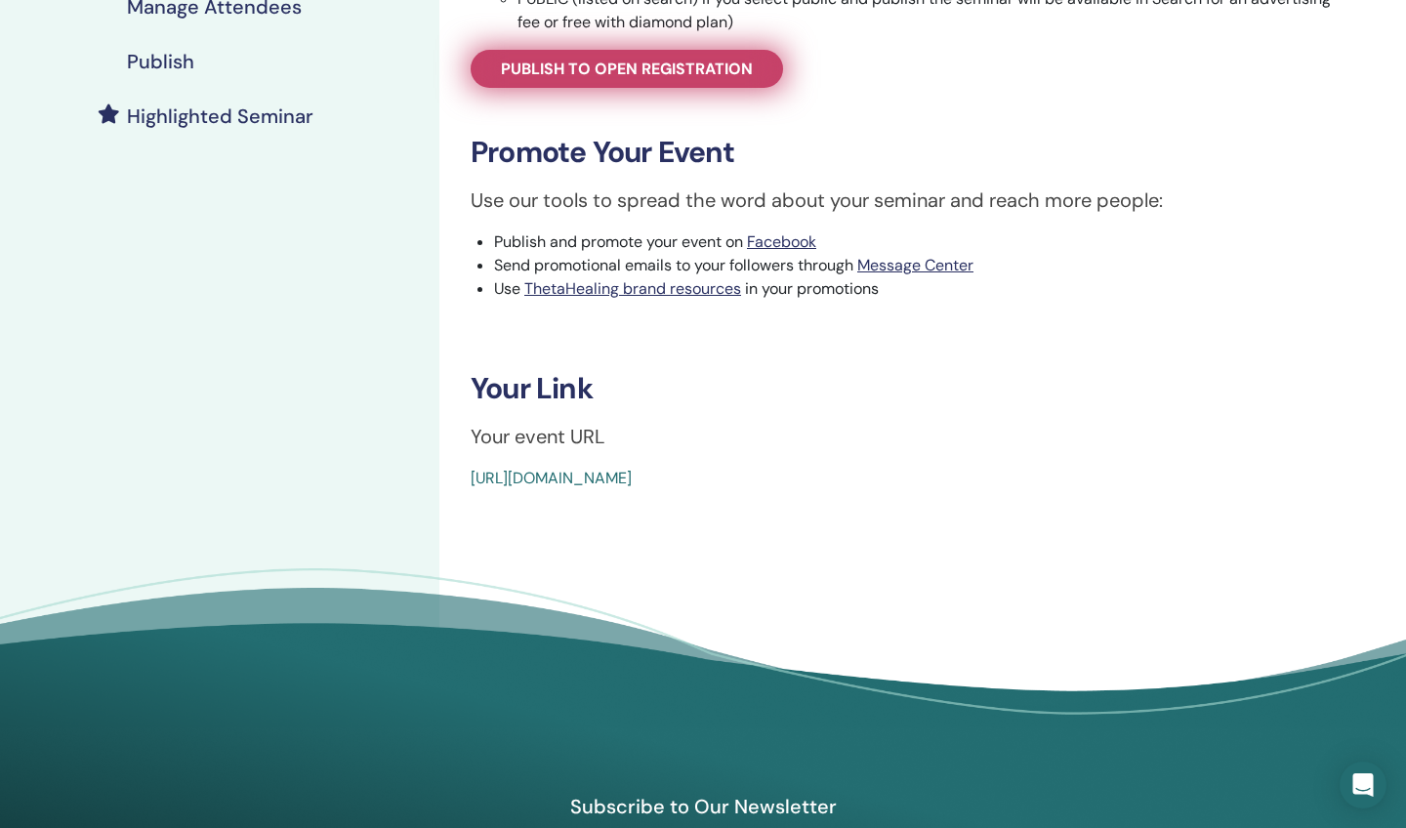
scroll to position [554, 0]
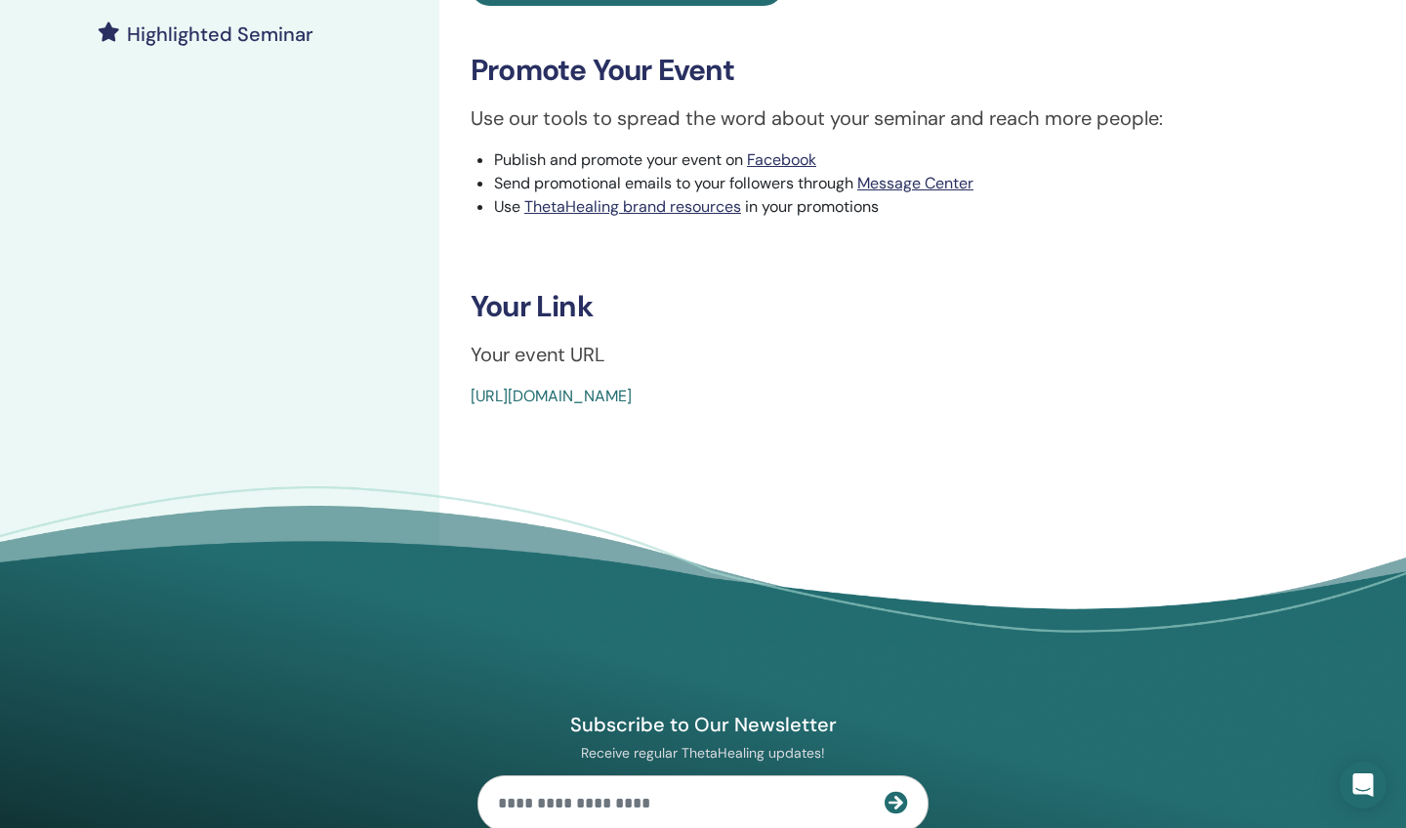
drag, startPoint x: 463, startPoint y: 399, endPoint x: 959, endPoint y: 408, distance: 496.1
click at [960, 408] on div "Dig Deeper Event Type Online Event Status Not Published Registrations 0/30 Publ…" at bounding box center [907, 95] width 937 height 1173
copy link "[URL][DOMAIN_NAME]"
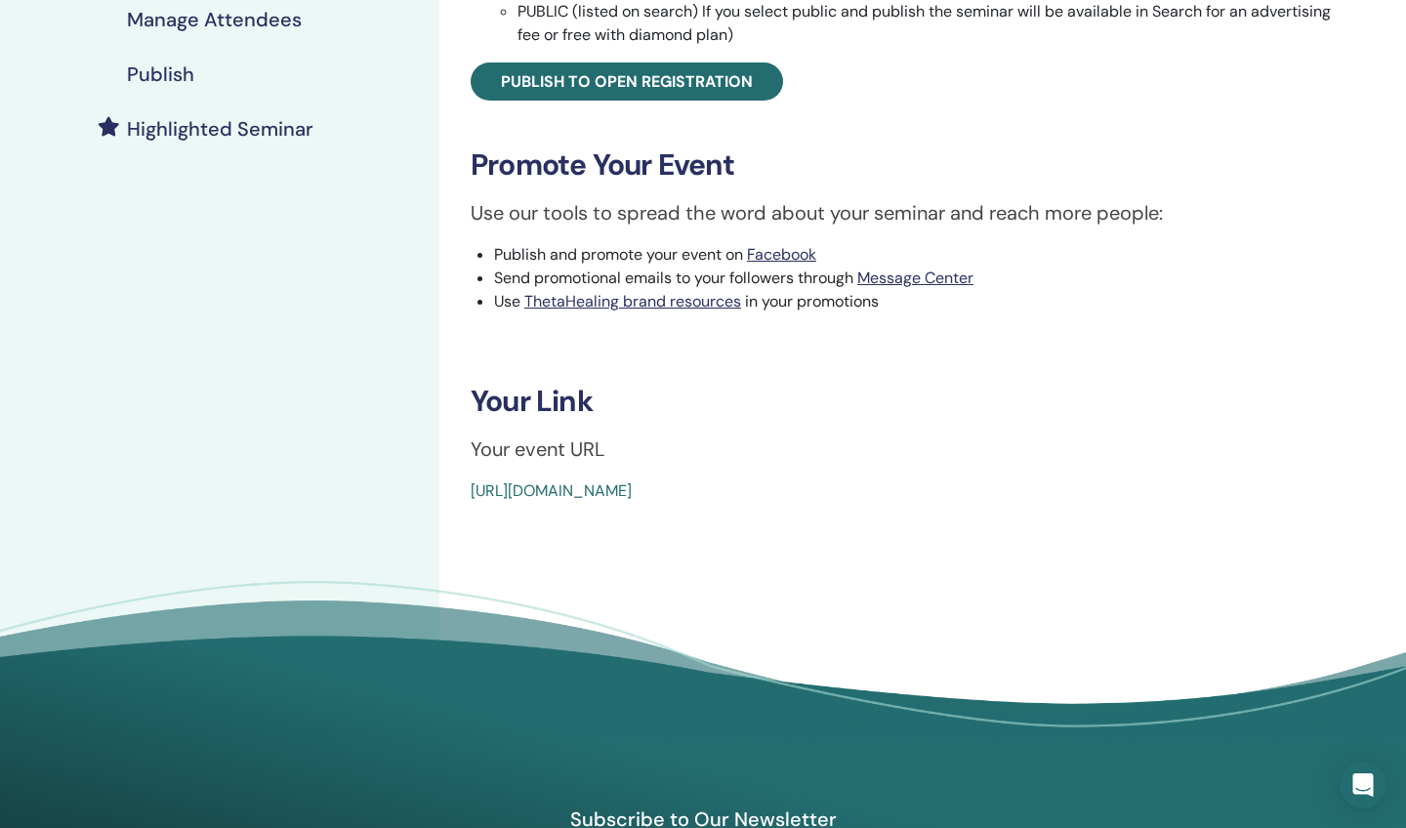
click at [162, 68] on h4 "Publish" at bounding box center [160, 73] width 67 height 23
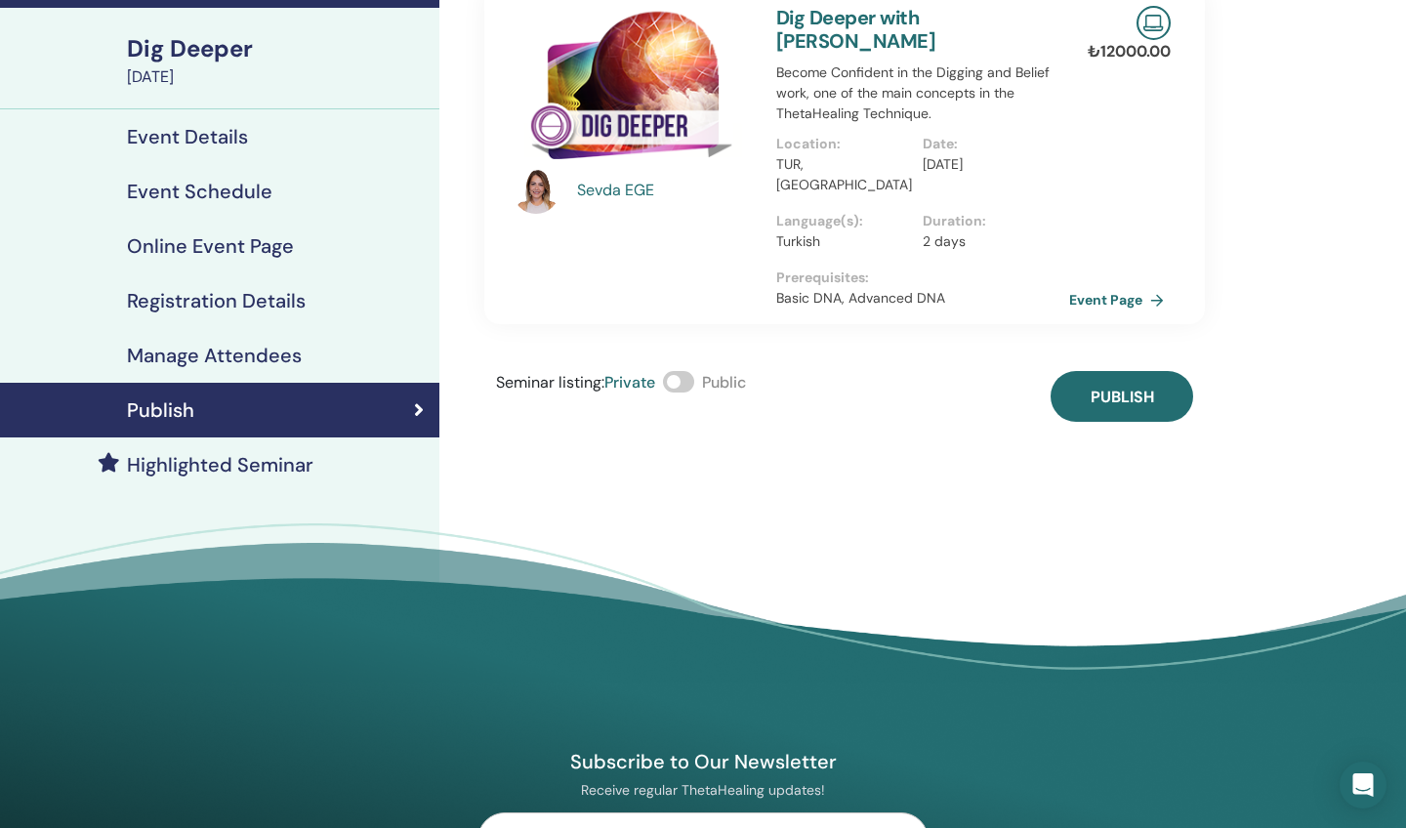
scroll to position [124, 0]
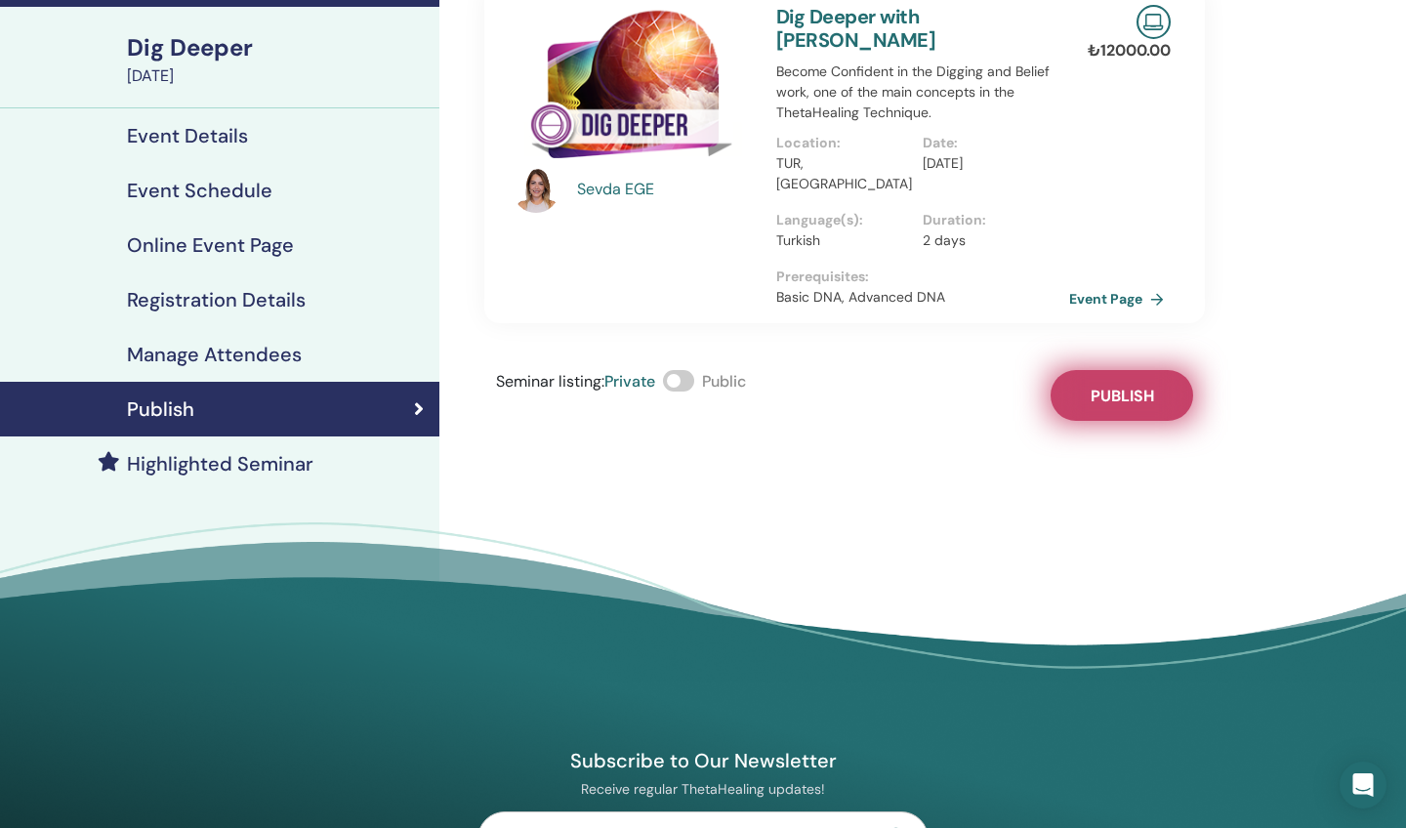
click at [1123, 386] on span "Publish" at bounding box center [1122, 396] width 63 height 21
click at [1109, 284] on link "Event Page" at bounding box center [1123, 298] width 103 height 29
